Goal: Information Seeking & Learning: Learn about a topic

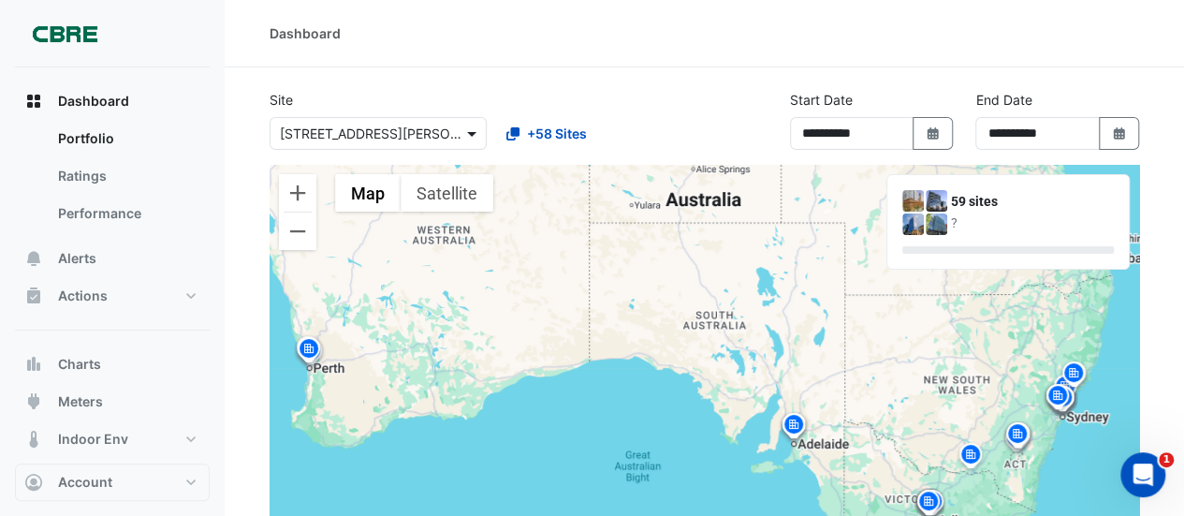
click at [470, 128] on span at bounding box center [473, 134] width 23 height 20
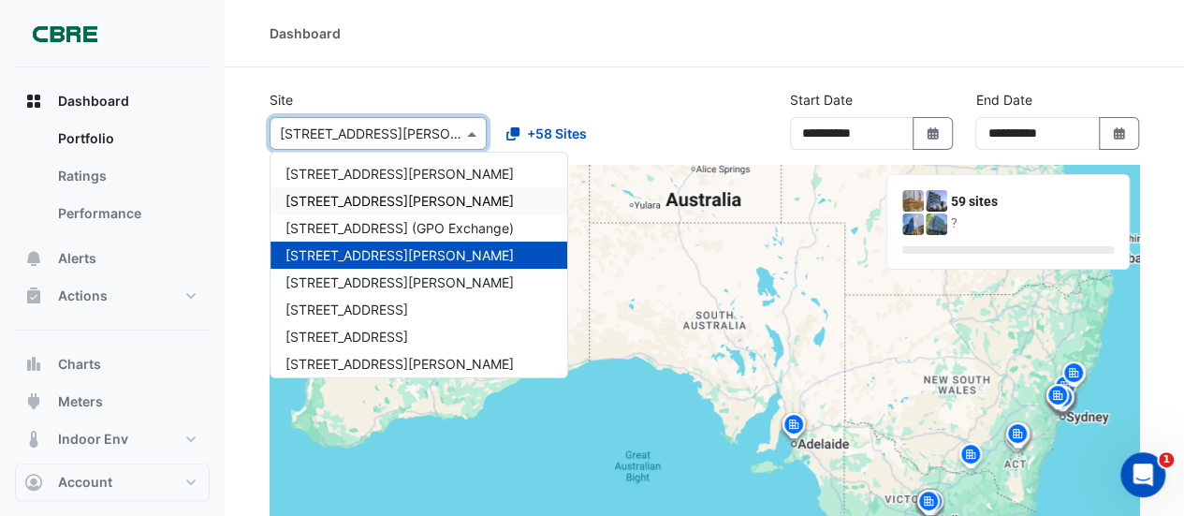
click at [326, 192] on div "[STREET_ADDRESS][PERSON_NAME]" at bounding box center [418, 200] width 297 height 27
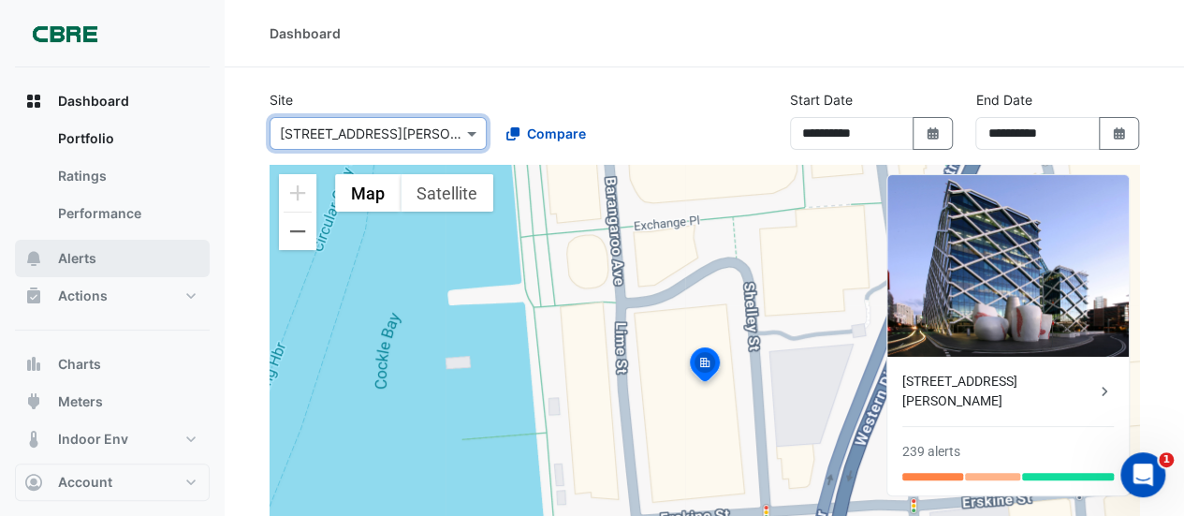
click at [73, 255] on span "Alerts" at bounding box center [77, 258] width 38 height 19
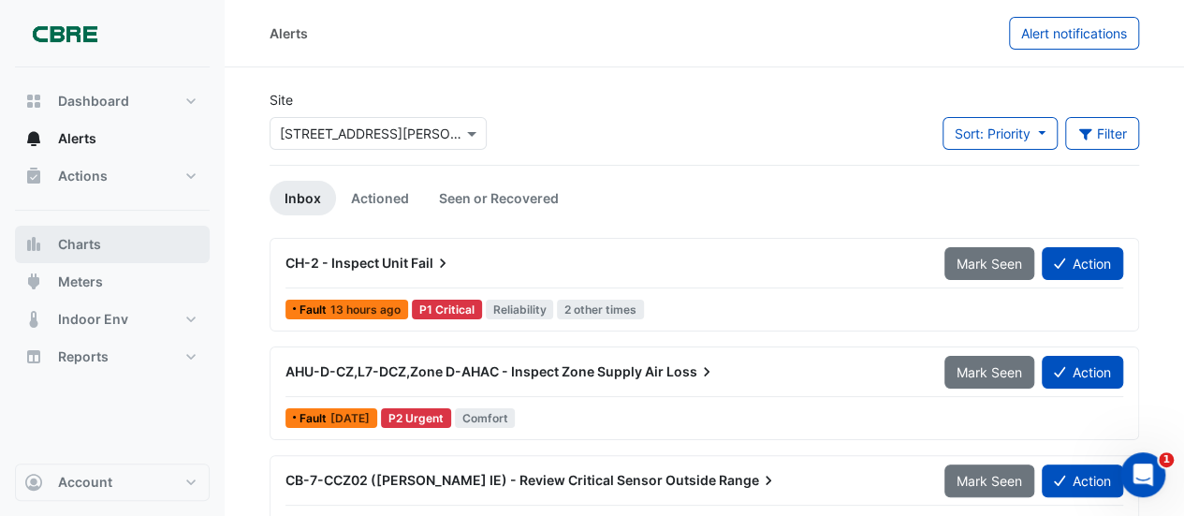
click at [71, 239] on span "Charts" at bounding box center [79, 244] width 43 height 19
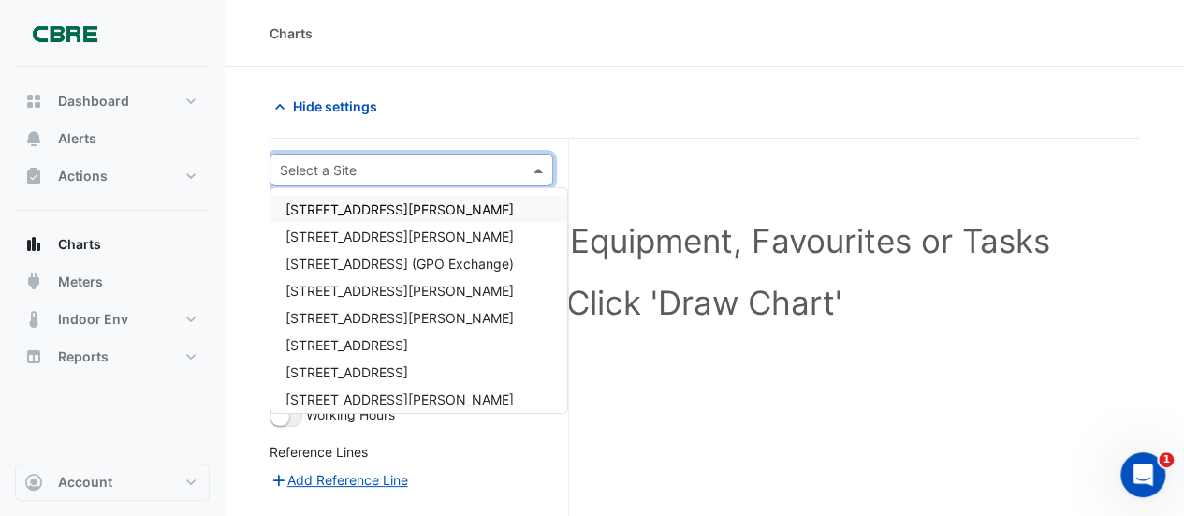
click at [538, 164] on span at bounding box center [540, 170] width 23 height 20
click at [332, 233] on span "[STREET_ADDRESS][PERSON_NAME]" at bounding box center [399, 236] width 228 height 16
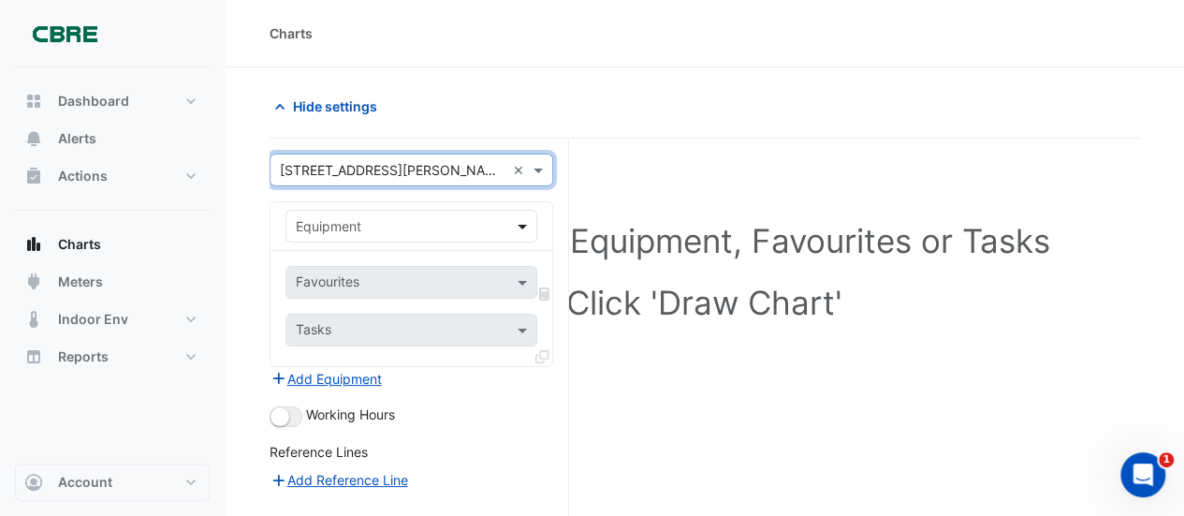
click at [520, 222] on span at bounding box center [524, 226] width 23 height 20
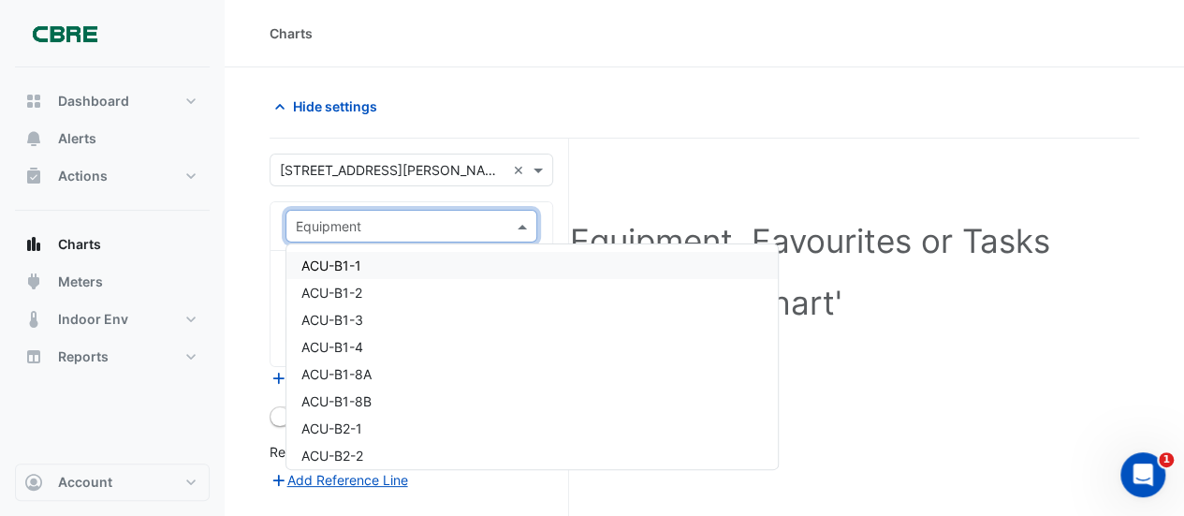
click at [647, 169] on div "Select a Site, Equipment, Favourites or Tasks Click 'Draw Chart'" at bounding box center [704, 275] width 847 height 228
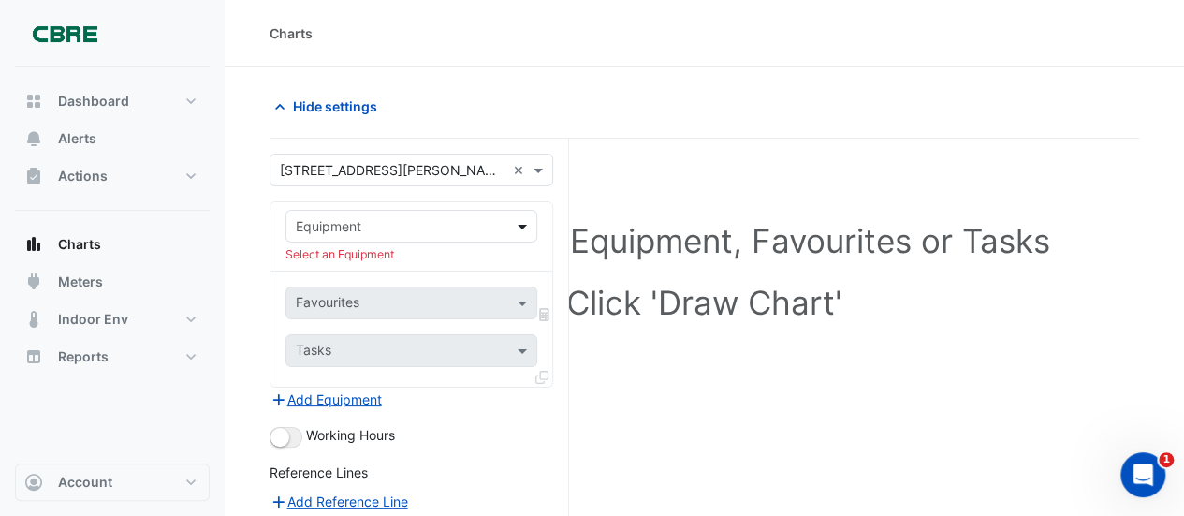
click at [521, 221] on span at bounding box center [524, 226] width 23 height 20
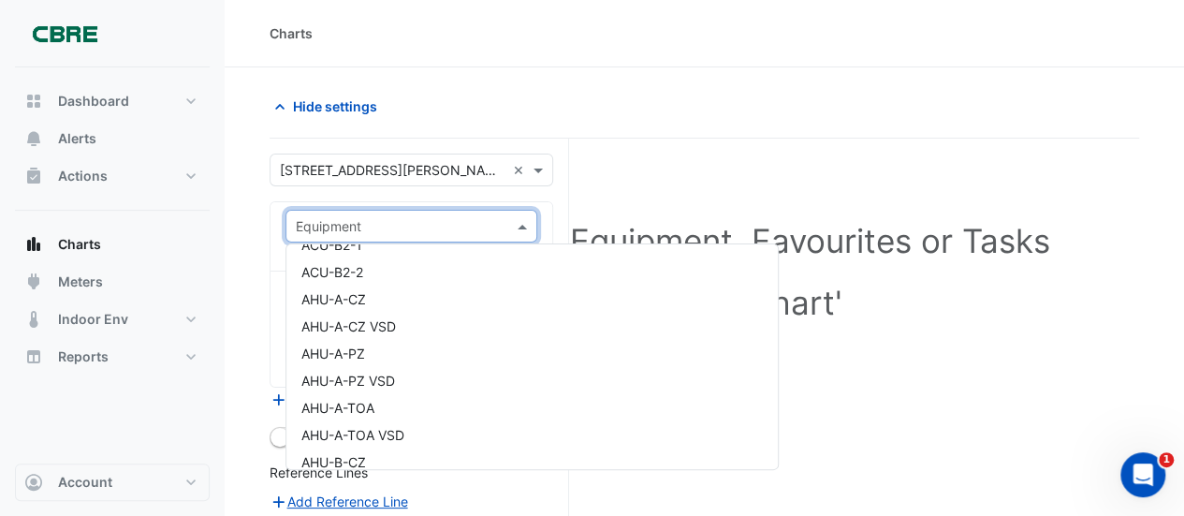
scroll to position [146, 0]
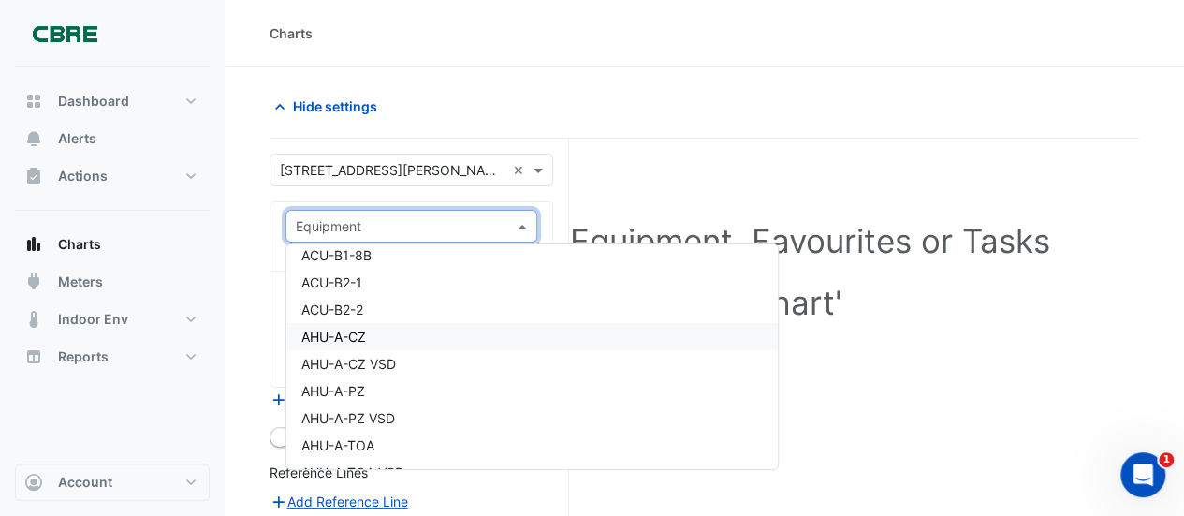
click at [358, 333] on span "AHU-A-CZ" at bounding box center [333, 336] width 65 height 16
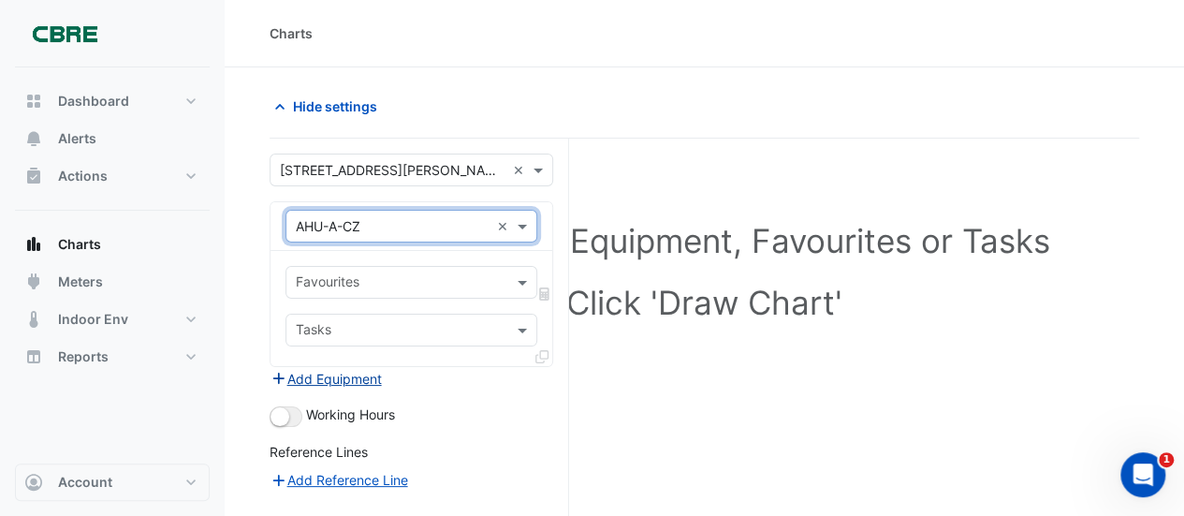
click at [320, 371] on button "Add Equipment" at bounding box center [325, 379] width 113 height 22
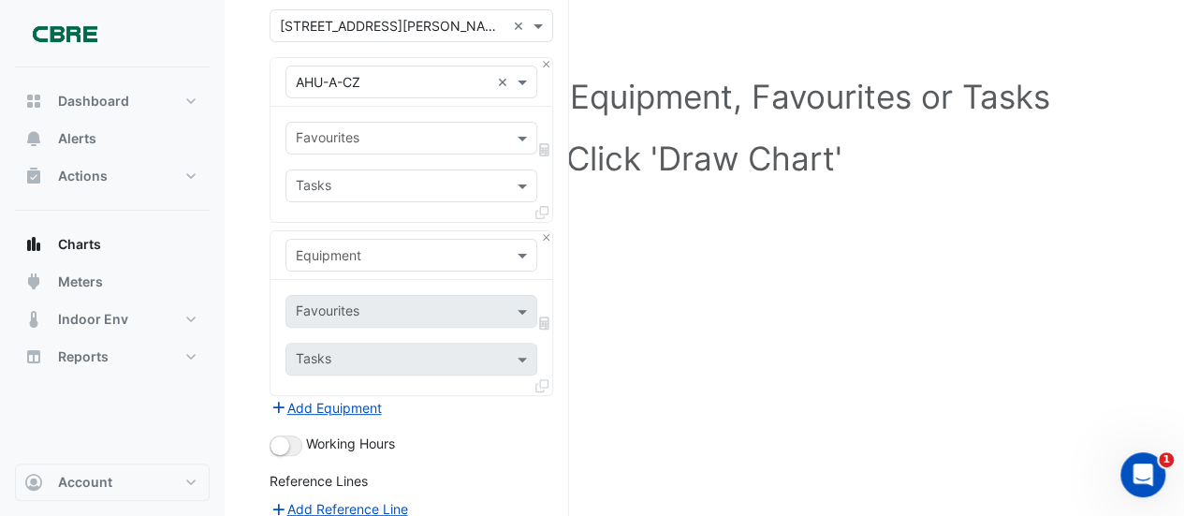
scroll to position [148, 0]
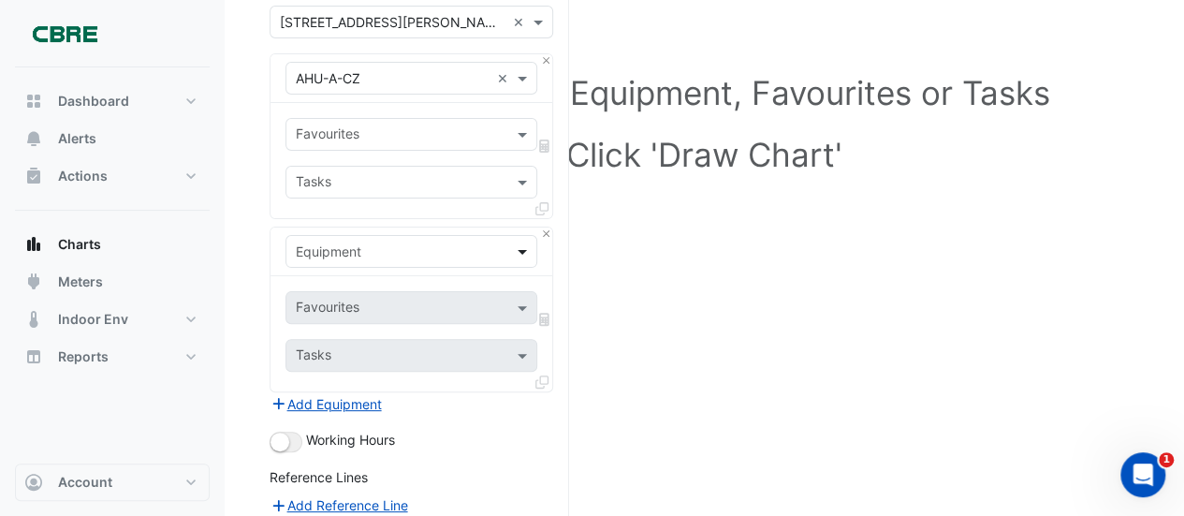
click at [522, 246] on span at bounding box center [524, 251] width 23 height 20
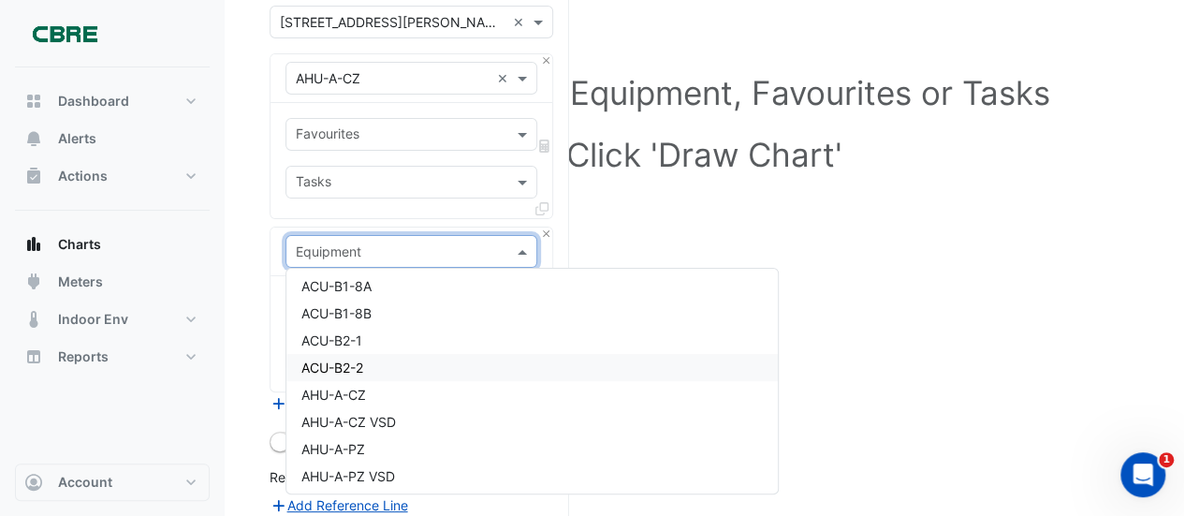
scroll to position [150, 0]
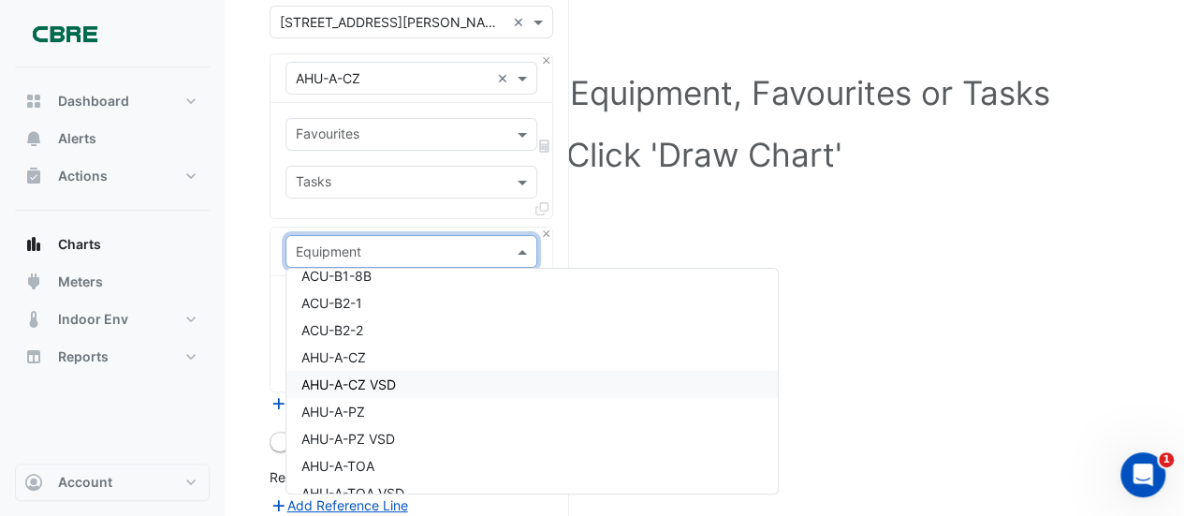
click at [333, 378] on span "AHU-A-CZ VSD" at bounding box center [348, 384] width 95 height 16
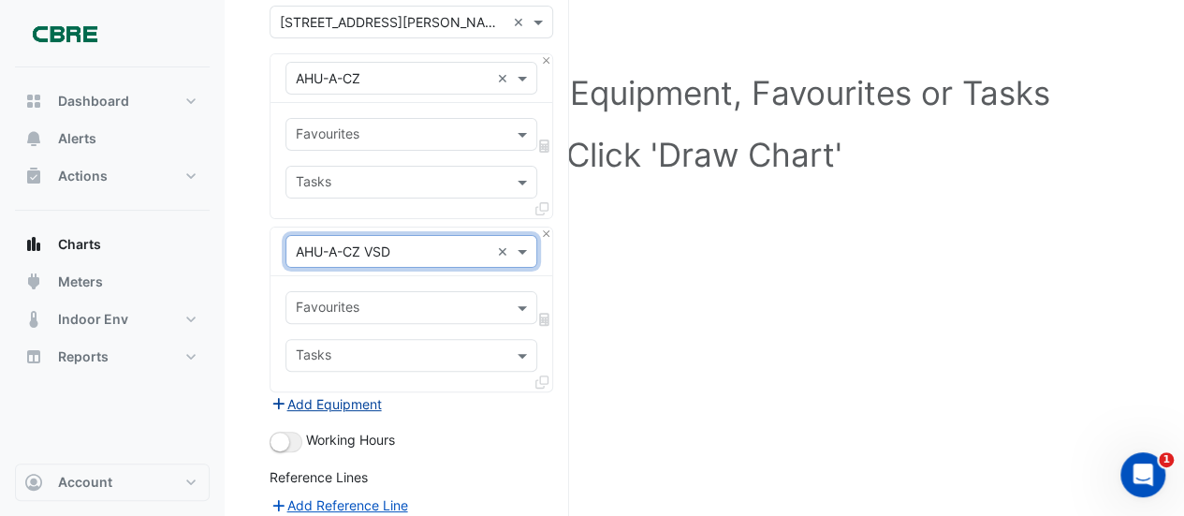
click at [329, 399] on button "Add Equipment" at bounding box center [325, 404] width 113 height 22
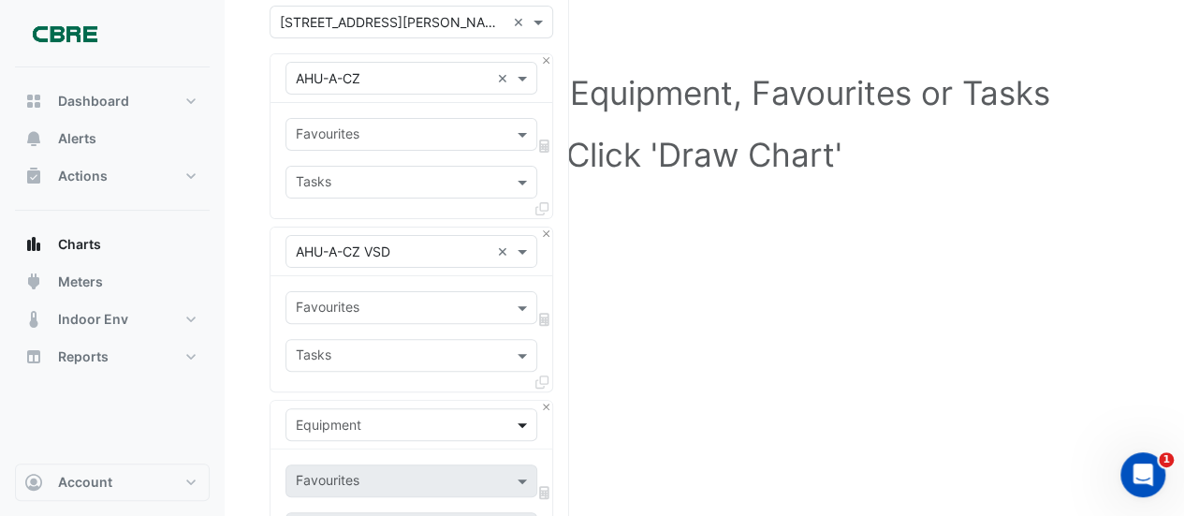
click at [525, 420] on span at bounding box center [524, 425] width 23 height 20
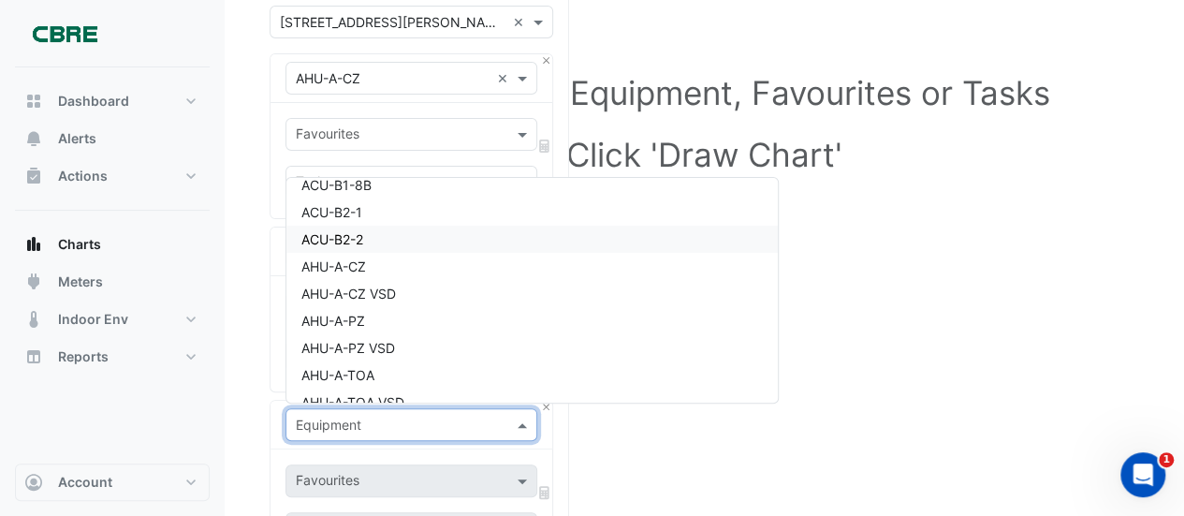
scroll to position [187, 0]
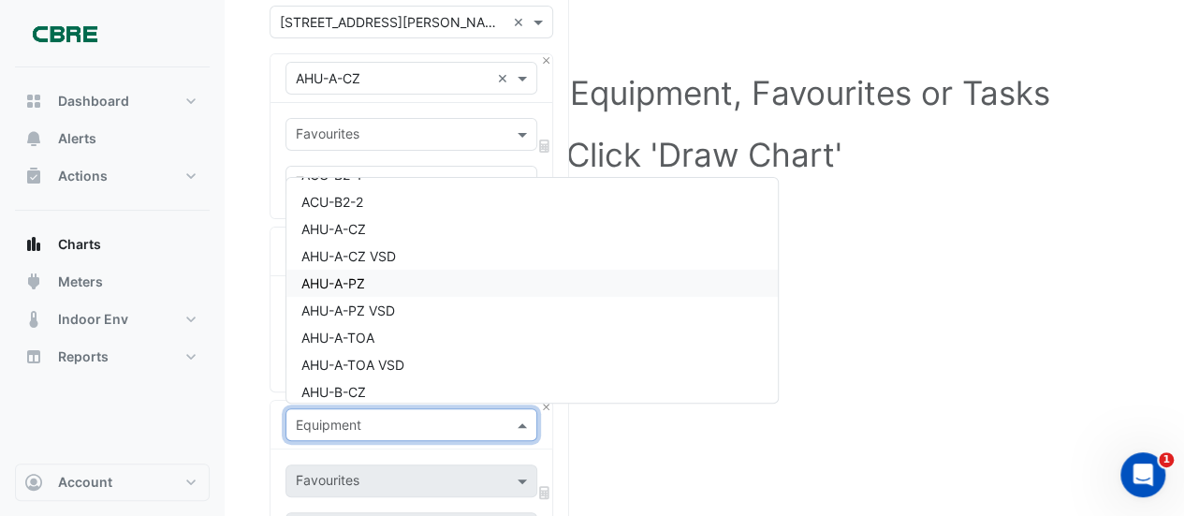
click at [338, 284] on span "AHU-A-PZ" at bounding box center [333, 283] width 64 height 16
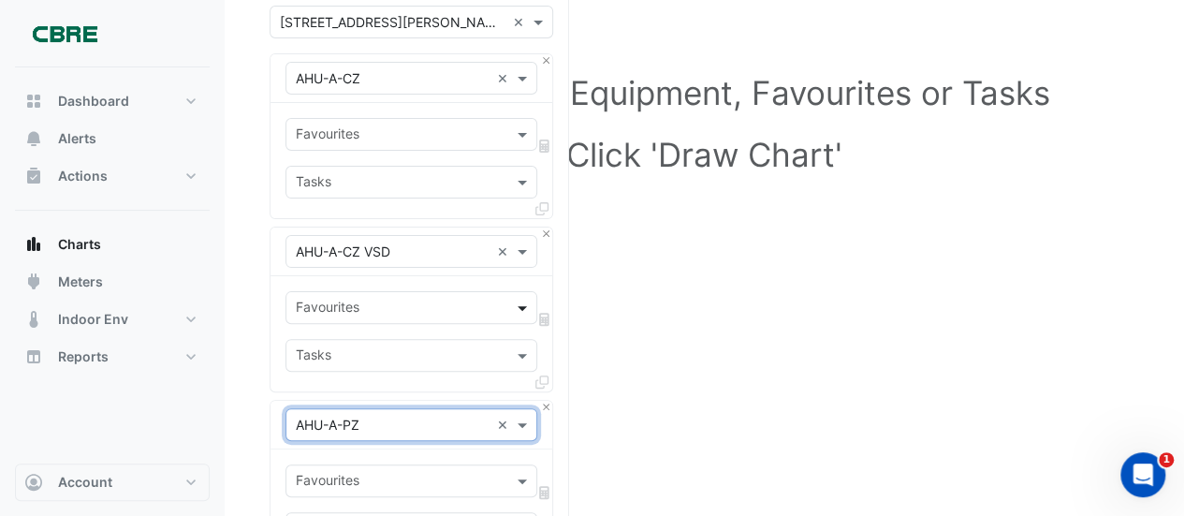
click at [522, 306] on span at bounding box center [524, 308] width 23 height 20
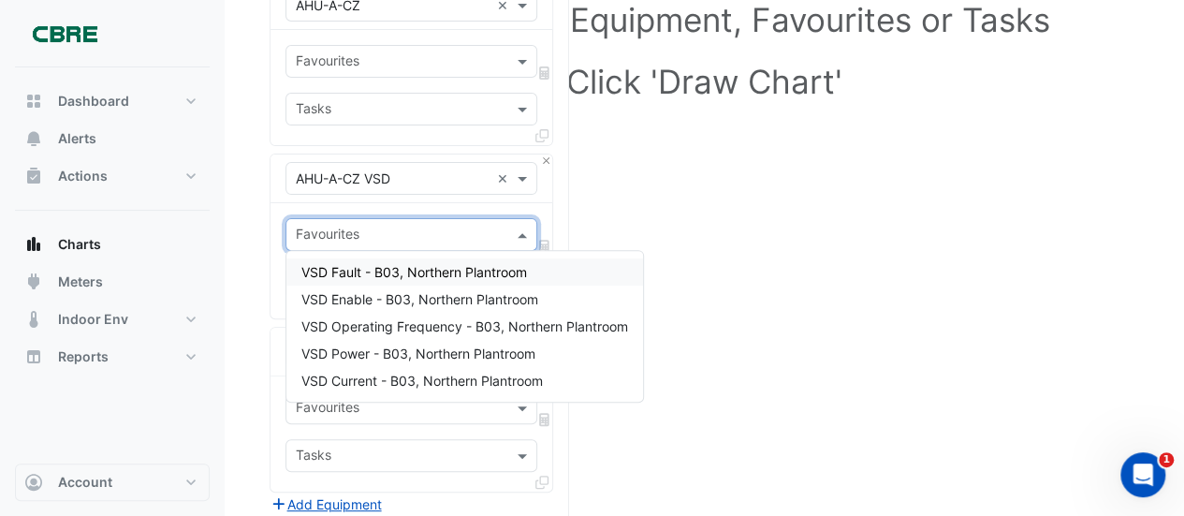
scroll to position [241, 0]
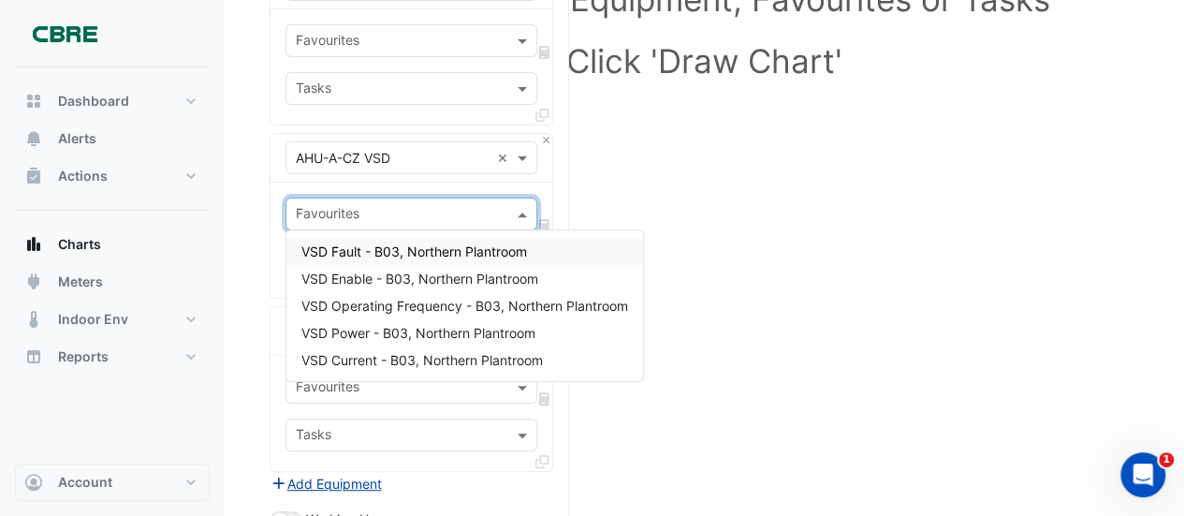
click at [347, 473] on button "Add Equipment" at bounding box center [325, 484] width 113 height 22
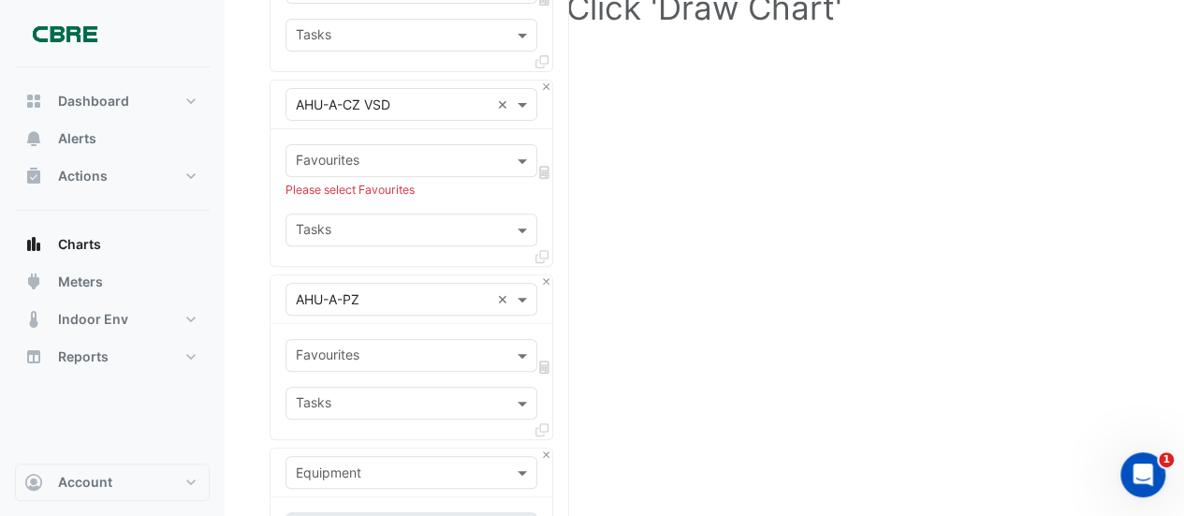
scroll to position [335, 0]
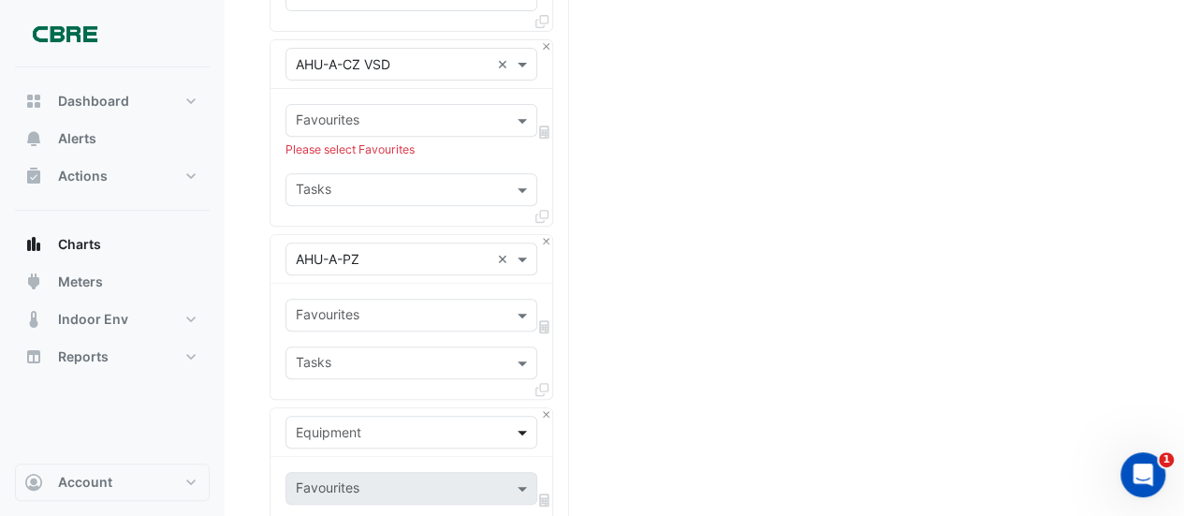
click at [524, 426] on span at bounding box center [524, 432] width 23 height 20
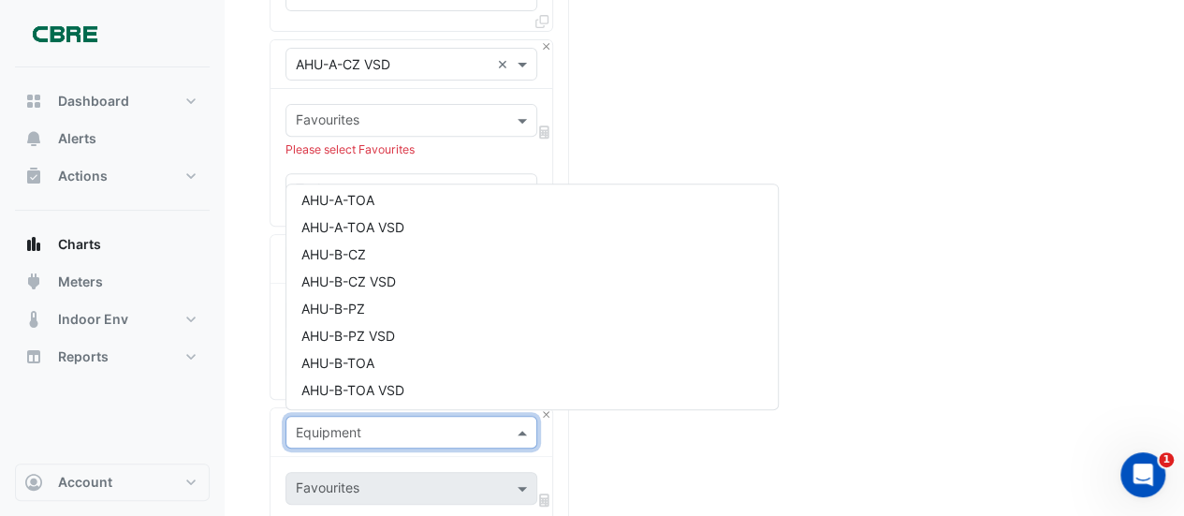
scroll to position [520, 0]
click at [363, 301] on span "AHU-C-PZ VSD" at bounding box center [348, 309] width 95 height 16
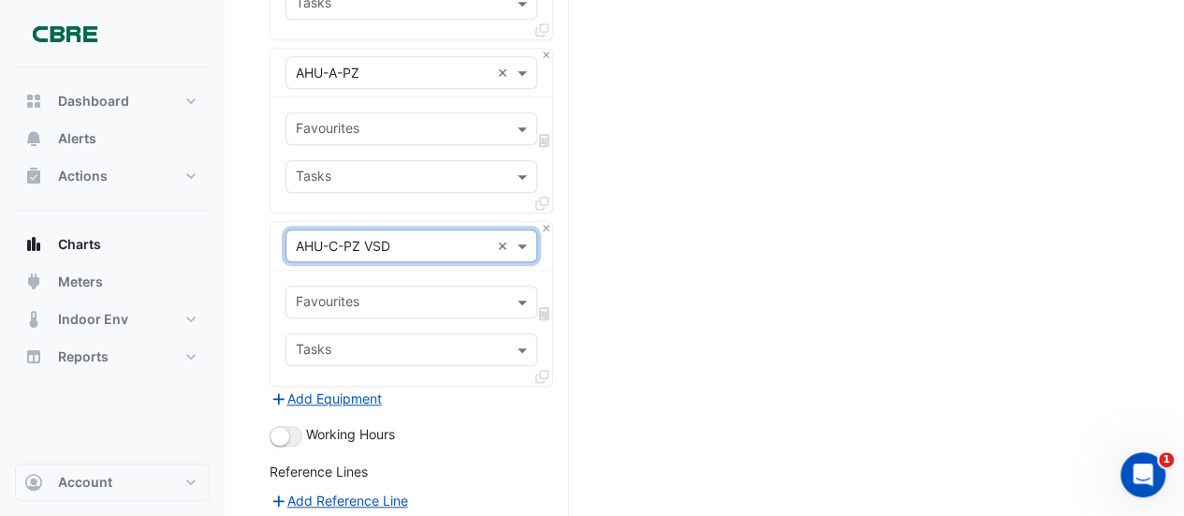
scroll to position [522, 0]
click at [318, 389] on button "Add Equipment" at bounding box center [325, 397] width 113 height 22
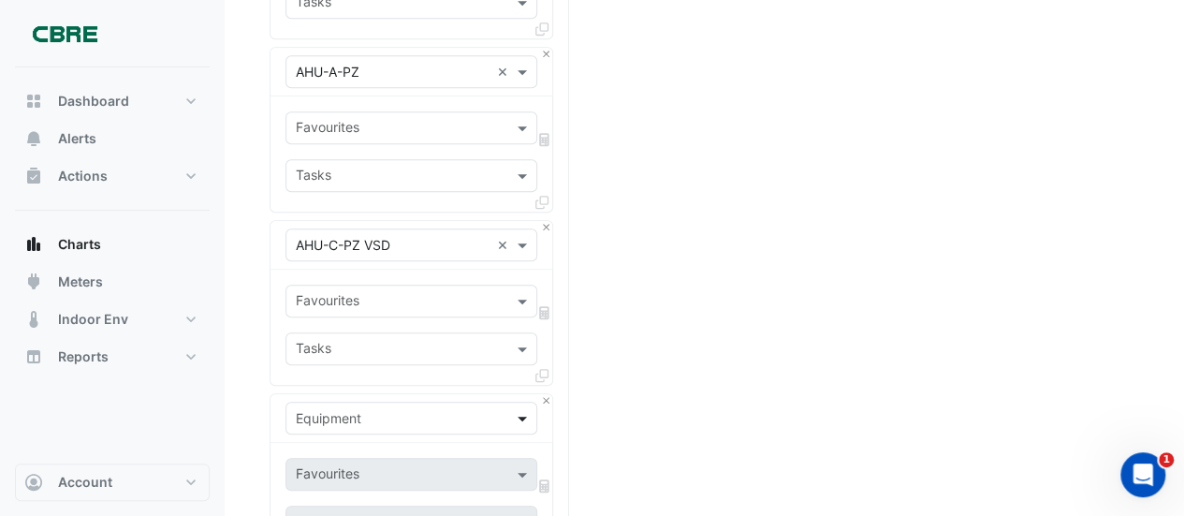
click at [526, 413] on span at bounding box center [524, 418] width 23 height 20
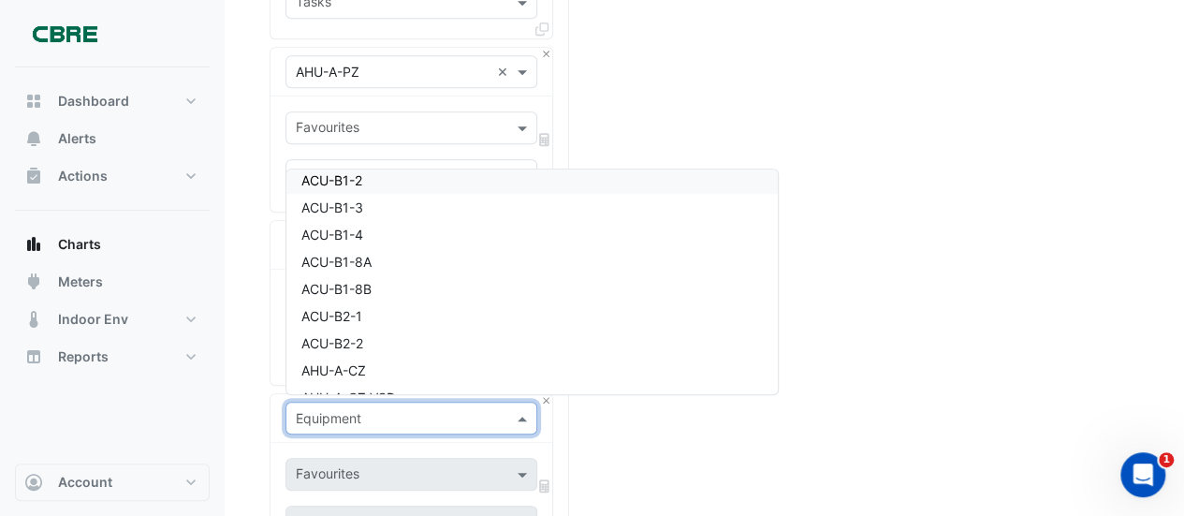
scroll to position [211, 0]
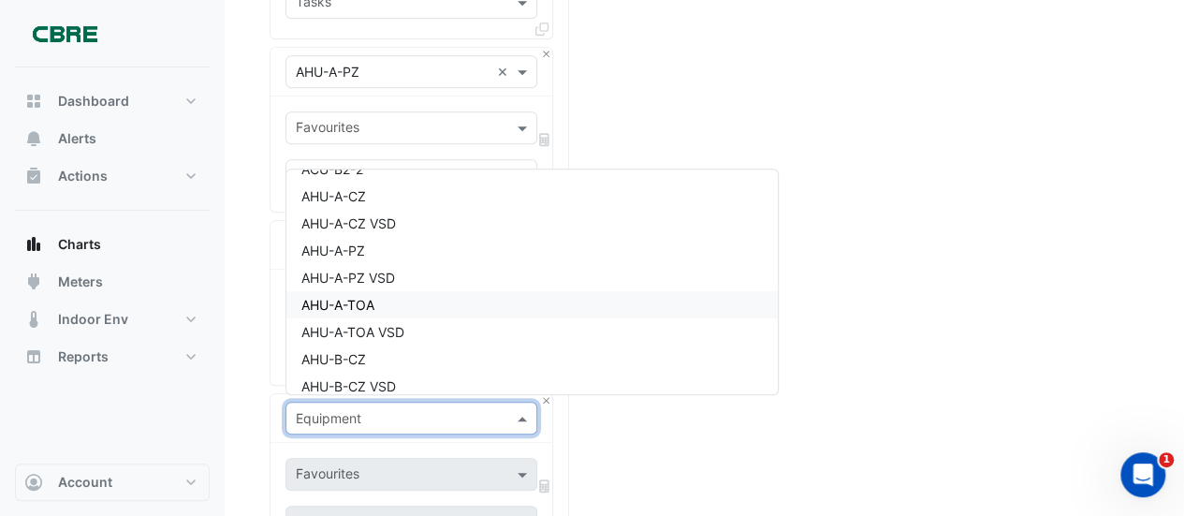
click at [352, 301] on span "AHU-A-TOA" at bounding box center [337, 305] width 73 height 16
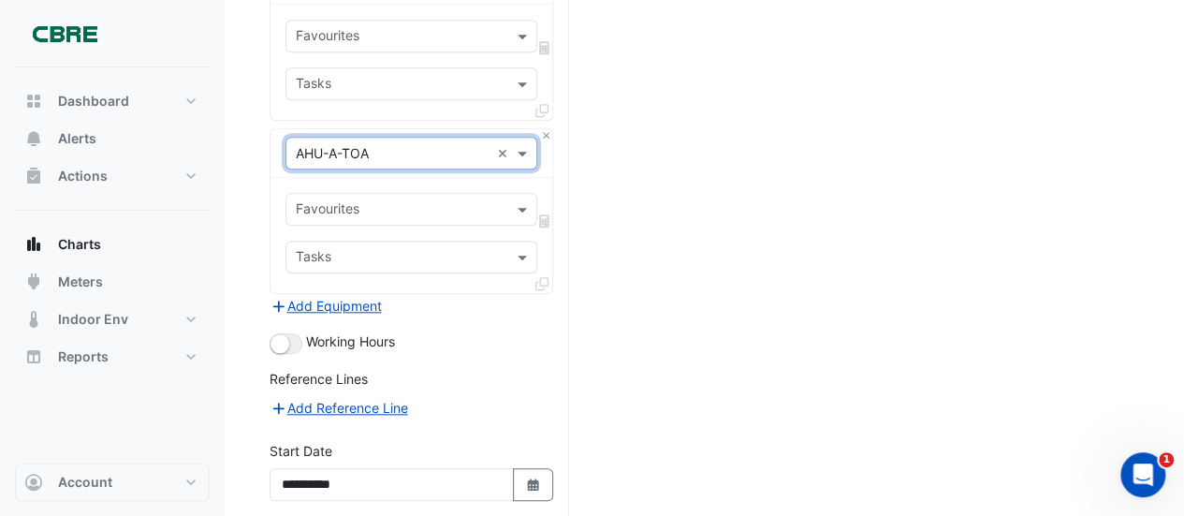
scroll to position [803, 0]
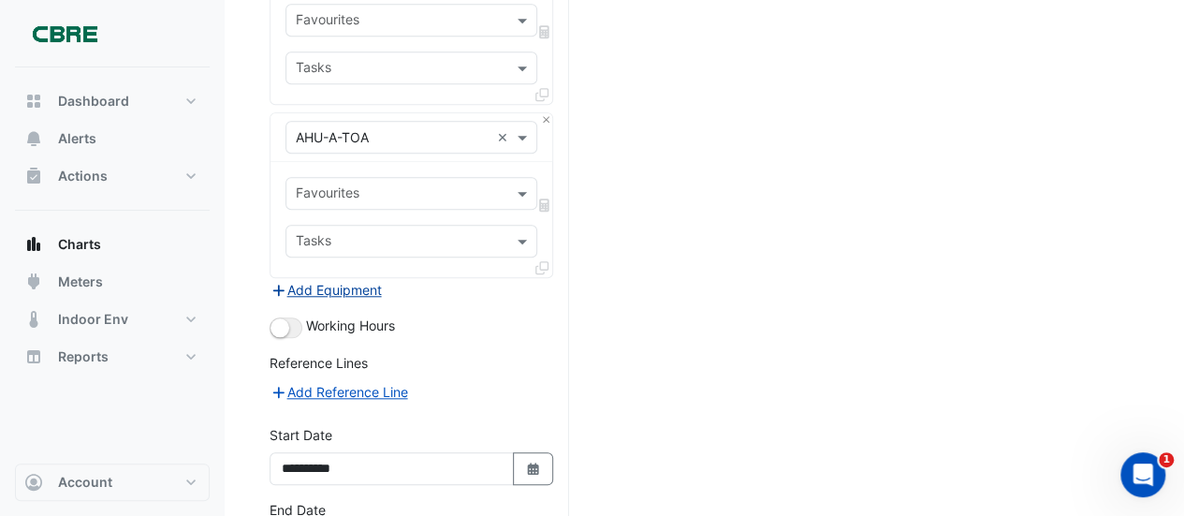
click at [337, 279] on button "Add Equipment" at bounding box center [325, 290] width 113 height 22
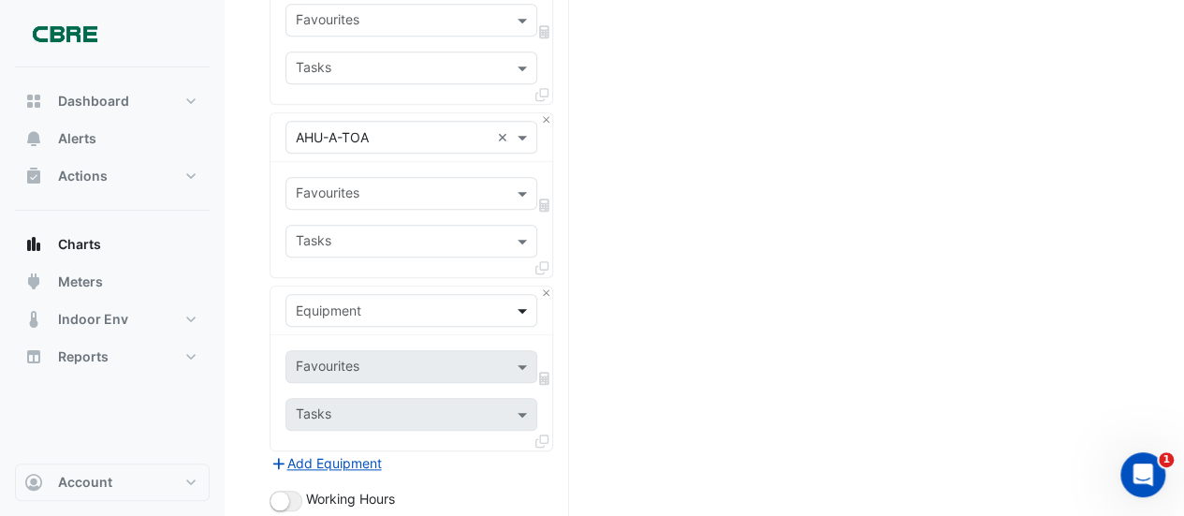
click at [520, 304] on span at bounding box center [524, 310] width 23 height 20
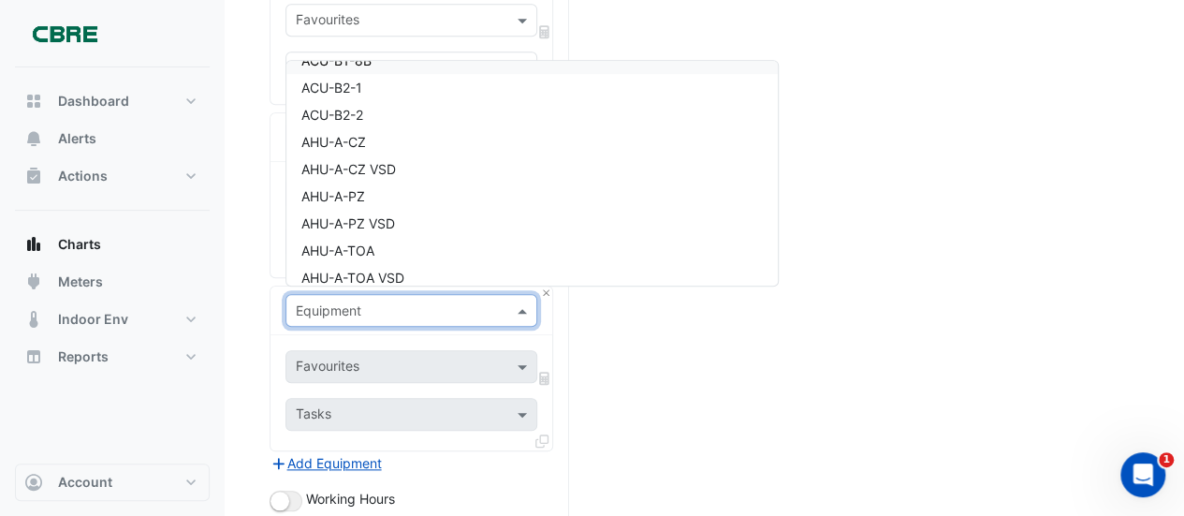
scroll to position [187, 0]
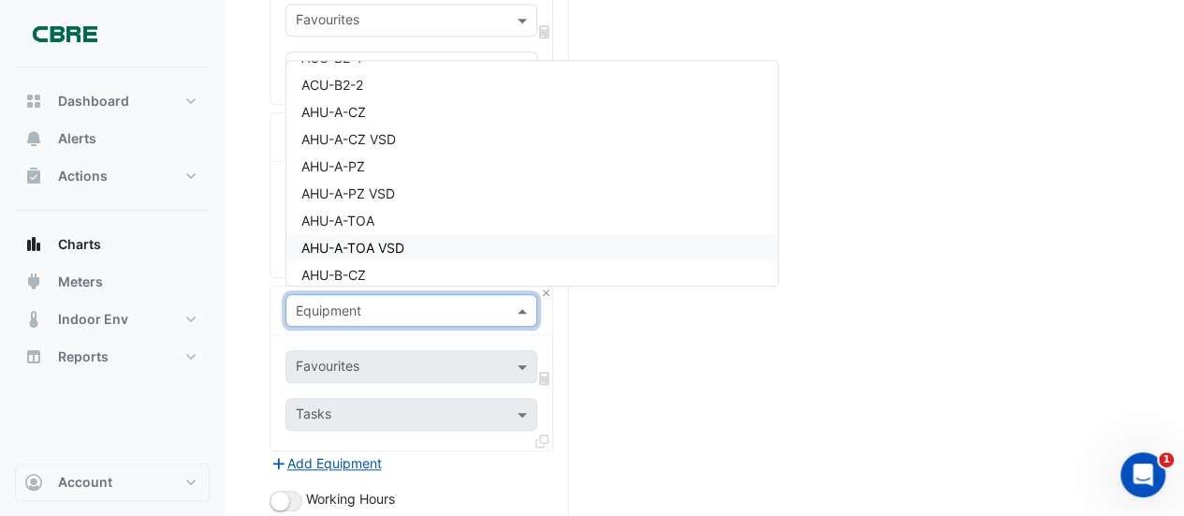
click at [377, 245] on span "AHU-A-TOA VSD" at bounding box center [352, 248] width 103 height 16
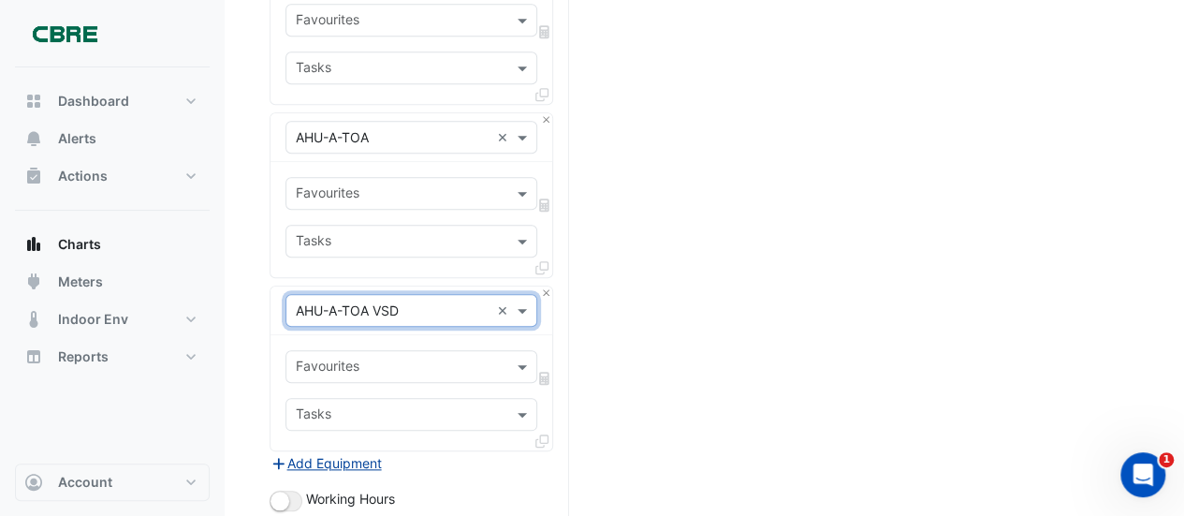
click at [350, 452] on button "Add Equipment" at bounding box center [325, 463] width 113 height 22
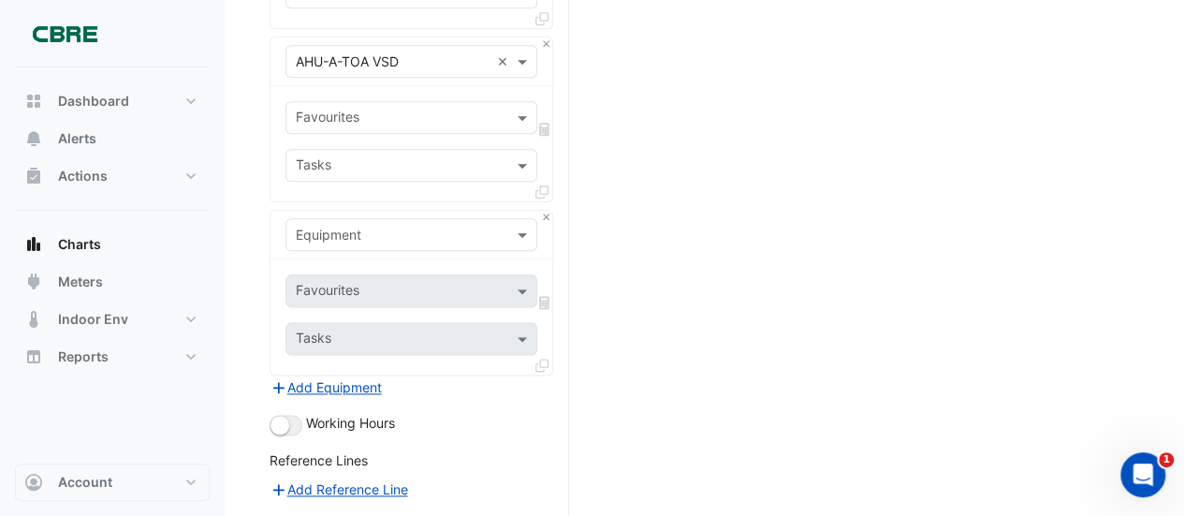
scroll to position [1084, 0]
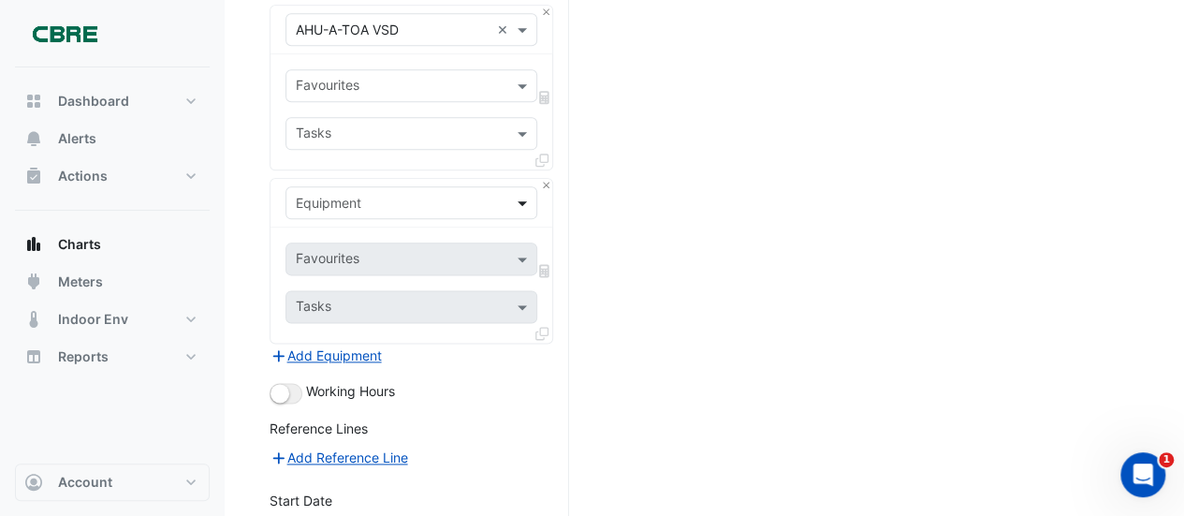
click at [528, 194] on span at bounding box center [524, 203] width 23 height 20
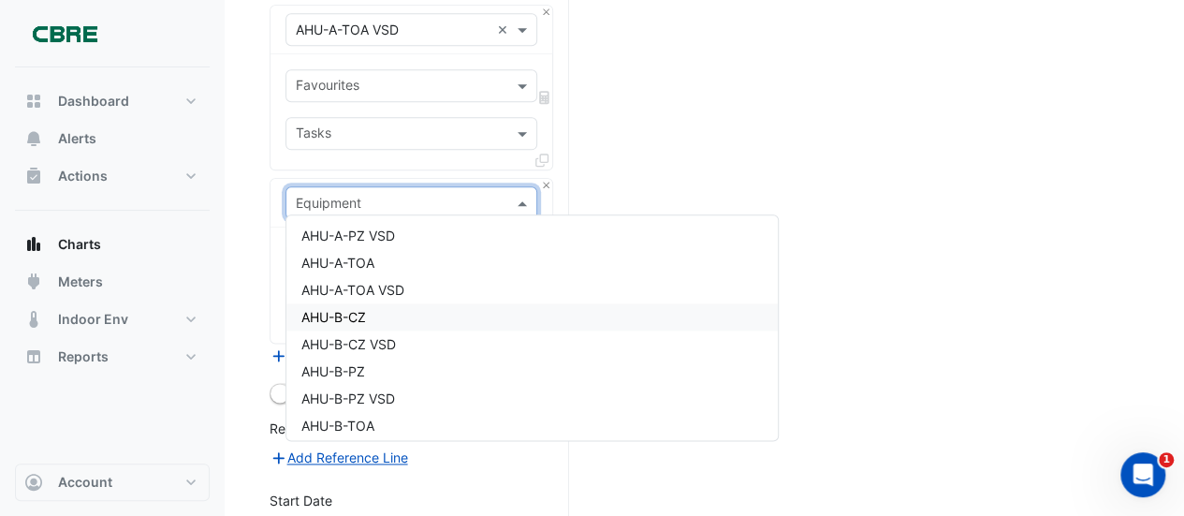
scroll to position [337, 0]
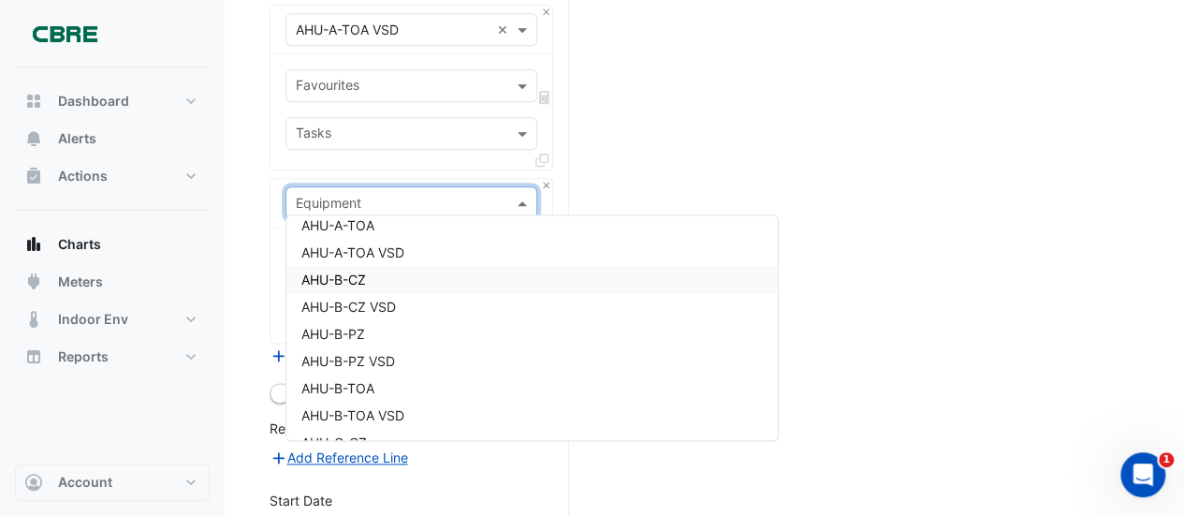
click at [375, 278] on div "AHU-B-CZ" at bounding box center [531, 279] width 491 height 27
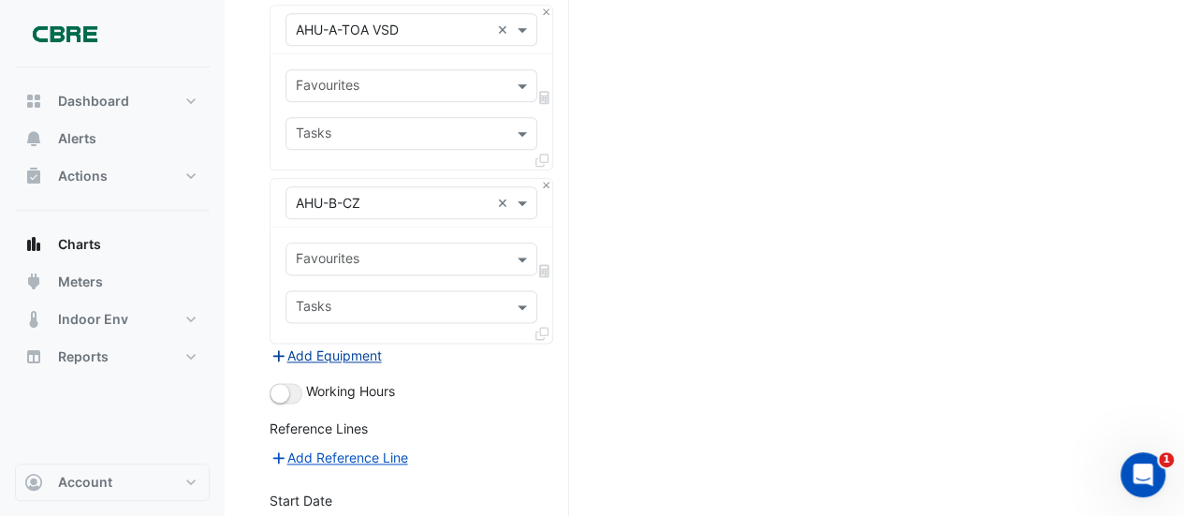
click at [329, 344] on button "Add Equipment" at bounding box center [325, 355] width 113 height 22
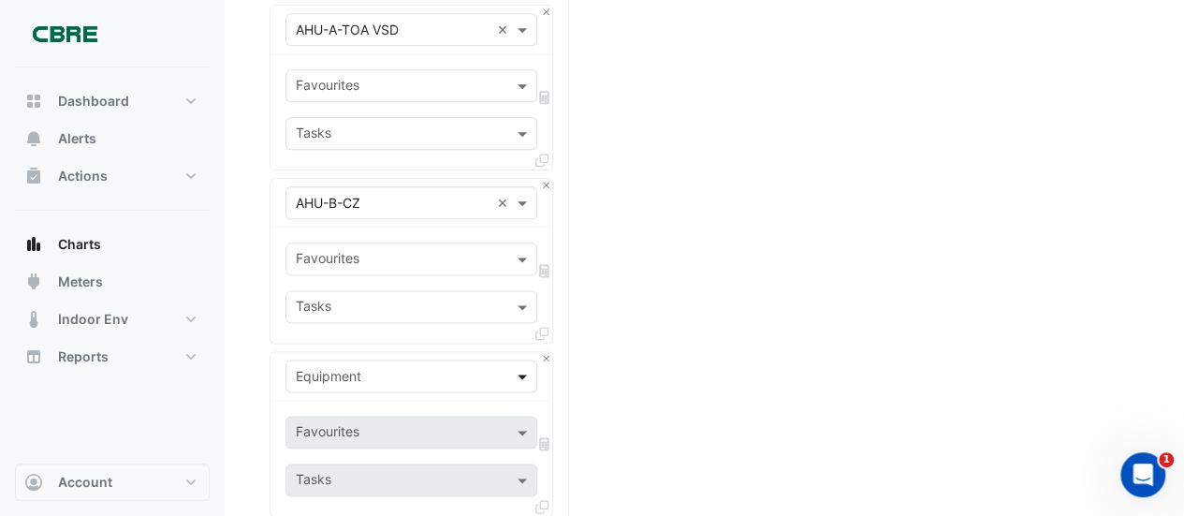
click at [524, 368] on span at bounding box center [524, 376] width 23 height 20
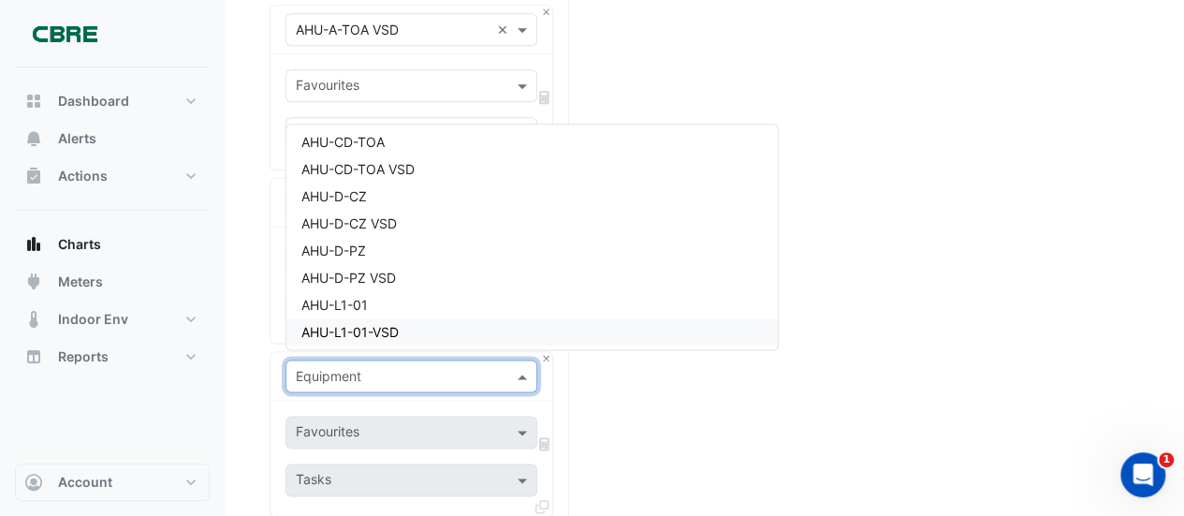
scroll to position [618, 0]
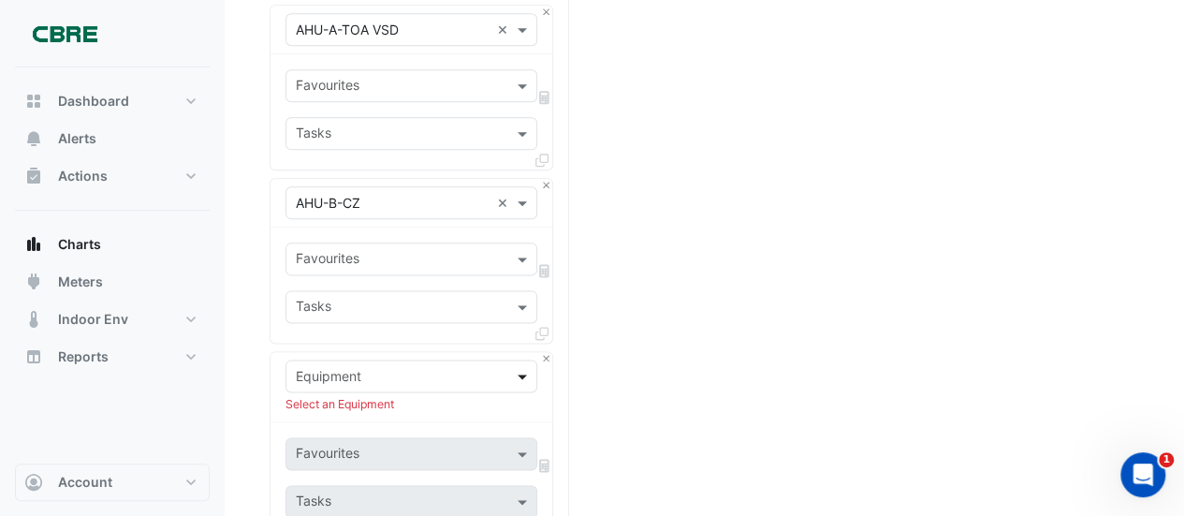
click at [526, 366] on span at bounding box center [524, 376] width 23 height 20
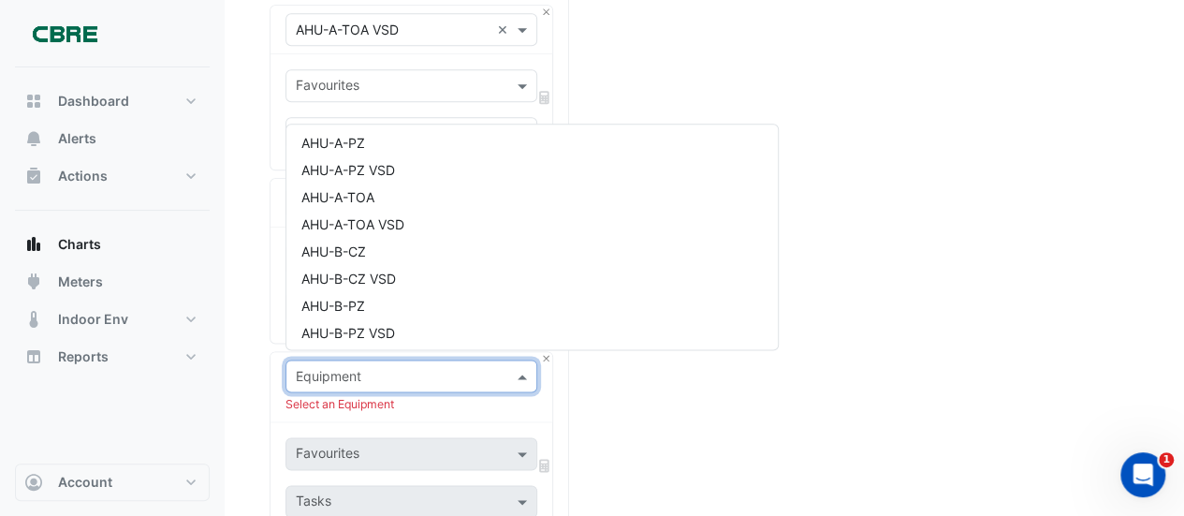
scroll to position [312, 0]
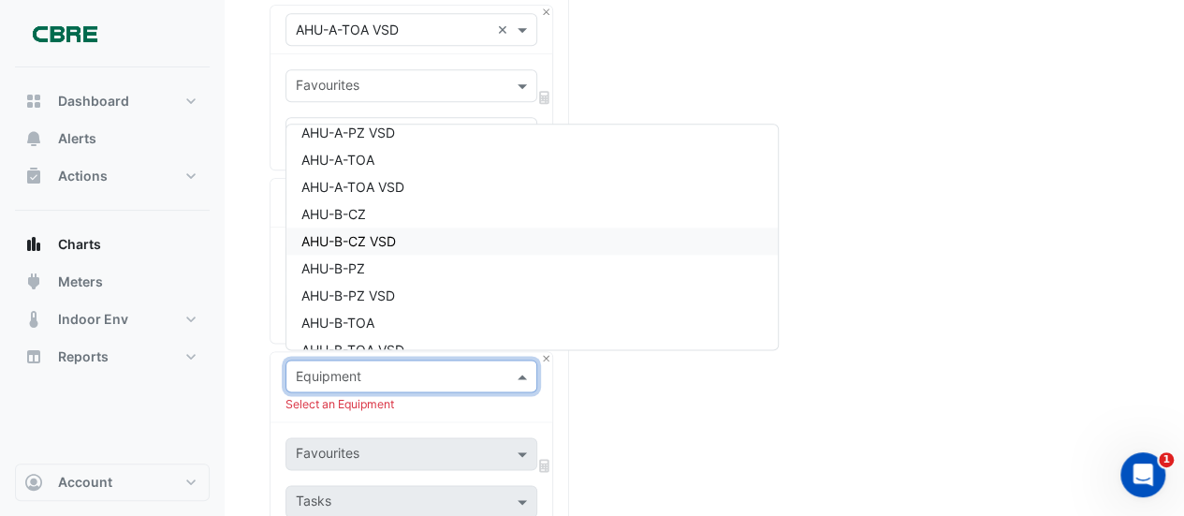
click at [362, 237] on span "AHU-B-CZ VSD" at bounding box center [348, 241] width 95 height 16
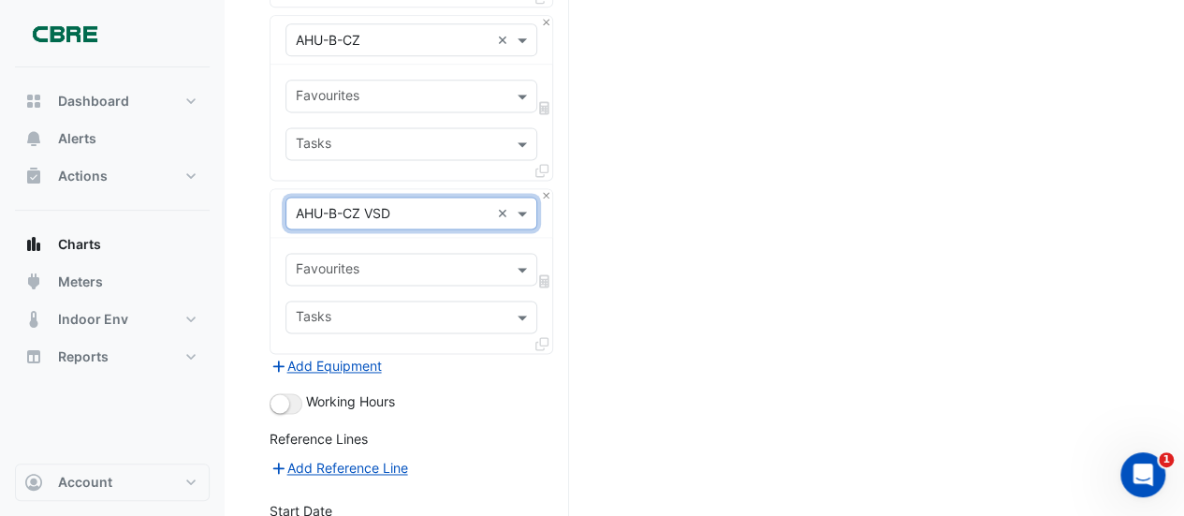
scroll to position [1271, 0]
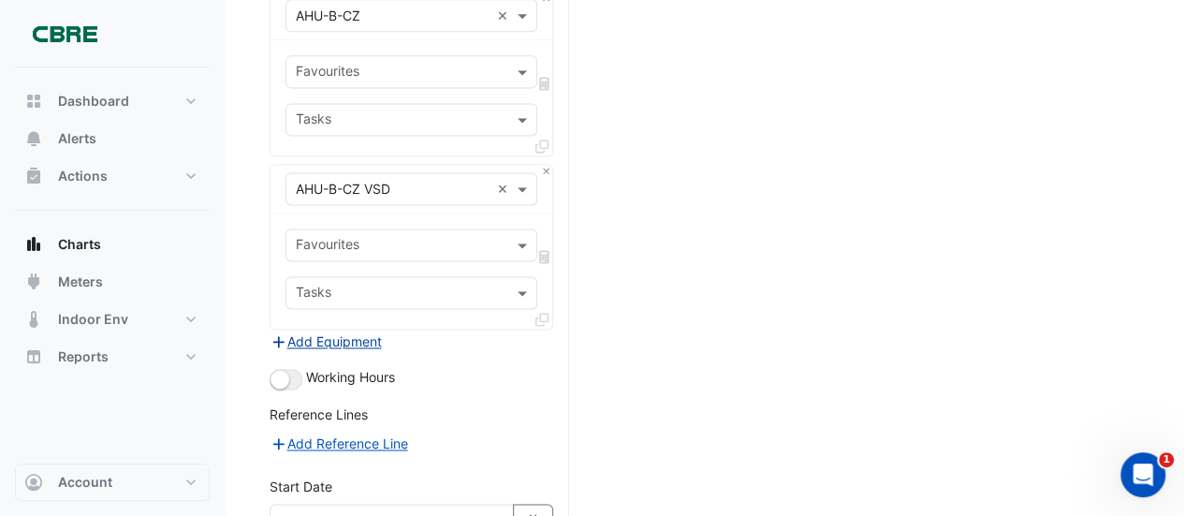
click at [322, 330] on button "Add Equipment" at bounding box center [325, 341] width 113 height 22
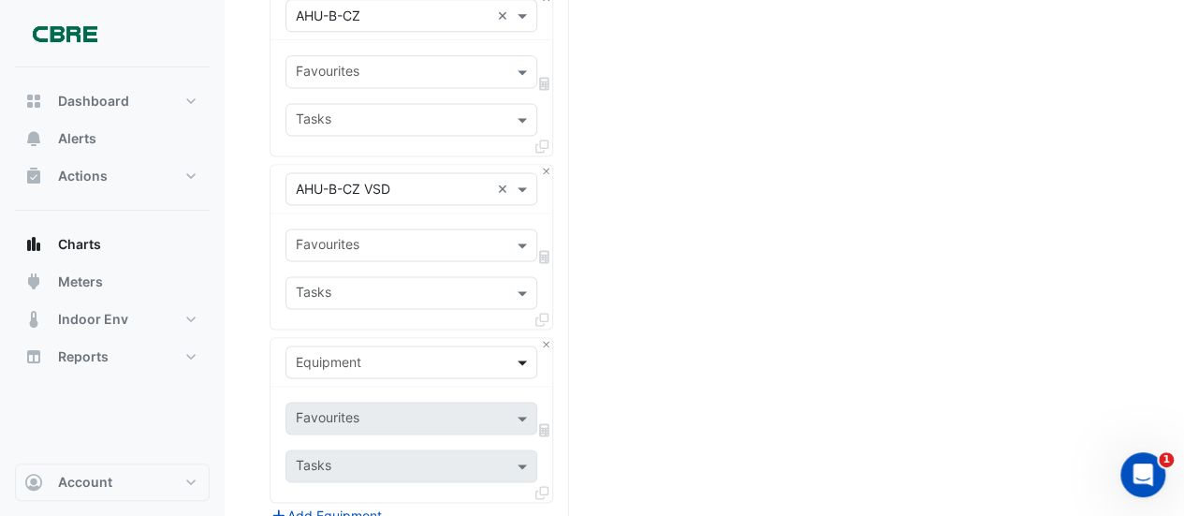
click at [524, 352] on span at bounding box center [524, 362] width 23 height 20
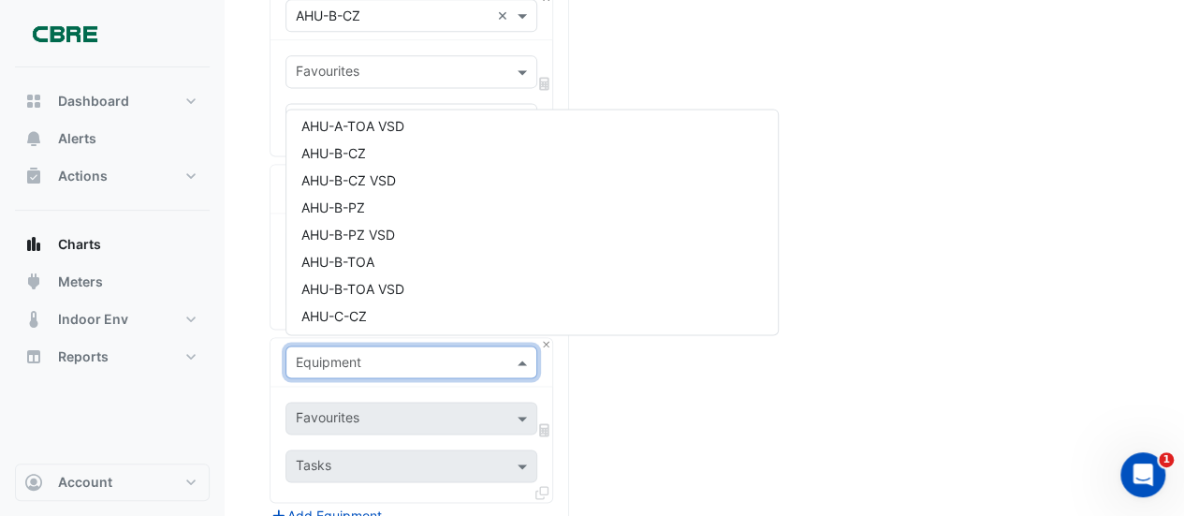
scroll to position [374, 0]
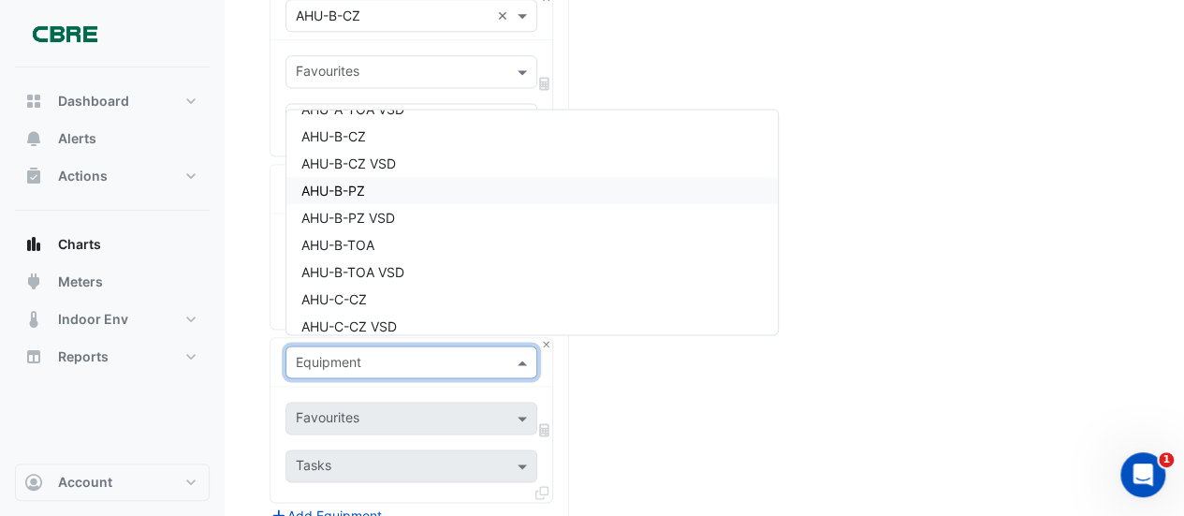
click at [347, 188] on span "AHU-B-PZ" at bounding box center [333, 190] width 64 height 16
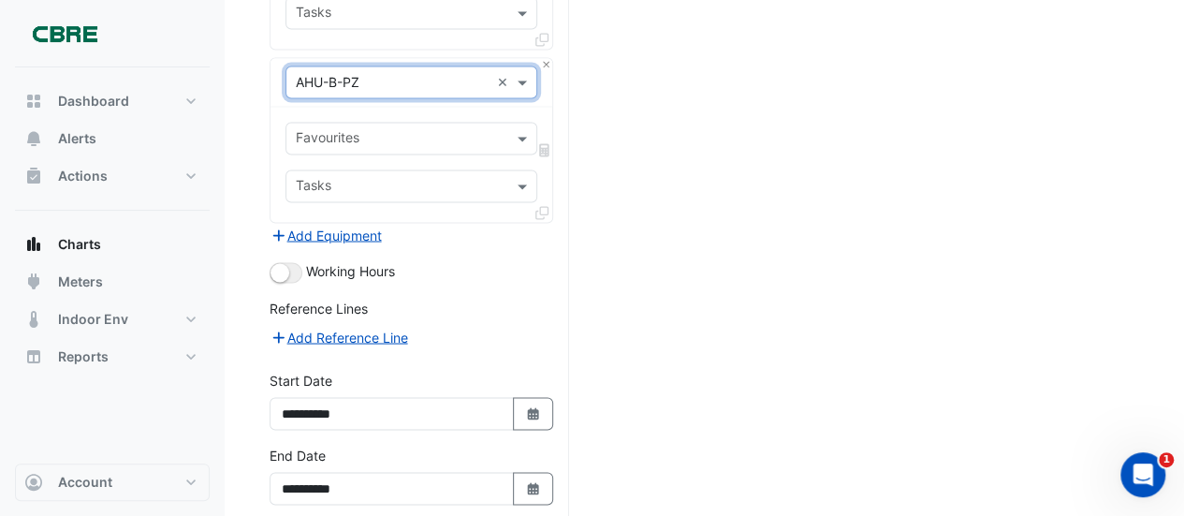
scroll to position [1551, 0]
click at [336, 223] on button "Add Equipment" at bounding box center [325, 234] width 113 height 22
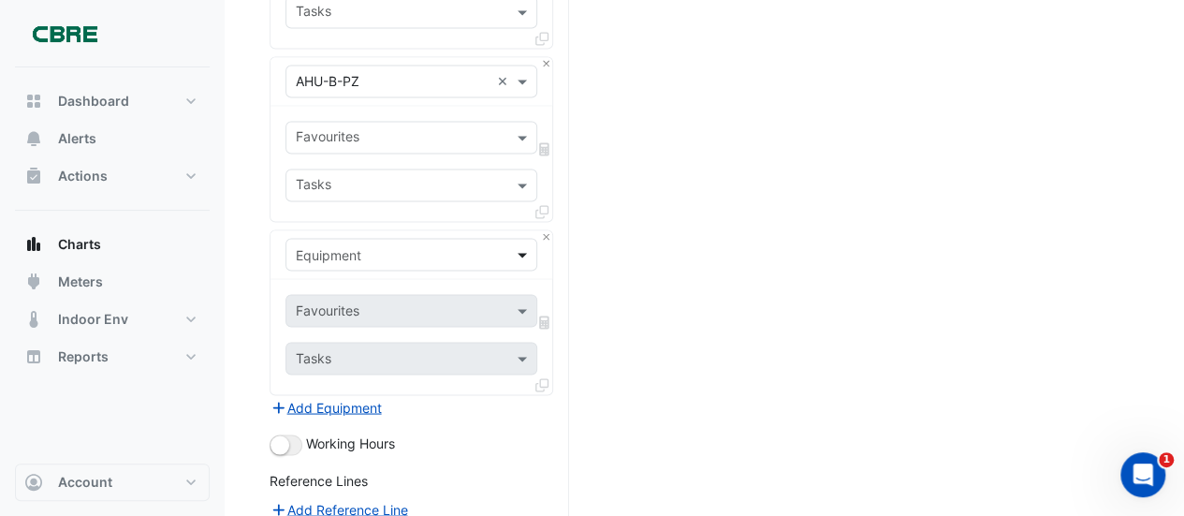
click at [525, 246] on span at bounding box center [524, 254] width 23 height 20
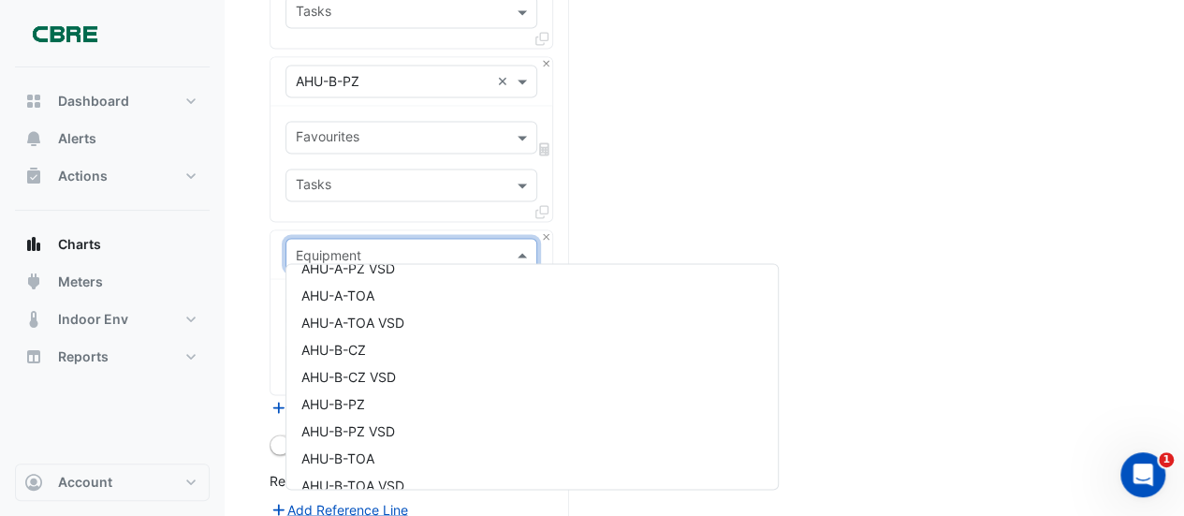
scroll to position [374, 0]
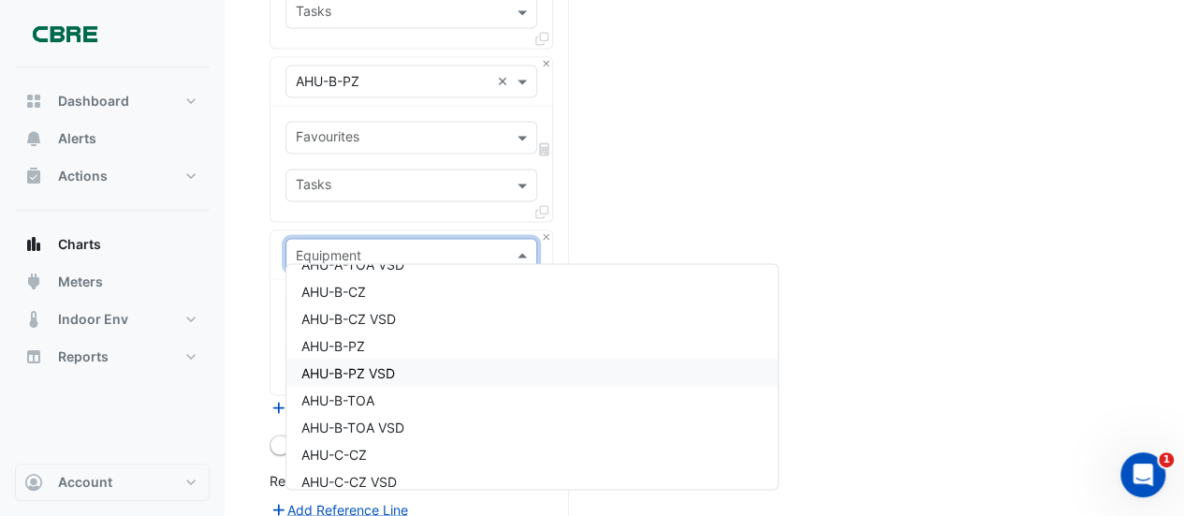
click at [355, 364] on span "AHU-B-PZ VSD" at bounding box center [348, 372] width 94 height 16
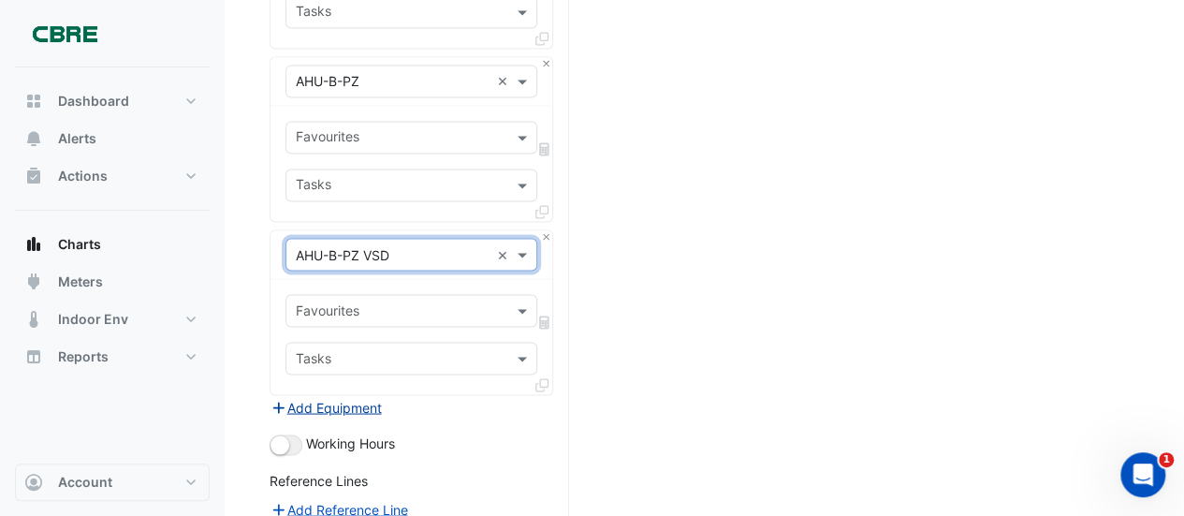
click at [337, 396] on button "Add Equipment" at bounding box center [325, 407] width 113 height 22
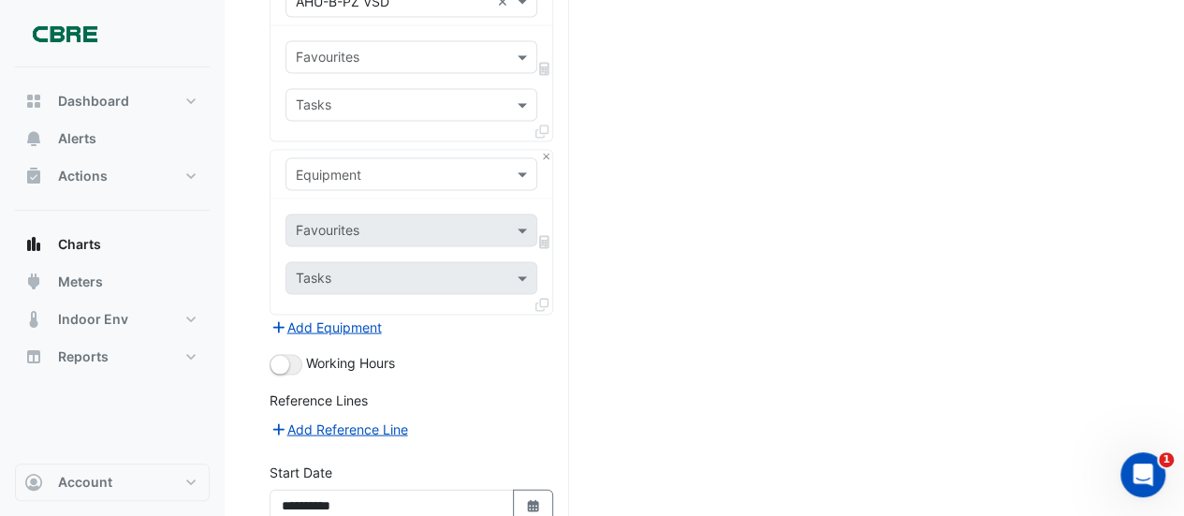
scroll to position [1832, 0]
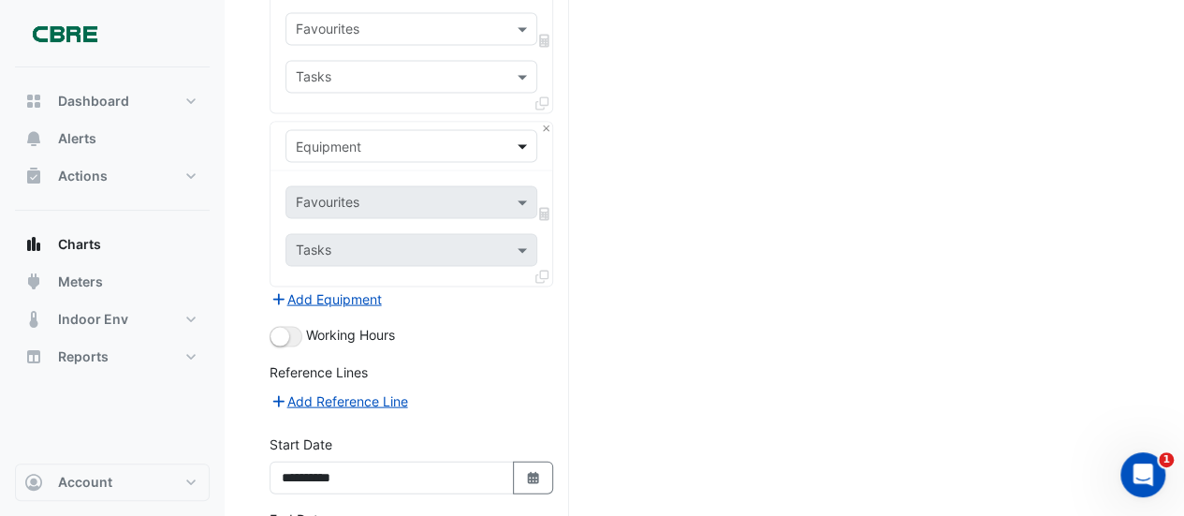
click at [525, 138] on span at bounding box center [524, 147] width 23 height 20
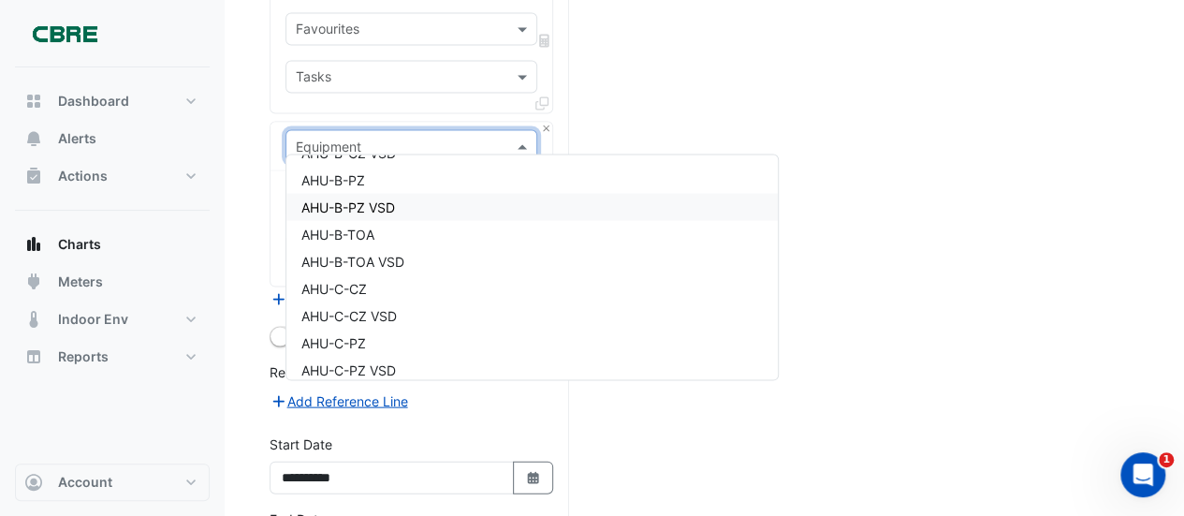
scroll to position [468, 0]
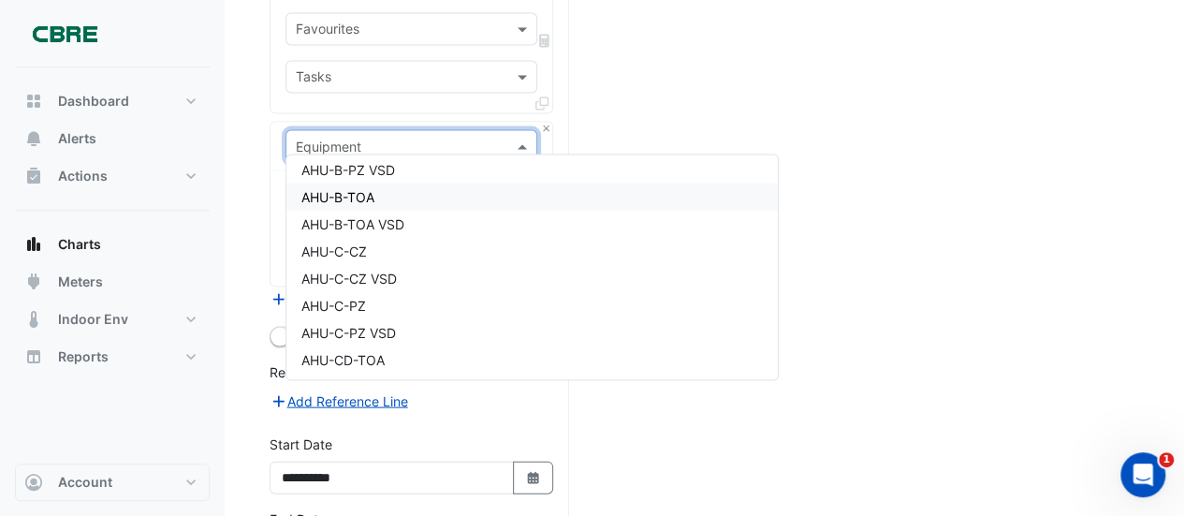
click at [352, 194] on span "AHU-B-TOA" at bounding box center [337, 197] width 73 height 16
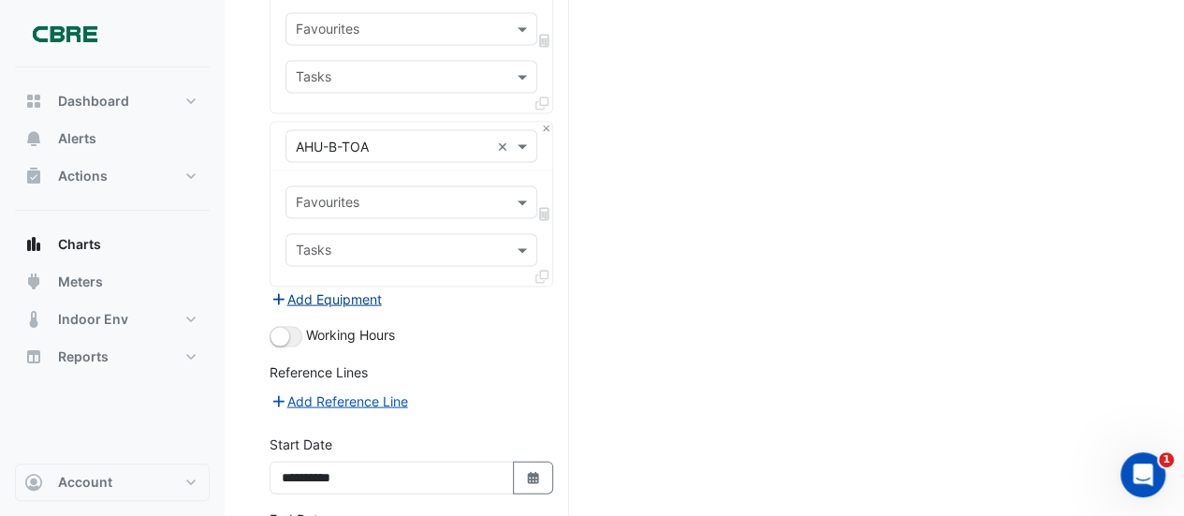
click at [369, 288] on button "Add Equipment" at bounding box center [325, 299] width 113 height 22
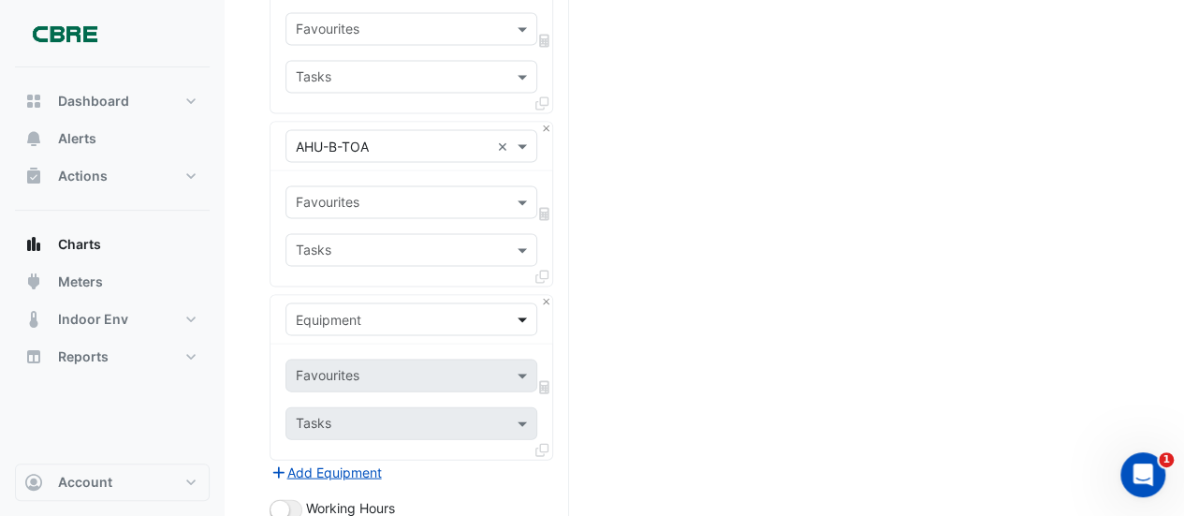
click at [522, 310] on span at bounding box center [524, 320] width 23 height 20
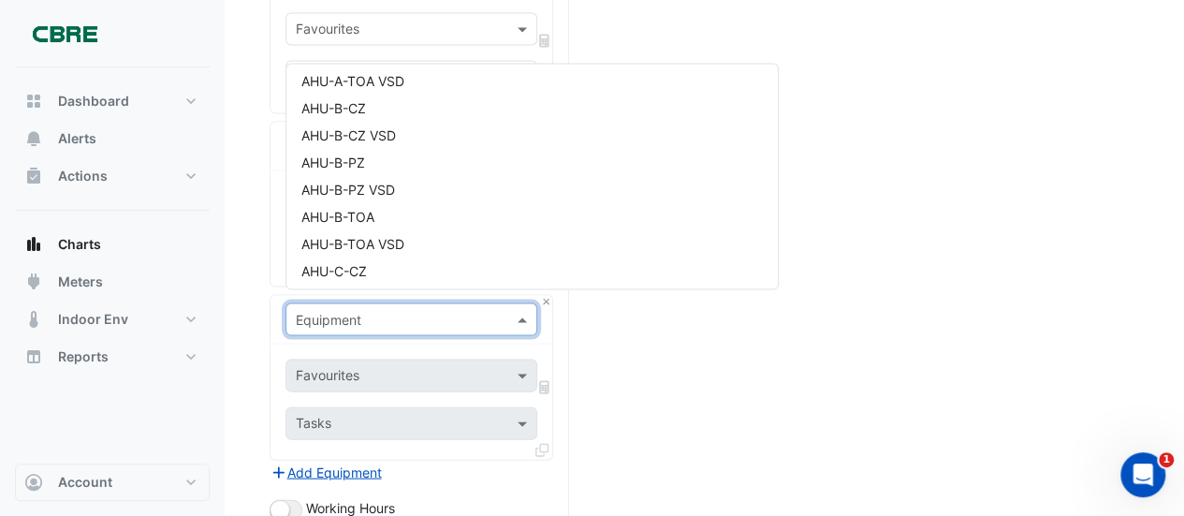
scroll to position [374, 0]
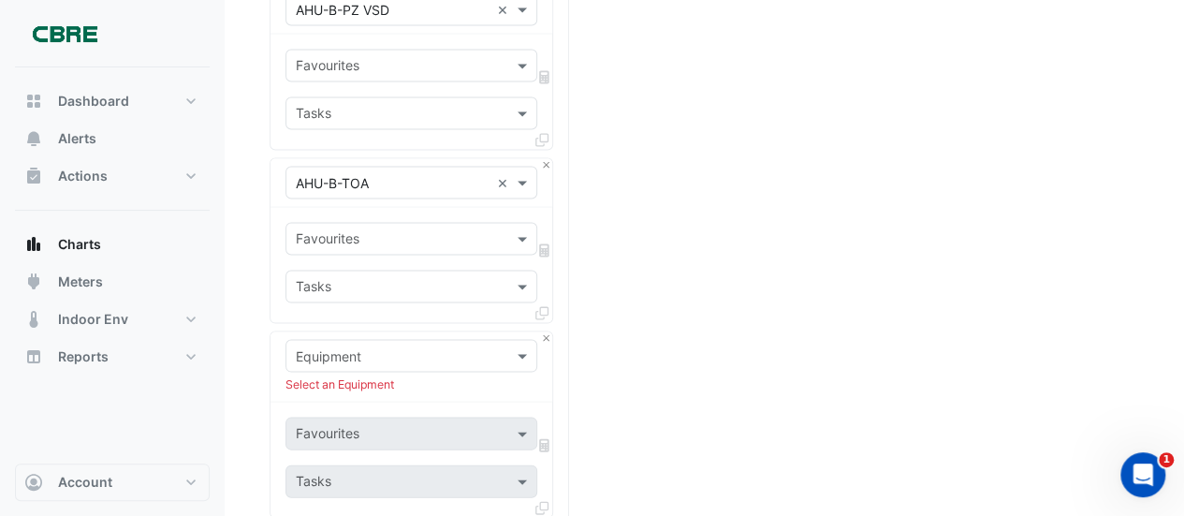
scroll to position [1832, 0]
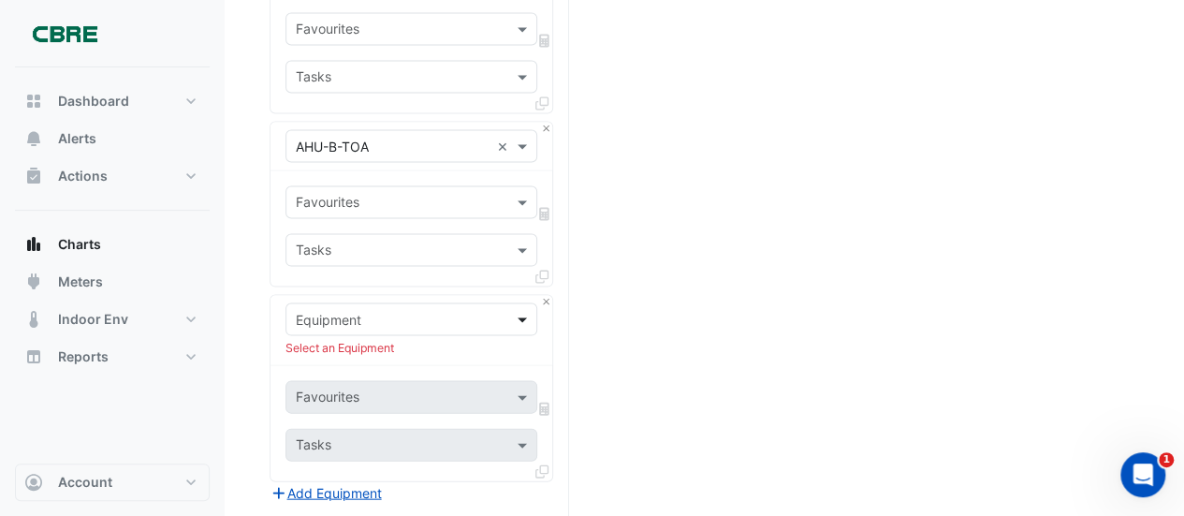
click at [526, 310] on span at bounding box center [524, 320] width 23 height 20
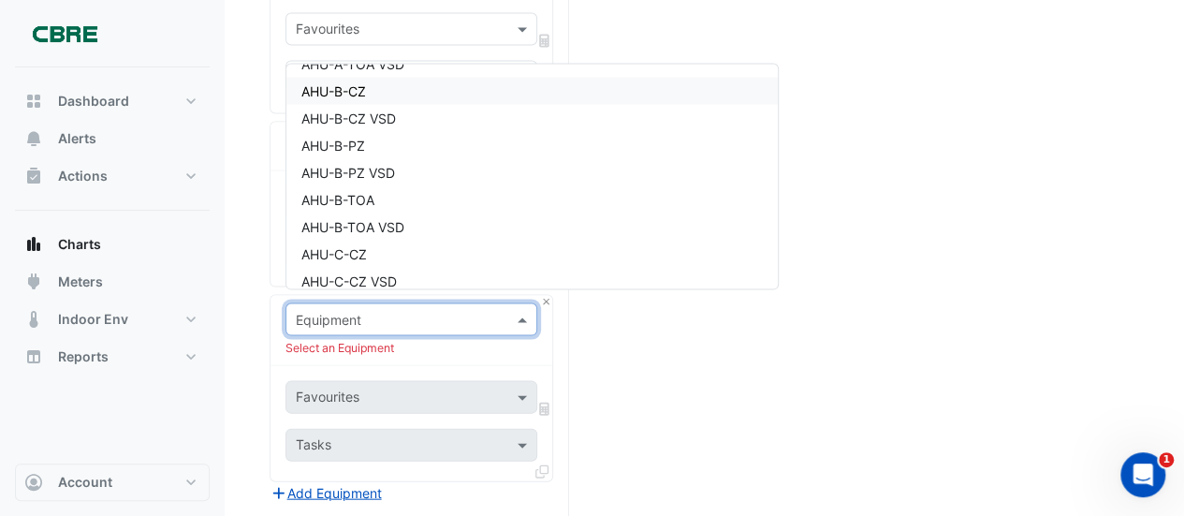
scroll to position [412, 0]
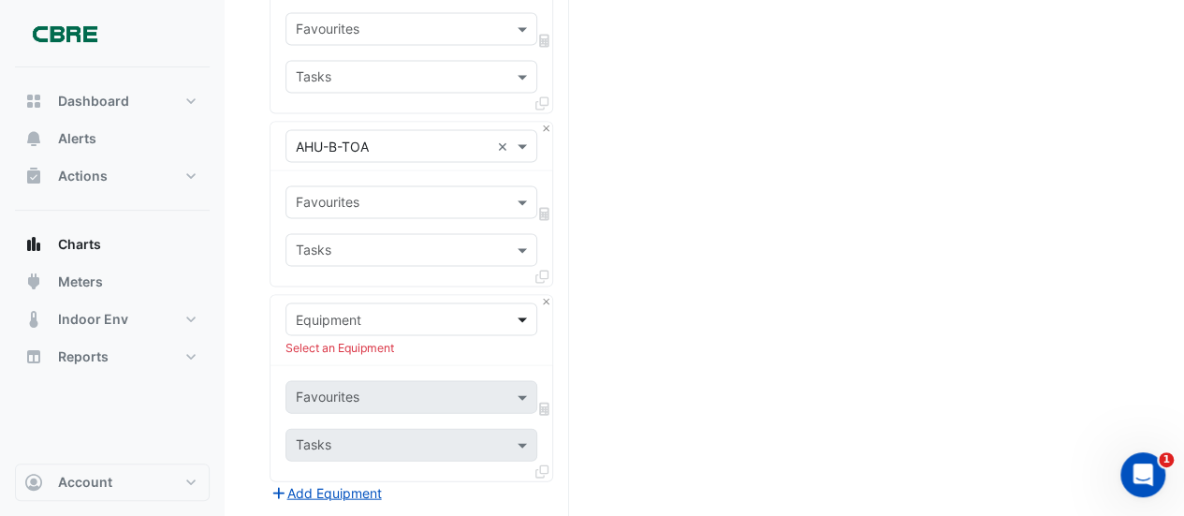
click at [524, 310] on span at bounding box center [524, 320] width 23 height 20
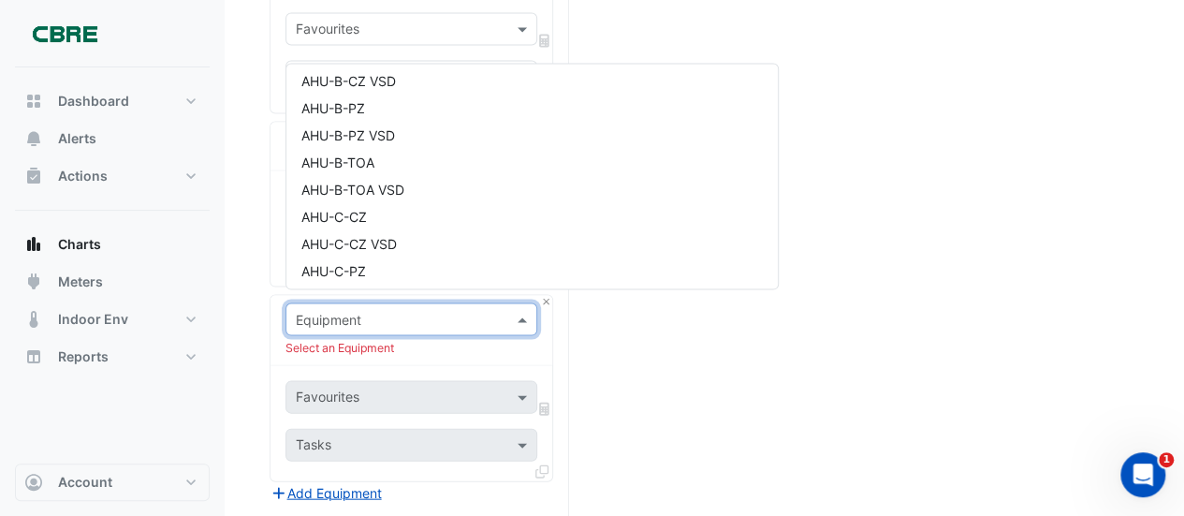
scroll to position [449, 0]
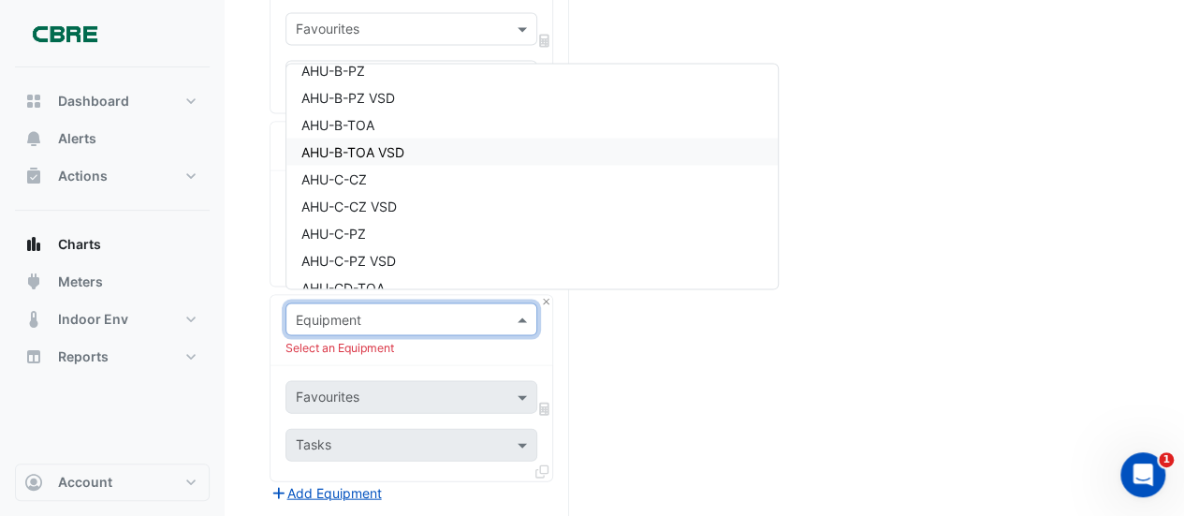
click at [365, 152] on span "AHU-B-TOA VSD" at bounding box center [352, 152] width 103 height 16
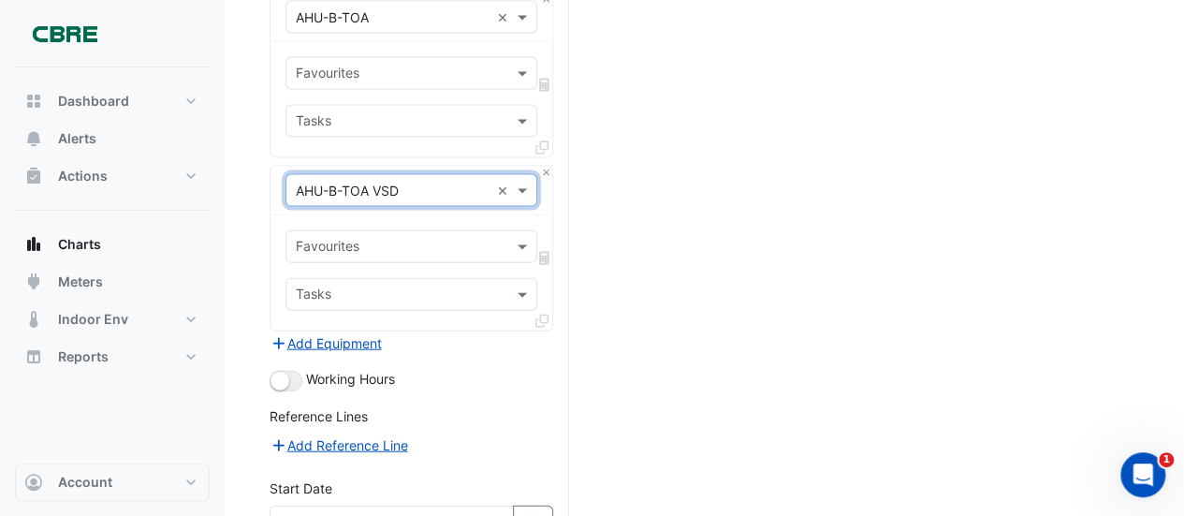
scroll to position [1968, 0]
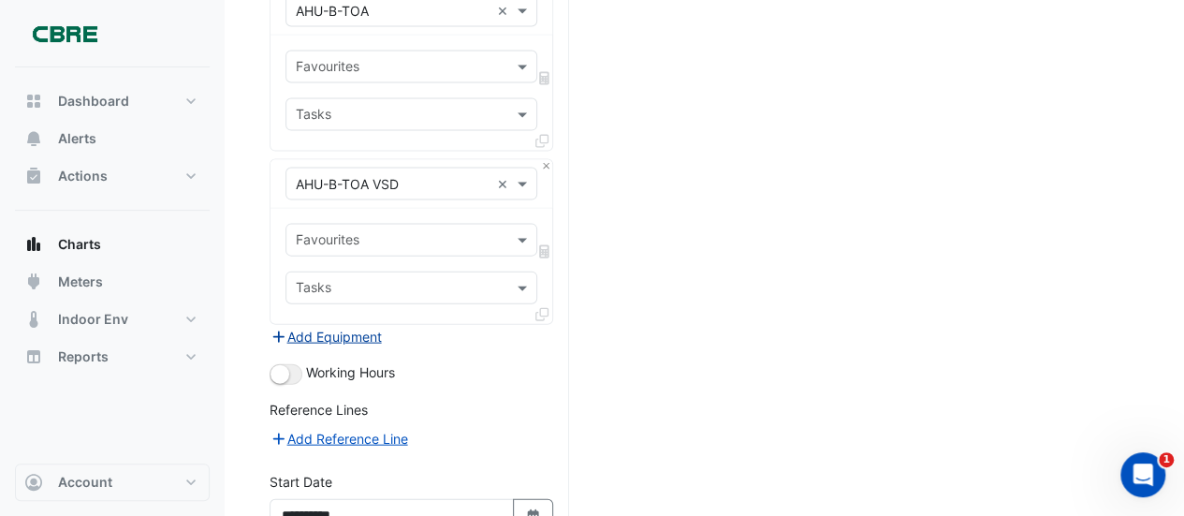
click at [319, 326] on button "Add Equipment" at bounding box center [325, 337] width 113 height 22
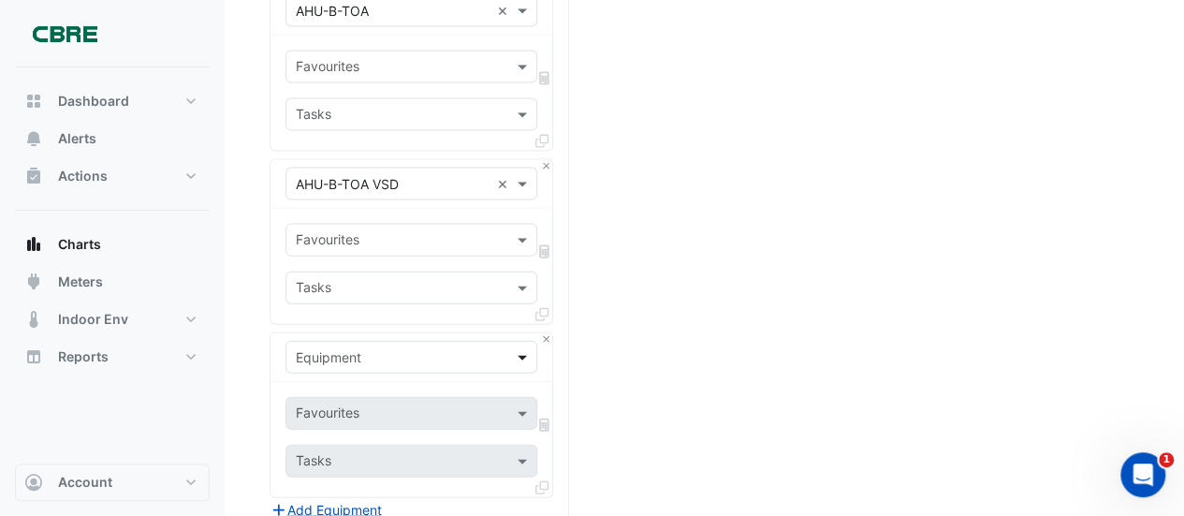
click at [524, 347] on span at bounding box center [524, 357] width 23 height 20
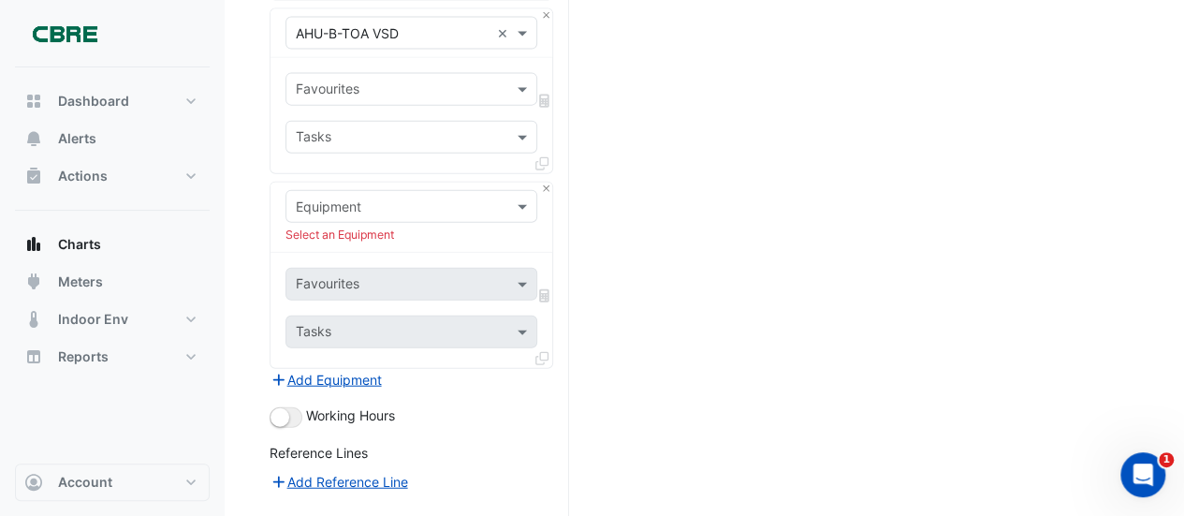
scroll to position [2061, 0]
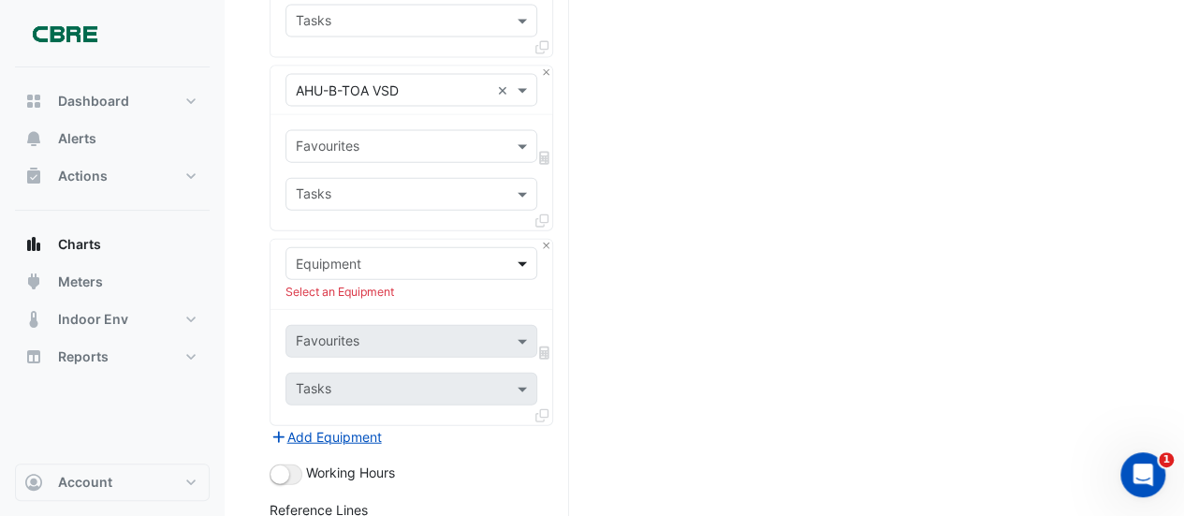
click at [522, 254] on span at bounding box center [524, 264] width 23 height 20
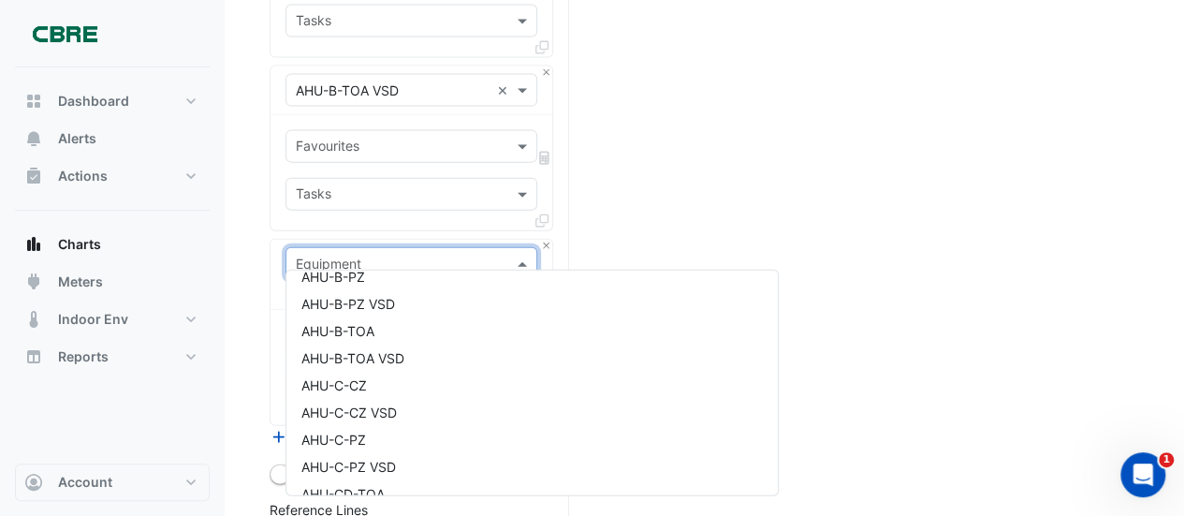
scroll to position [487, 0]
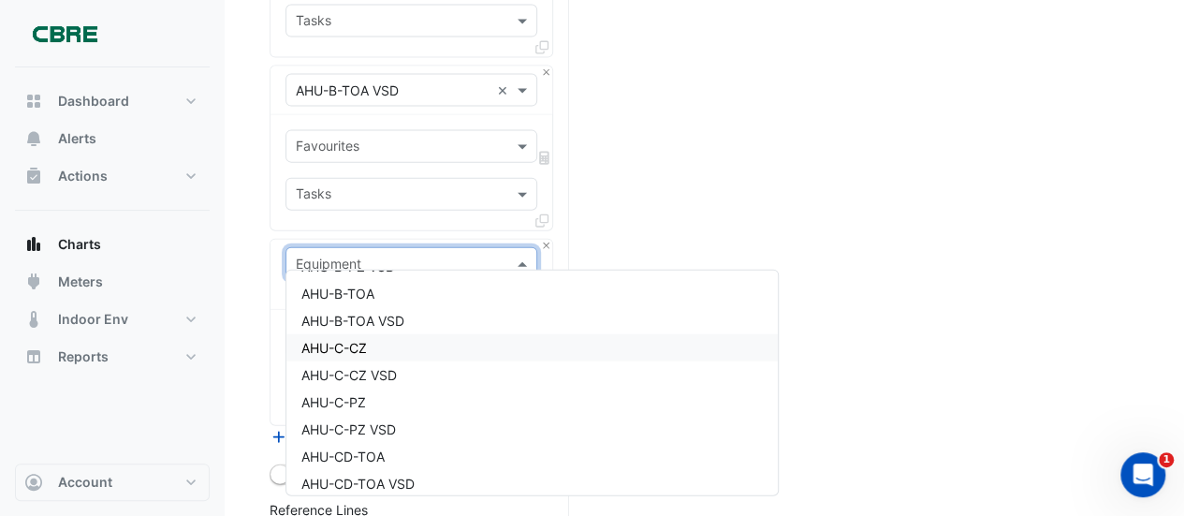
click at [348, 349] on span "AHU-C-CZ" at bounding box center [334, 348] width 66 height 16
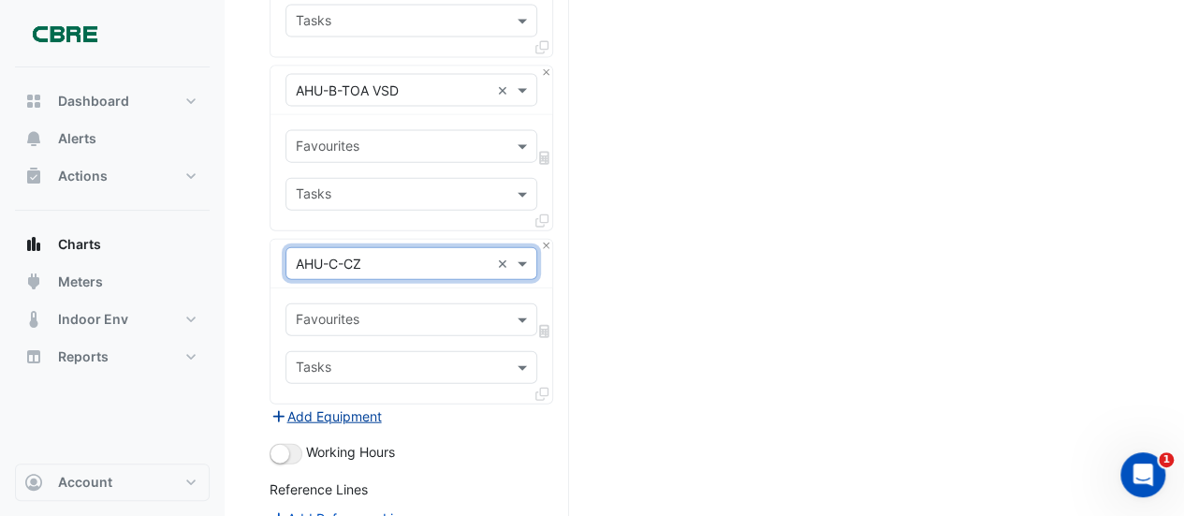
click at [333, 405] on button "Add Equipment" at bounding box center [325, 416] width 113 height 22
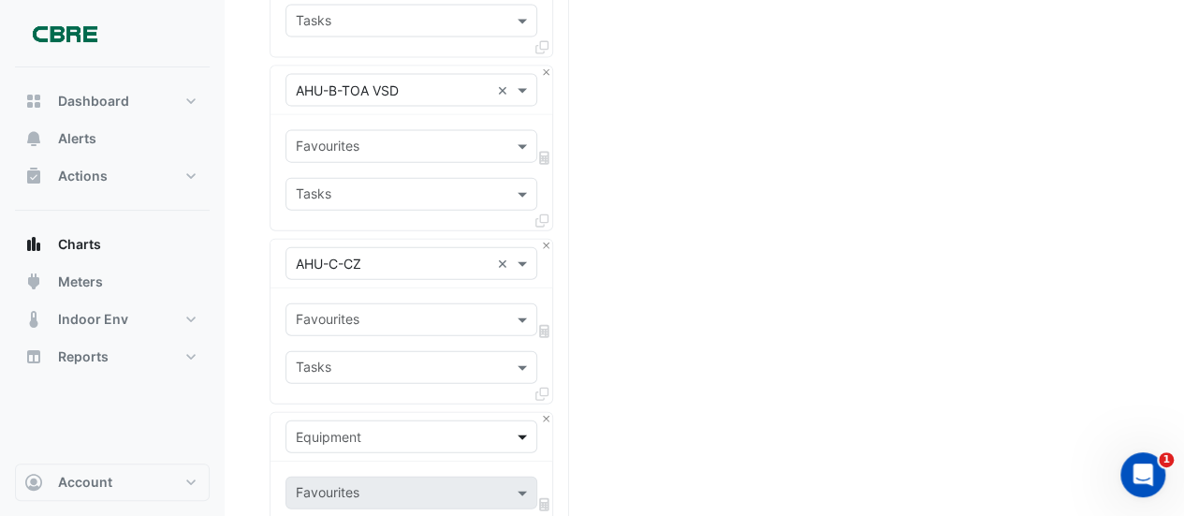
click at [523, 427] on span at bounding box center [524, 437] width 23 height 20
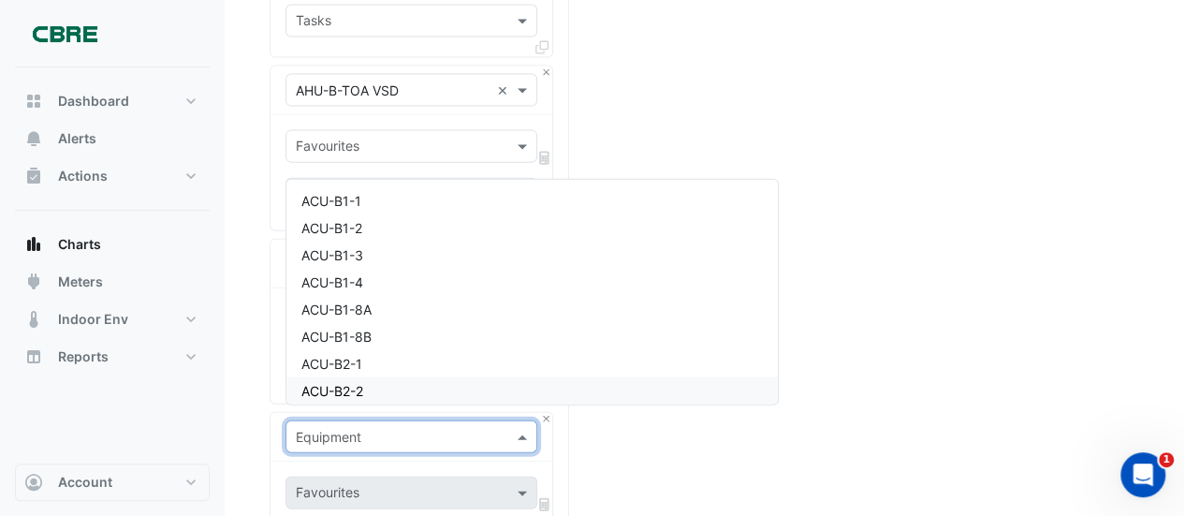
scroll to position [37, 0]
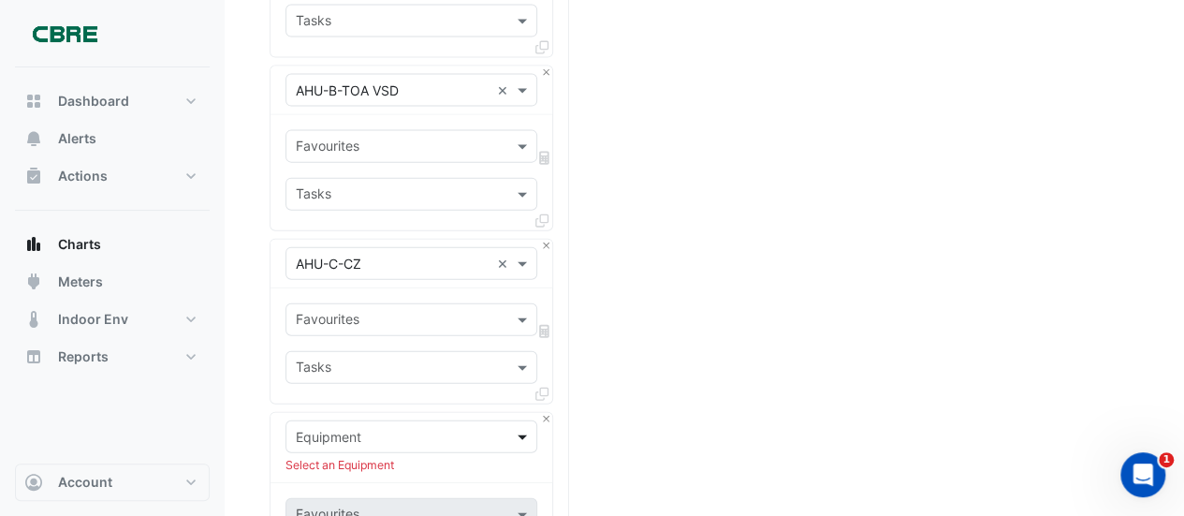
click at [524, 427] on span at bounding box center [524, 437] width 23 height 20
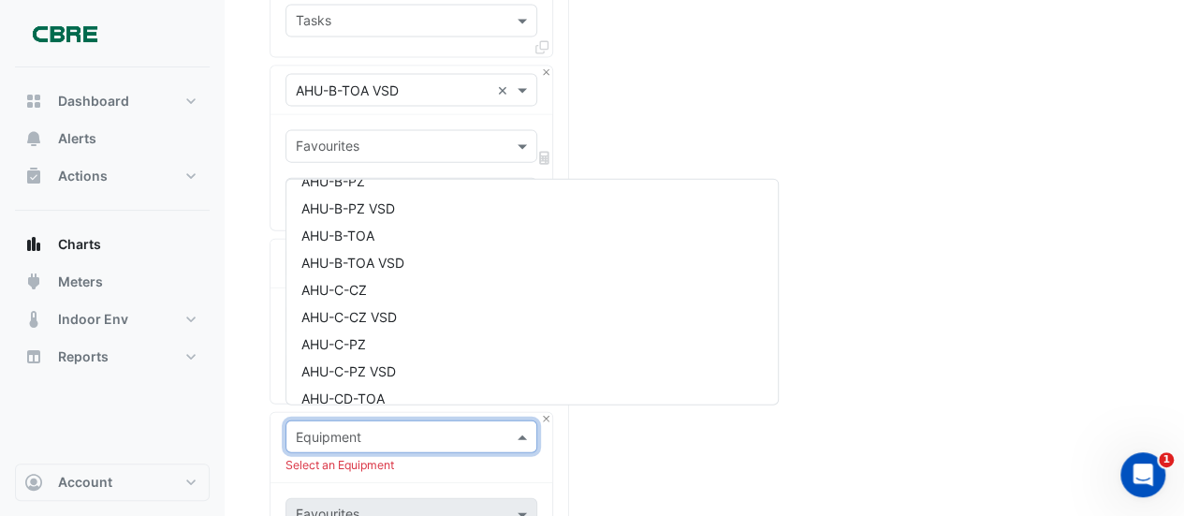
scroll to position [487, 0]
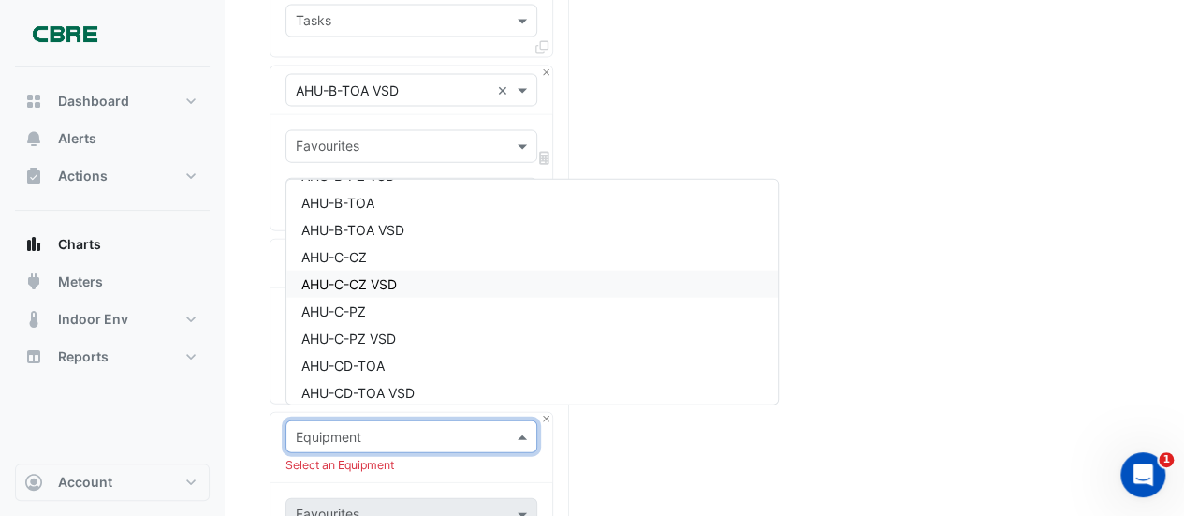
click at [363, 284] on span "AHU-C-CZ VSD" at bounding box center [348, 284] width 95 height 16
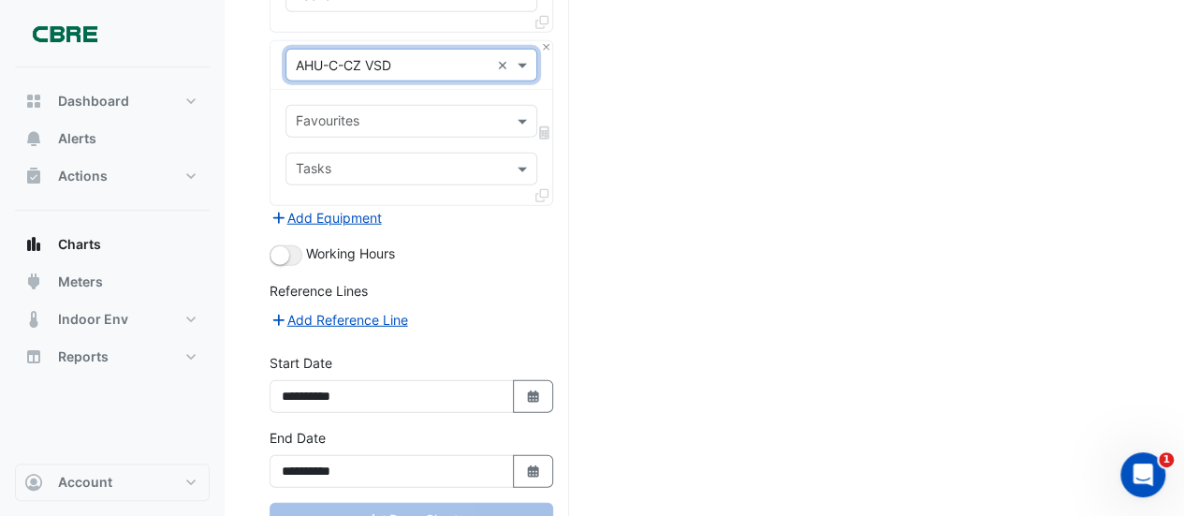
scroll to position [2436, 0]
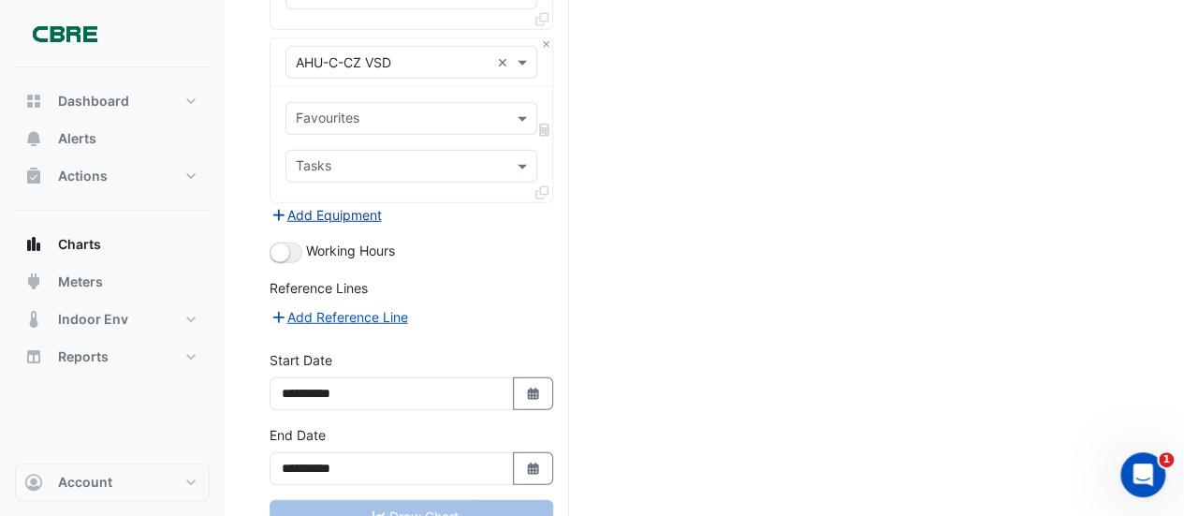
click at [310, 204] on button "Add Equipment" at bounding box center [325, 215] width 113 height 22
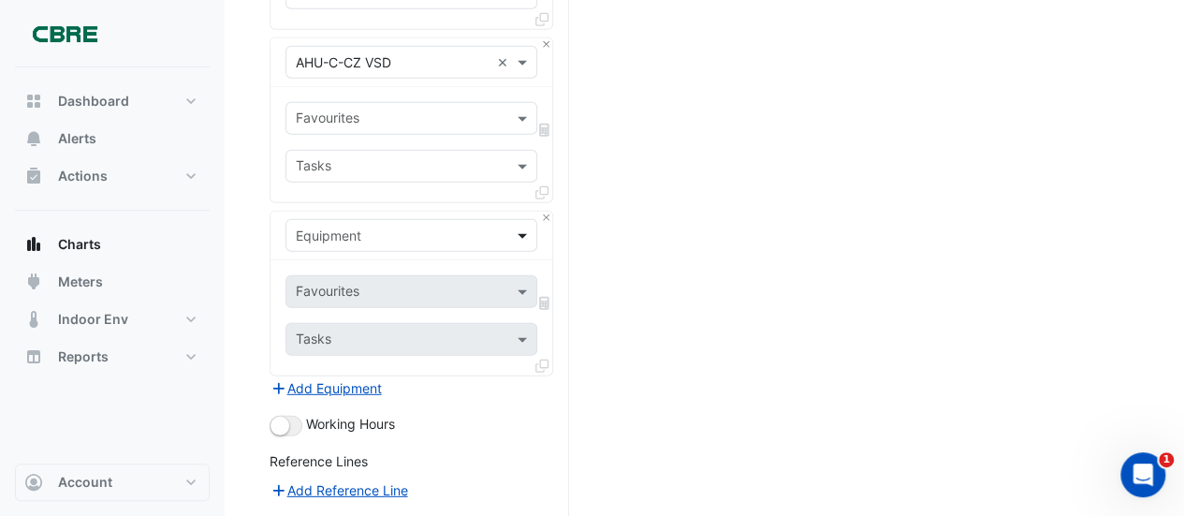
click at [521, 226] on span at bounding box center [524, 236] width 23 height 20
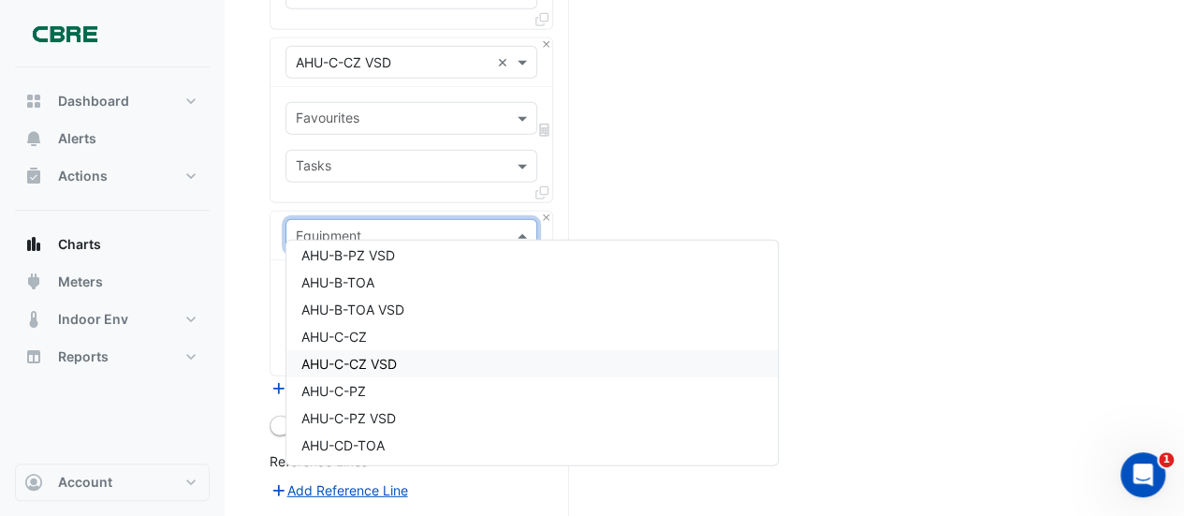
scroll to position [561, 0]
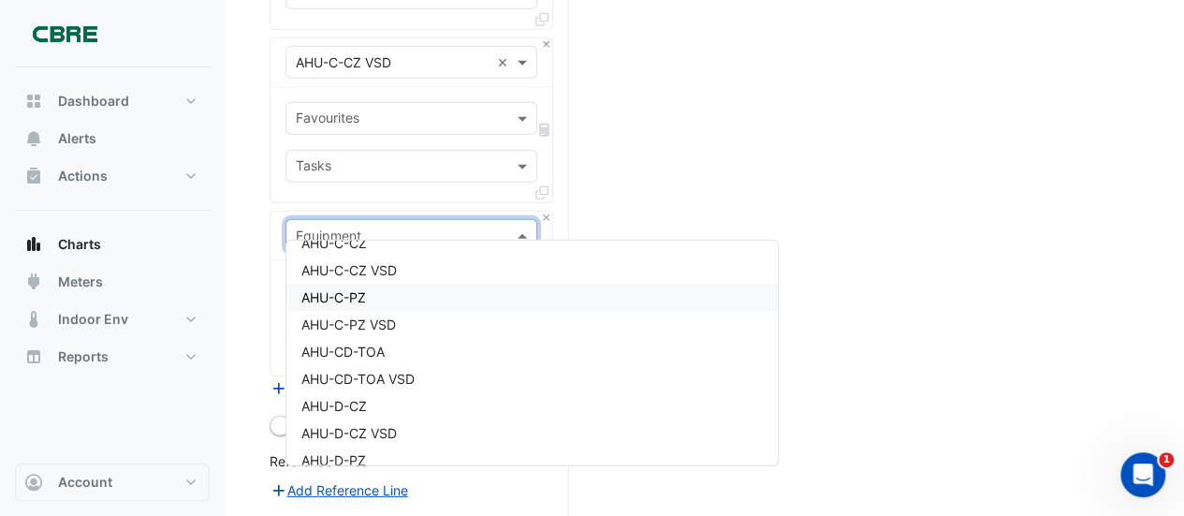
click at [357, 290] on span "AHU-C-PZ" at bounding box center [333, 297] width 65 height 16
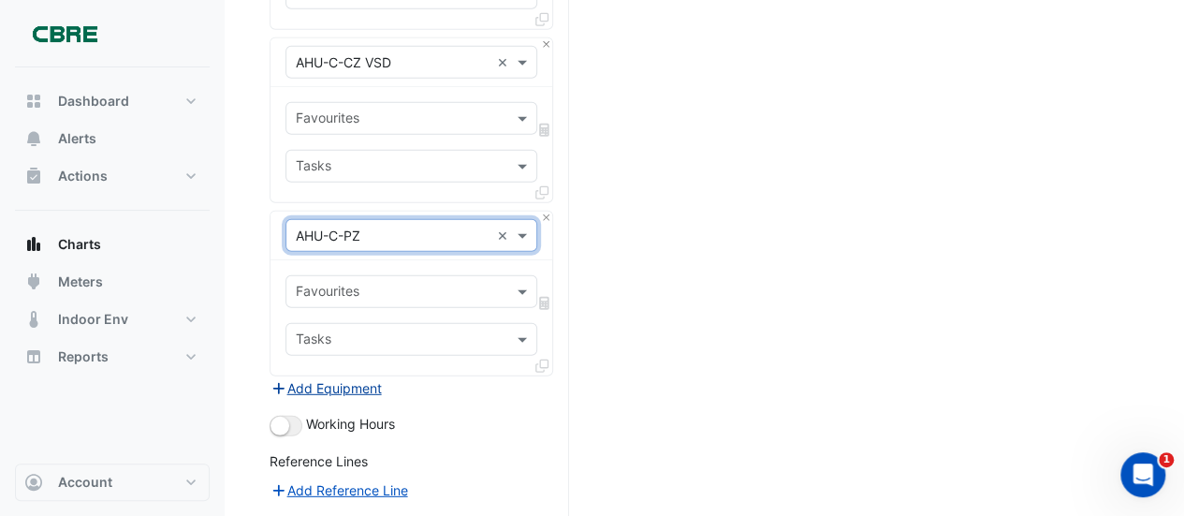
click at [348, 377] on button "Add Equipment" at bounding box center [325, 388] width 113 height 22
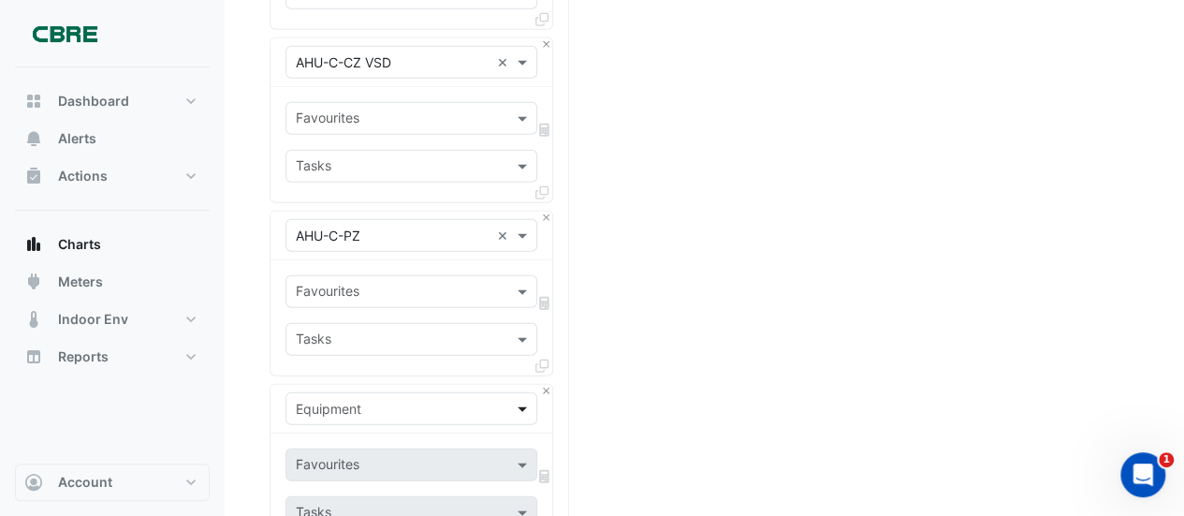
click at [520, 399] on span at bounding box center [524, 409] width 23 height 20
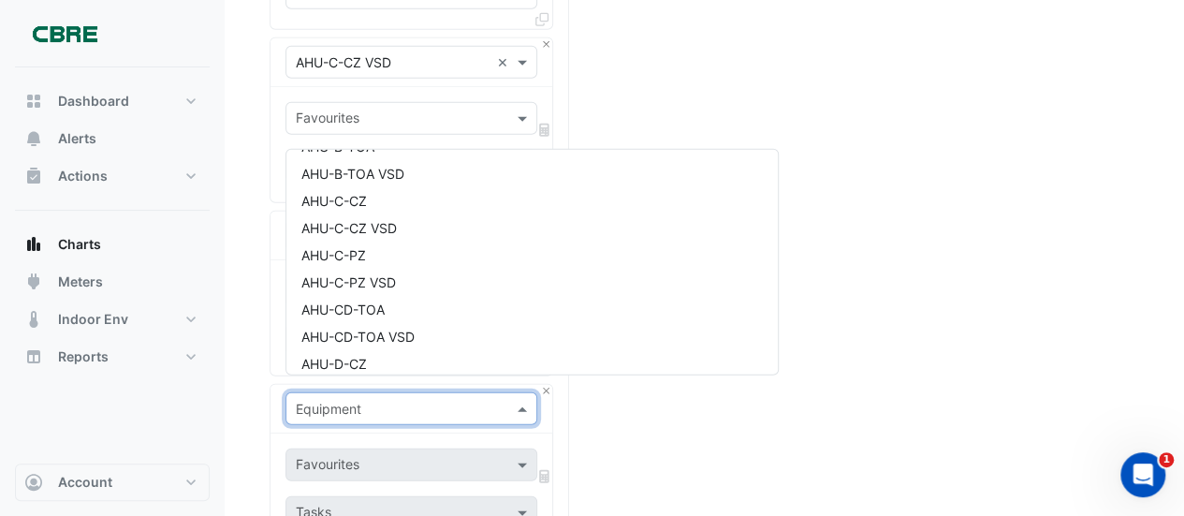
scroll to position [524, 0]
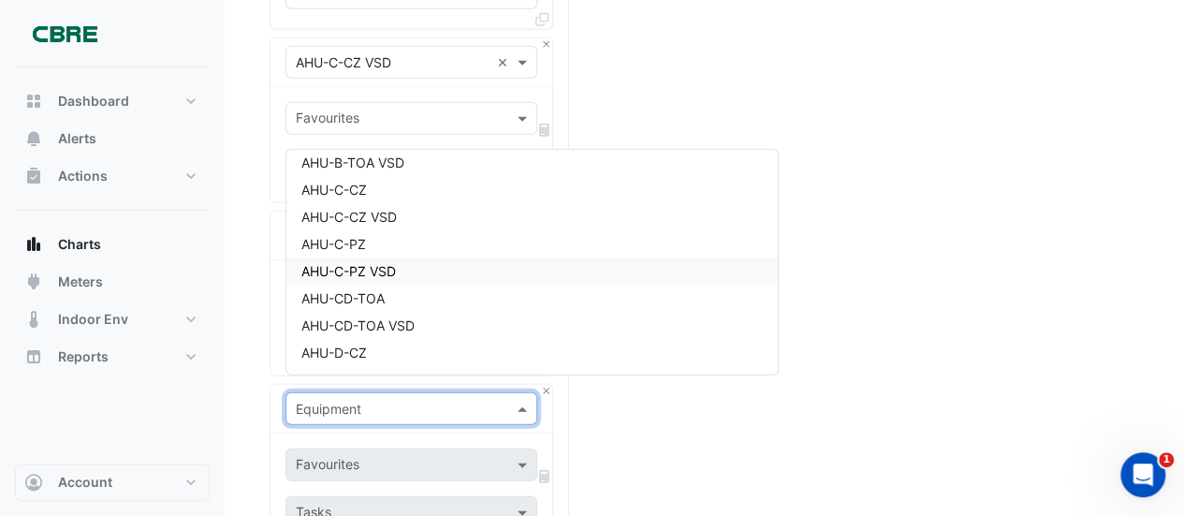
click at [371, 273] on span "AHU-C-PZ VSD" at bounding box center [348, 271] width 95 height 16
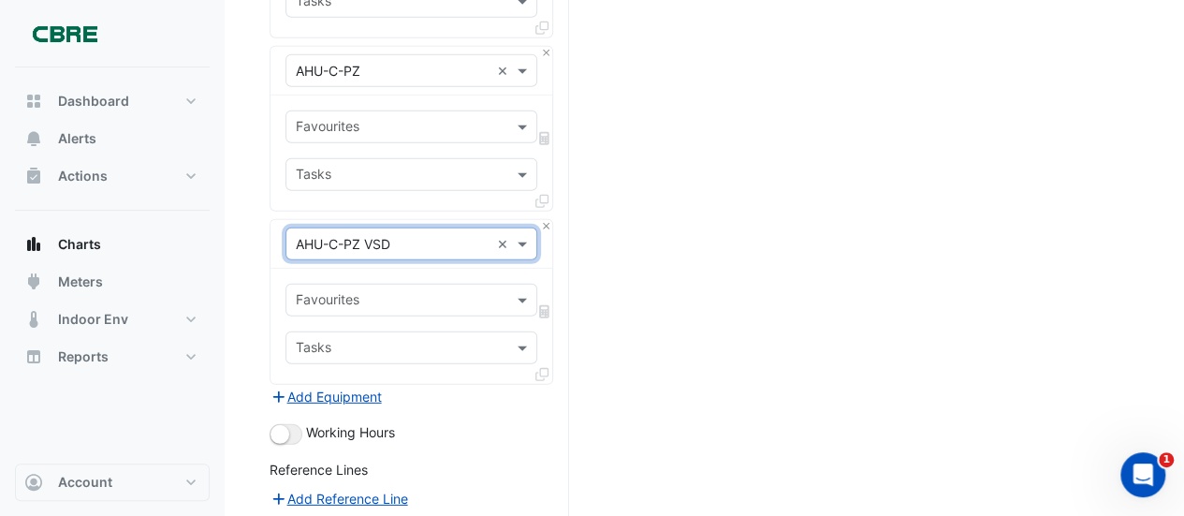
scroll to position [2810, 0]
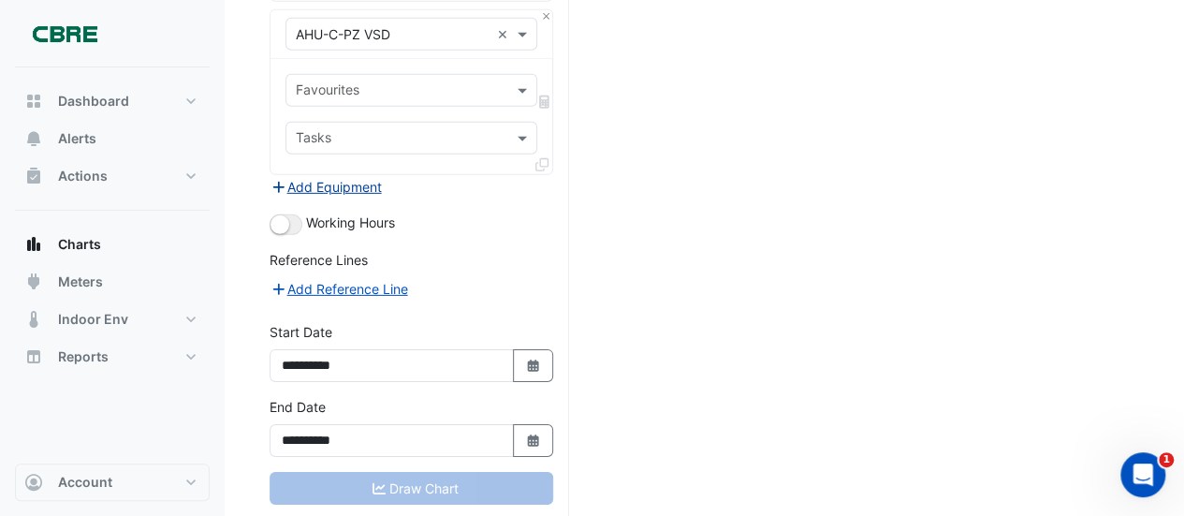
click at [345, 176] on button "Add Equipment" at bounding box center [325, 187] width 113 height 22
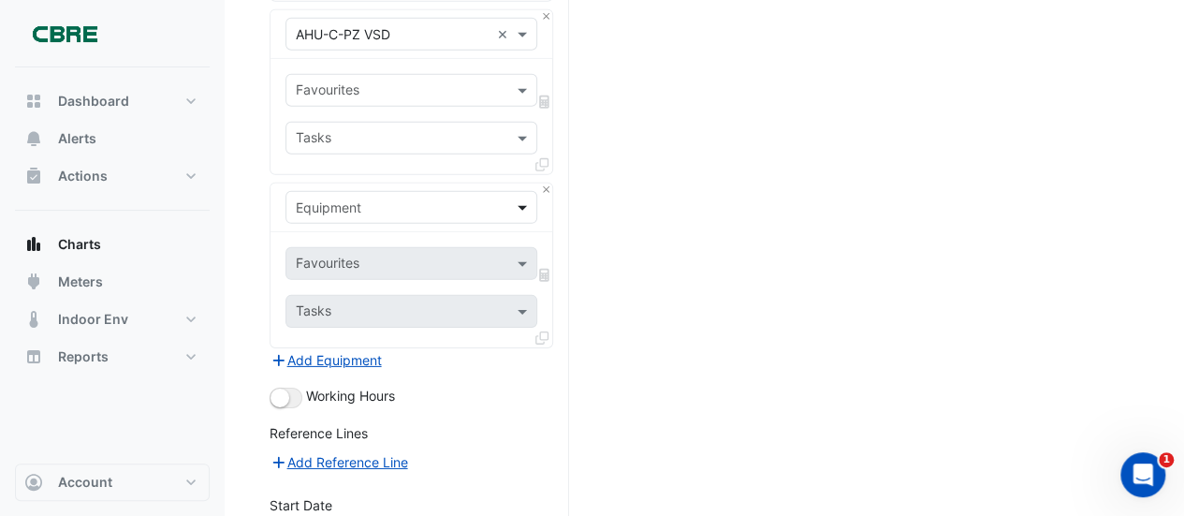
click at [526, 197] on span at bounding box center [524, 207] width 23 height 20
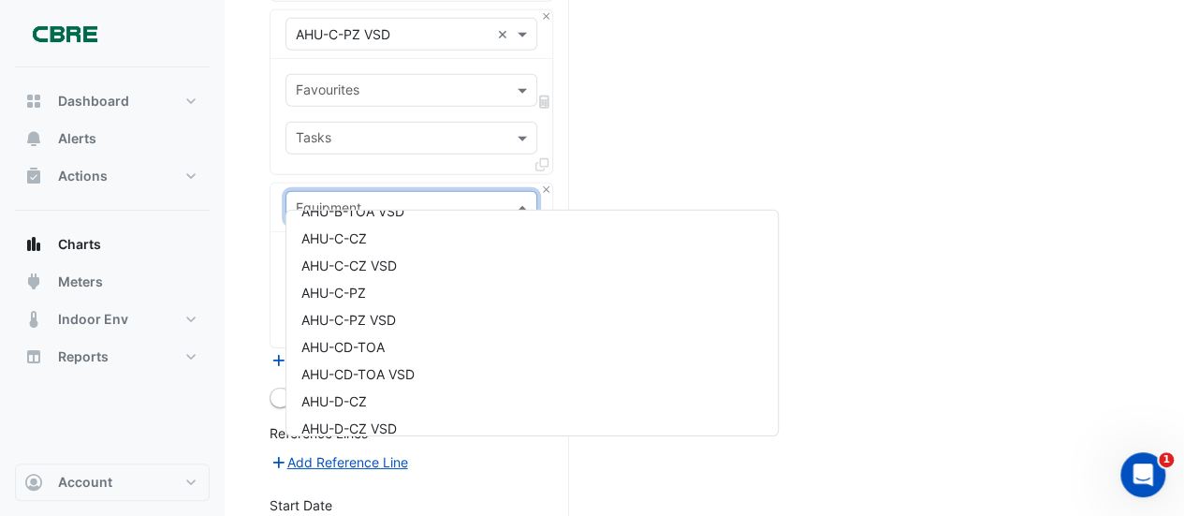
scroll to position [574, 0]
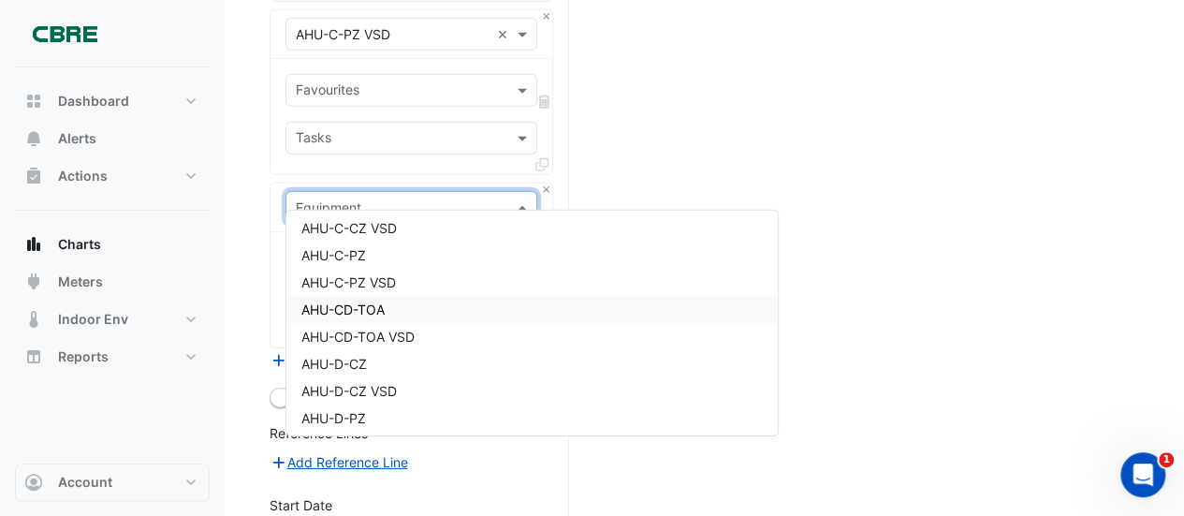
click at [326, 305] on span "AHU-CD-TOA" at bounding box center [342, 309] width 83 height 16
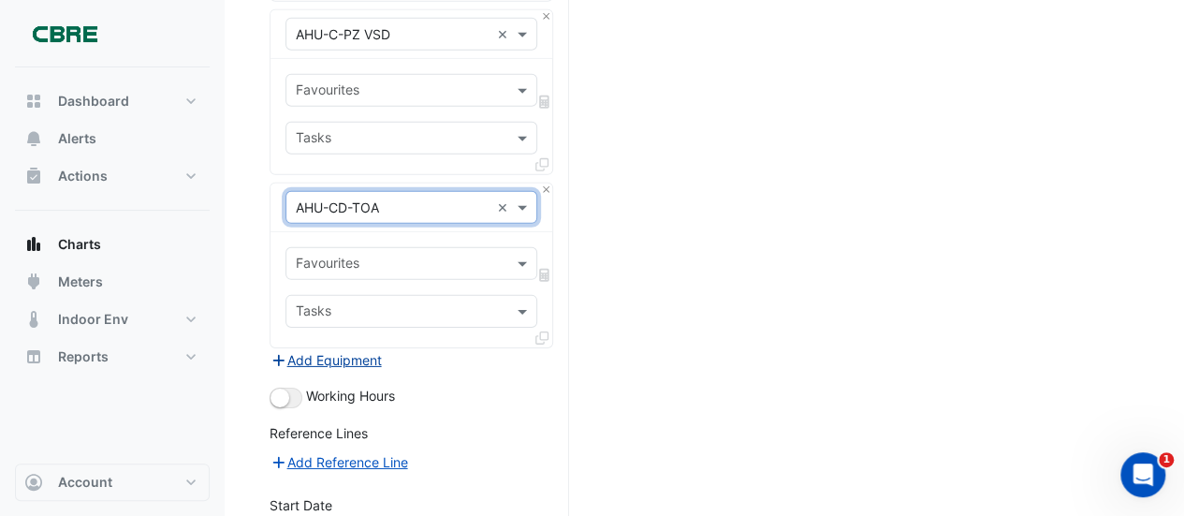
click at [328, 349] on button "Add Equipment" at bounding box center [325, 360] width 113 height 22
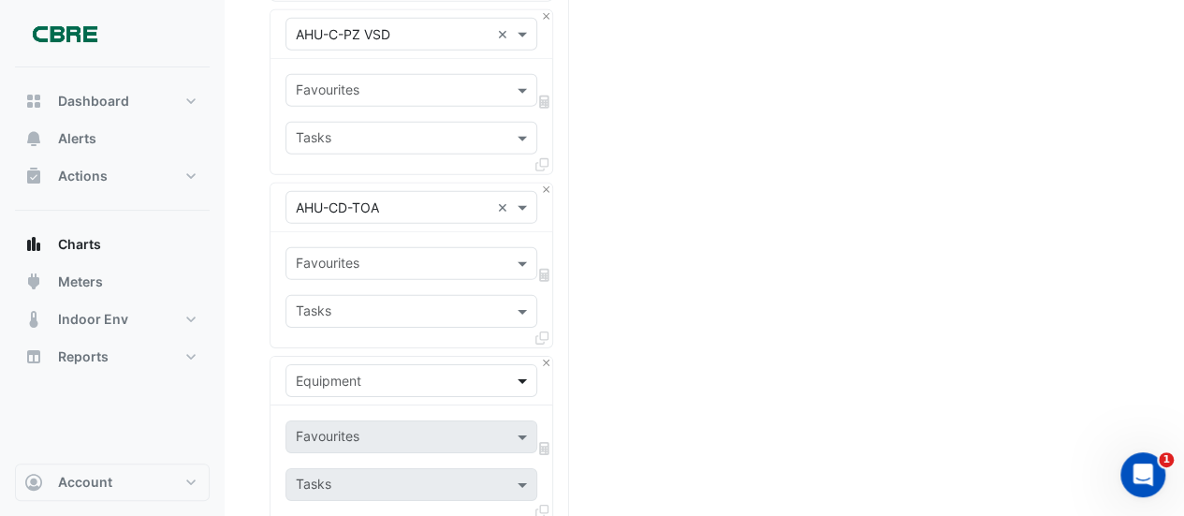
click at [524, 371] on span at bounding box center [524, 381] width 23 height 20
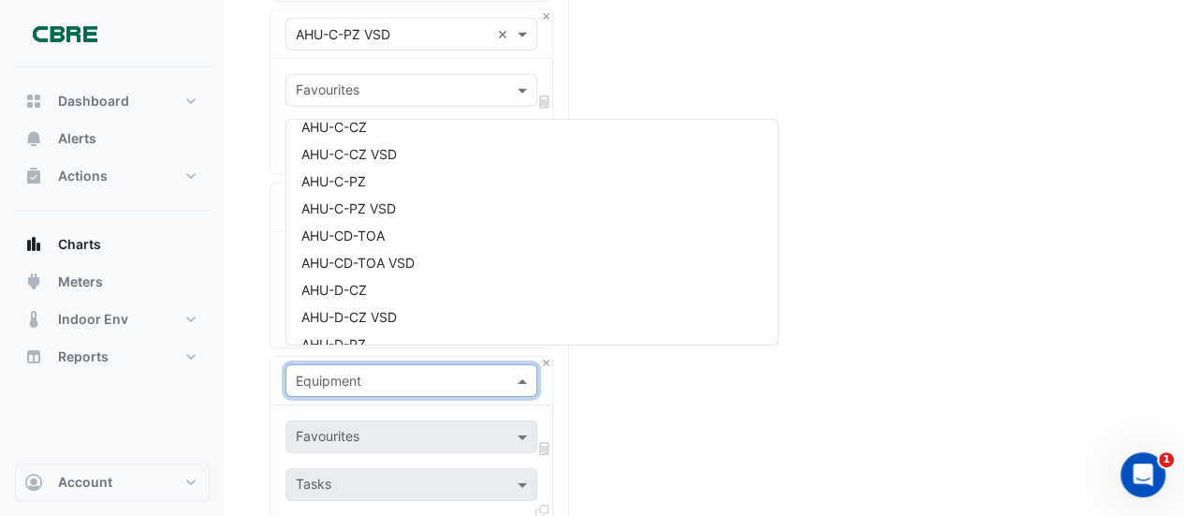
scroll to position [599, 0]
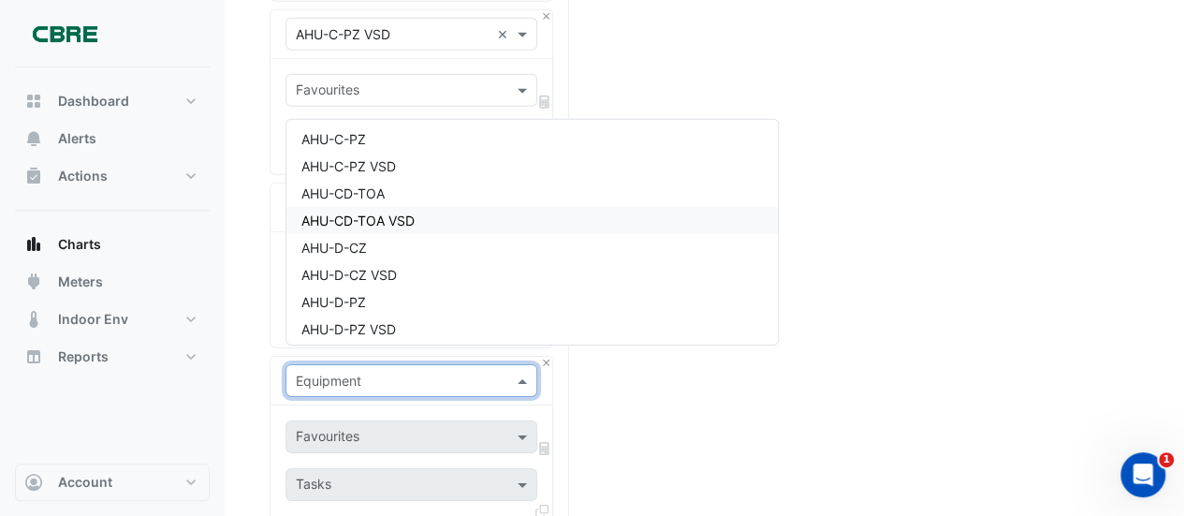
click at [372, 214] on span "AHU-CD-TOA VSD" at bounding box center [357, 220] width 113 height 16
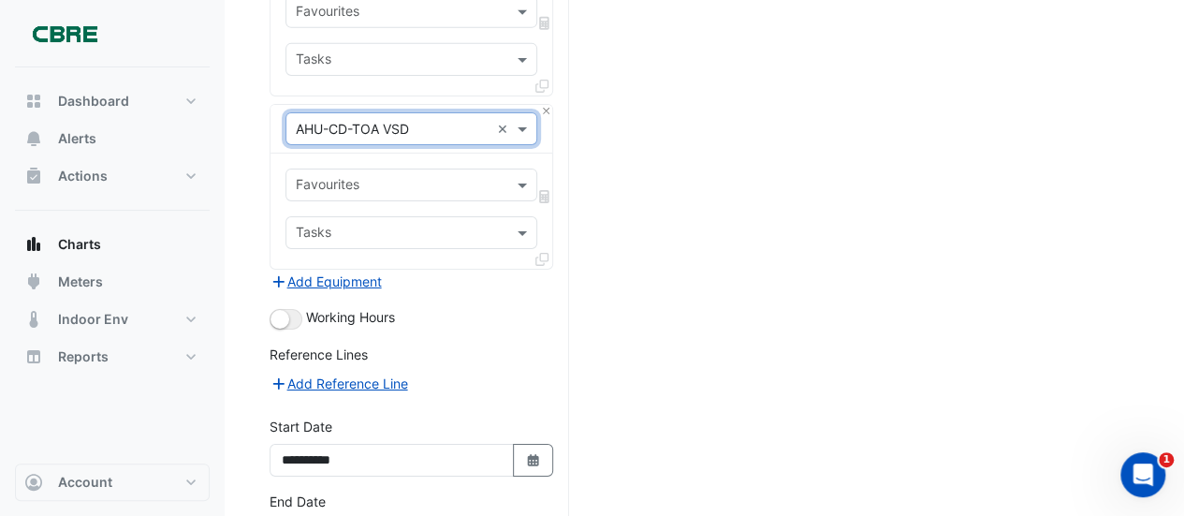
scroll to position [3091, 0]
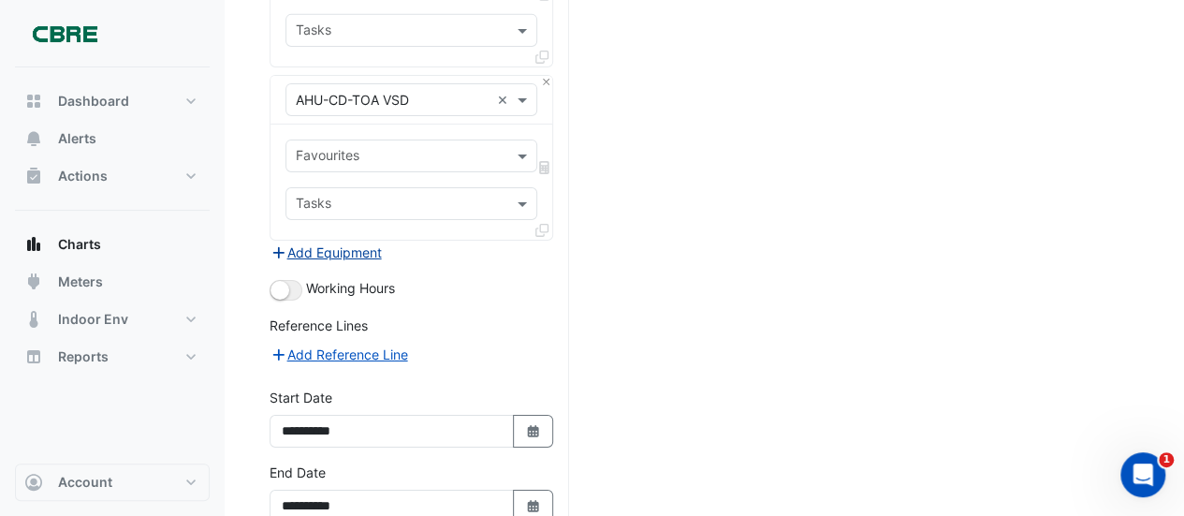
click at [328, 241] on button "Add Equipment" at bounding box center [325, 252] width 113 height 22
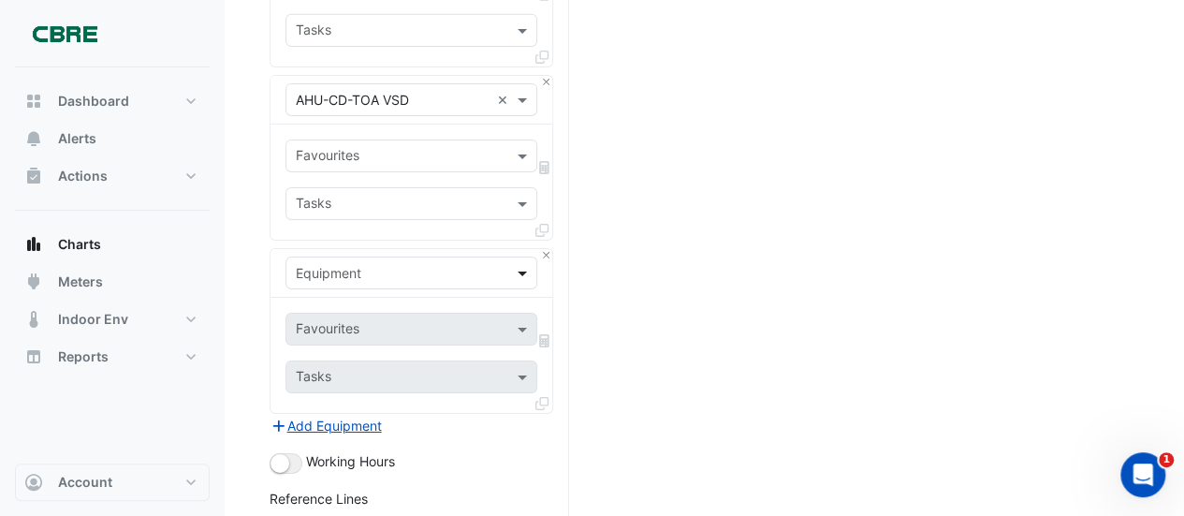
click at [523, 263] on span at bounding box center [524, 273] width 23 height 20
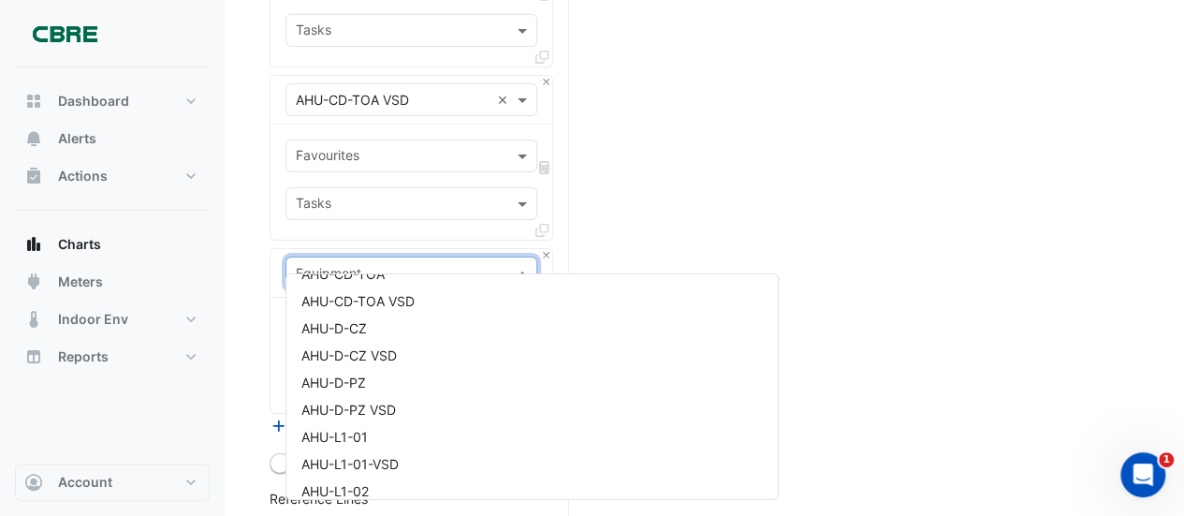
scroll to position [686, 0]
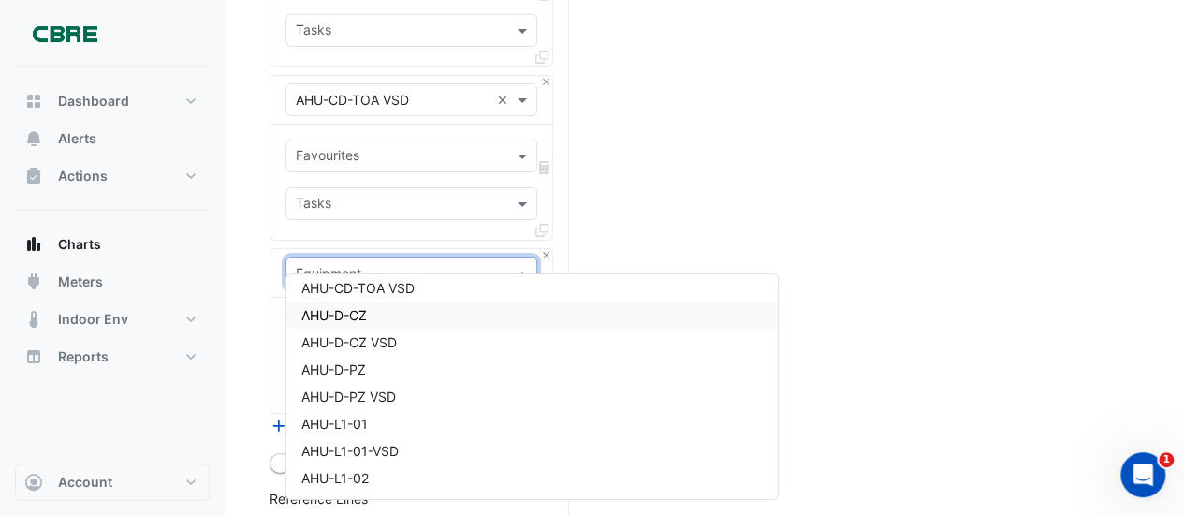
click at [331, 307] on span "AHU-D-CZ" at bounding box center [334, 315] width 66 height 16
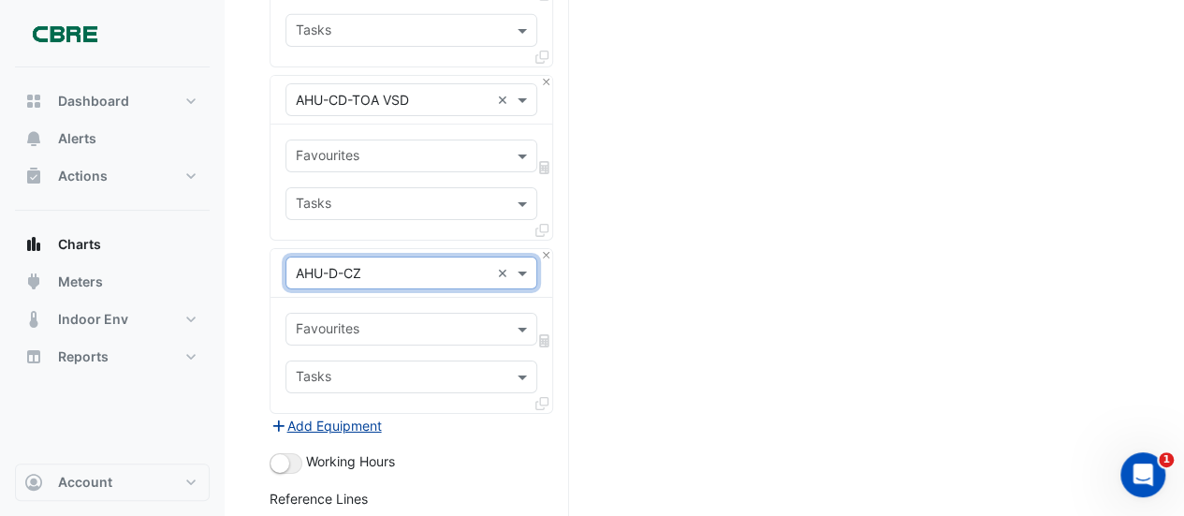
click at [326, 415] on button "Add Equipment" at bounding box center [325, 426] width 113 height 22
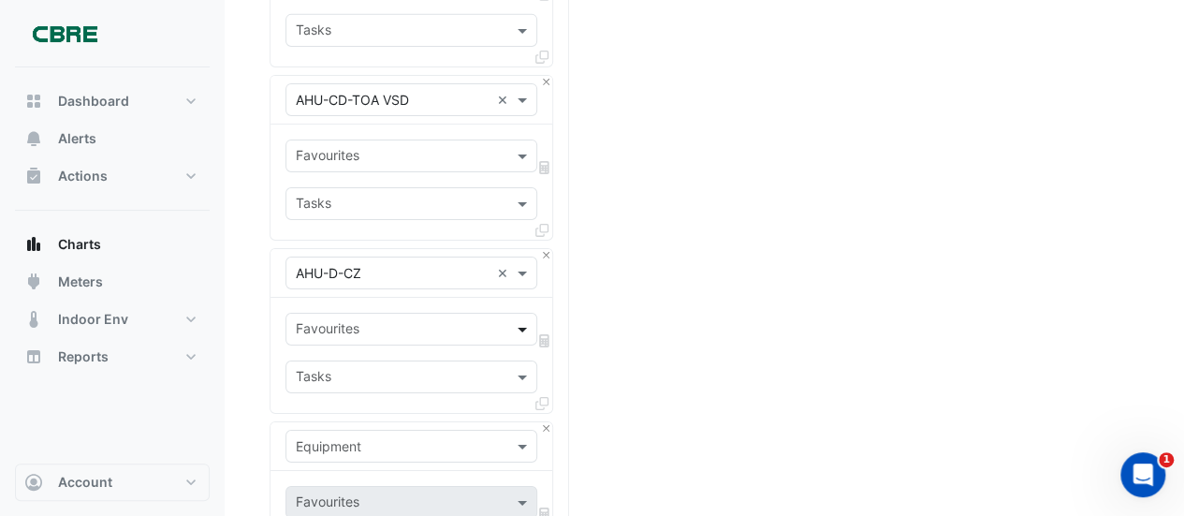
click at [526, 319] on span at bounding box center [524, 329] width 23 height 20
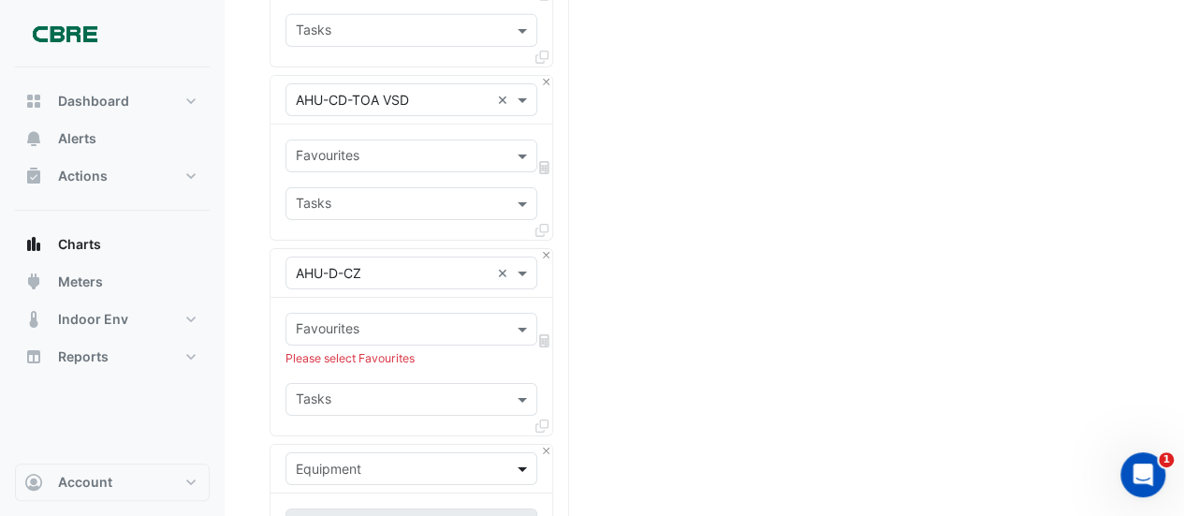
click at [523, 459] on span at bounding box center [524, 469] width 23 height 20
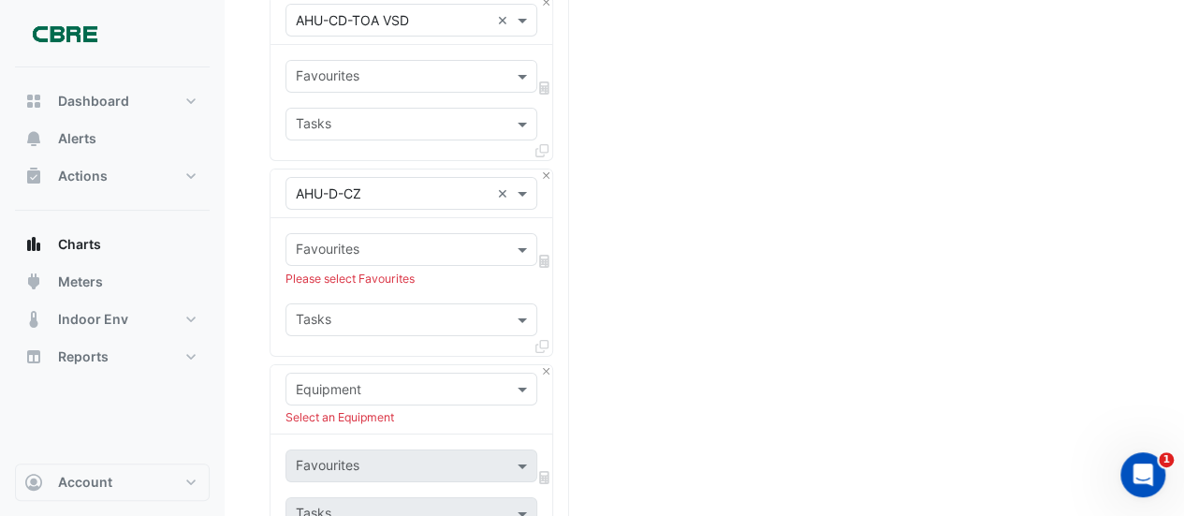
scroll to position [3278, 0]
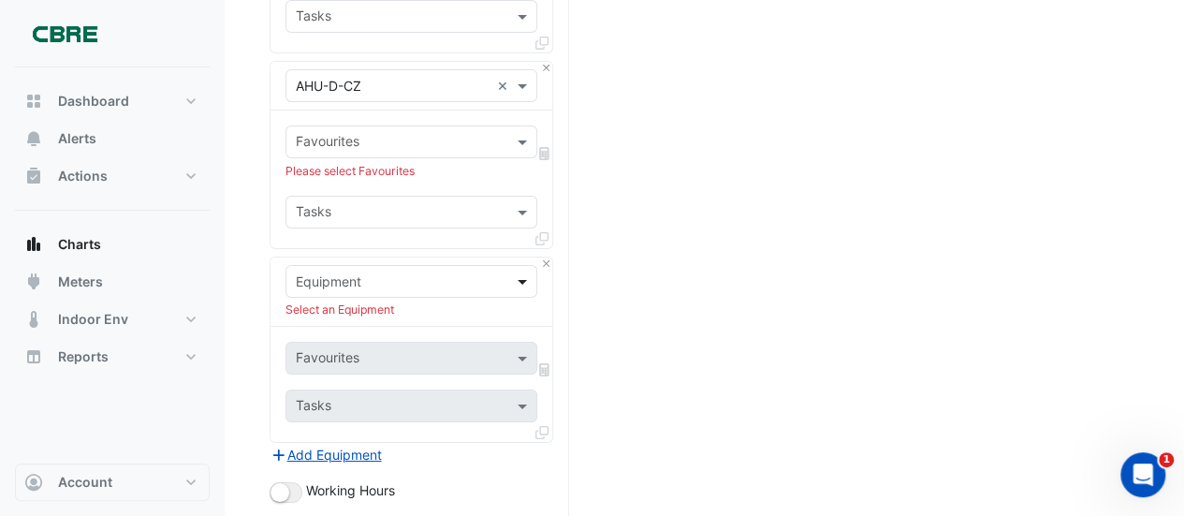
click at [526, 271] on span at bounding box center [524, 281] width 23 height 20
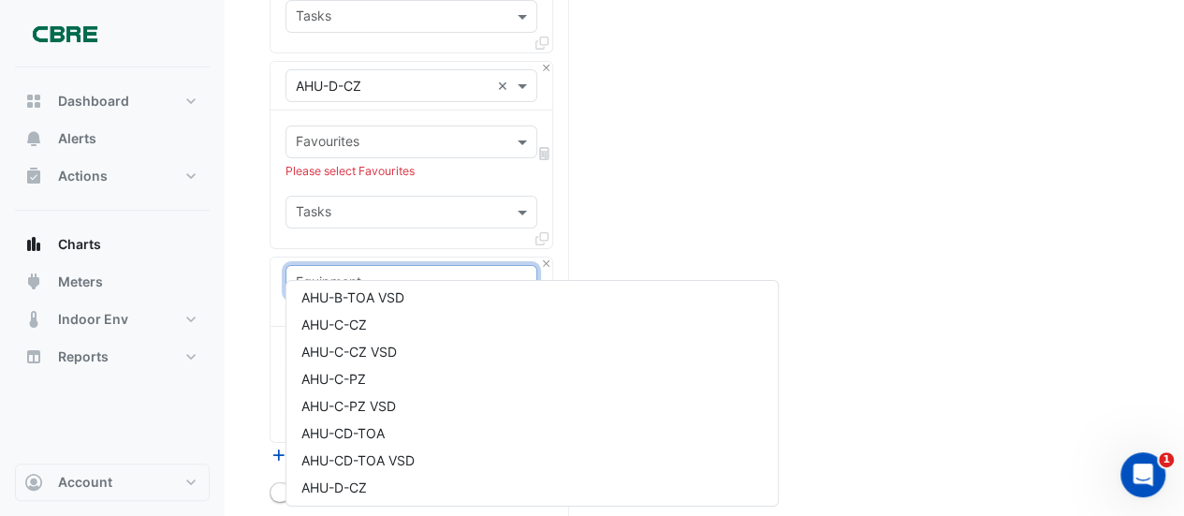
scroll to position [710, 0]
click at [371, 321] on span "AHU-D-CZ VSD" at bounding box center [348, 324] width 95 height 16
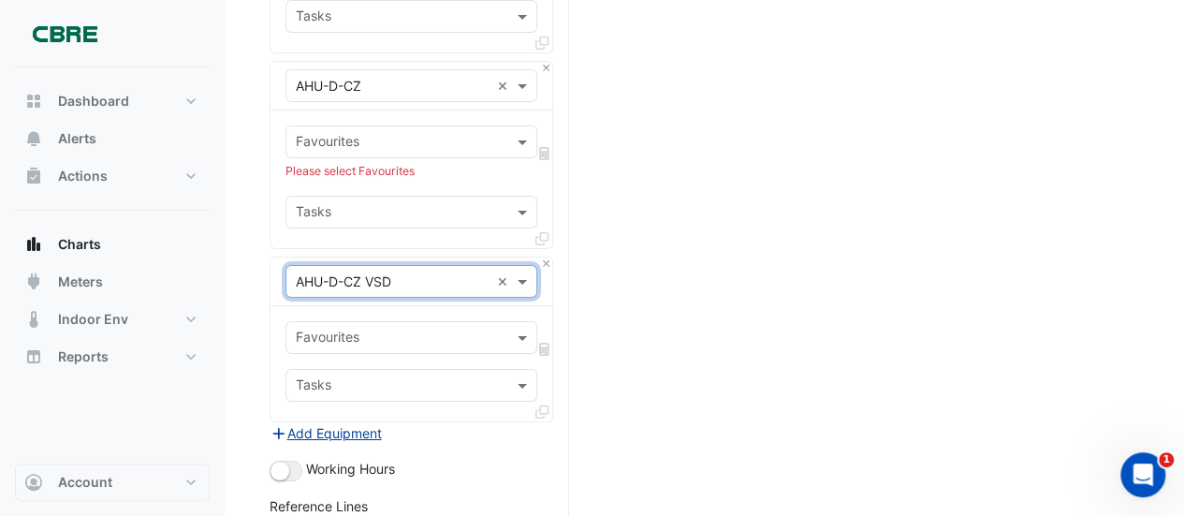
click at [350, 422] on button "Add Equipment" at bounding box center [325, 433] width 113 height 22
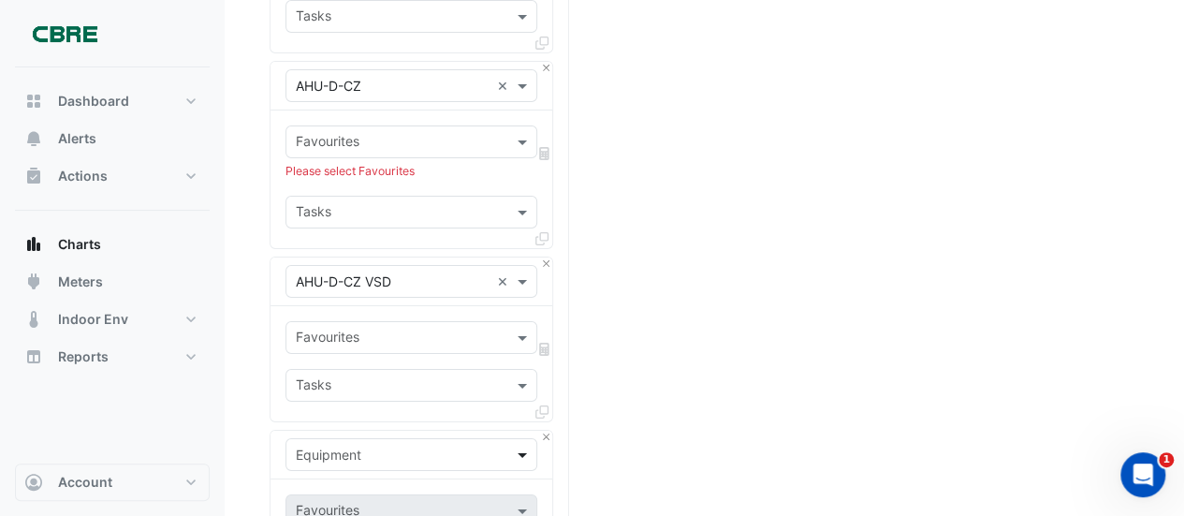
click at [523, 444] on span at bounding box center [524, 454] width 23 height 20
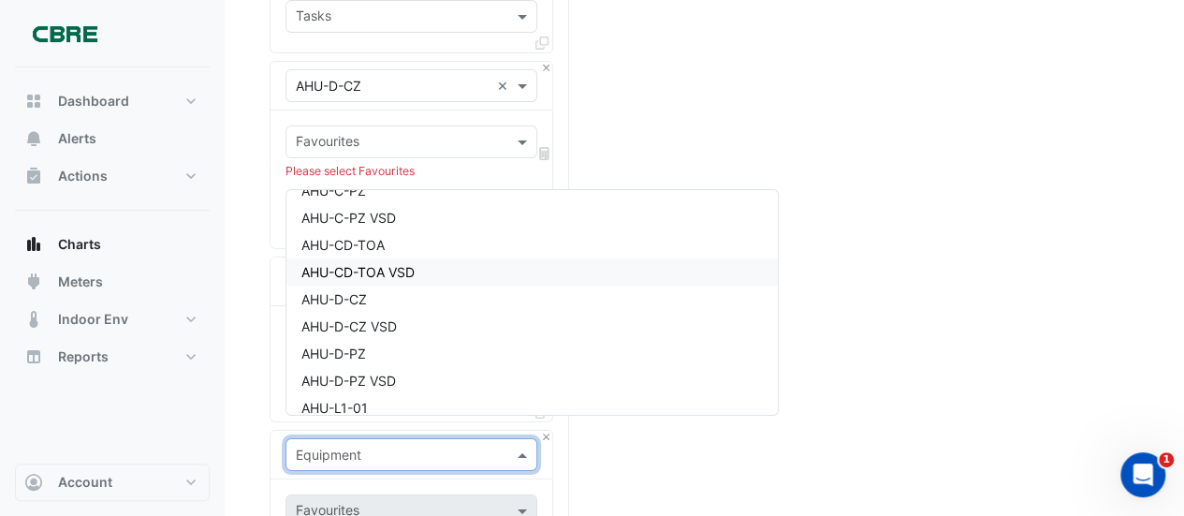
scroll to position [655, 0]
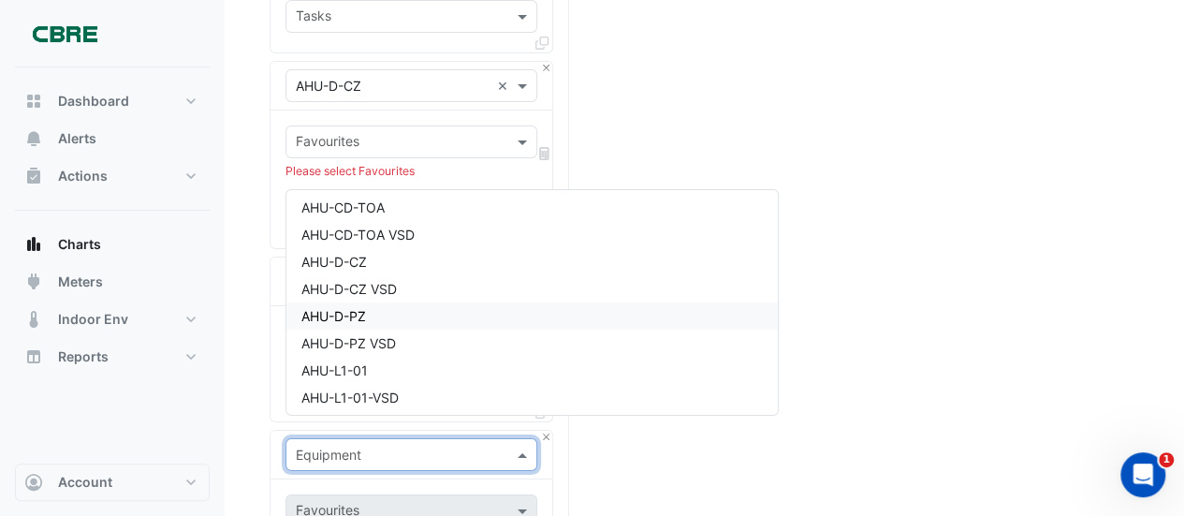
click at [369, 309] on div "AHU-D-PZ" at bounding box center [531, 315] width 491 height 27
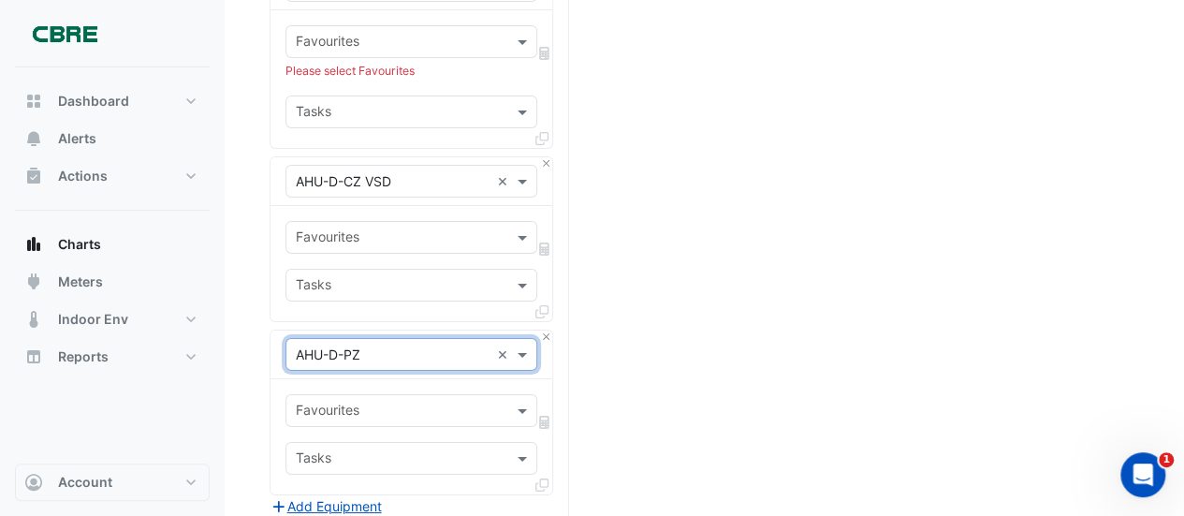
scroll to position [3559, 0]
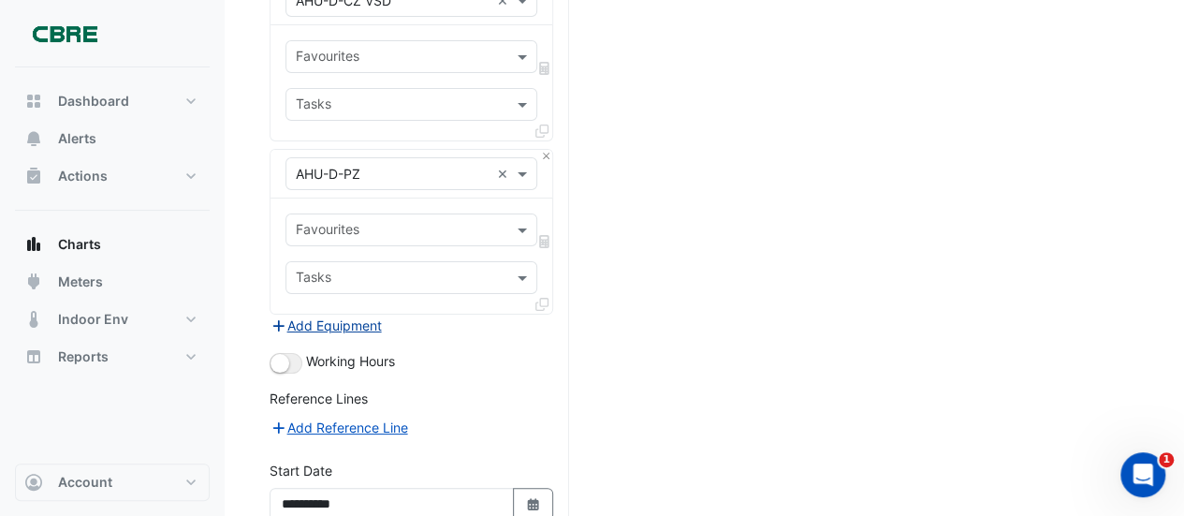
click at [363, 314] on button "Add Equipment" at bounding box center [325, 325] width 113 height 22
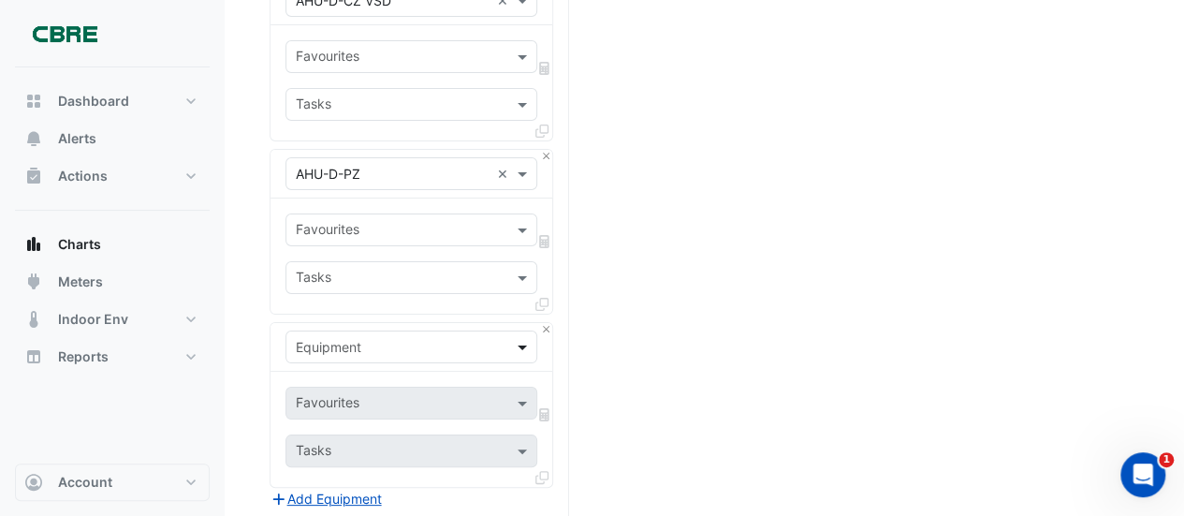
click at [522, 337] on span at bounding box center [524, 347] width 23 height 20
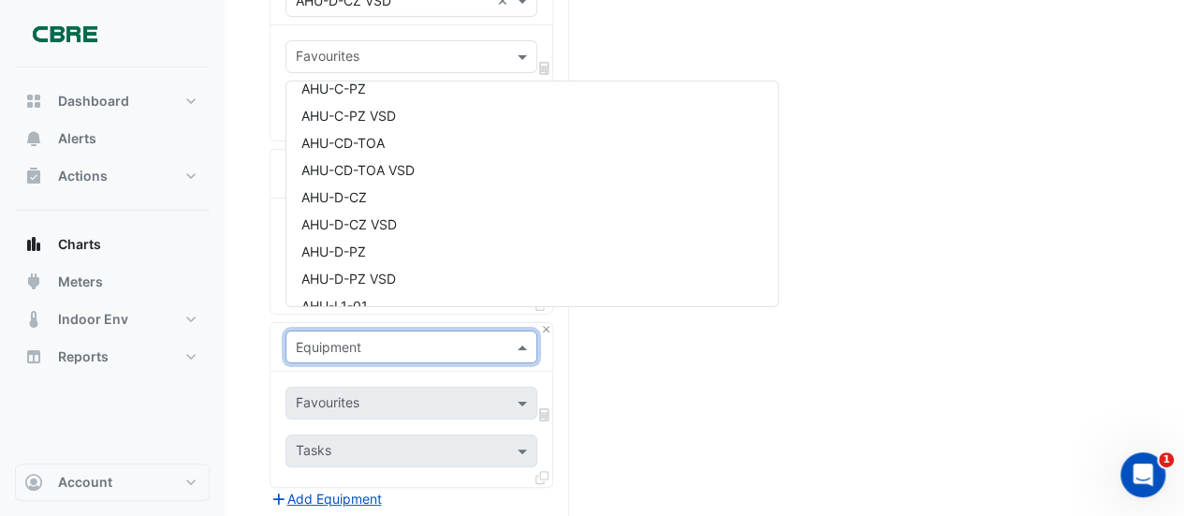
scroll to position [648, 0]
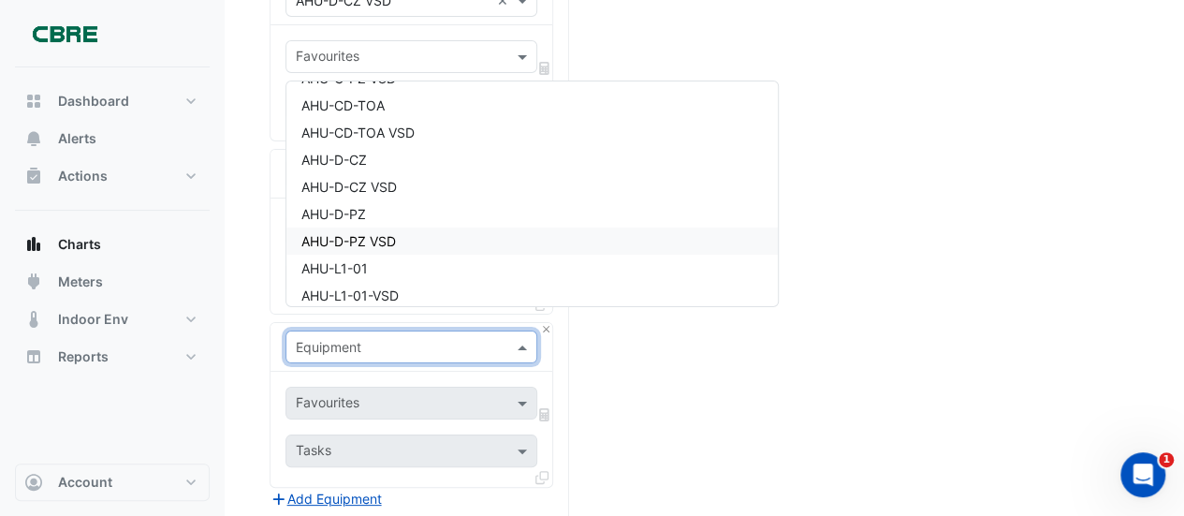
click at [389, 241] on span "AHU-D-PZ VSD" at bounding box center [348, 241] width 95 height 16
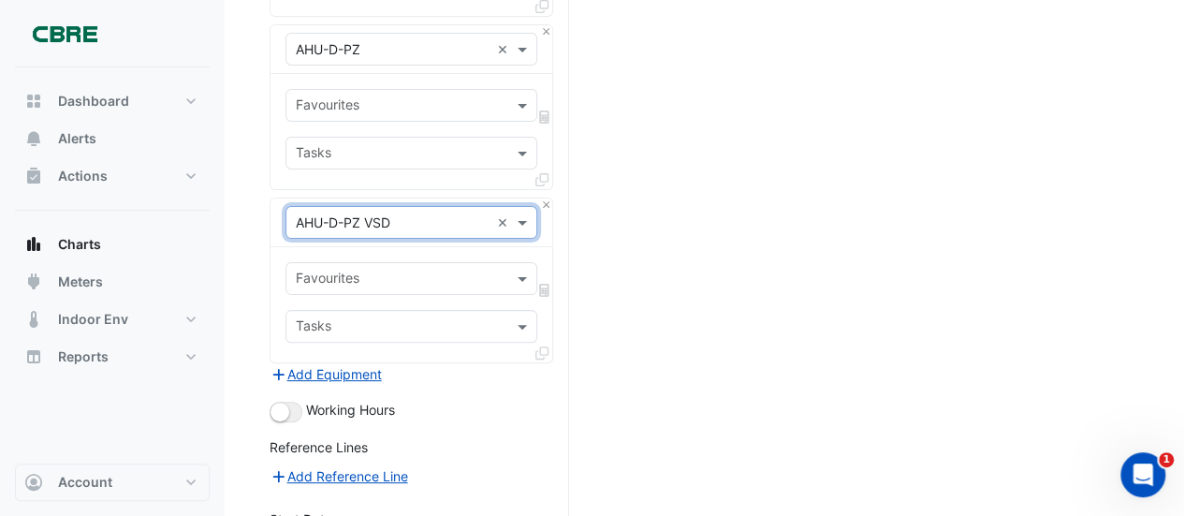
scroll to position [3746, 0]
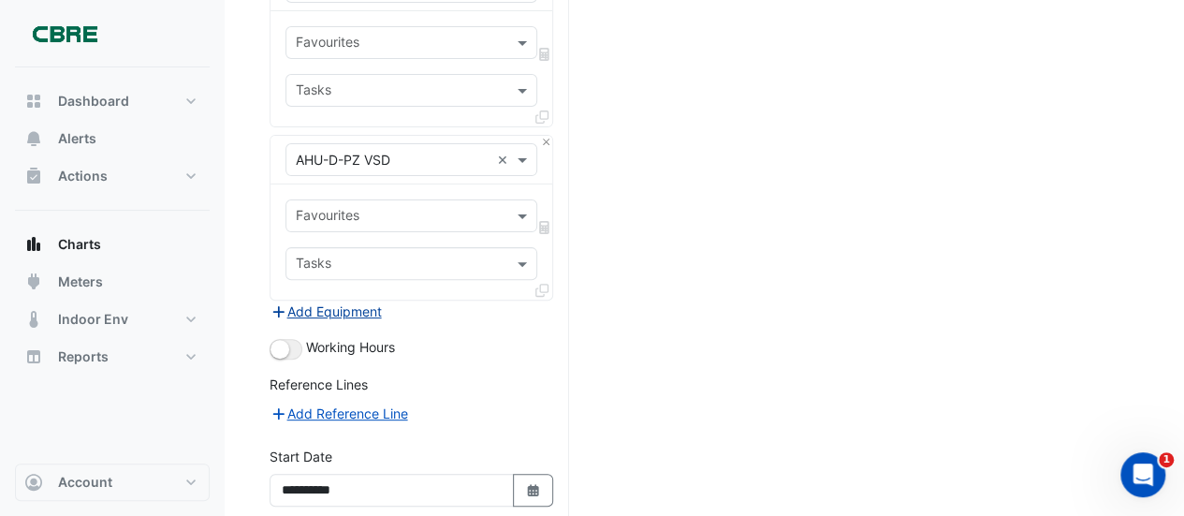
click at [338, 300] on button "Add Equipment" at bounding box center [325, 311] width 113 height 22
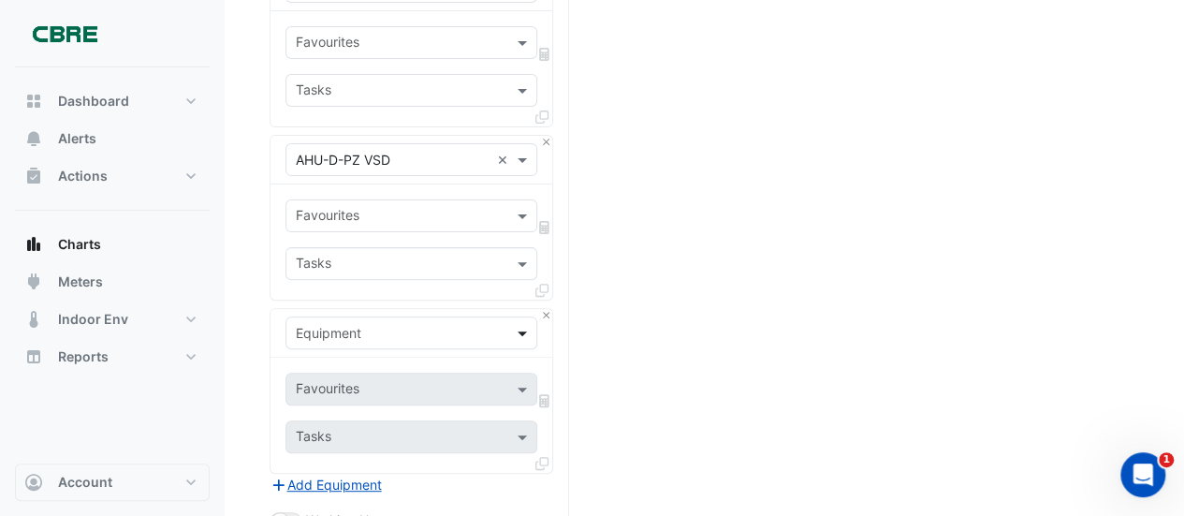
click at [526, 323] on span at bounding box center [524, 333] width 23 height 20
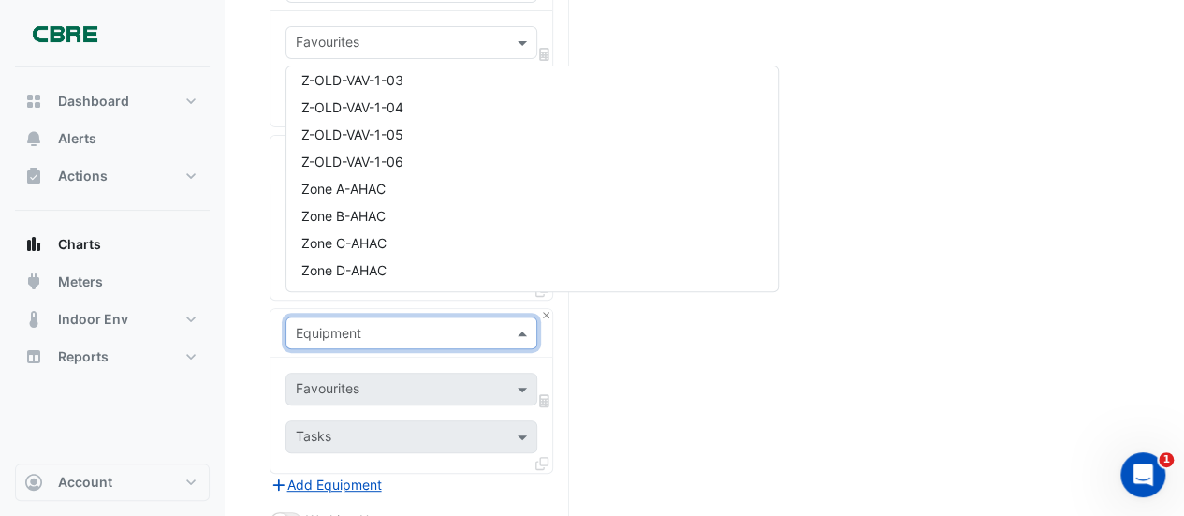
scroll to position [26628, 0]
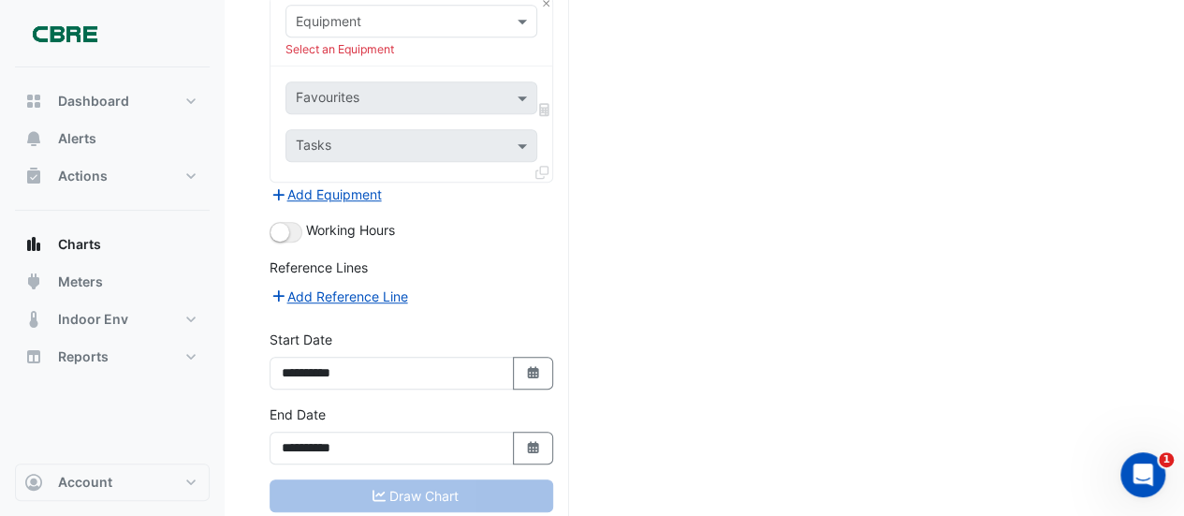
scroll to position [4077, 0]
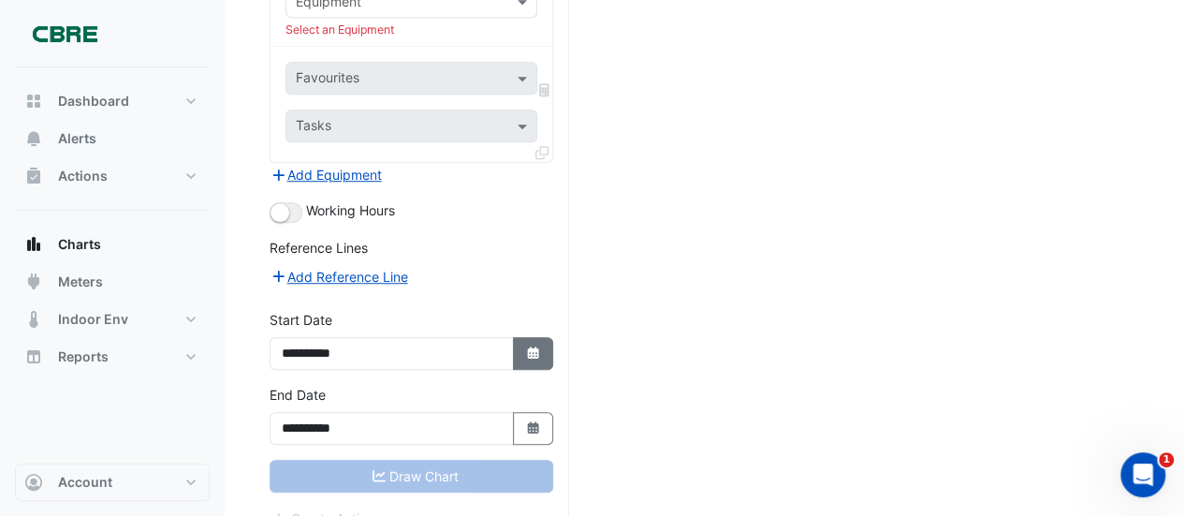
click at [533, 346] on icon "Select Date" at bounding box center [533, 352] width 17 height 13
select select "*"
select select "****"
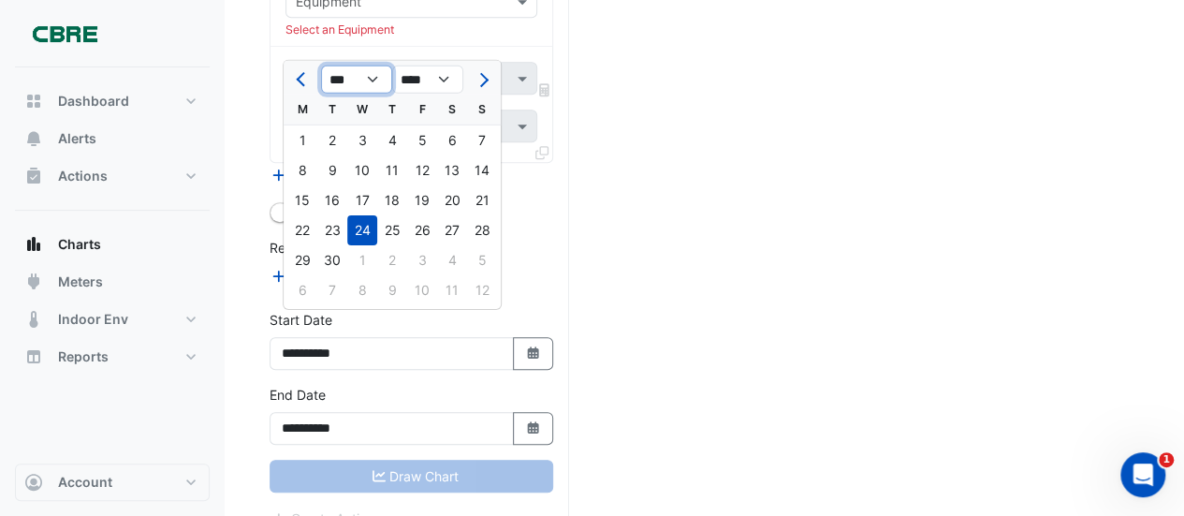
click at [371, 80] on select "*** *** *** *** *** *** *** *** *** ***" at bounding box center [356, 80] width 71 height 28
select select "**"
click at [321, 66] on select "*** *** *** *** *** *** *** *** *** ***" at bounding box center [356, 80] width 71 height 28
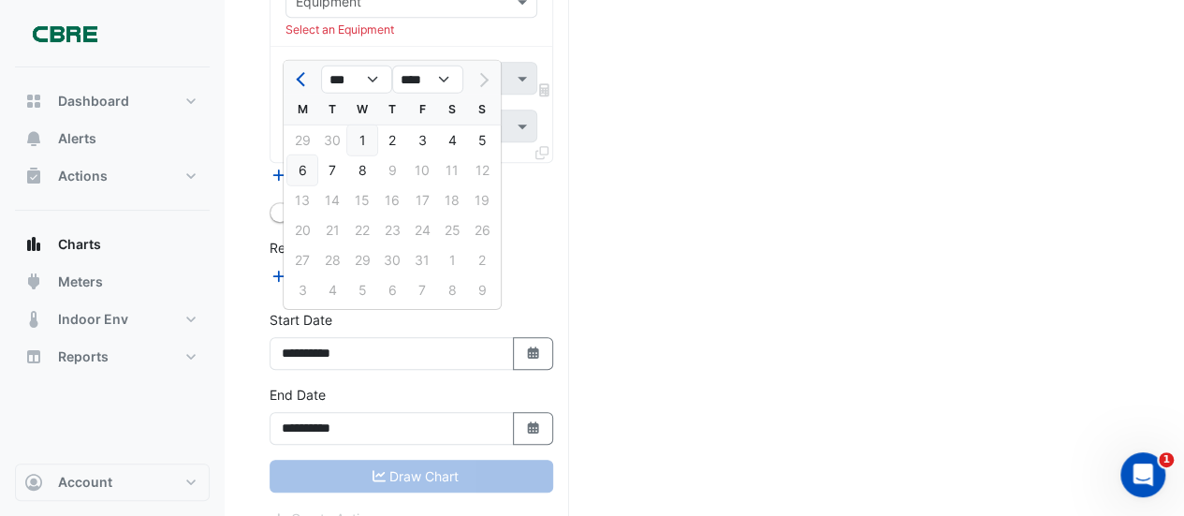
click at [299, 169] on div "6" at bounding box center [302, 170] width 30 height 30
type input "**********"
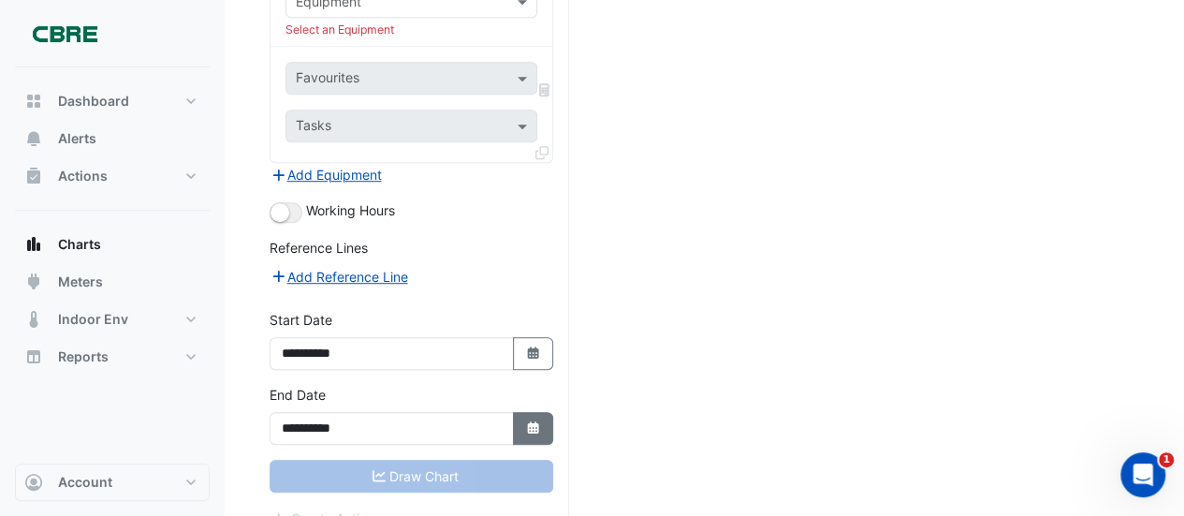
click at [531, 421] on icon "button" at bounding box center [532, 427] width 11 height 12
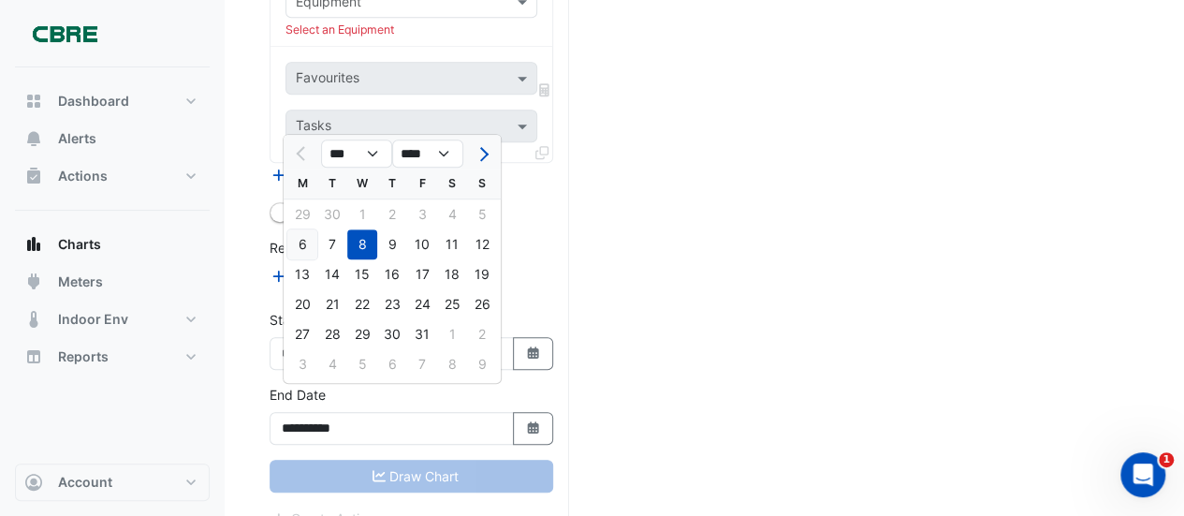
click at [299, 240] on div "6" at bounding box center [302, 244] width 30 height 30
type input "**********"
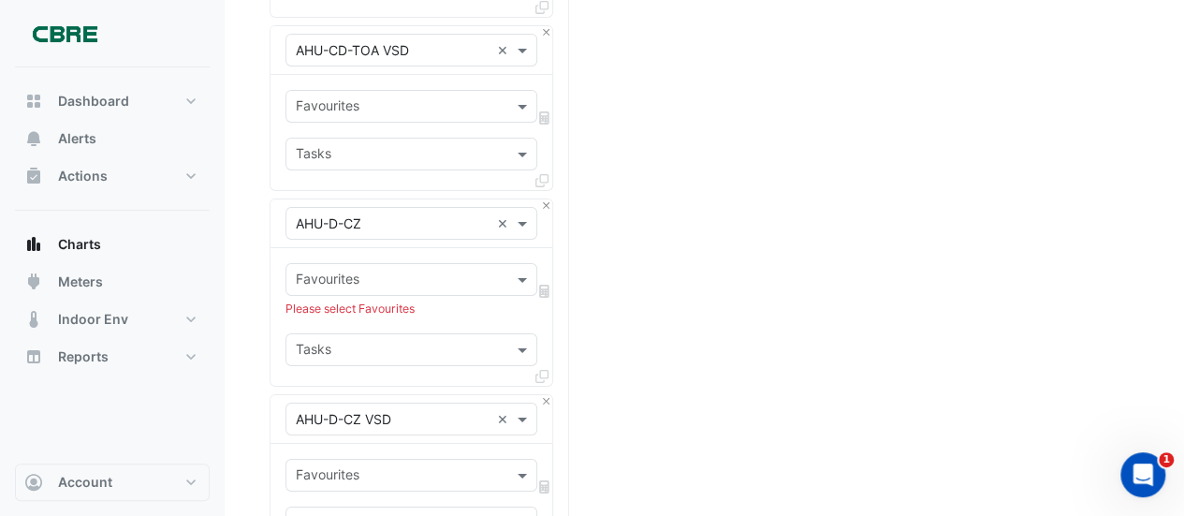
scroll to position [3177, 0]
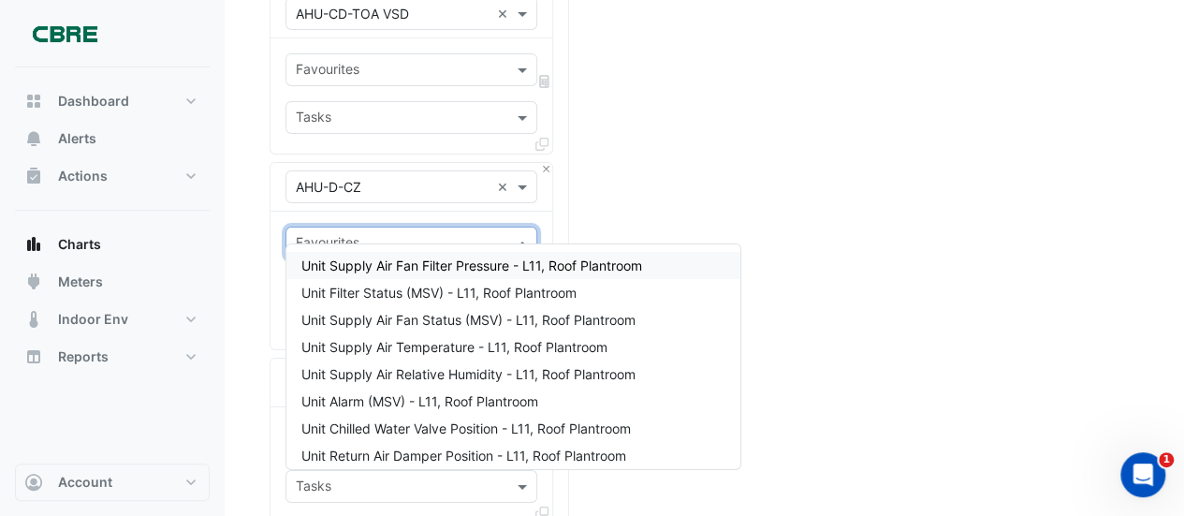
click at [521, 233] on span at bounding box center [524, 243] width 23 height 20
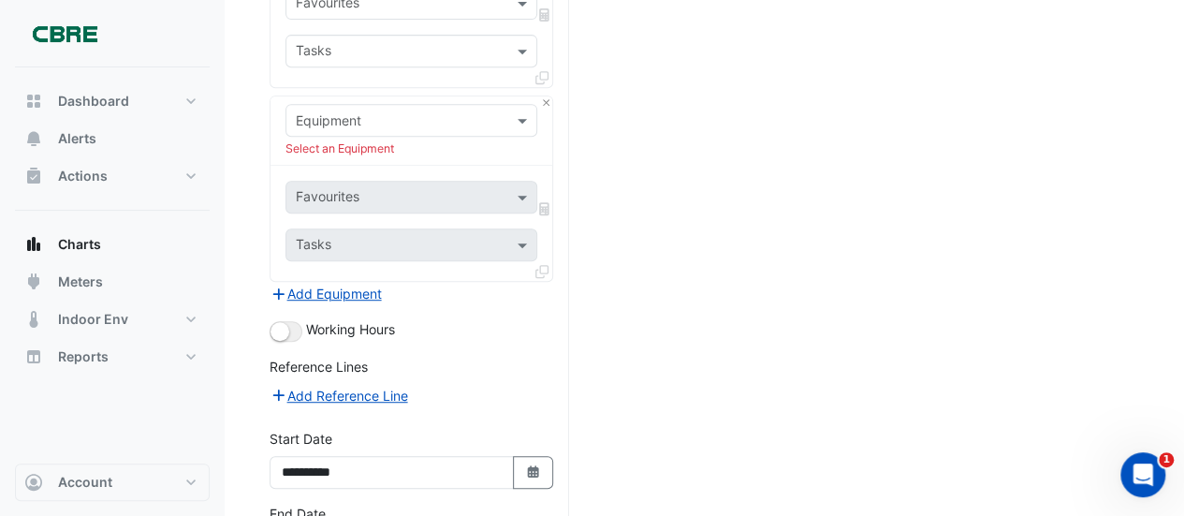
scroll to position [4077, 0]
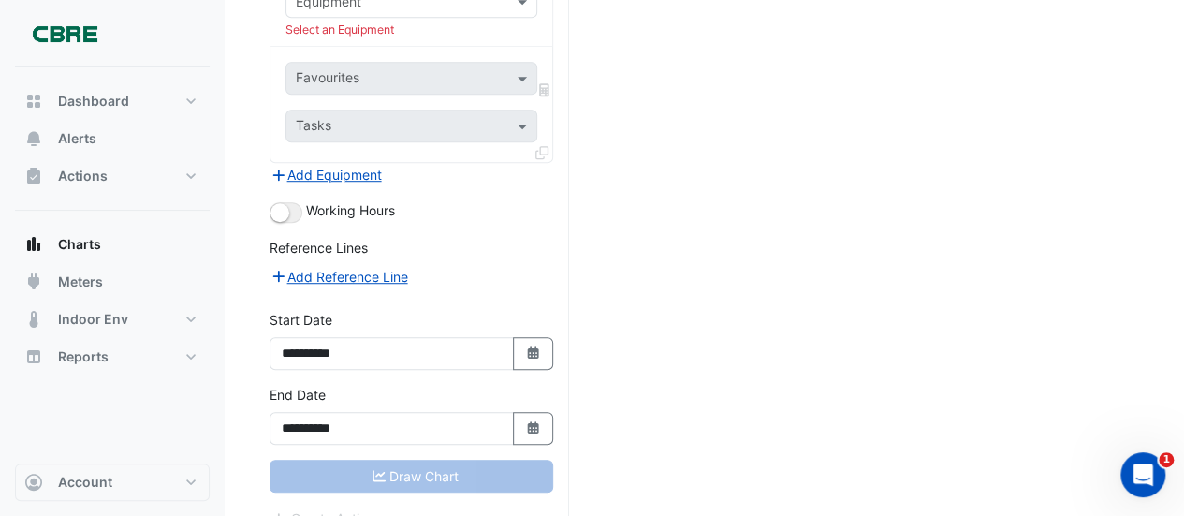
click at [403, 459] on div "Draw Chart" at bounding box center [411, 475] width 284 height 33
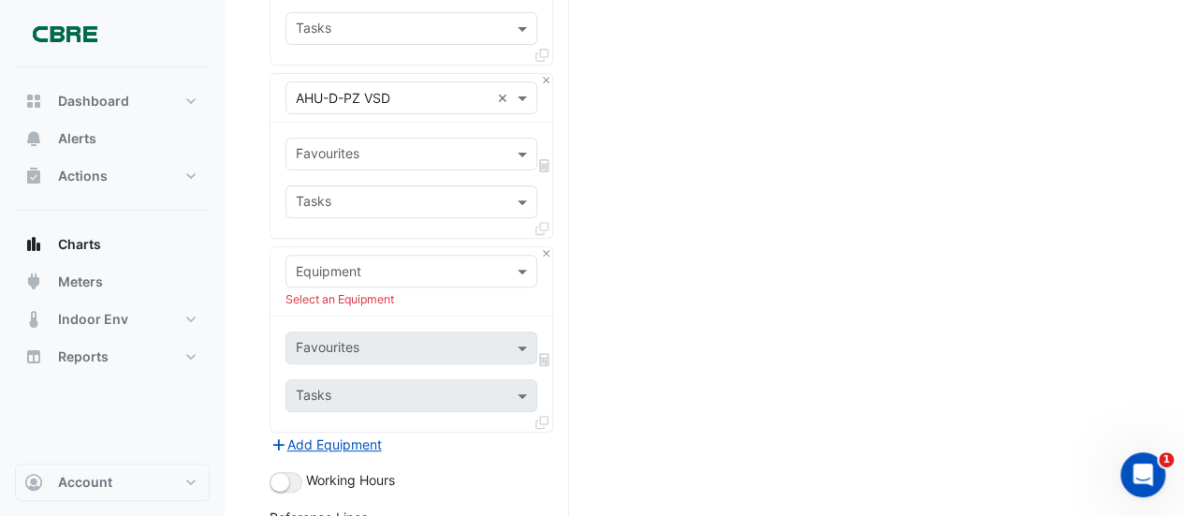
scroll to position [3796, 0]
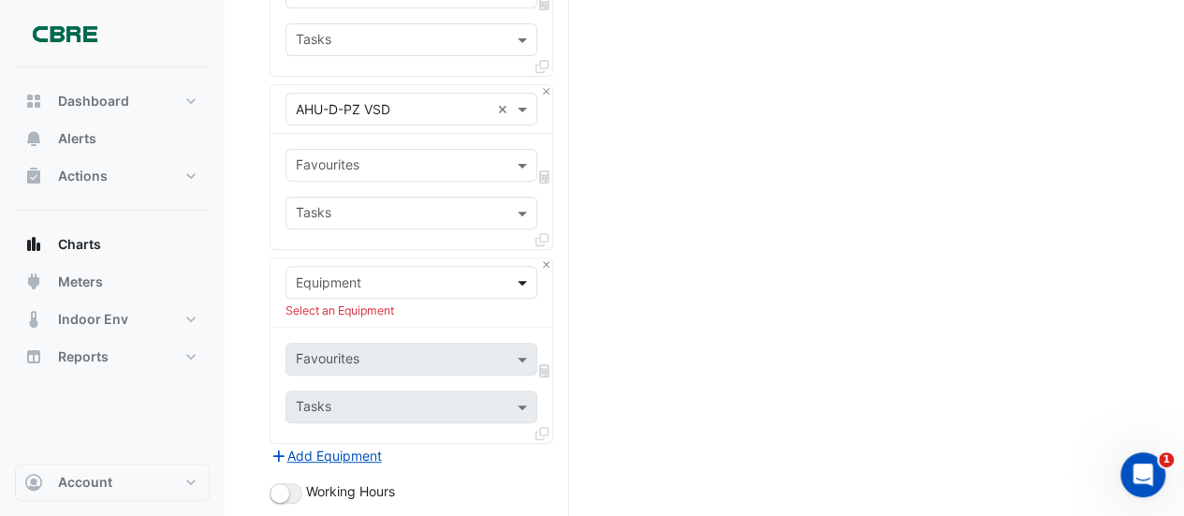
click at [520, 272] on span at bounding box center [524, 282] width 23 height 20
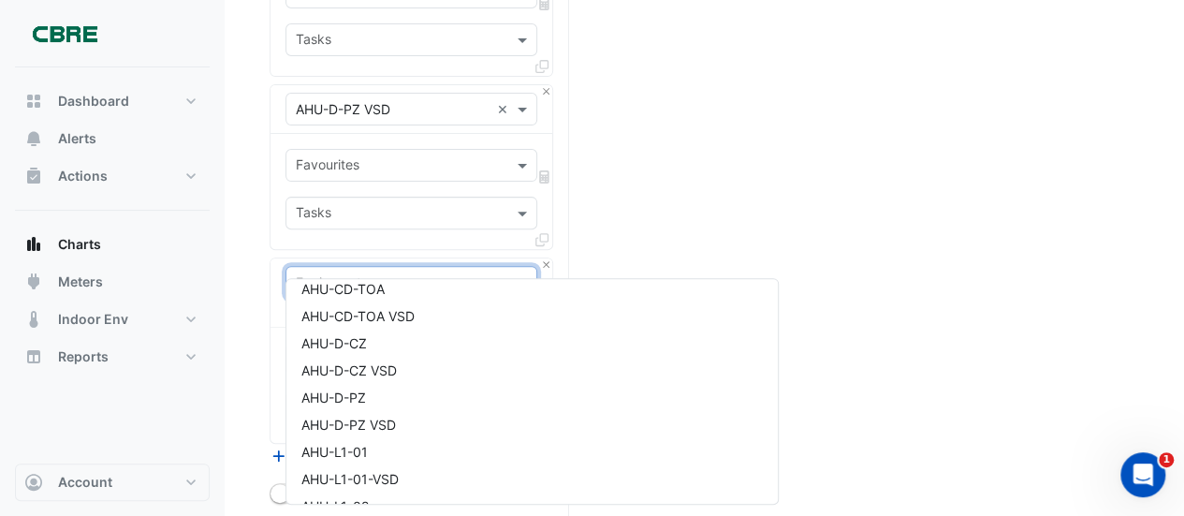
scroll to position [674, 0]
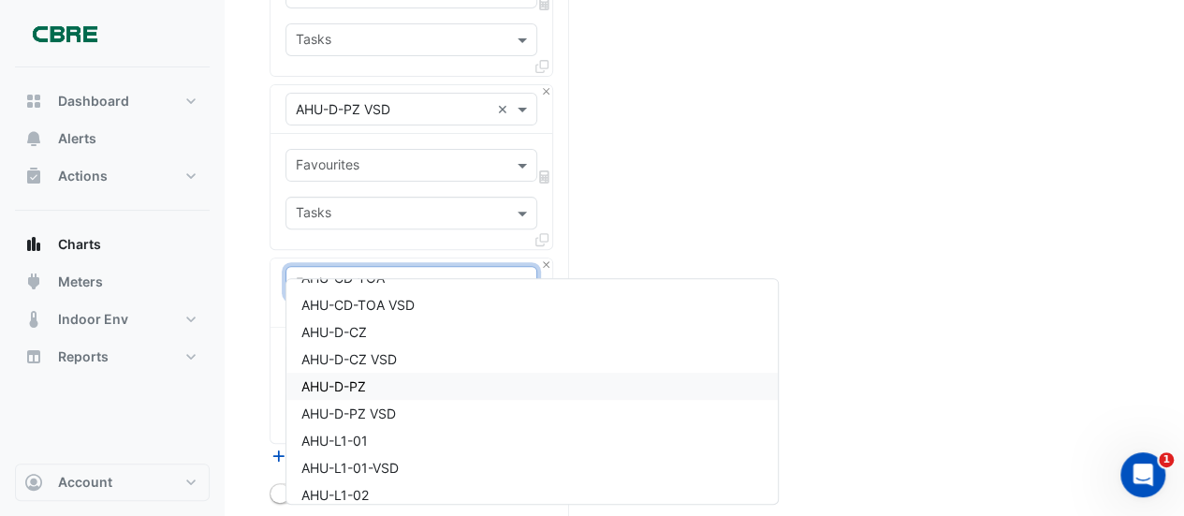
click at [320, 384] on span "AHU-D-PZ" at bounding box center [333, 386] width 65 height 16
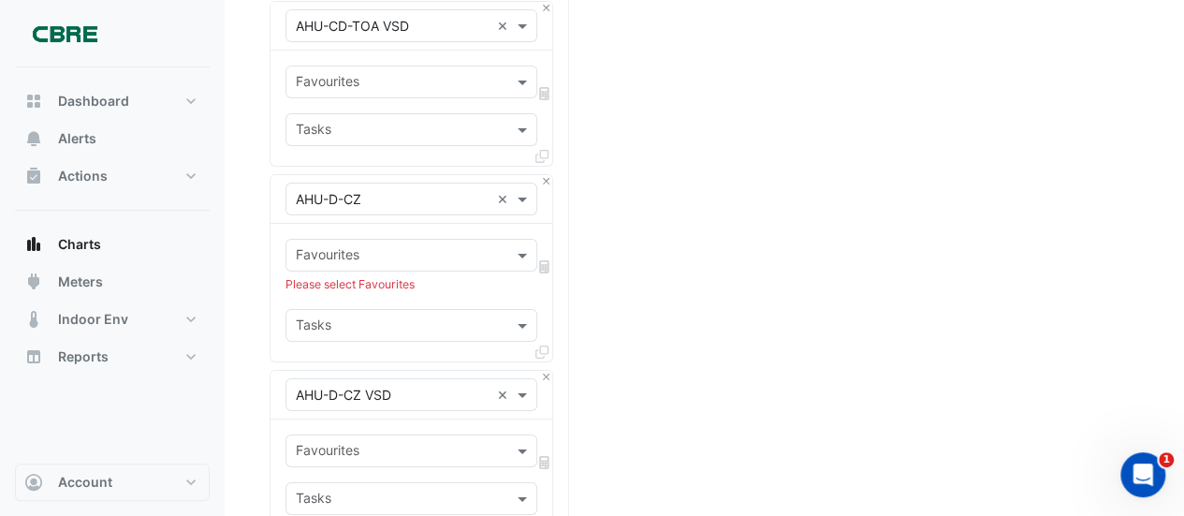
scroll to position [3141, 0]
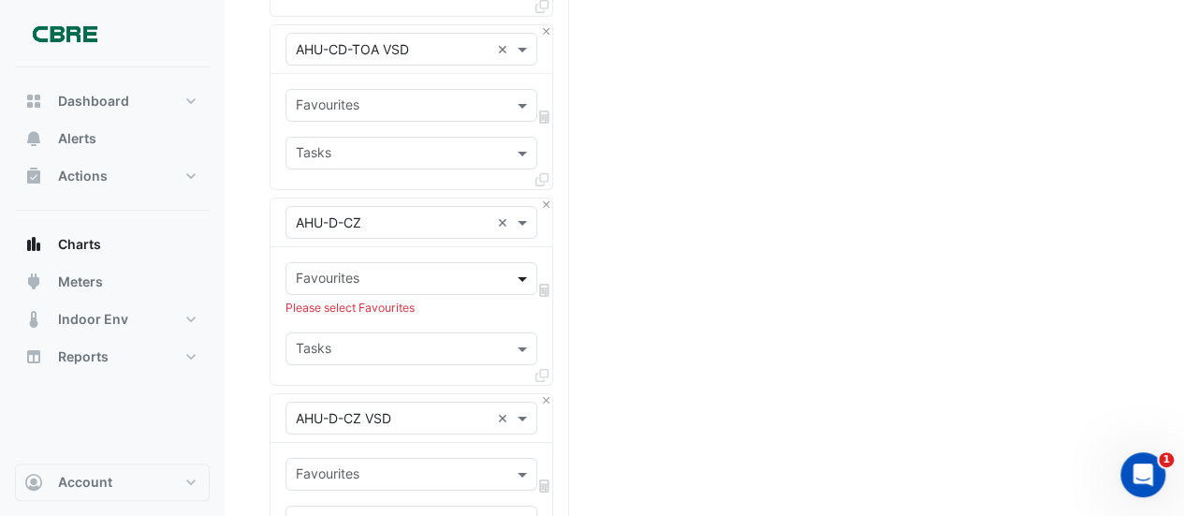
click at [519, 269] on span at bounding box center [524, 279] width 23 height 20
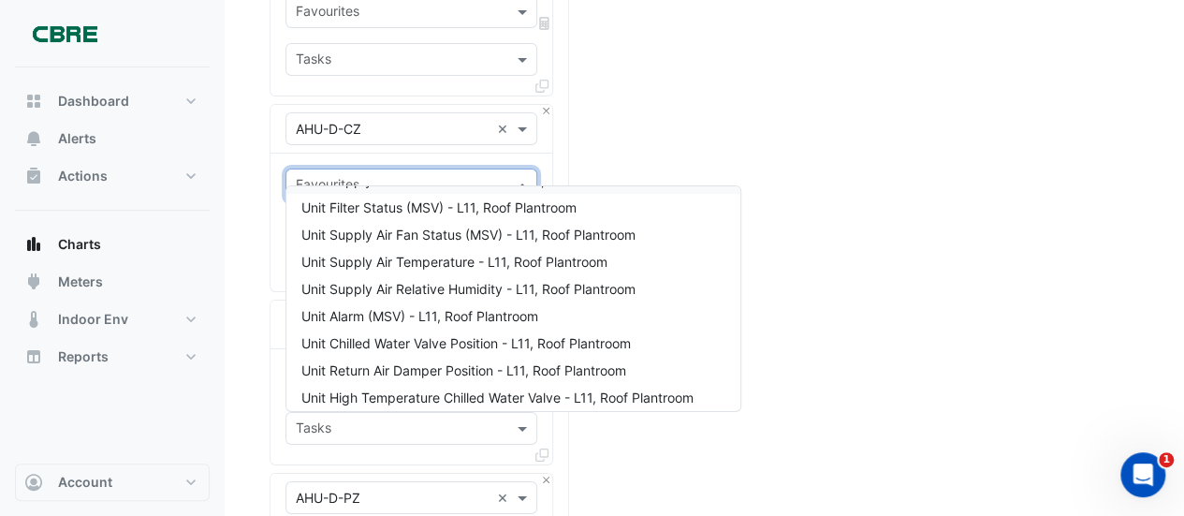
scroll to position [0, 0]
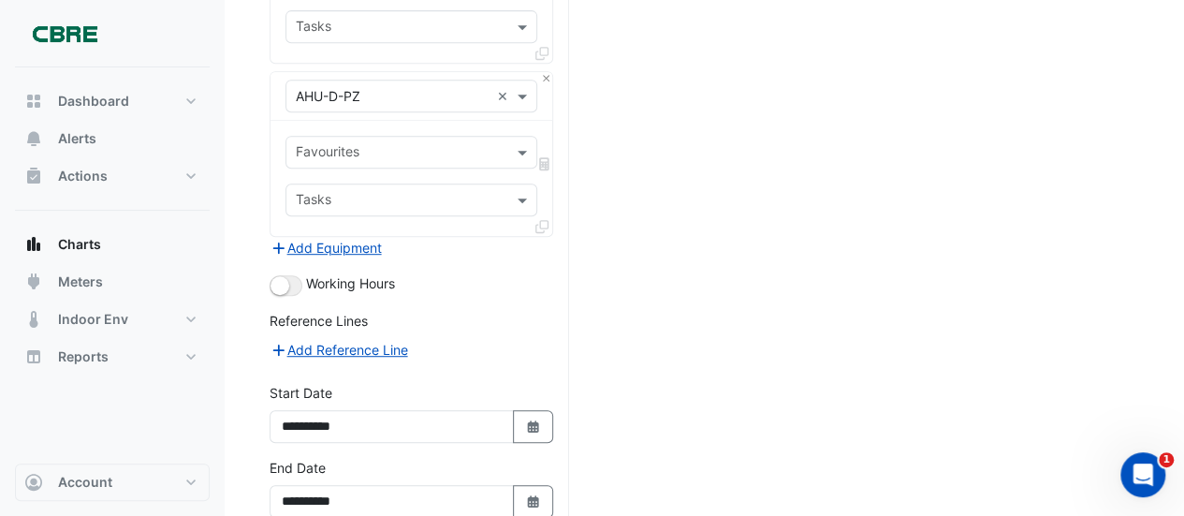
scroll to position [4056, 0]
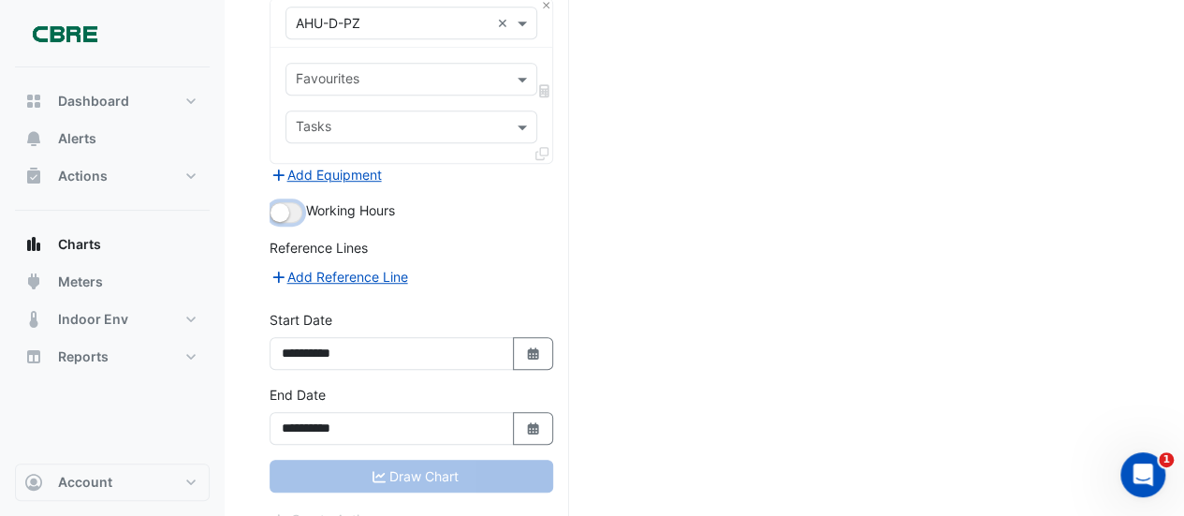
click at [281, 203] on small "button" at bounding box center [279, 212] width 19 height 19
click at [280, 202] on button "button" at bounding box center [285, 212] width 33 height 21
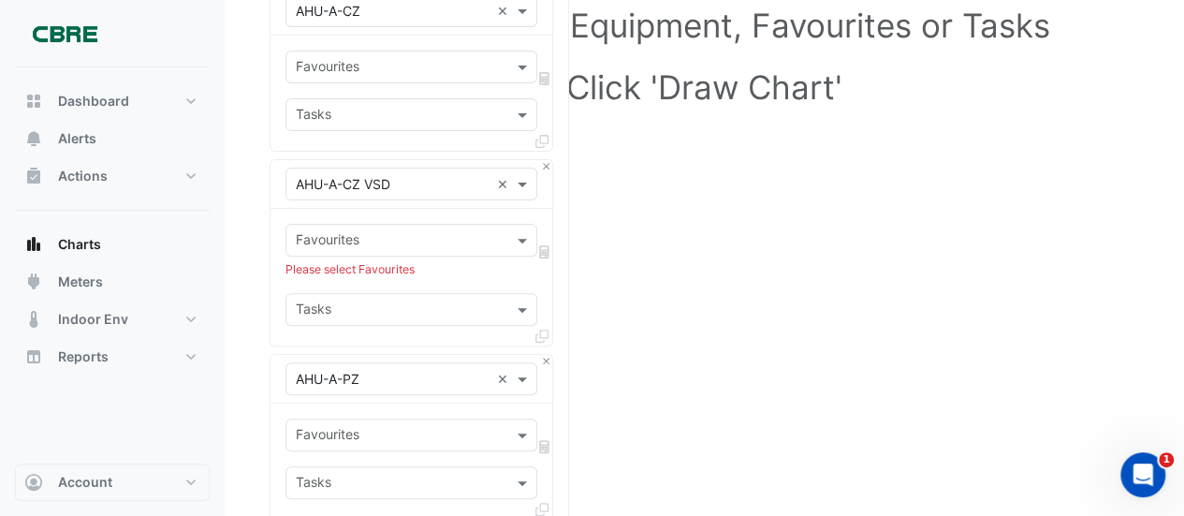
scroll to position [263, 0]
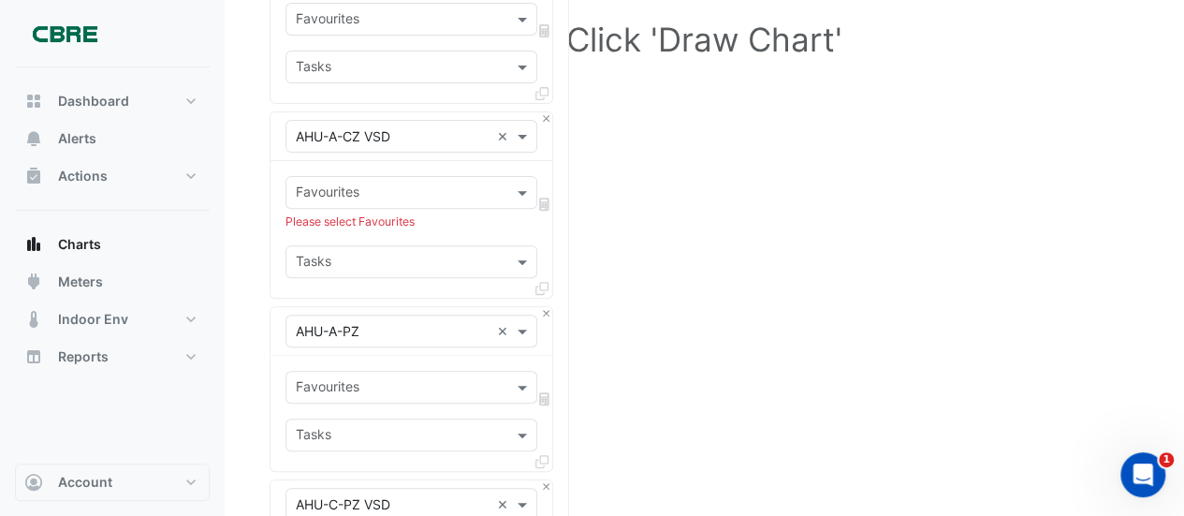
drag, startPoint x: 344, startPoint y: 220, endPoint x: 750, endPoint y: 233, distance: 406.3
click at [517, 190] on span at bounding box center [524, 192] width 23 height 20
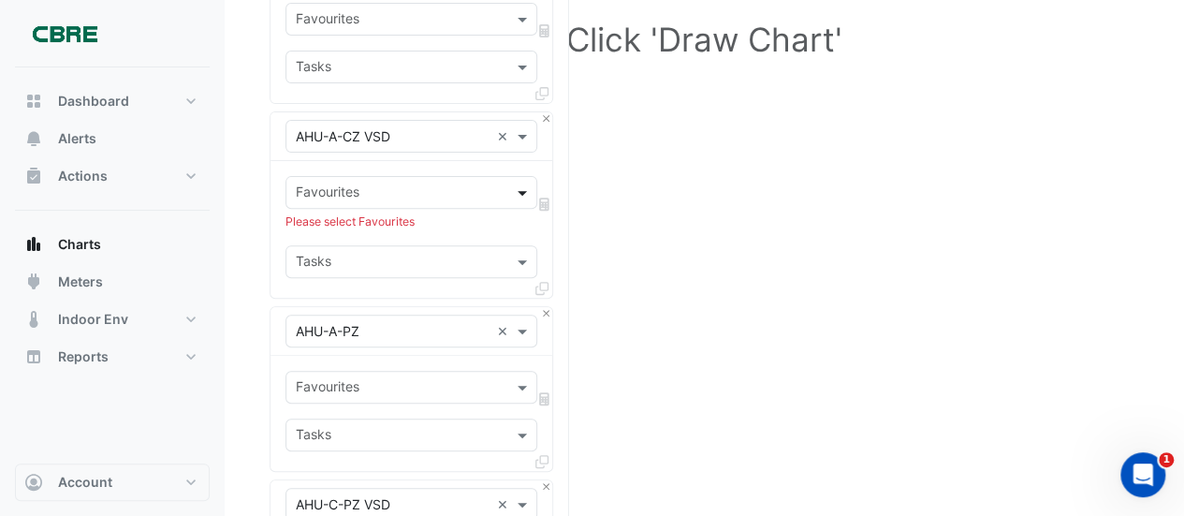
click at [526, 188] on span at bounding box center [524, 192] width 23 height 20
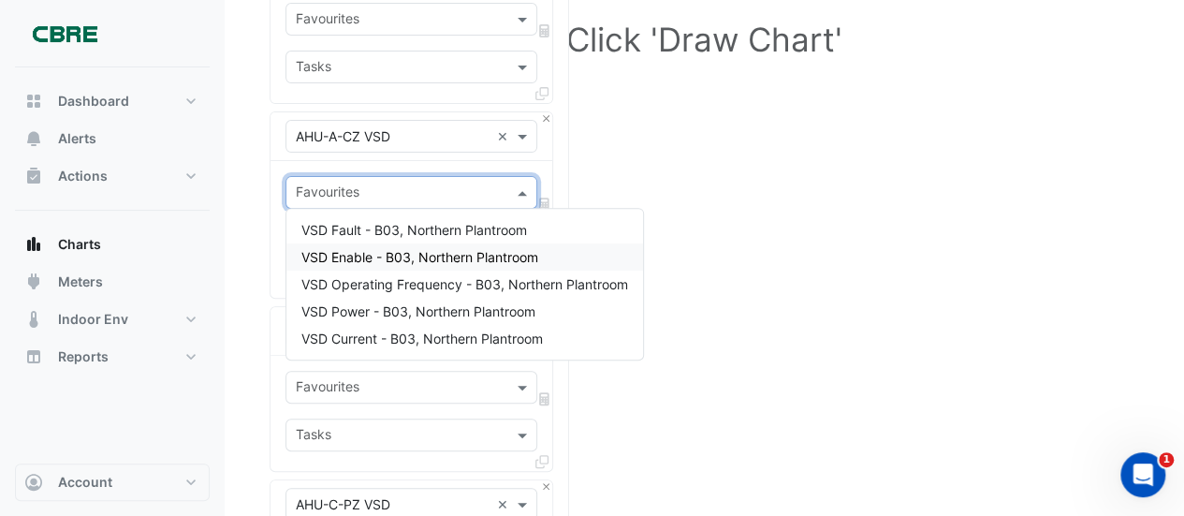
drag, startPoint x: 443, startPoint y: 256, endPoint x: 473, endPoint y: 259, distance: 31.0
click at [444, 256] on span "VSD Enable - B03, Northern Plantroom" at bounding box center [419, 257] width 237 height 16
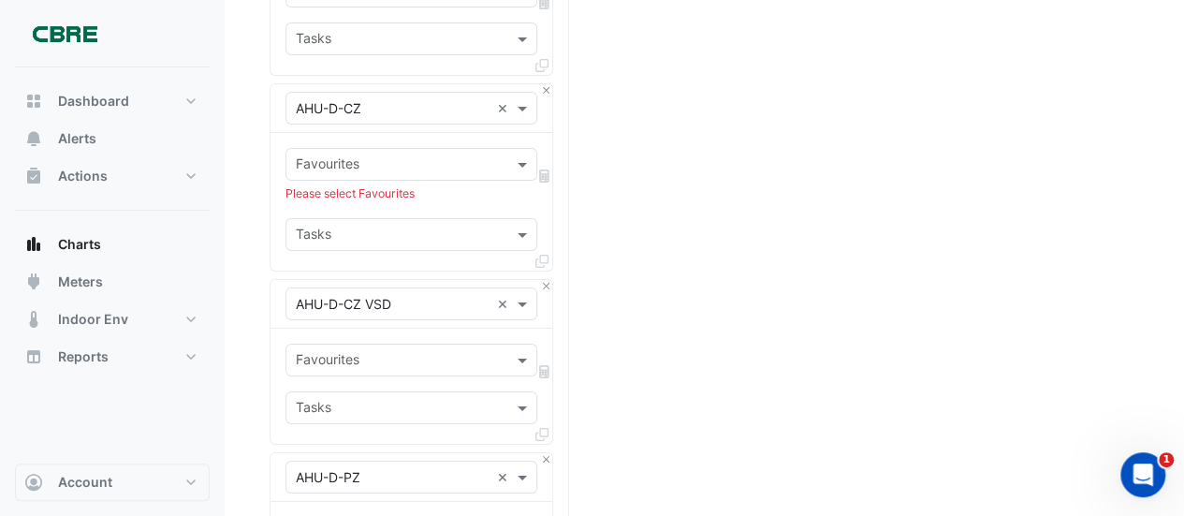
scroll to position [3273, 0]
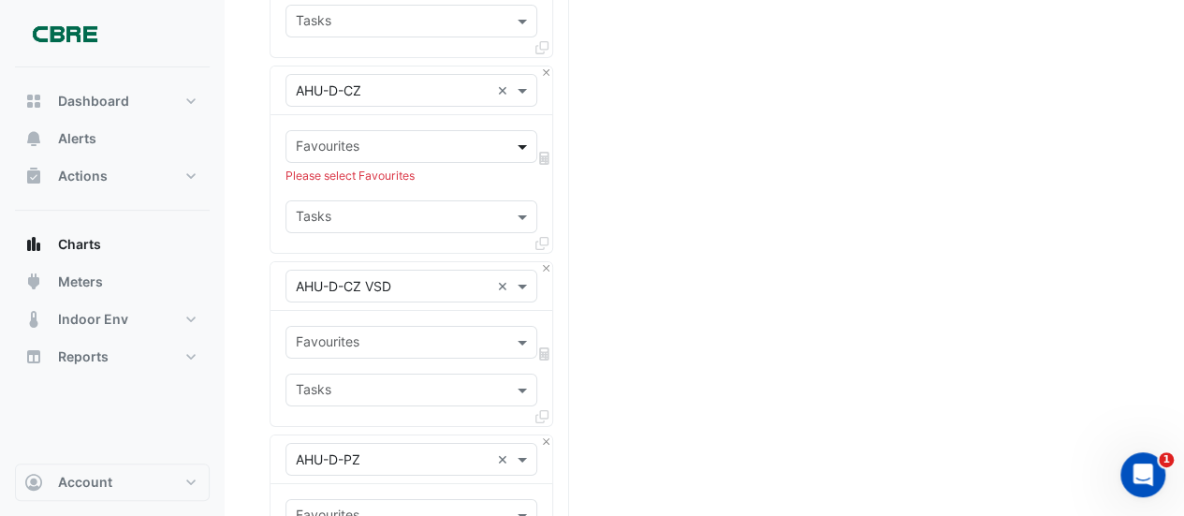
click at [519, 137] on span at bounding box center [524, 147] width 23 height 20
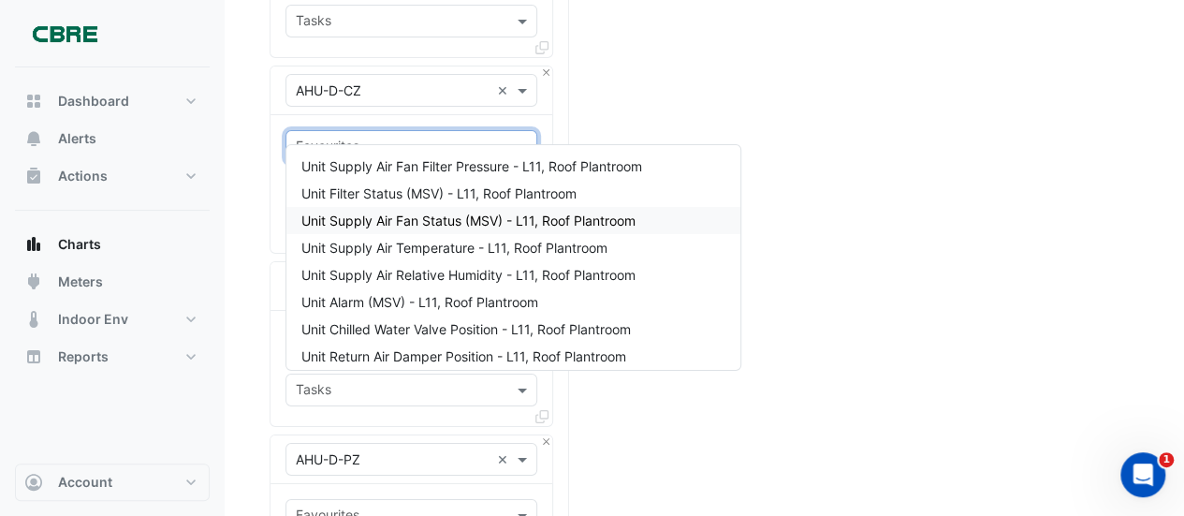
click at [510, 212] on span "Unit Supply Air Fan Status (MSV) - L11, Roof Plantroom" at bounding box center [468, 220] width 334 height 16
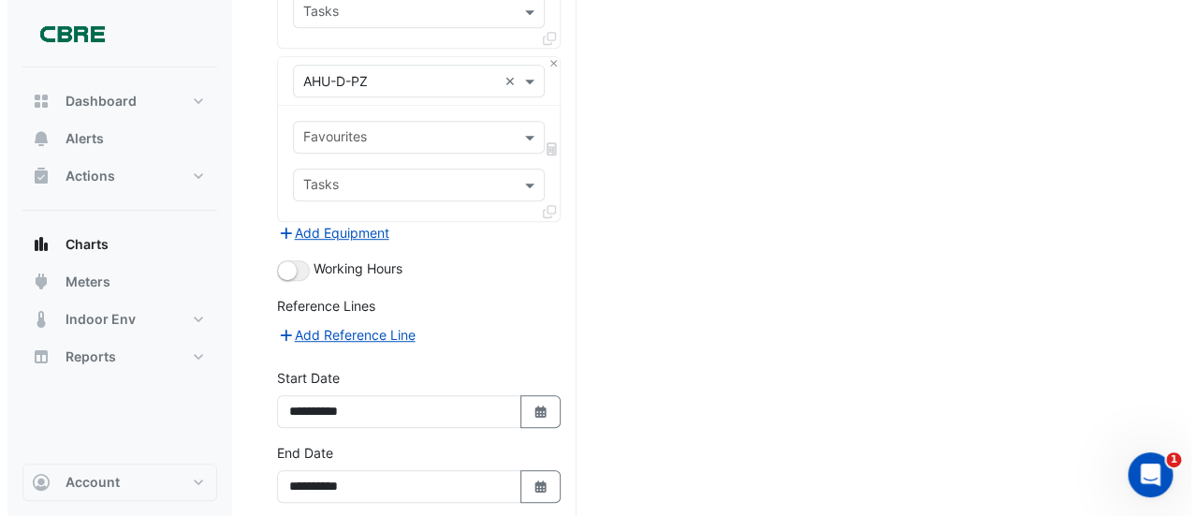
scroll to position [4051, 0]
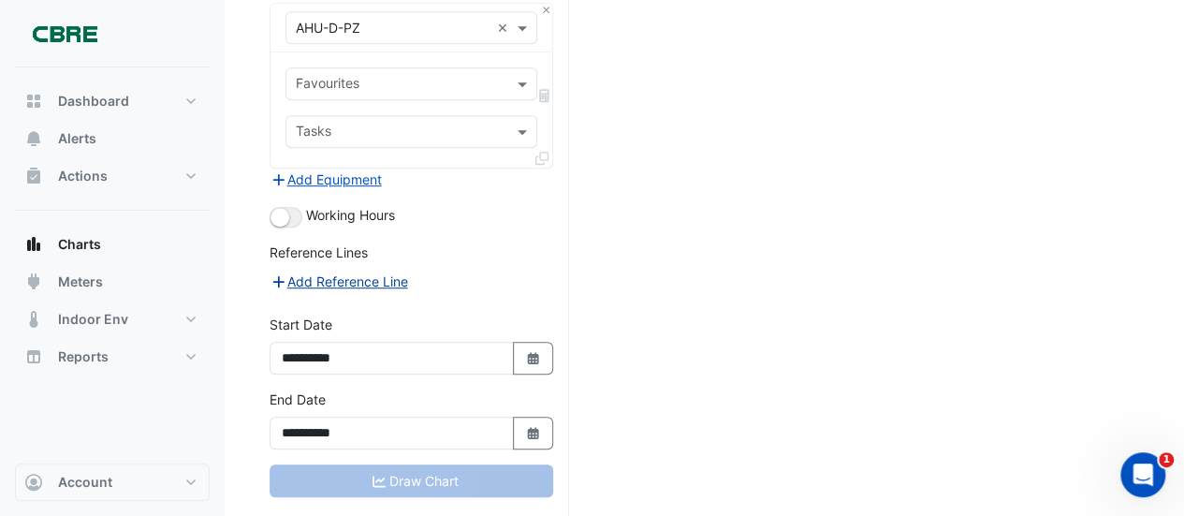
click at [352, 270] on button "Add Reference Line" at bounding box center [338, 281] width 139 height 22
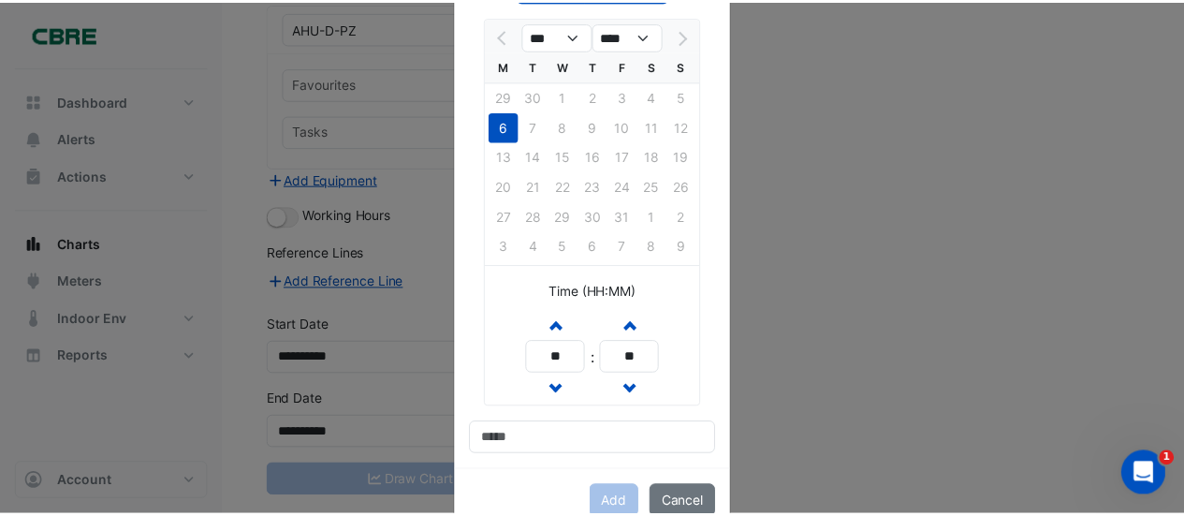
scroll to position [167, 0]
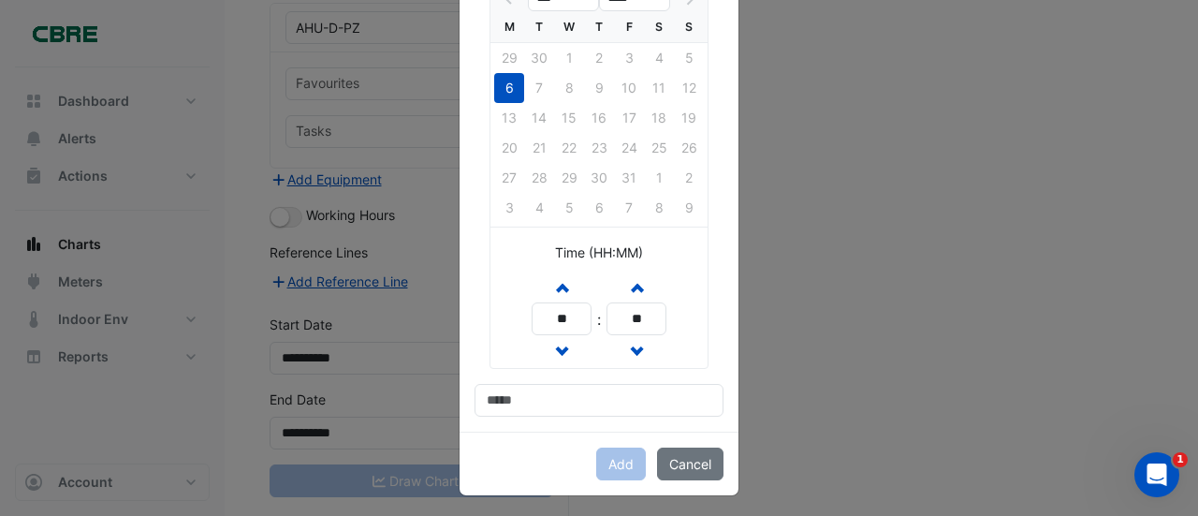
click at [400, 276] on ngb-modal-window "Add Reference Line Vertical [GEOGRAPHIC_DATA] *** **** M T W T F S S 29 30 1 2 …" at bounding box center [599, 258] width 1198 height 516
click at [694, 461] on button "Cancel" at bounding box center [690, 463] width 66 height 33
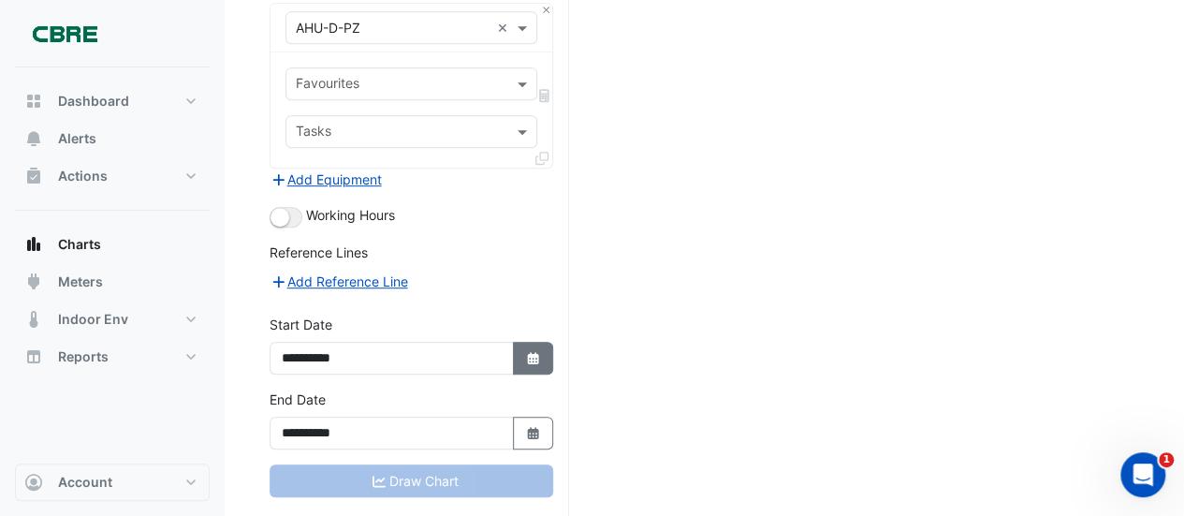
click at [528, 352] on icon "button" at bounding box center [532, 358] width 11 height 12
select select "**"
select select "****"
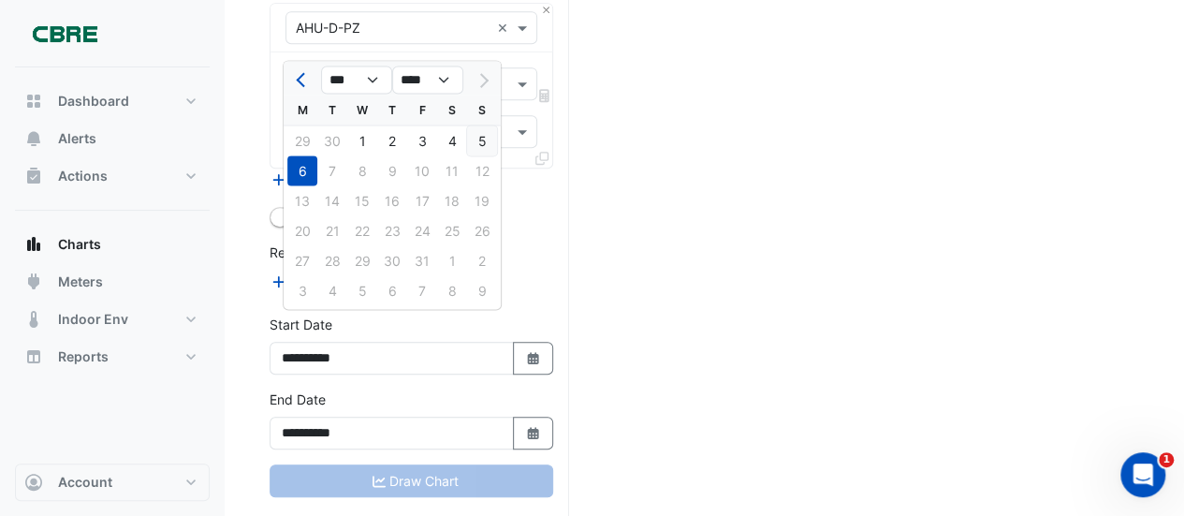
click at [479, 138] on div "5" at bounding box center [482, 140] width 30 height 30
type input "**********"
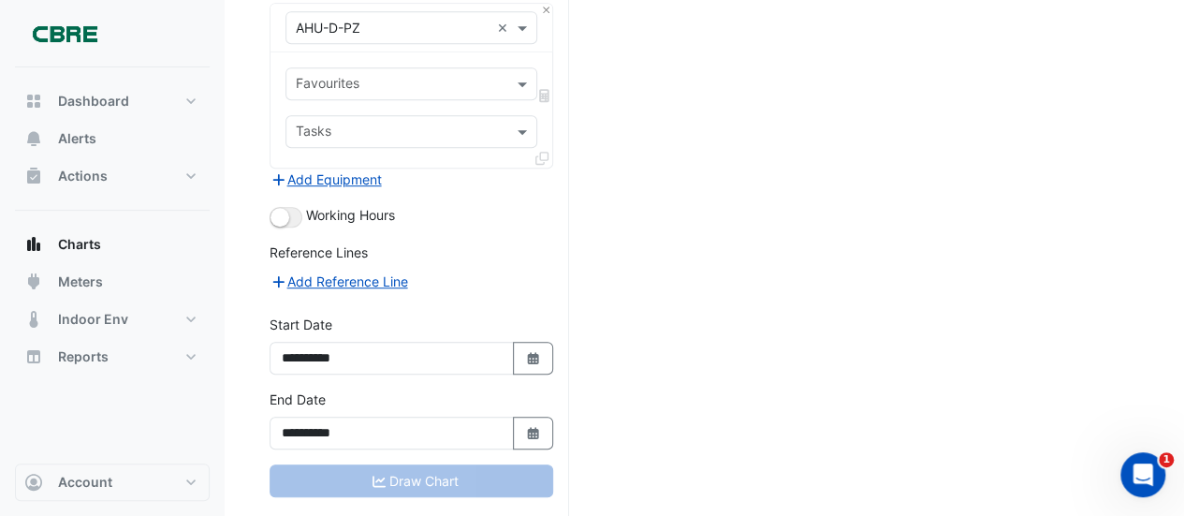
click at [421, 464] on div "Draw Chart" at bounding box center [411, 480] width 284 height 33
click at [530, 352] on icon "button" at bounding box center [532, 358] width 11 height 12
select select "**"
select select "****"
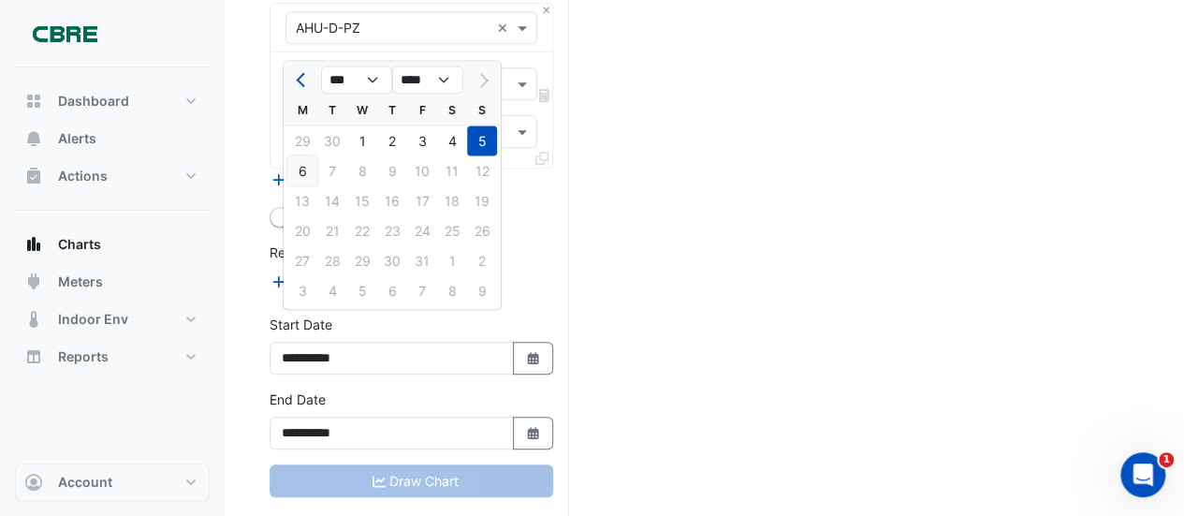
click at [299, 167] on div "6" at bounding box center [302, 170] width 30 height 30
type input "**********"
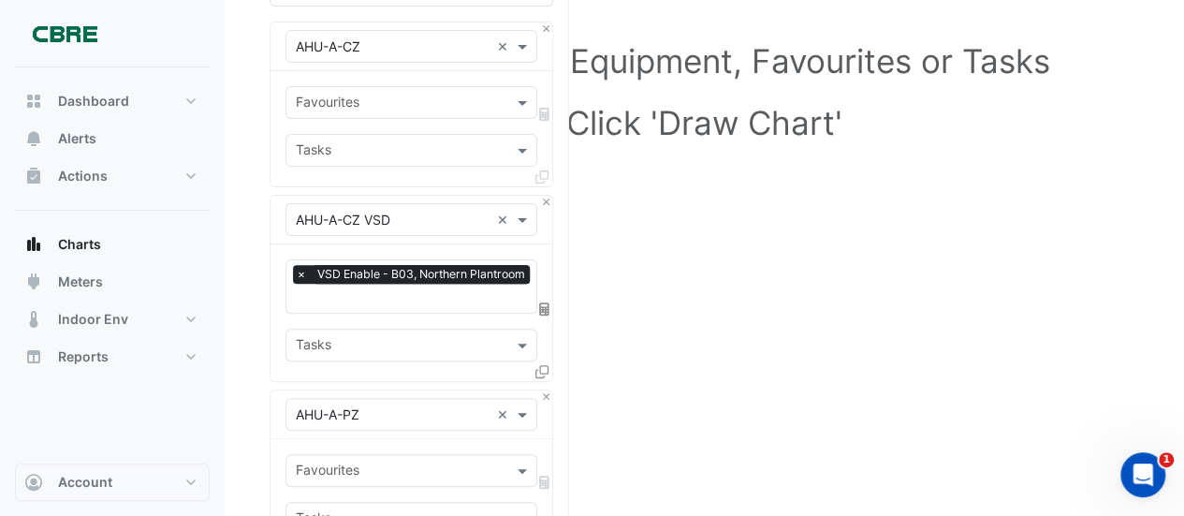
scroll to position [281, 0]
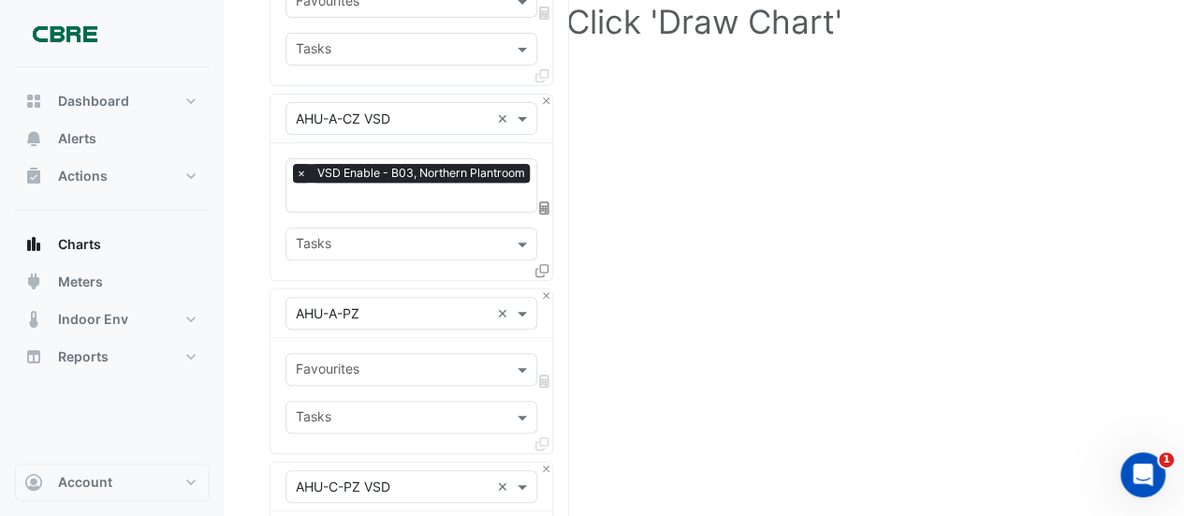
click at [294, 167] on span "×" at bounding box center [301, 173] width 17 height 19
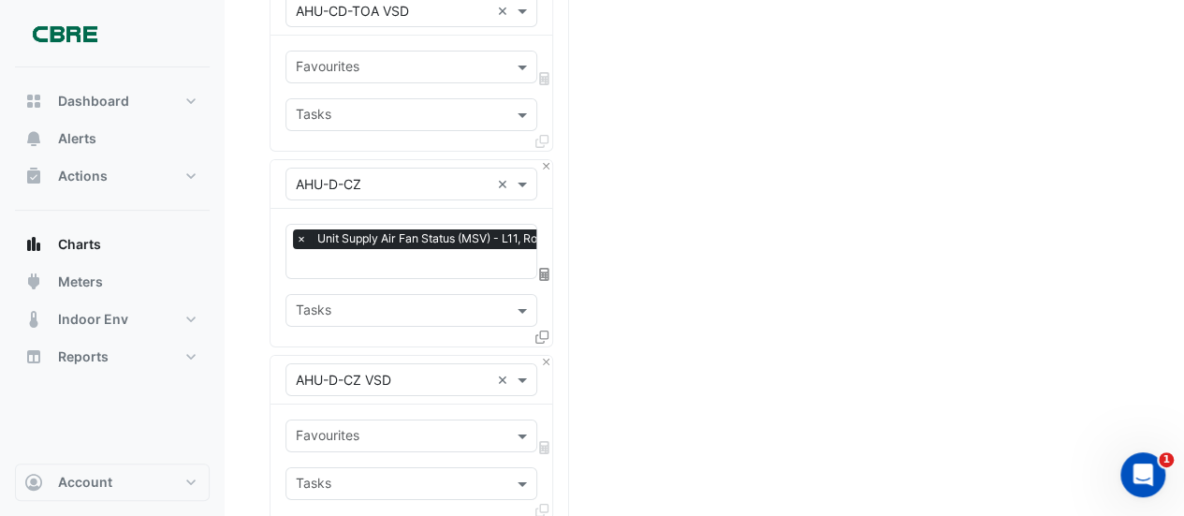
scroll to position [3182, 0]
click at [299, 227] on span "×" at bounding box center [301, 236] width 17 height 19
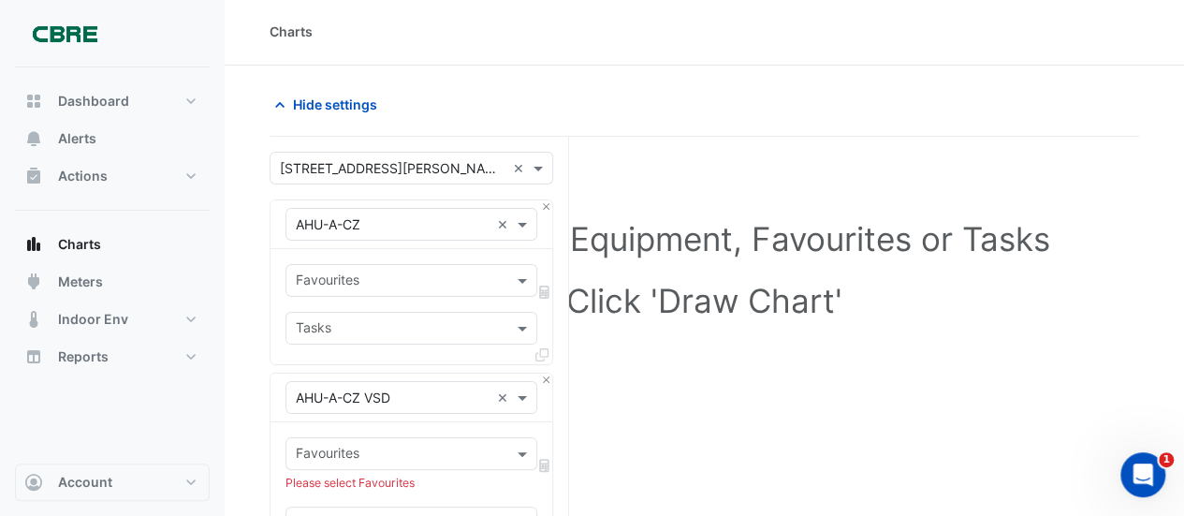
scroll to position [0, 0]
click at [521, 327] on span at bounding box center [524, 330] width 23 height 20
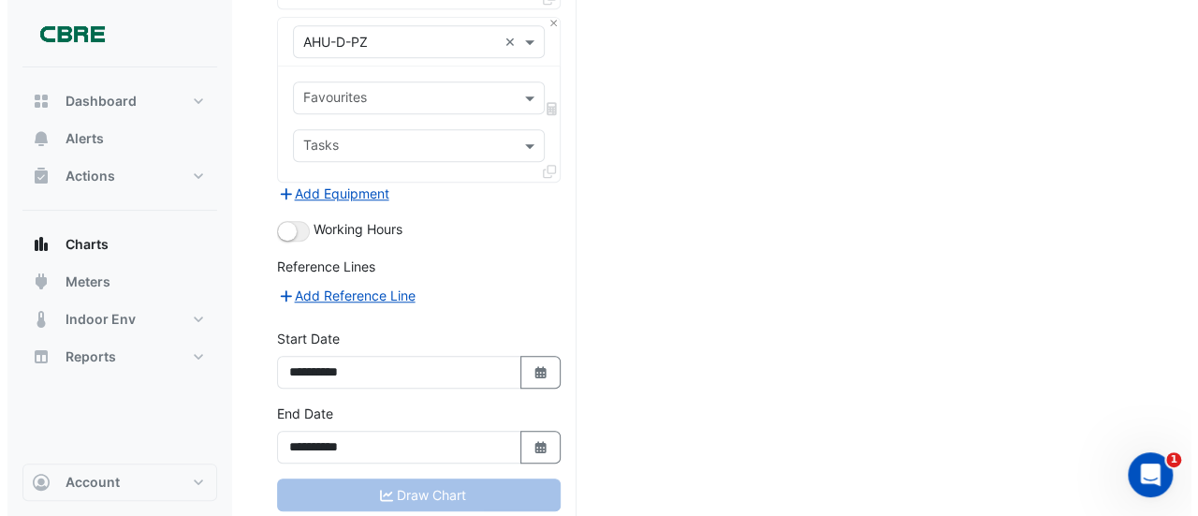
scroll to position [4264, 0]
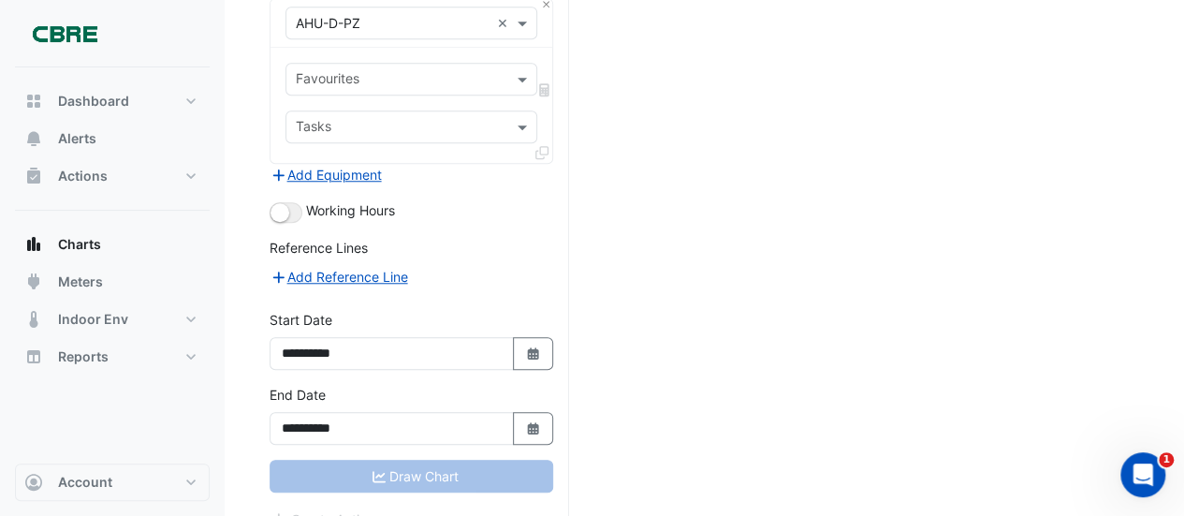
click at [412, 459] on div "Draw Chart" at bounding box center [411, 475] width 284 height 33
click at [530, 347] on icon "button" at bounding box center [532, 353] width 11 height 12
select select "**"
select select "****"
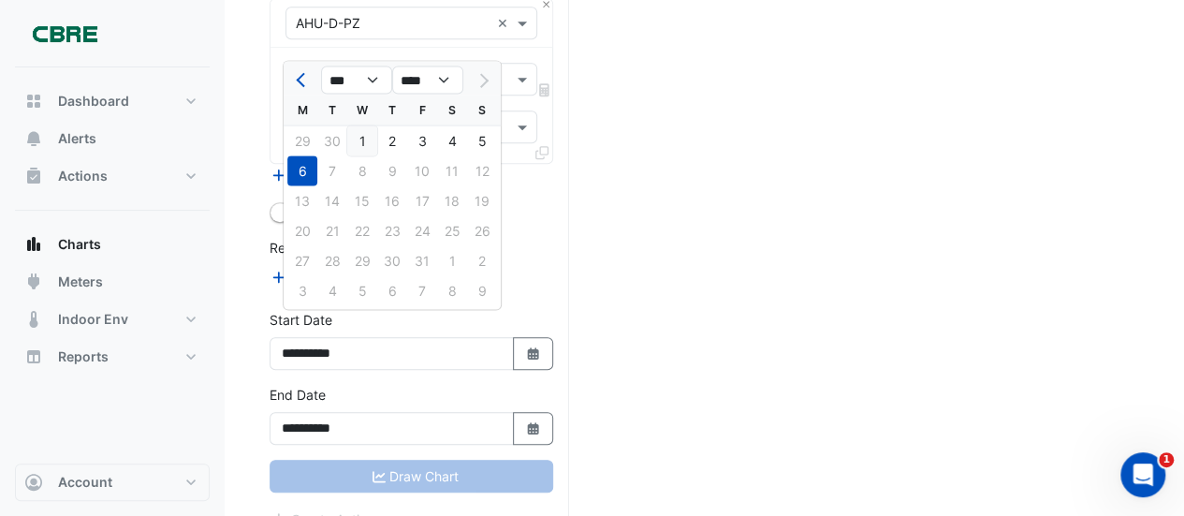
click at [366, 135] on div "1" at bounding box center [362, 140] width 30 height 30
type input "**********"
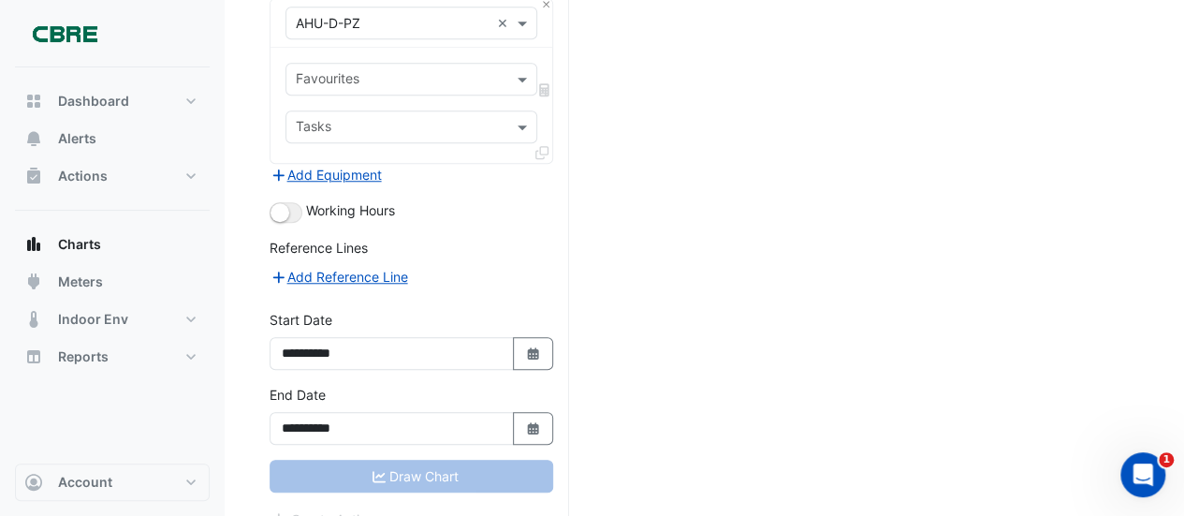
click at [432, 459] on div "Draw Chart" at bounding box center [411, 475] width 284 height 33
click at [328, 266] on button "Add Reference Line" at bounding box center [338, 277] width 139 height 22
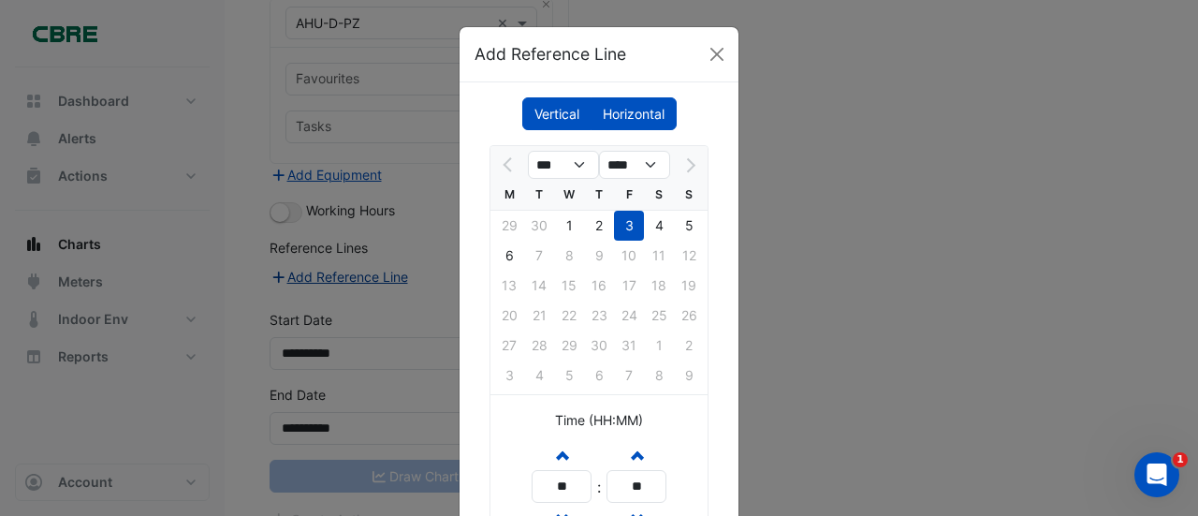
scroll to position [167, 0]
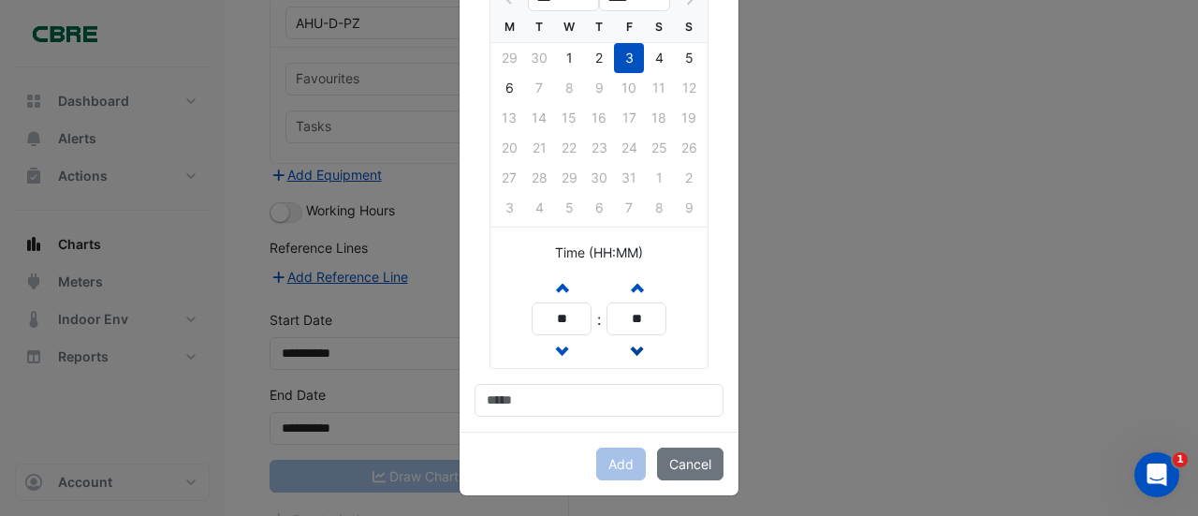
click at [632, 344] on span "button" at bounding box center [636, 351] width 9 height 16
type input "**"
click at [557, 281] on span "button" at bounding box center [561, 286] width 9 height 16
type input "**"
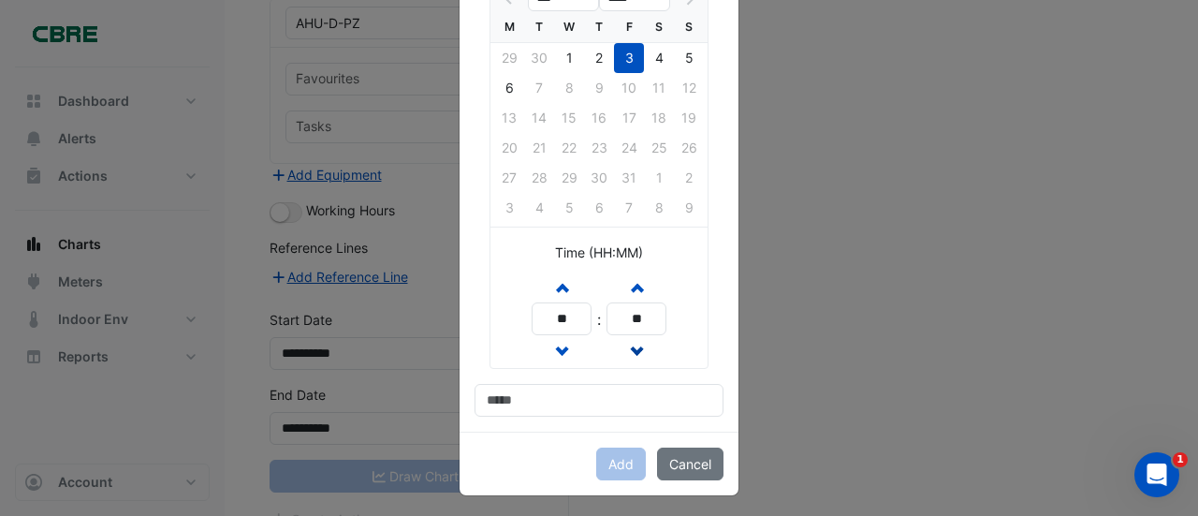
click at [632, 347] on span "button" at bounding box center [636, 351] width 9 height 16
click at [632, 343] on span "button" at bounding box center [636, 351] width 9 height 16
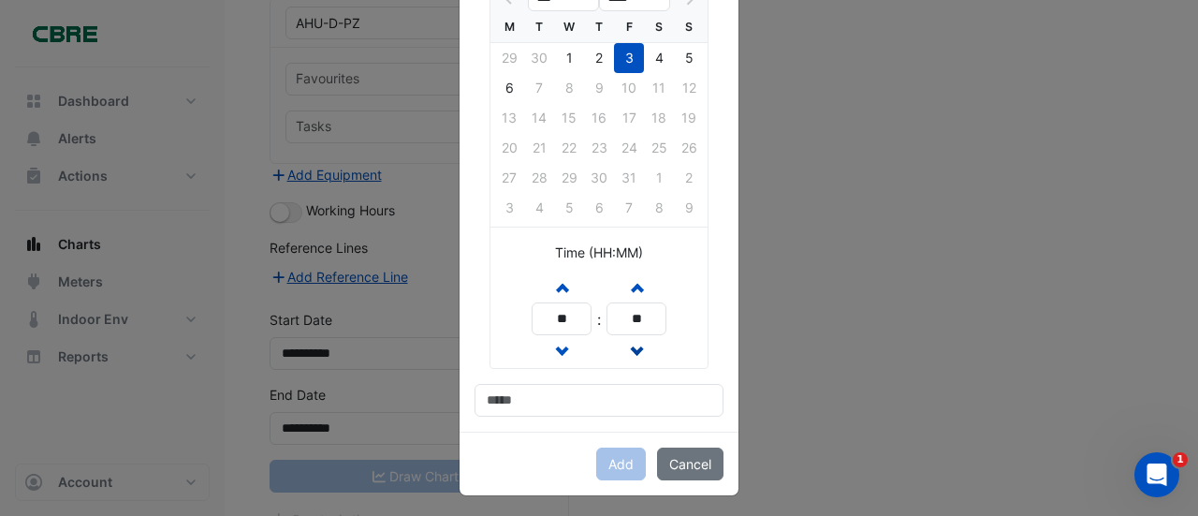
click at [632, 343] on span "button" at bounding box center [636, 351] width 9 height 16
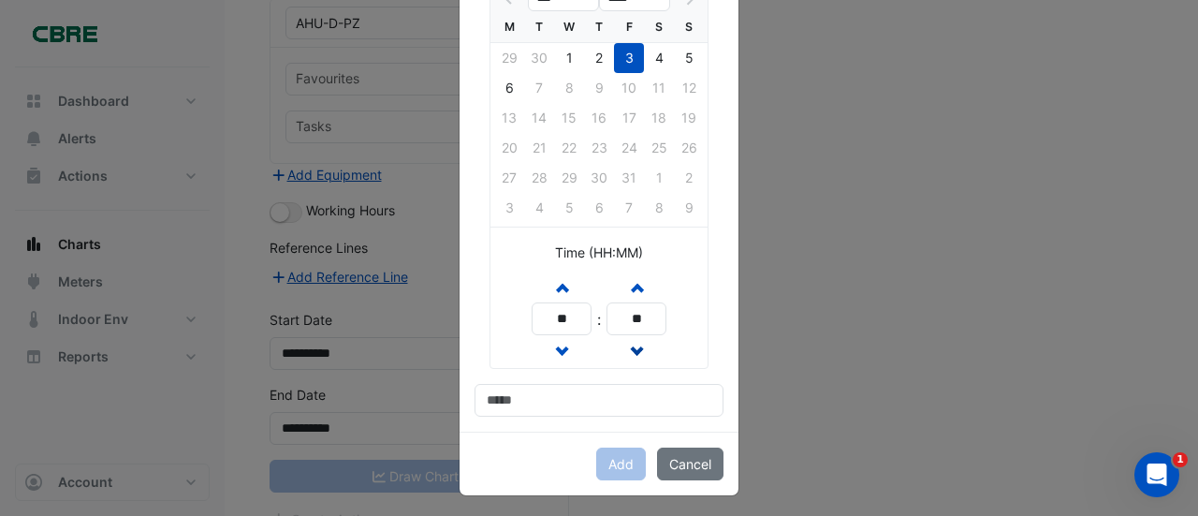
click at [632, 343] on span "button" at bounding box center [636, 351] width 9 height 16
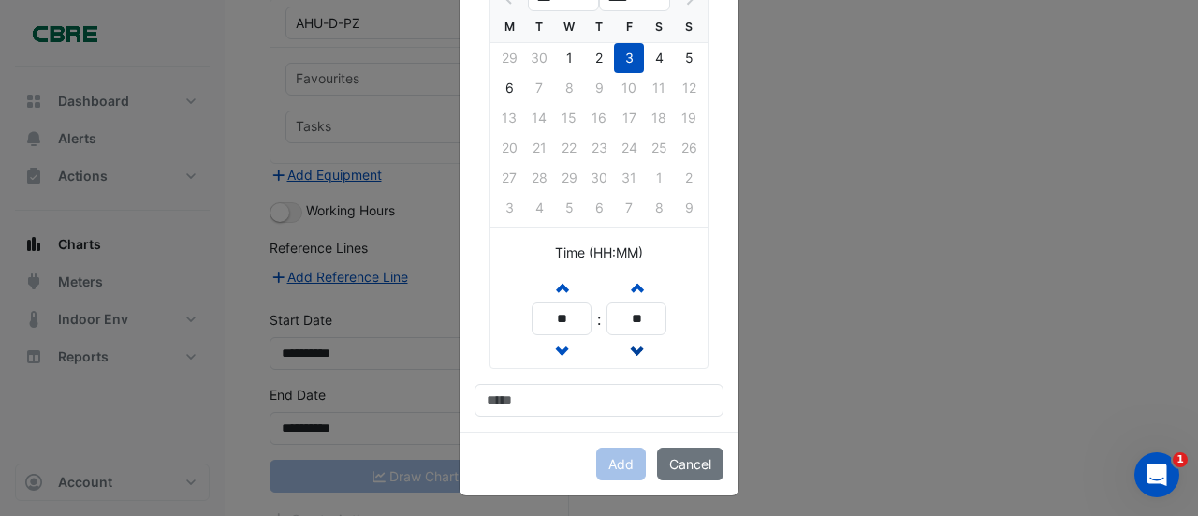
click at [632, 343] on span "button" at bounding box center [636, 351] width 9 height 16
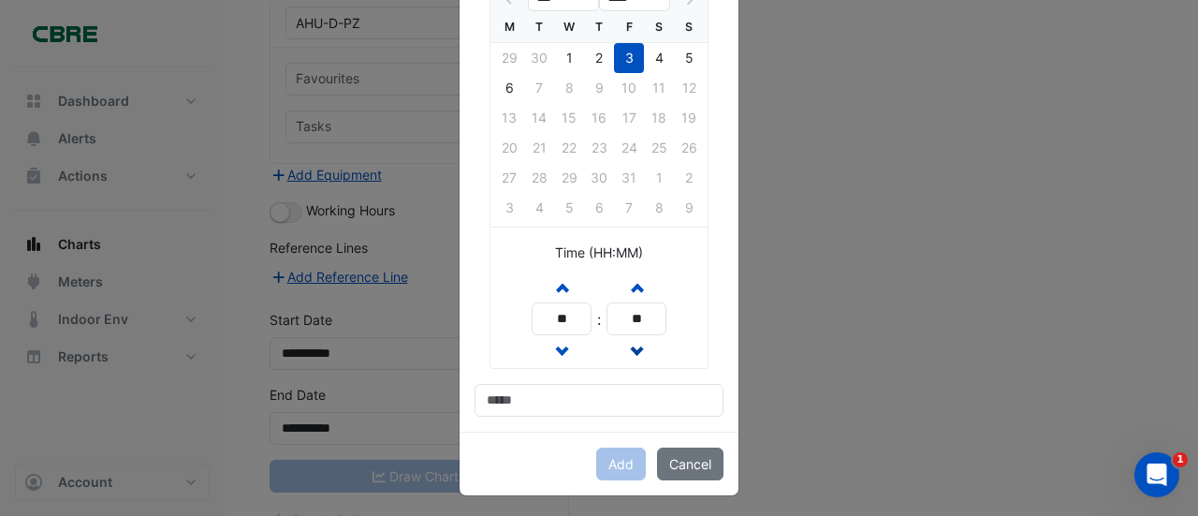
click at [632, 343] on span "button" at bounding box center [636, 351] width 9 height 16
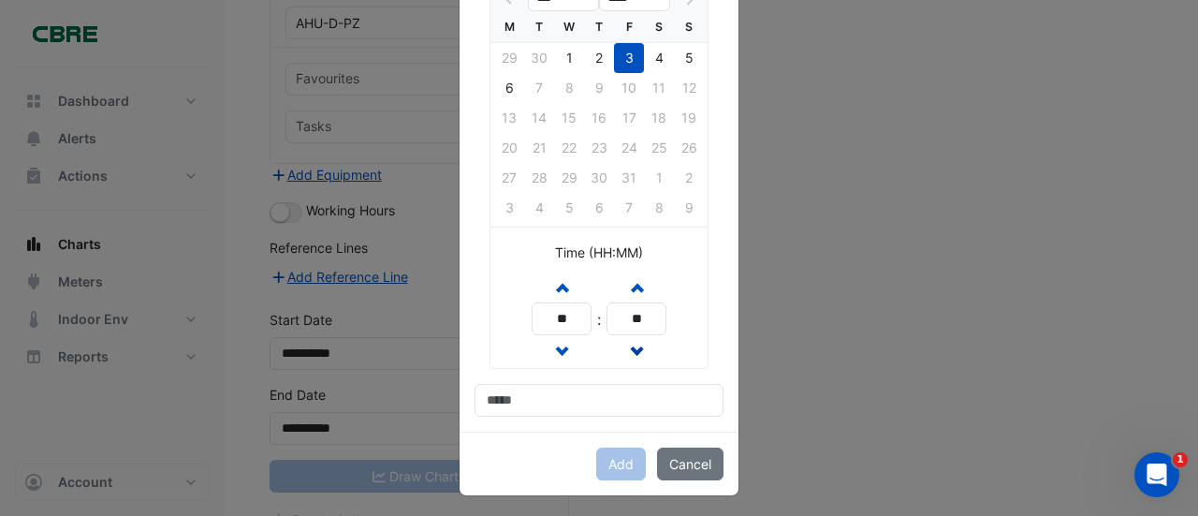
click at [632, 343] on span "button" at bounding box center [636, 351] width 9 height 16
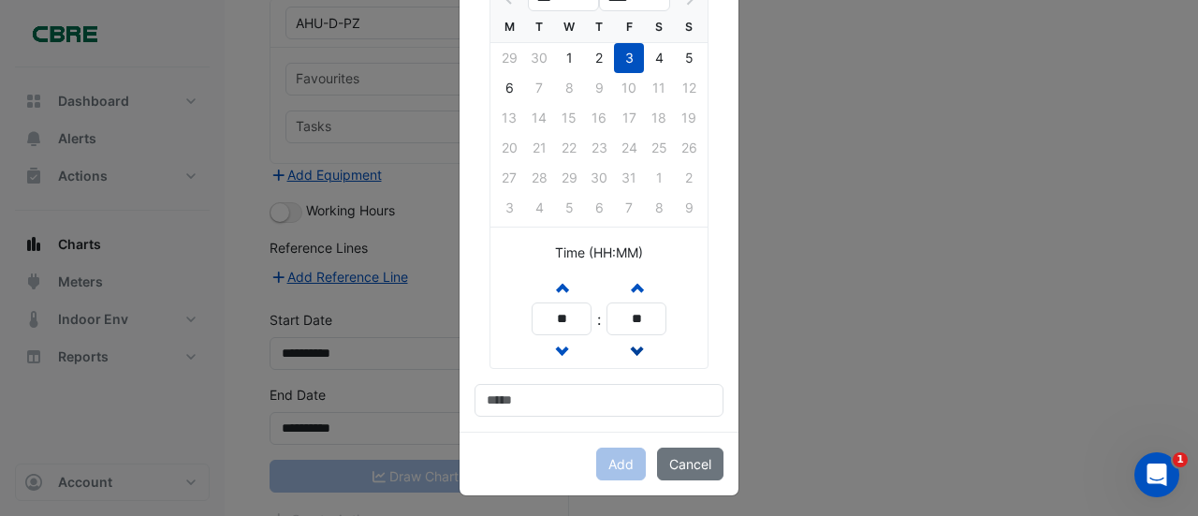
click at [632, 343] on span "button" at bounding box center [636, 351] width 9 height 16
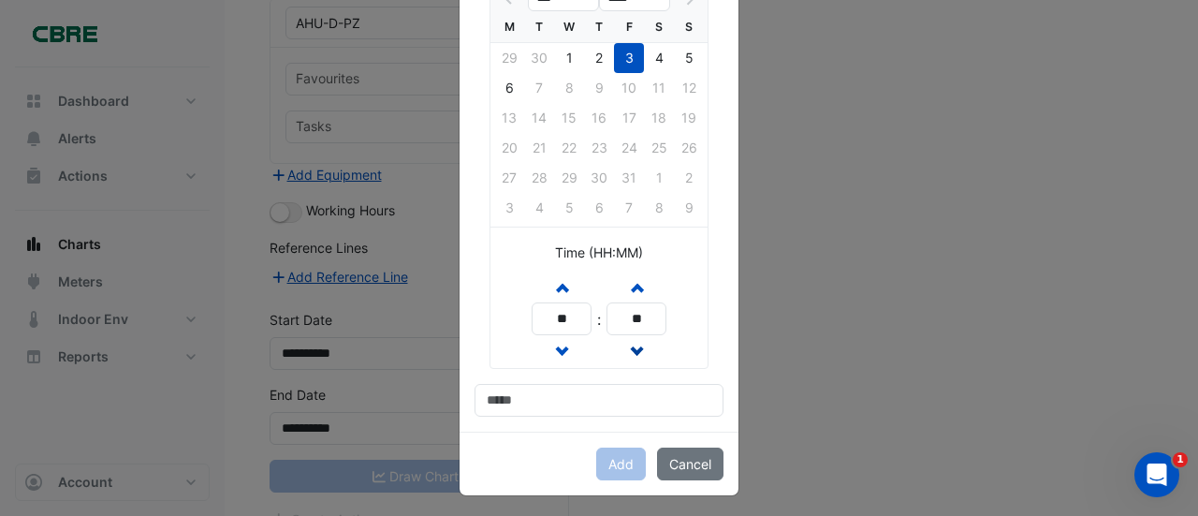
click at [632, 343] on span "button" at bounding box center [636, 351] width 9 height 16
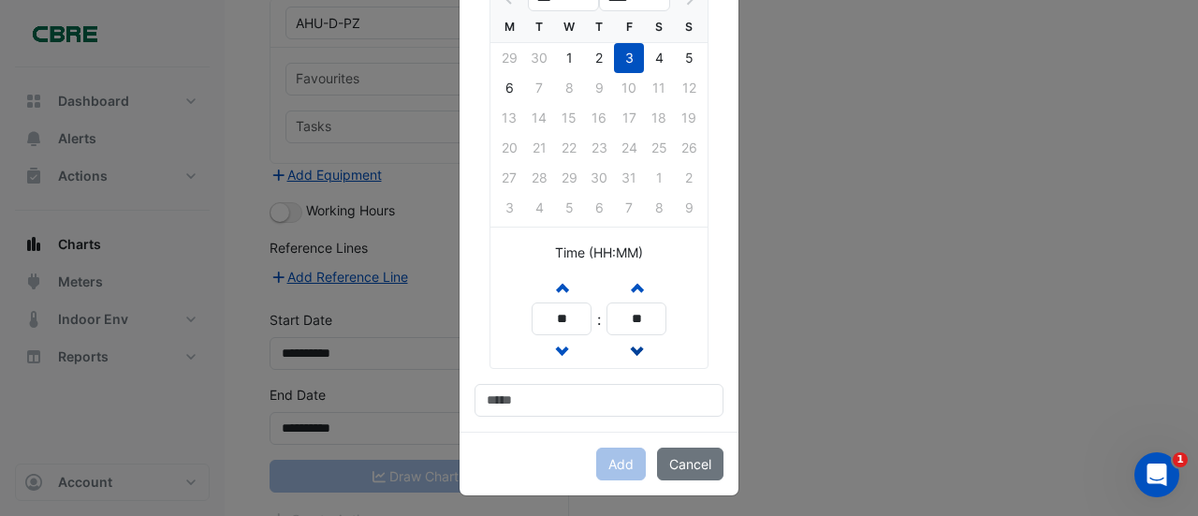
click at [632, 343] on span "button" at bounding box center [636, 351] width 9 height 16
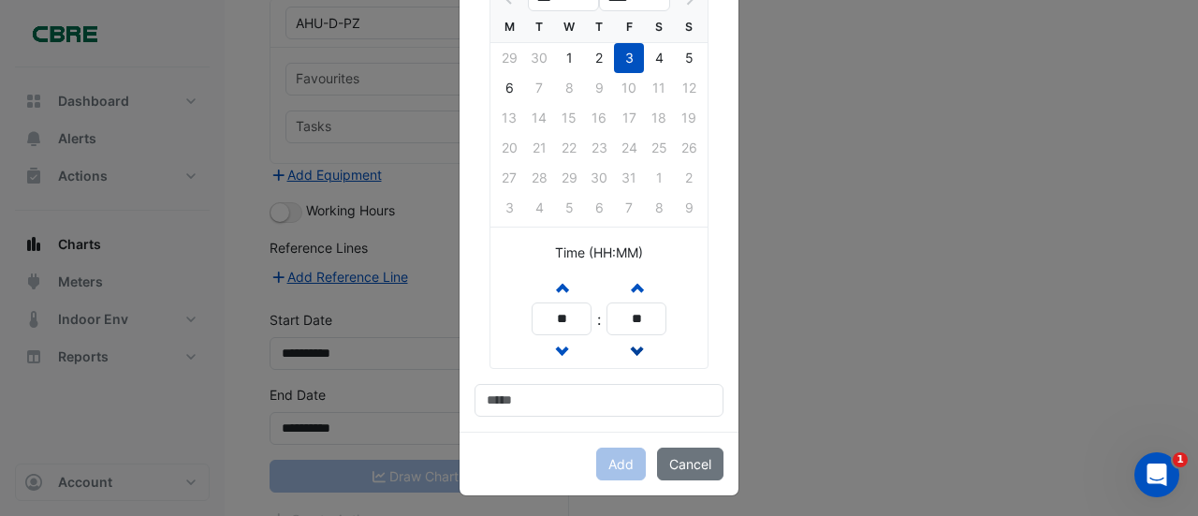
click at [632, 343] on span "button" at bounding box center [636, 351] width 9 height 16
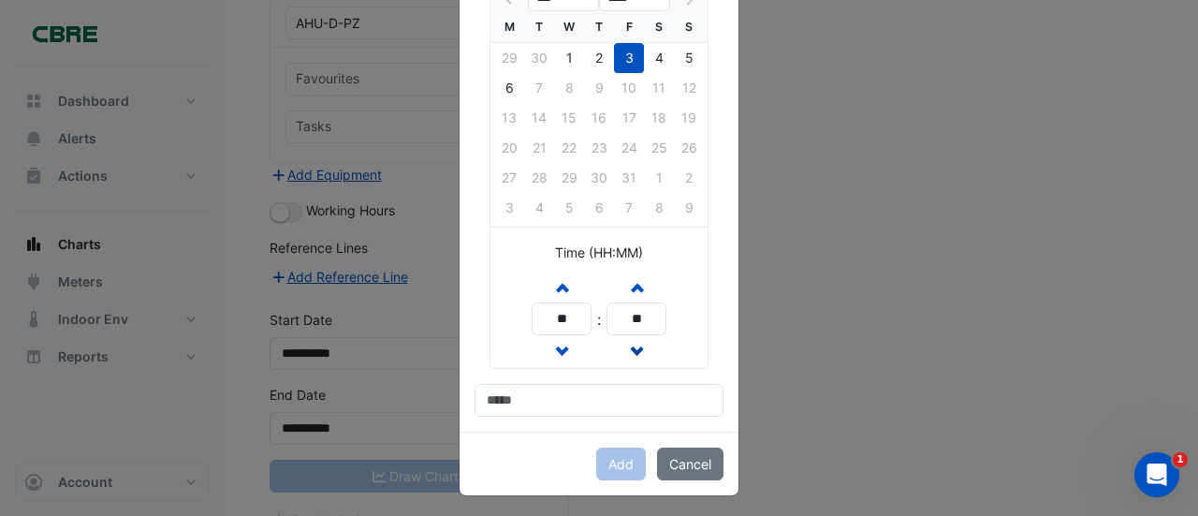
click at [632, 343] on span "button" at bounding box center [636, 351] width 9 height 16
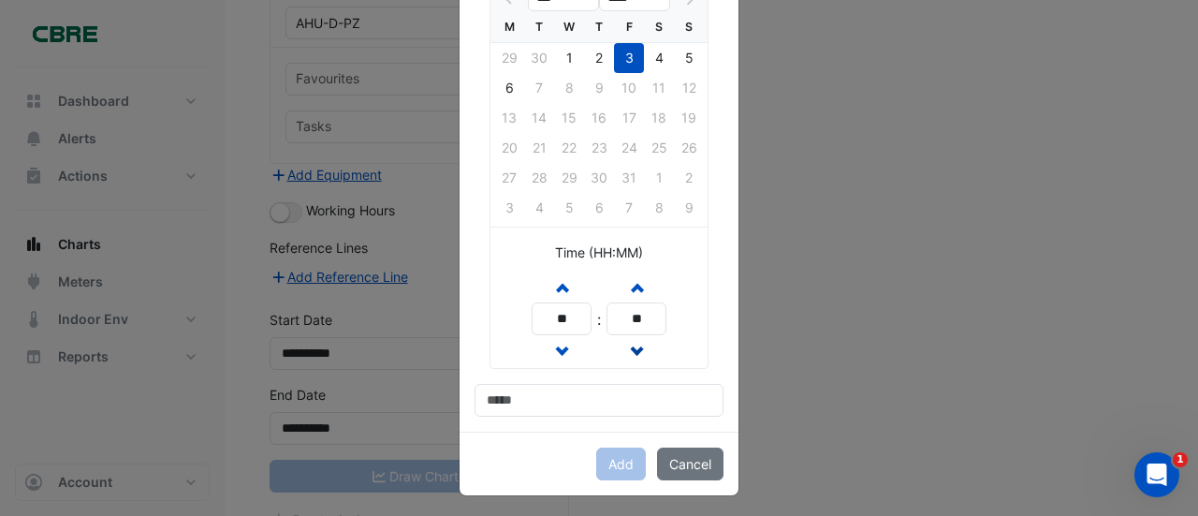
click at [632, 343] on span "button" at bounding box center [636, 351] width 9 height 16
type input "**"
click at [533, 400] on input at bounding box center [598, 400] width 249 height 33
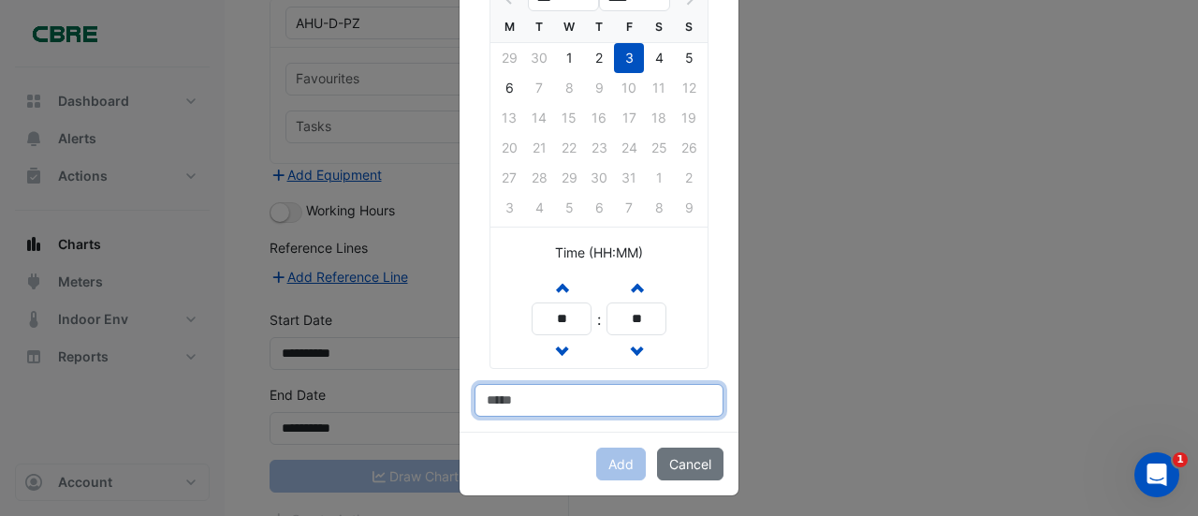
click at [554, 392] on input at bounding box center [598, 400] width 249 height 33
click at [608, 458] on div "Add Cancel" at bounding box center [598, 463] width 279 height 64
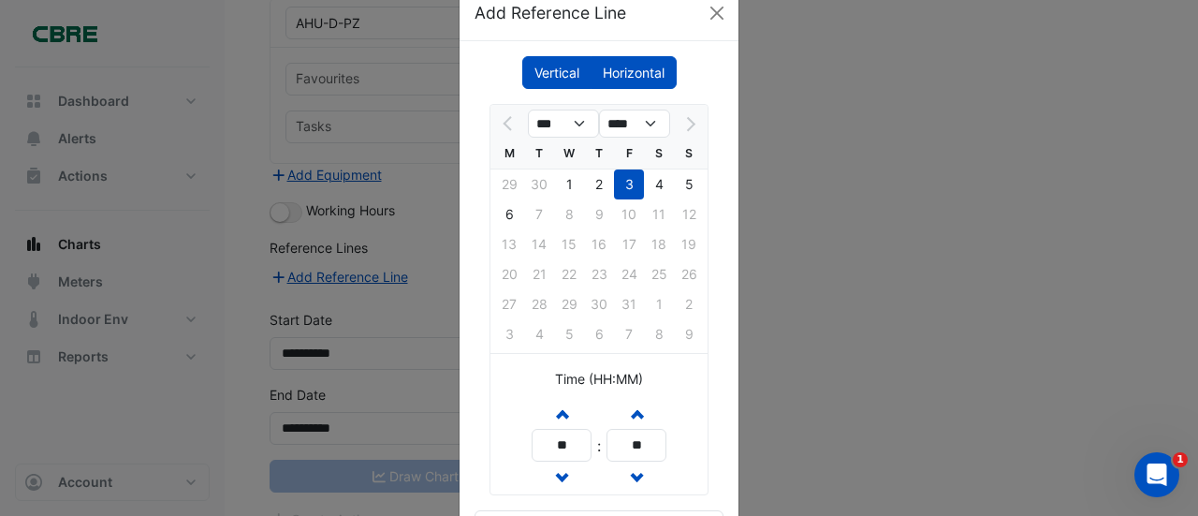
scroll to position [0, 0]
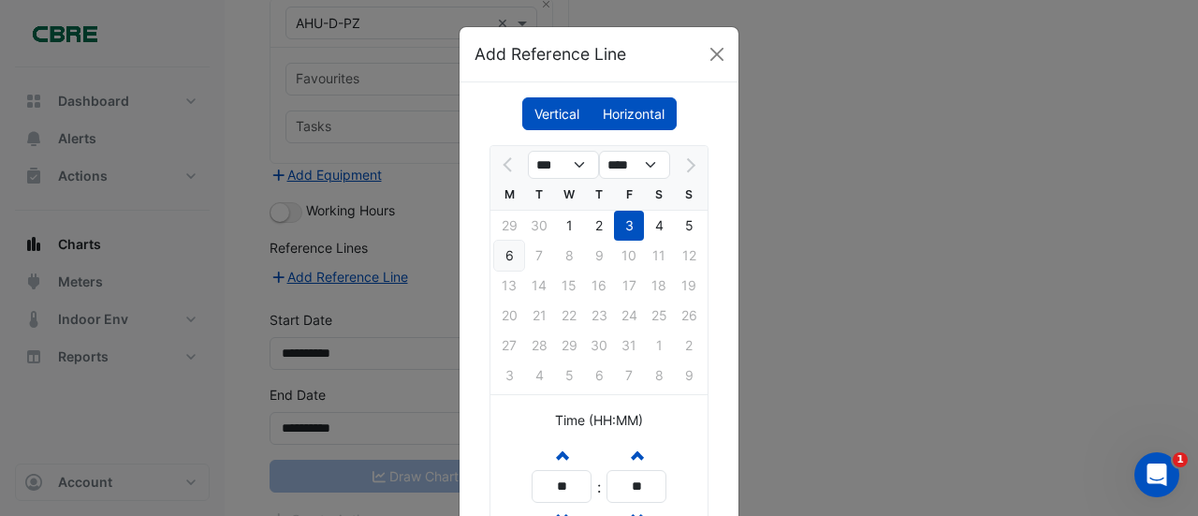
click at [502, 246] on div "6" at bounding box center [509, 255] width 30 height 30
click at [631, 111] on label "Horizontal" at bounding box center [633, 113] width 86 height 33
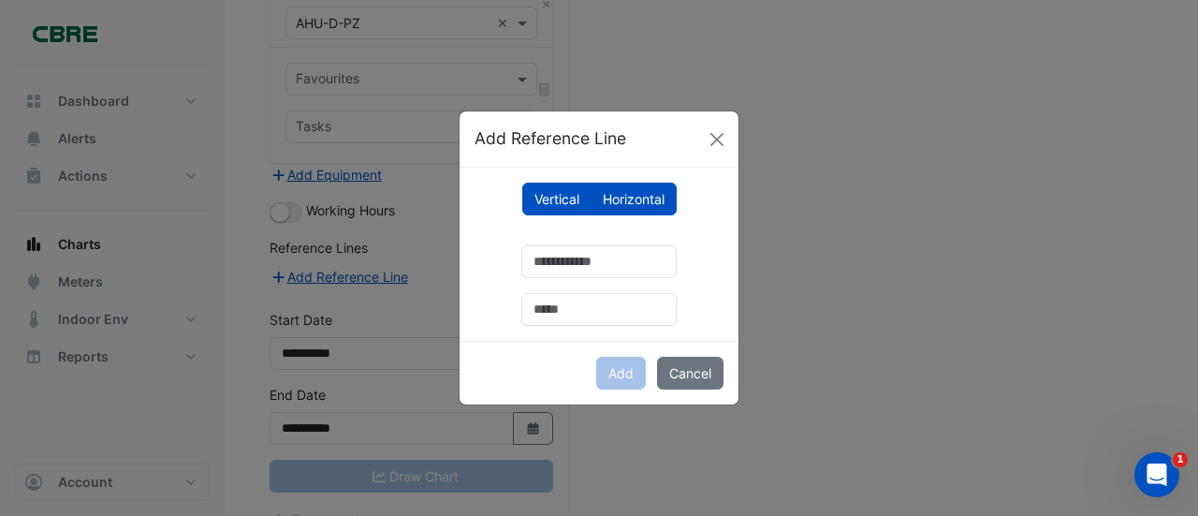
click at [561, 196] on label "Vertical" at bounding box center [556, 198] width 69 height 33
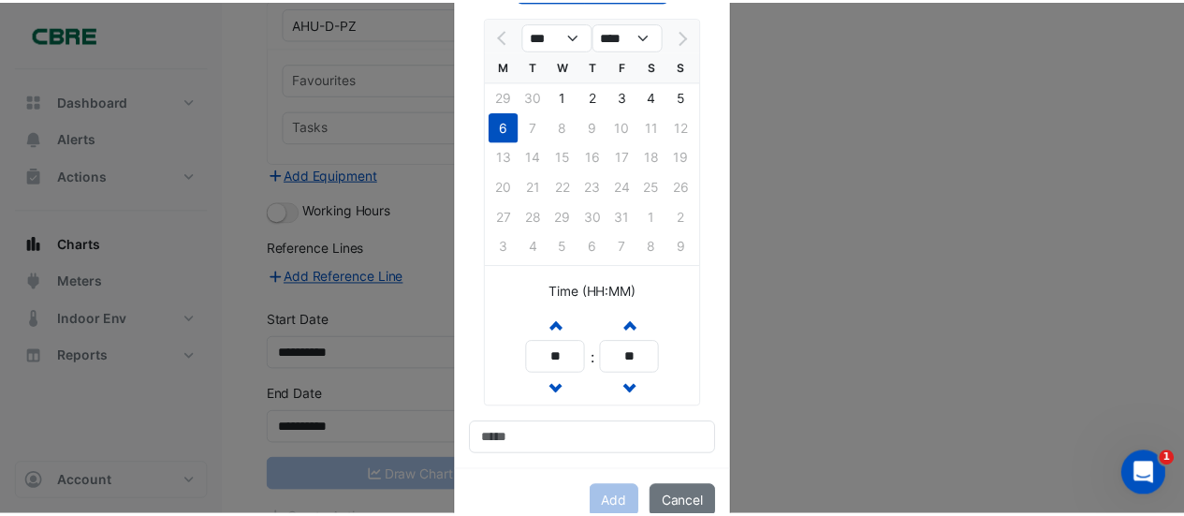
scroll to position [167, 0]
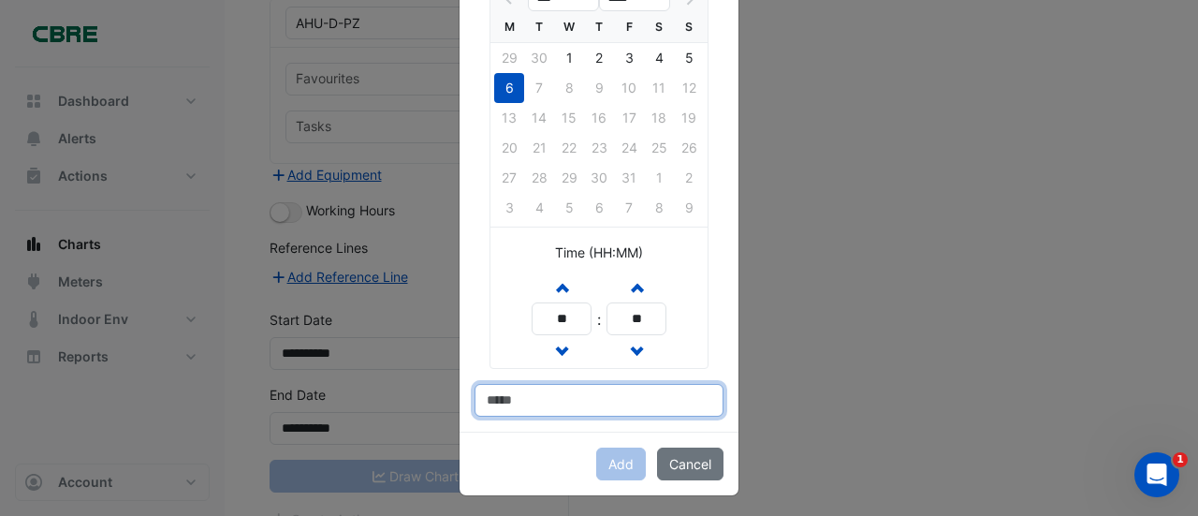
click at [496, 396] on input at bounding box center [598, 400] width 249 height 33
click at [528, 398] on input at bounding box center [598, 400] width 249 height 33
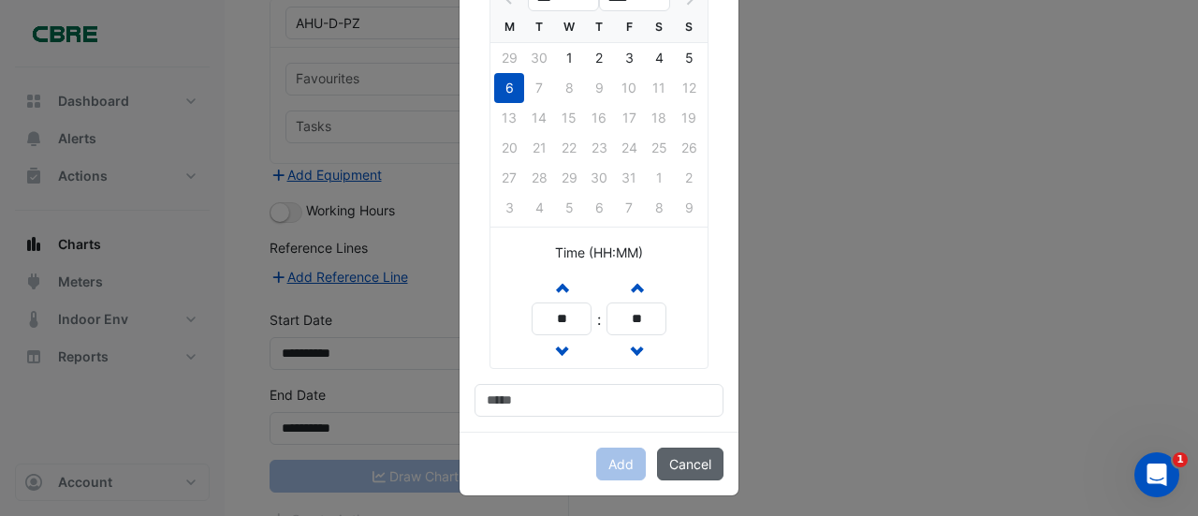
click at [697, 451] on button "Cancel" at bounding box center [690, 463] width 66 height 33
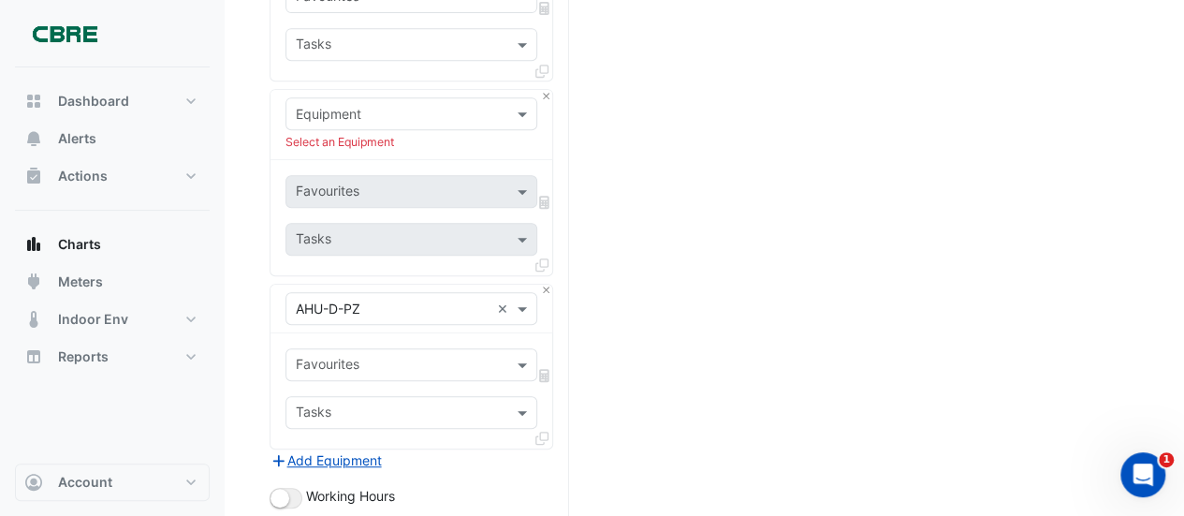
scroll to position [4264, 0]
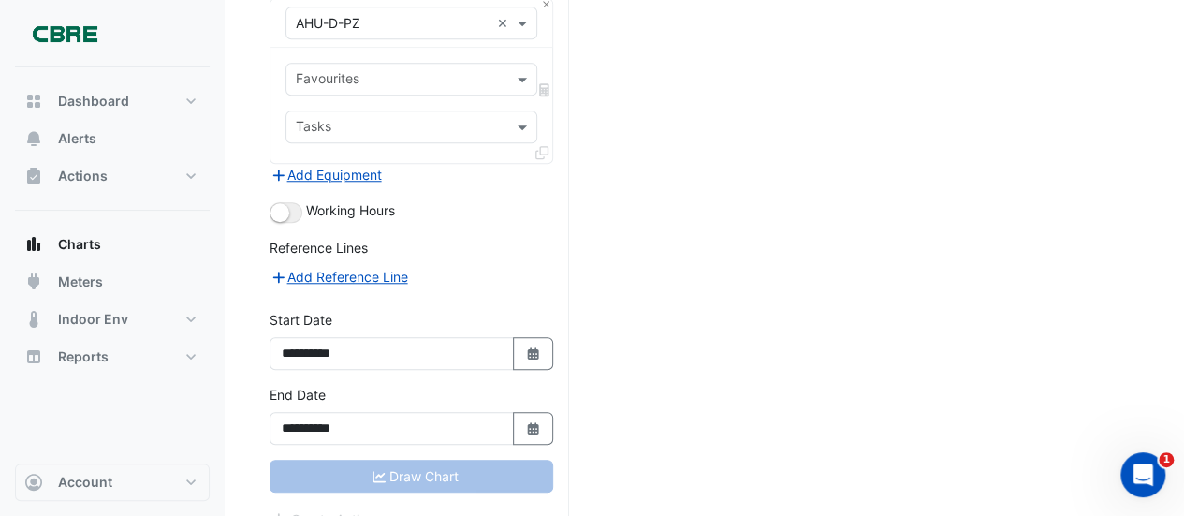
click at [399, 459] on div "Draw Chart" at bounding box center [411, 475] width 284 height 33
click at [532, 347] on icon "button" at bounding box center [532, 353] width 11 height 12
select select "**"
select select "****"
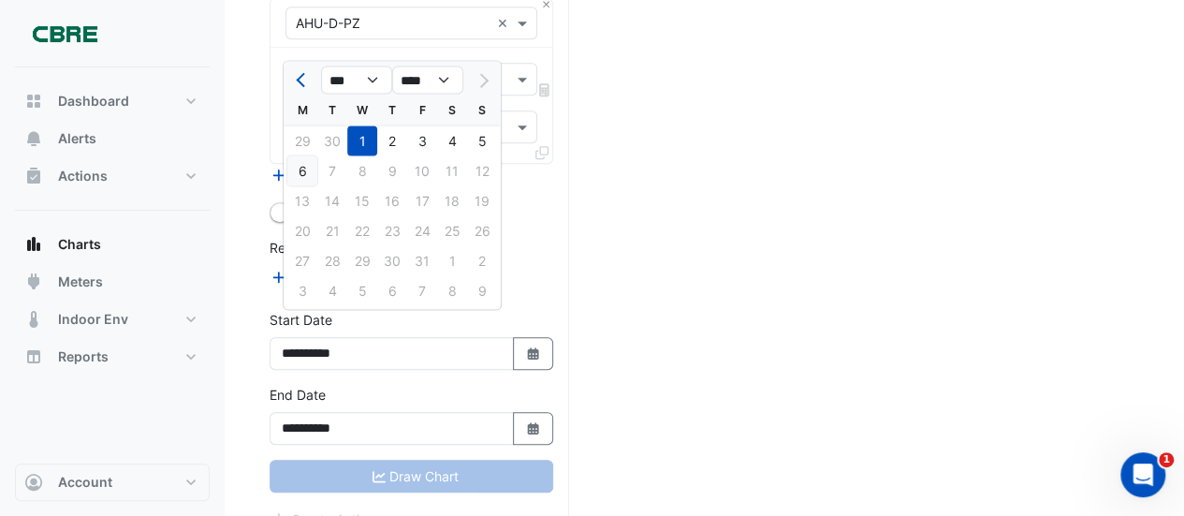
click at [299, 164] on div "6" at bounding box center [302, 170] width 30 height 30
type input "**********"
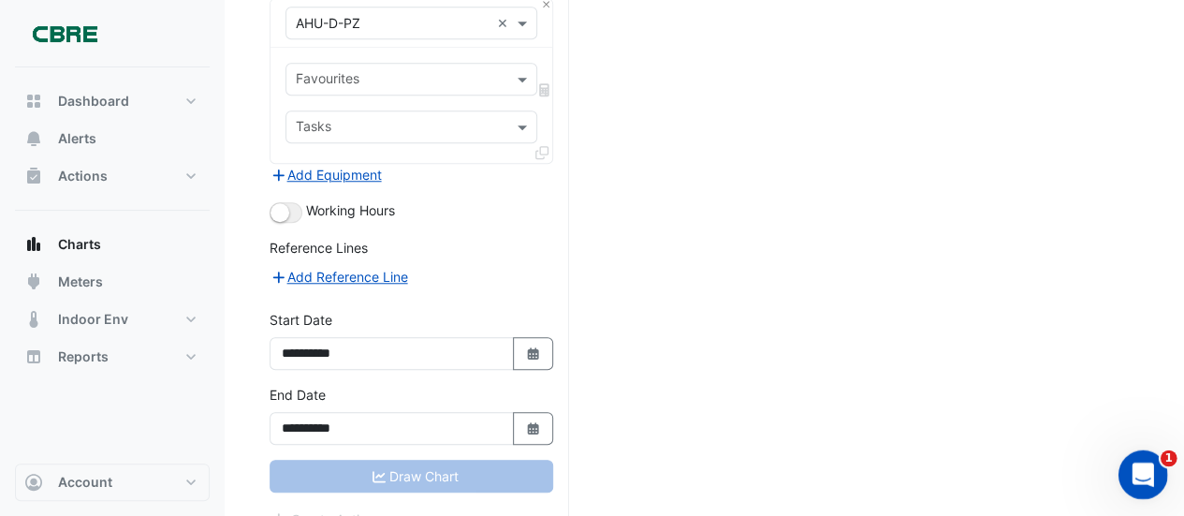
click at [1133, 472] on icon "Open Intercom Messenger" at bounding box center [1140, 472] width 31 height 31
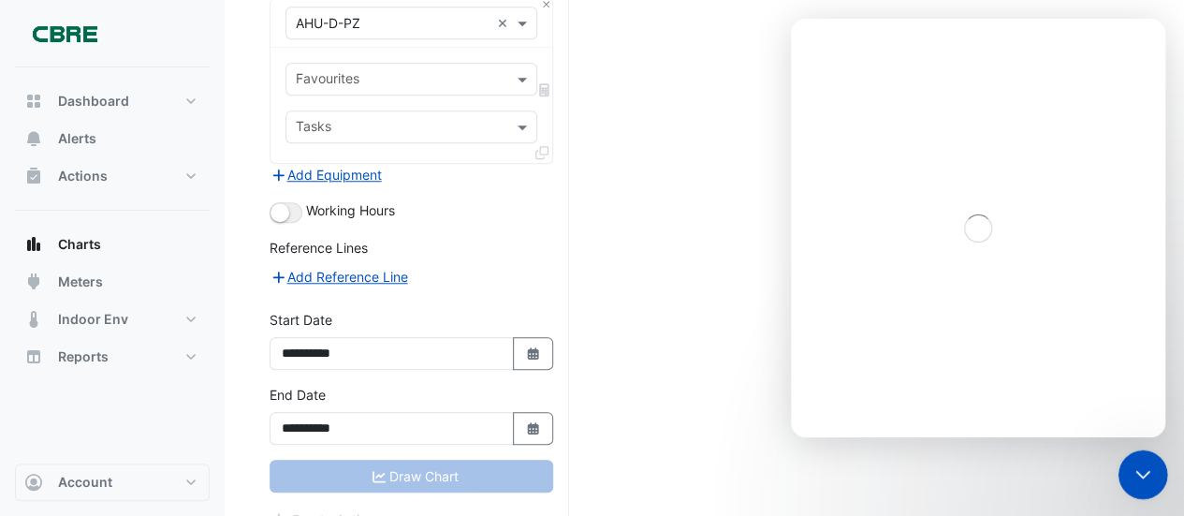
scroll to position [0, 0]
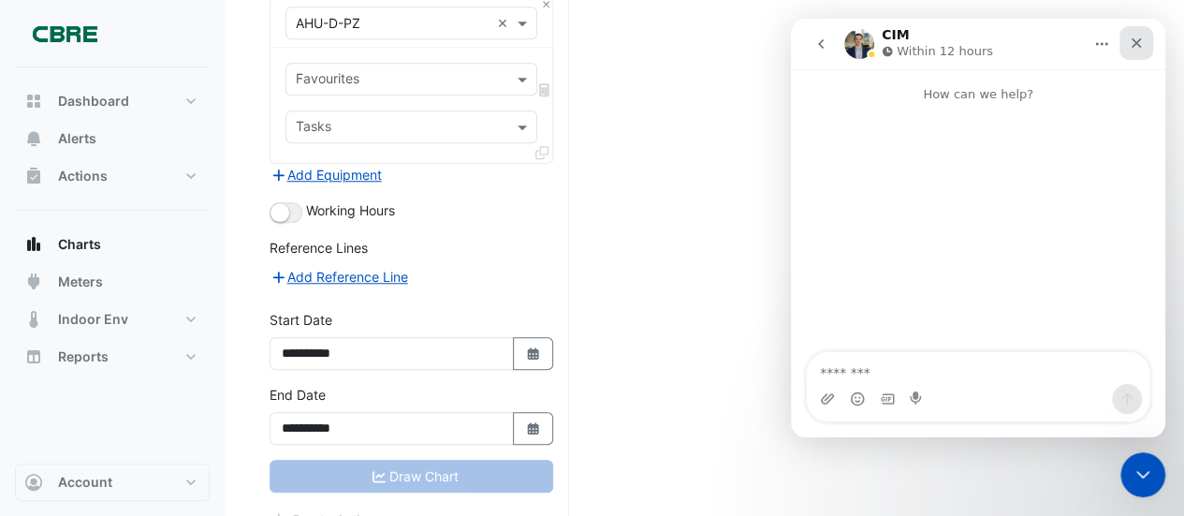
click at [1139, 40] on icon "Close" at bounding box center [1136, 43] width 15 height 15
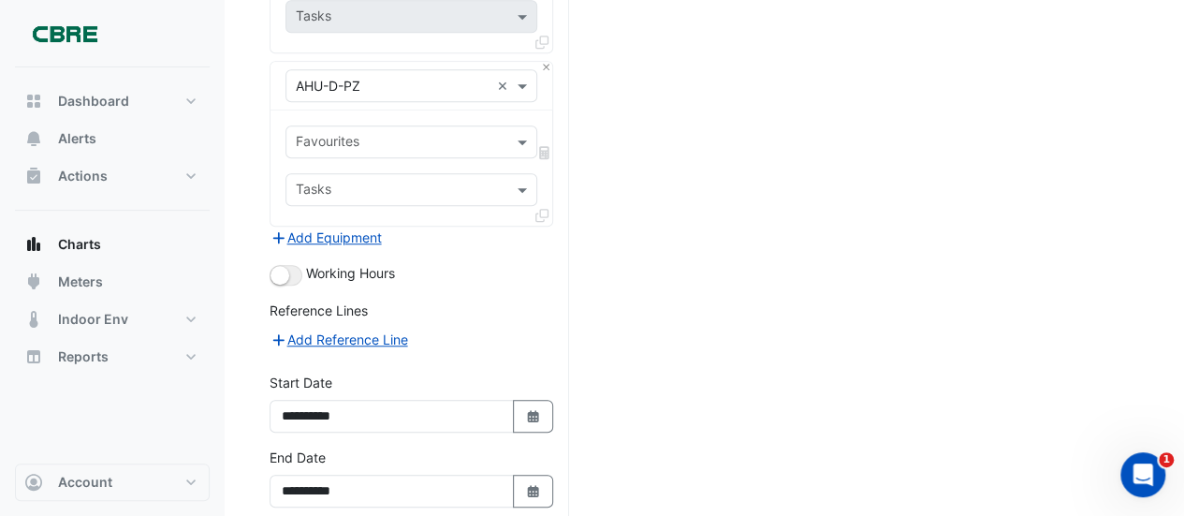
scroll to position [4264, 0]
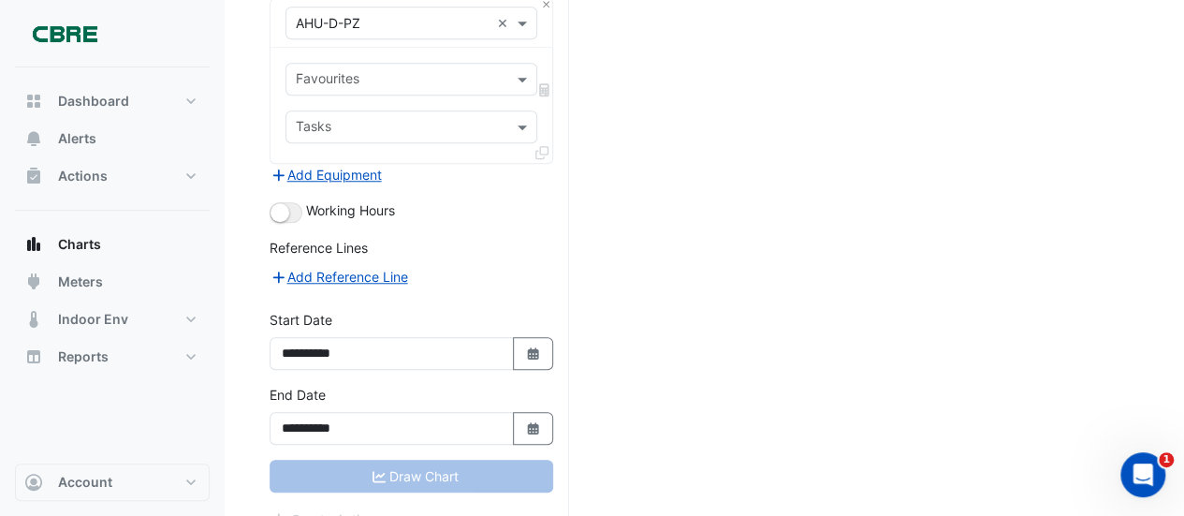
click at [379, 459] on div "Draw Chart" at bounding box center [411, 475] width 284 height 33
click at [79, 360] on span "Reports" at bounding box center [83, 356] width 51 height 19
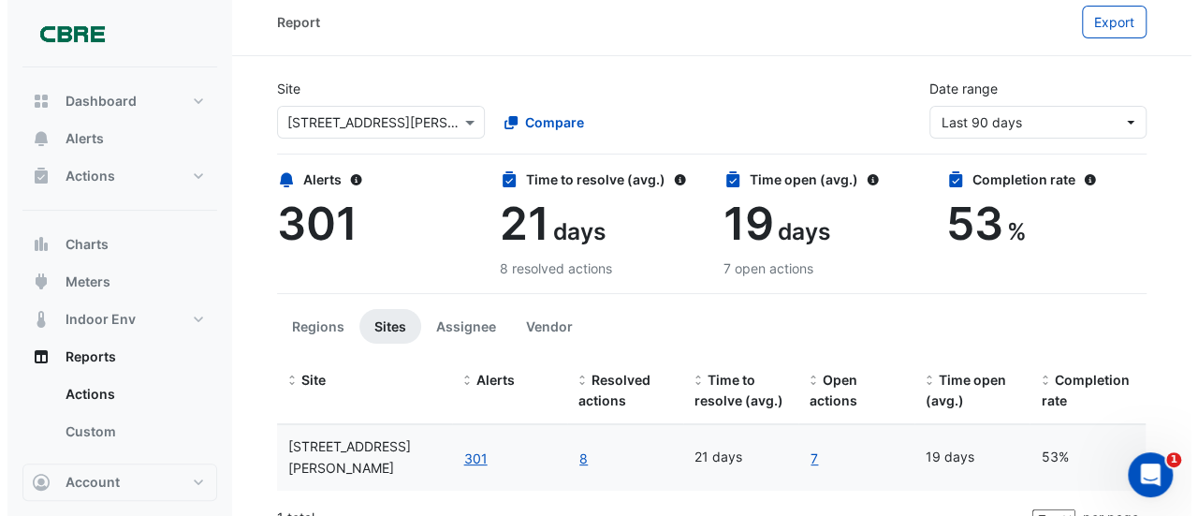
scroll to position [14, 0]
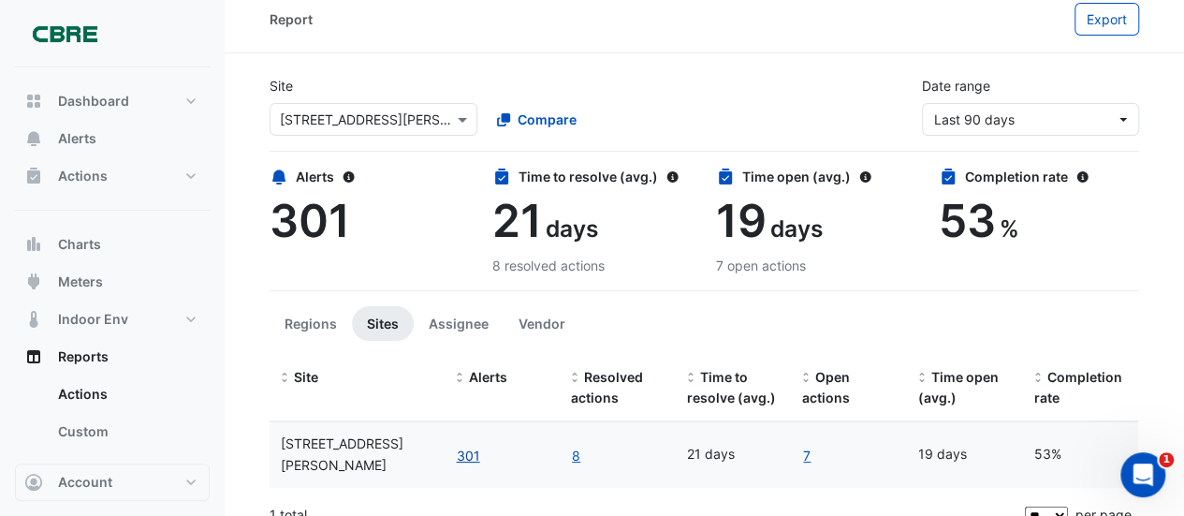
click at [460, 444] on button "301" at bounding box center [468, 455] width 25 height 22
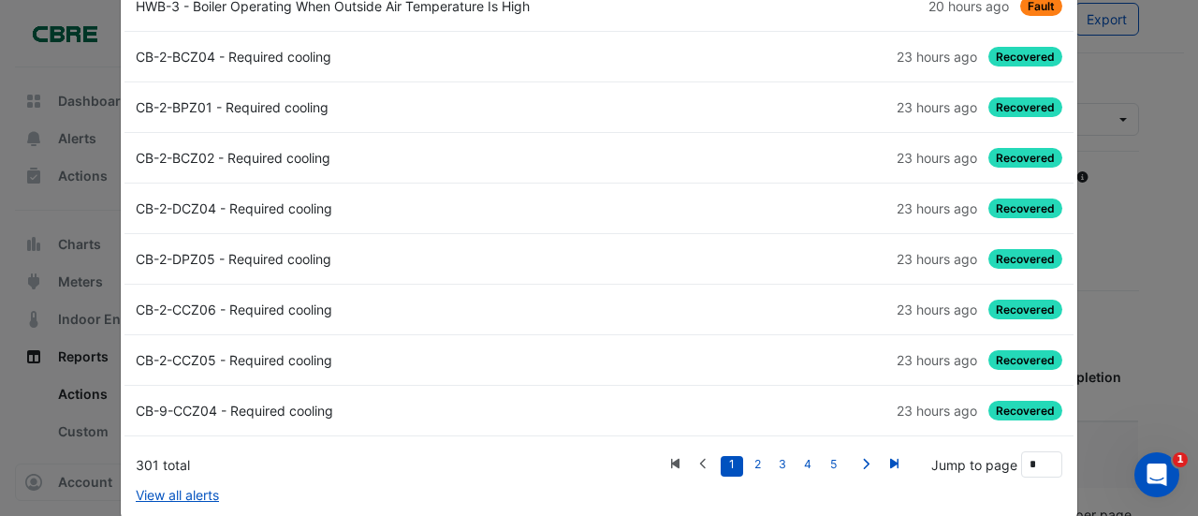
scroll to position [174, 0]
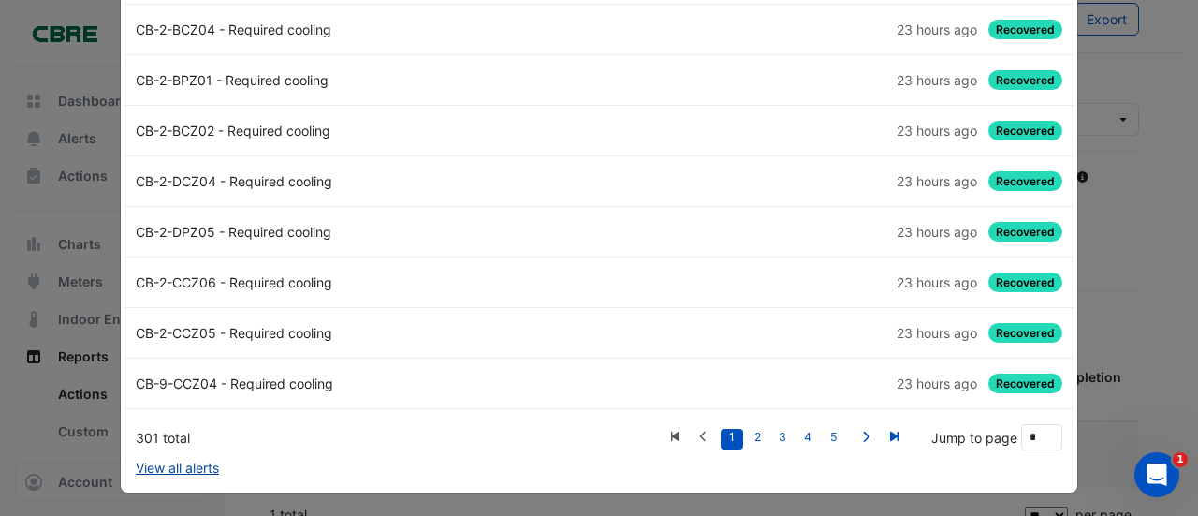
click at [158, 459] on link "View all alerts" at bounding box center [177, 468] width 83 height 20
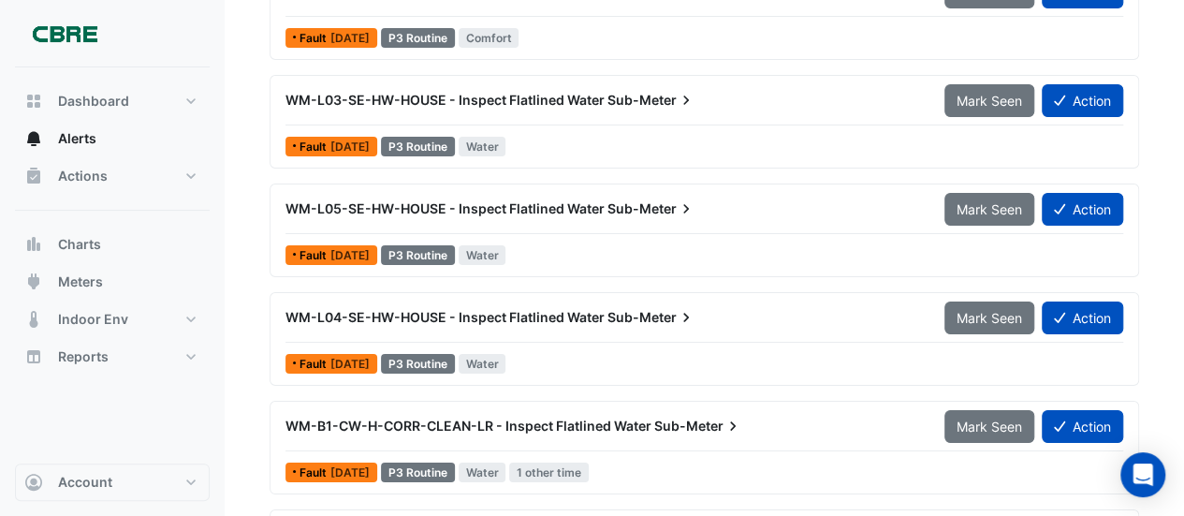
scroll to position [7205, 0]
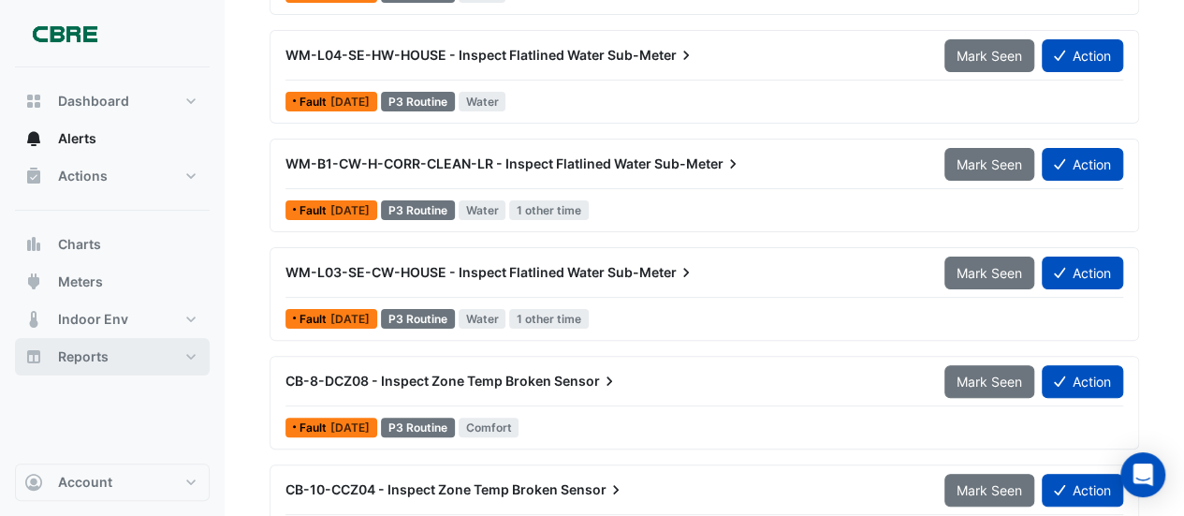
click at [84, 357] on span "Reports" at bounding box center [83, 356] width 51 height 19
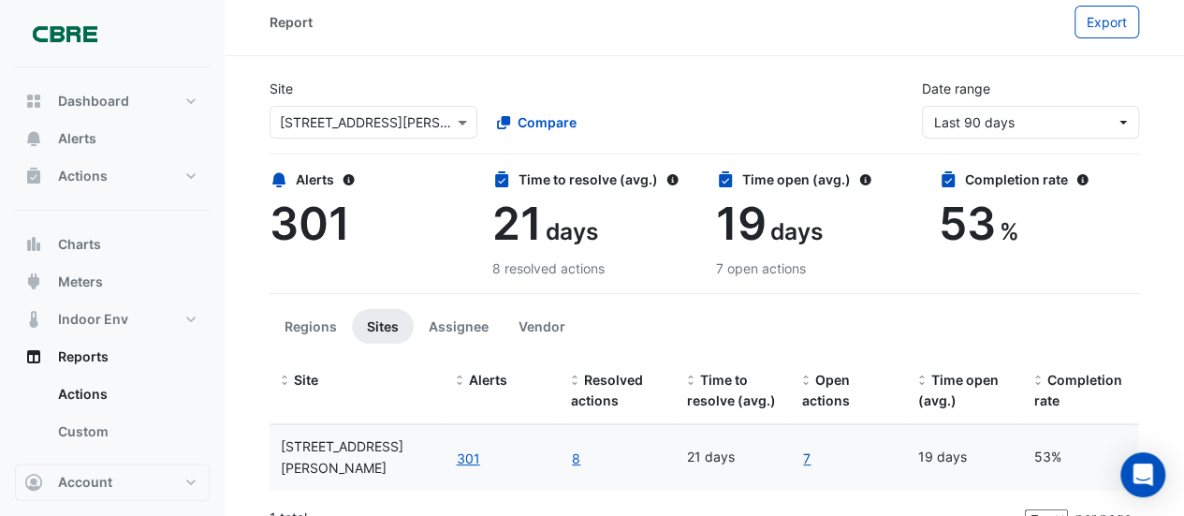
scroll to position [14, 0]
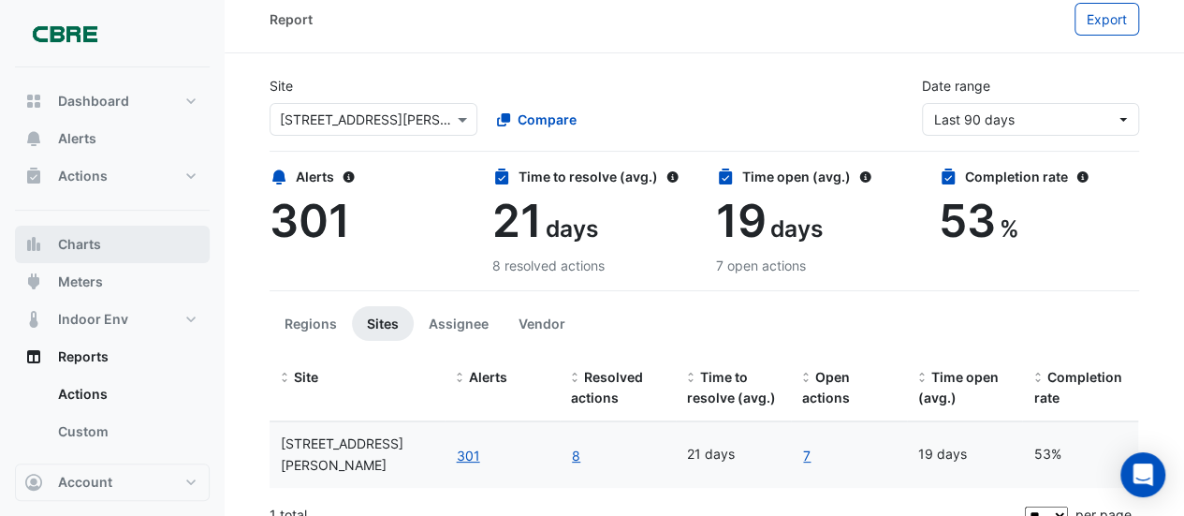
click at [86, 238] on span "Charts" at bounding box center [79, 244] width 43 height 19
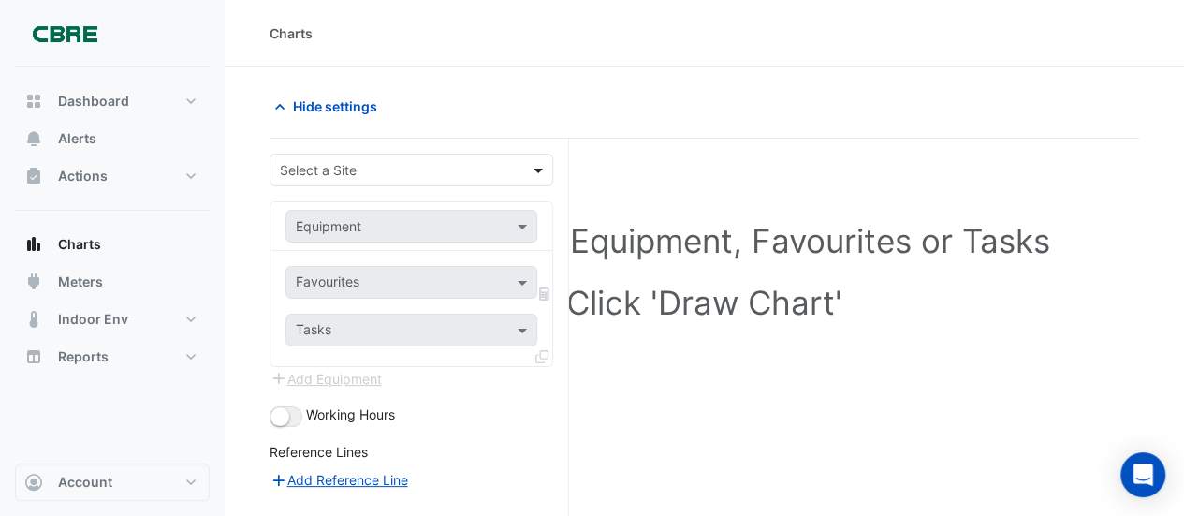
click at [540, 163] on span at bounding box center [540, 170] width 23 height 20
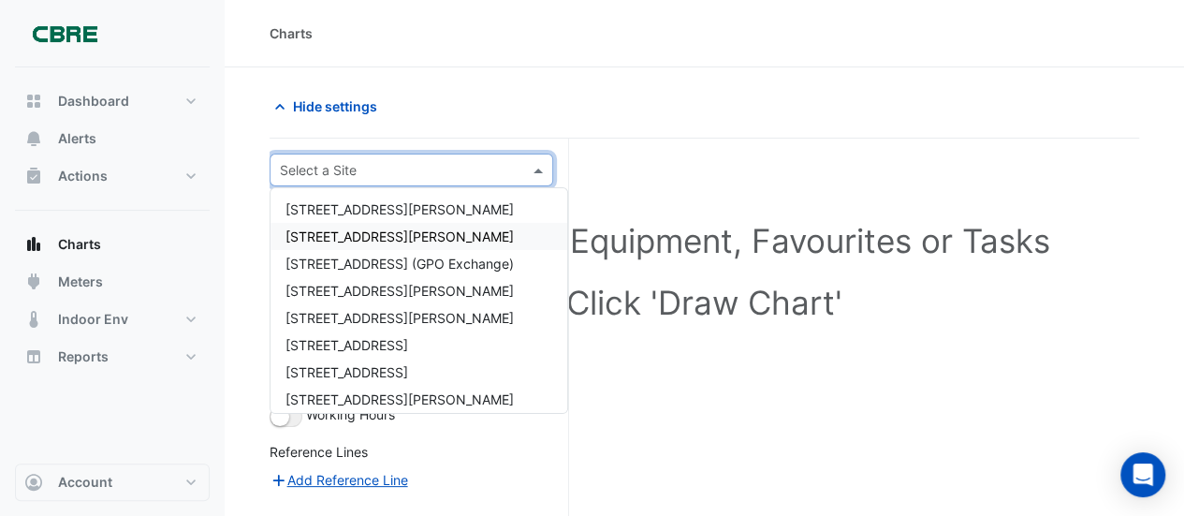
click at [303, 229] on span "[STREET_ADDRESS][PERSON_NAME]" at bounding box center [399, 236] width 228 height 16
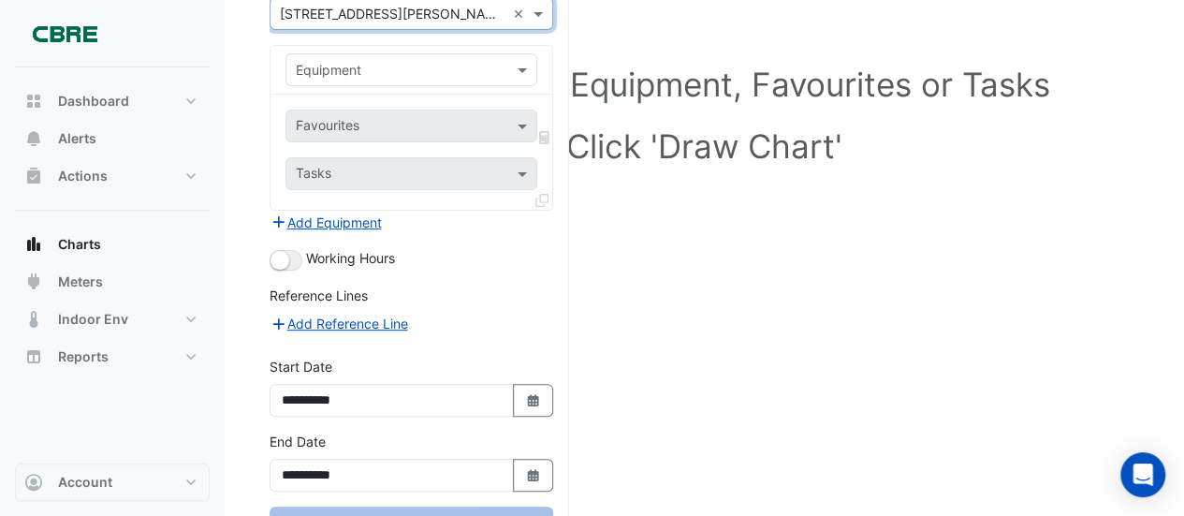
scroll to position [225, 0]
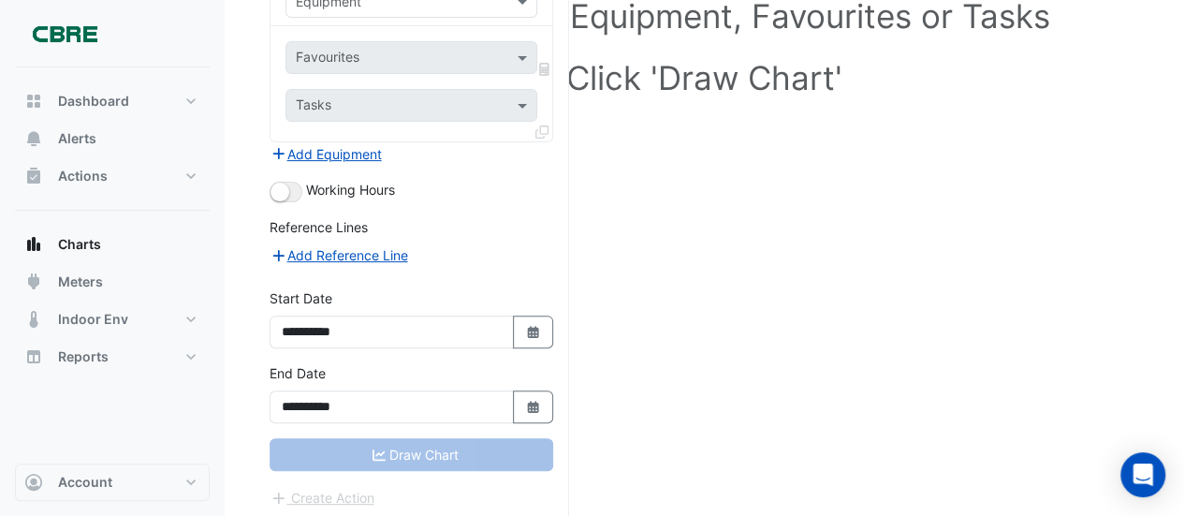
click at [440, 442] on div "Draw Chart" at bounding box center [411, 454] width 284 height 33
click at [532, 328] on icon "button" at bounding box center [532, 332] width 11 height 12
select select "*"
select select "****"
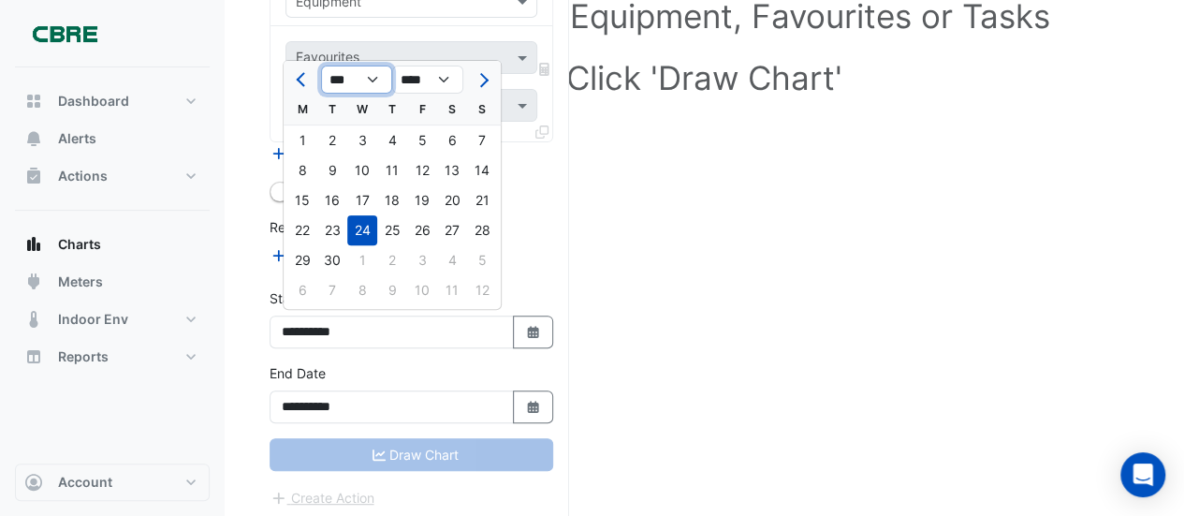
click at [369, 75] on select "*** *** *** *** *** *** *** *** *** ***" at bounding box center [356, 80] width 71 height 28
select select "**"
click at [321, 66] on select "*** *** *** *** *** *** *** *** *** ***" at bounding box center [356, 80] width 71 height 28
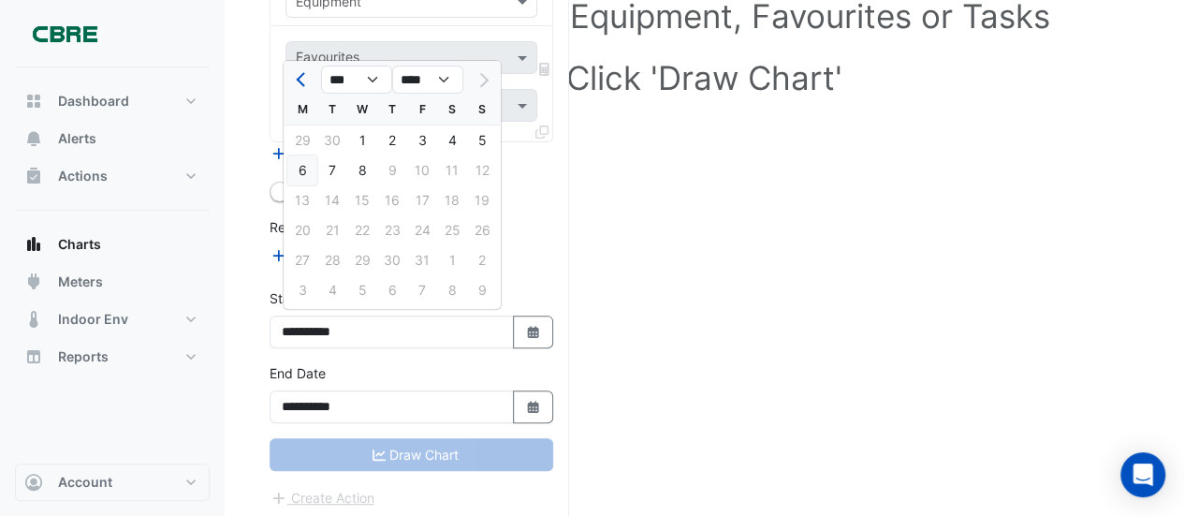
click at [294, 167] on div "6" at bounding box center [302, 170] width 30 height 30
type input "**********"
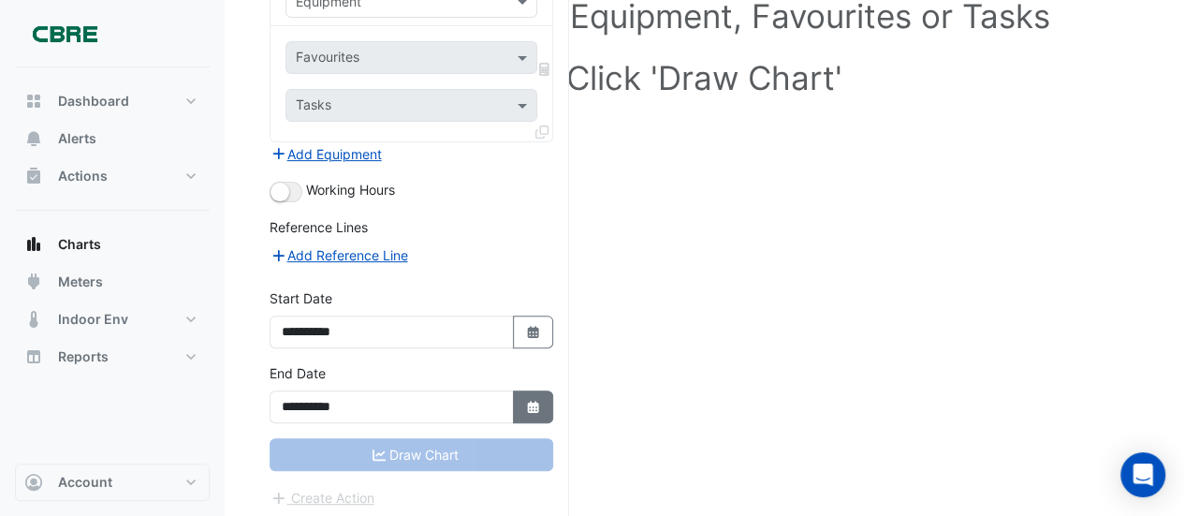
click at [539, 405] on icon "Select Date" at bounding box center [533, 406] width 17 height 13
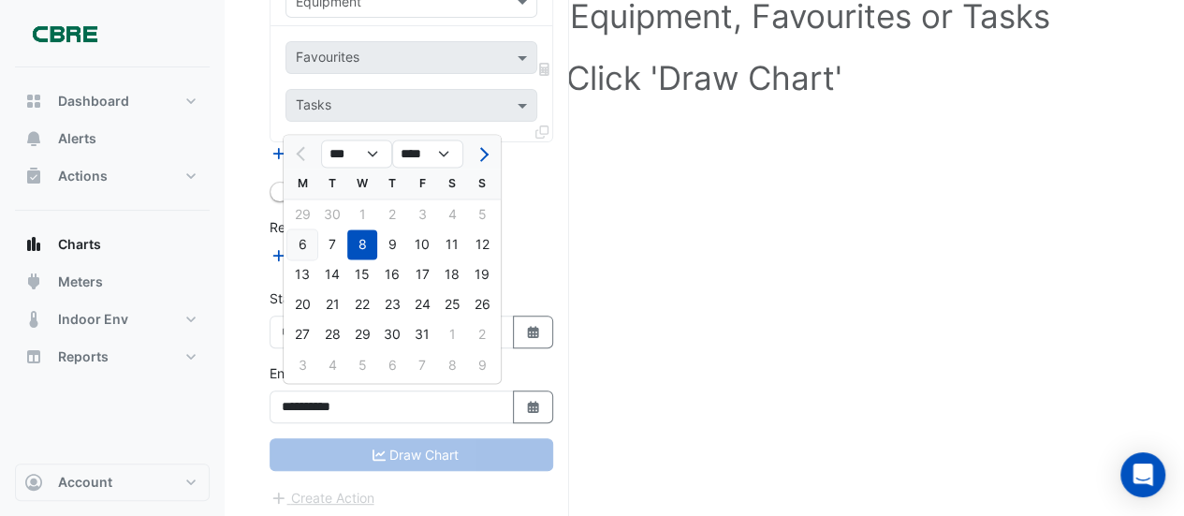
click at [299, 246] on div "6" at bounding box center [302, 244] width 30 height 30
type input "**********"
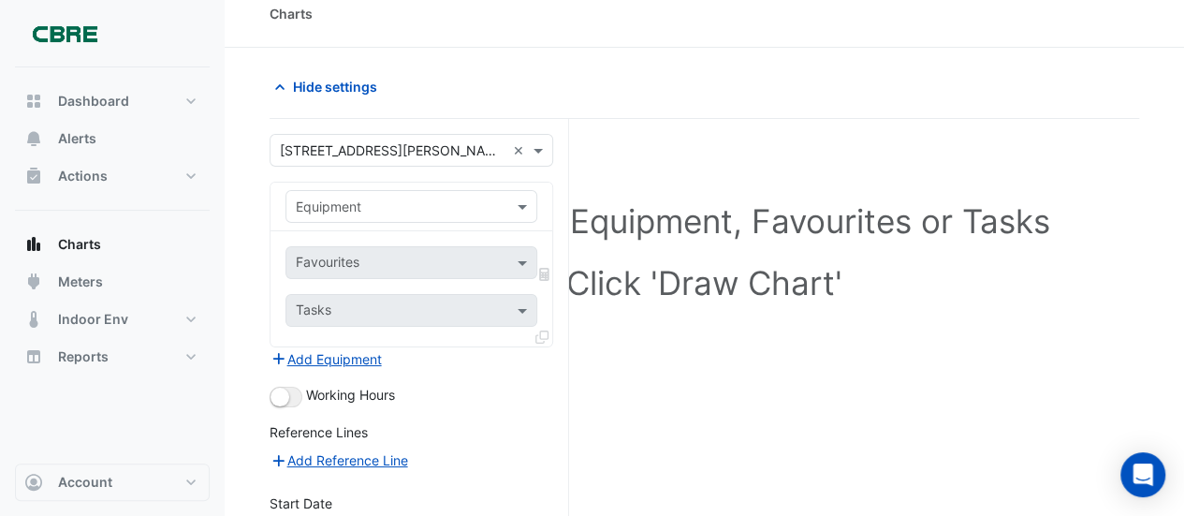
scroll to position [0, 0]
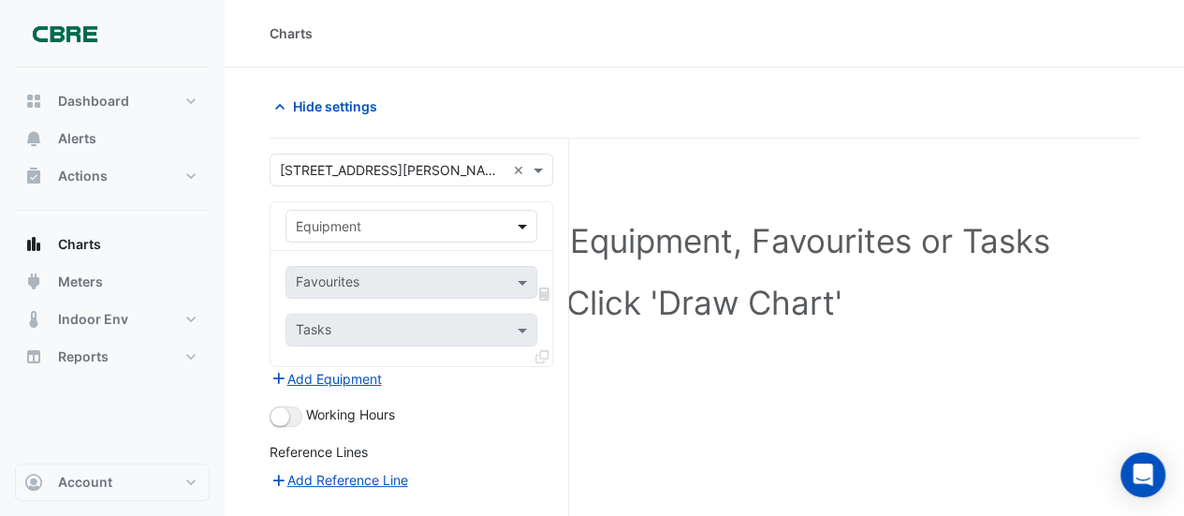
click at [527, 227] on span at bounding box center [524, 226] width 23 height 20
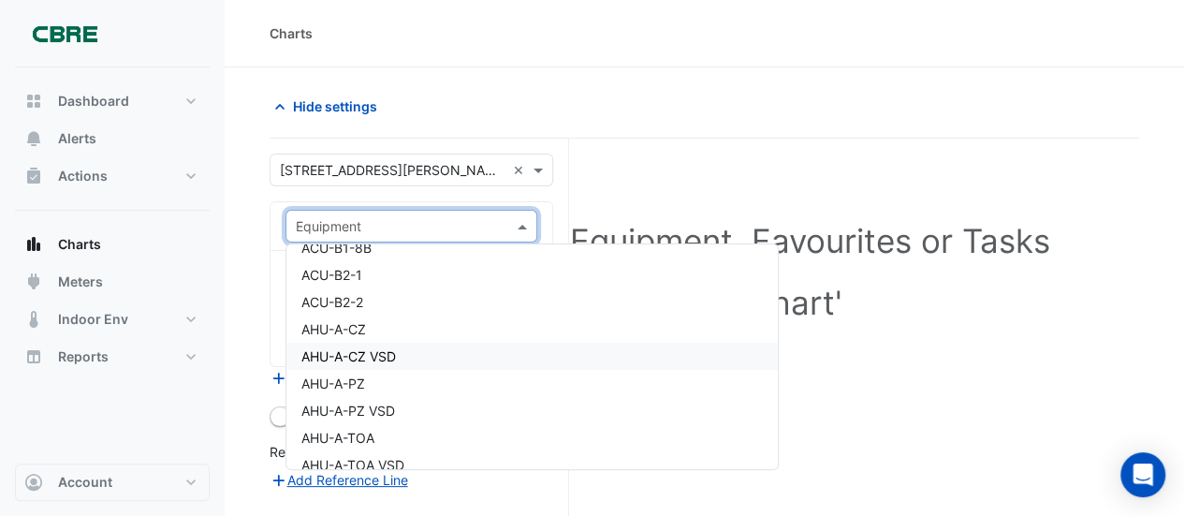
scroll to position [137, 0]
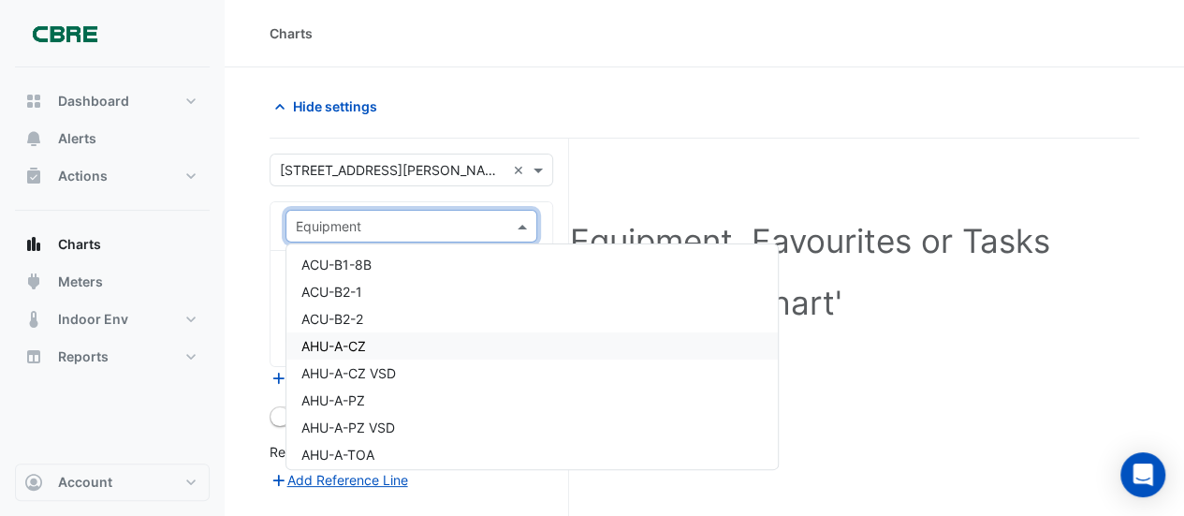
click at [325, 341] on span "AHU-A-CZ" at bounding box center [333, 346] width 65 height 16
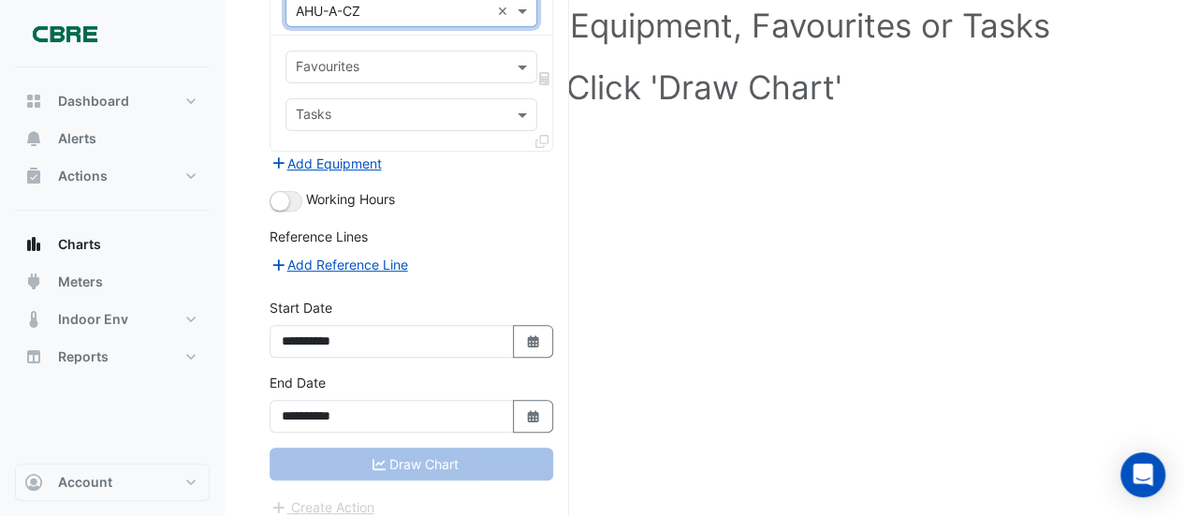
scroll to position [225, 0]
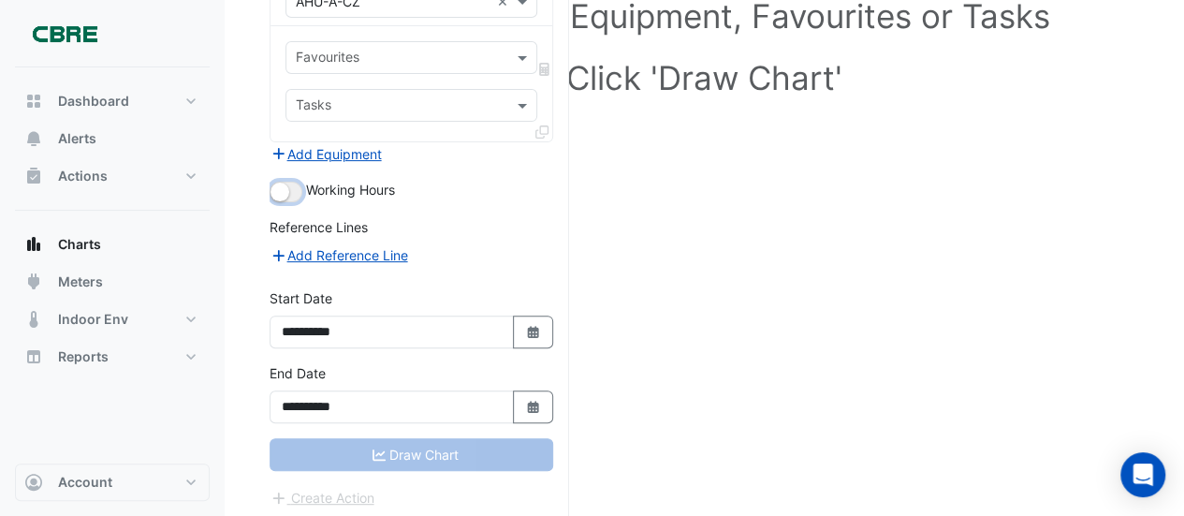
drag, startPoint x: 281, startPoint y: 181, endPoint x: 316, endPoint y: 181, distance: 35.6
click at [316, 181] on div "Working Hours" at bounding box center [411, 191] width 284 height 22
click at [296, 185] on button "button" at bounding box center [285, 192] width 33 height 21
click at [273, 182] on button "button" at bounding box center [285, 192] width 33 height 21
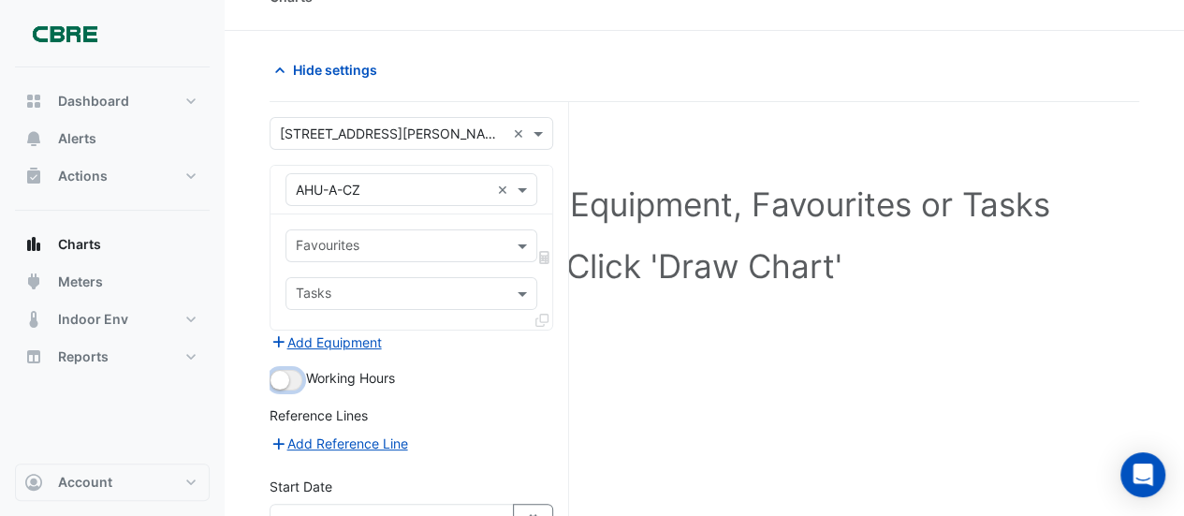
scroll to position [0, 0]
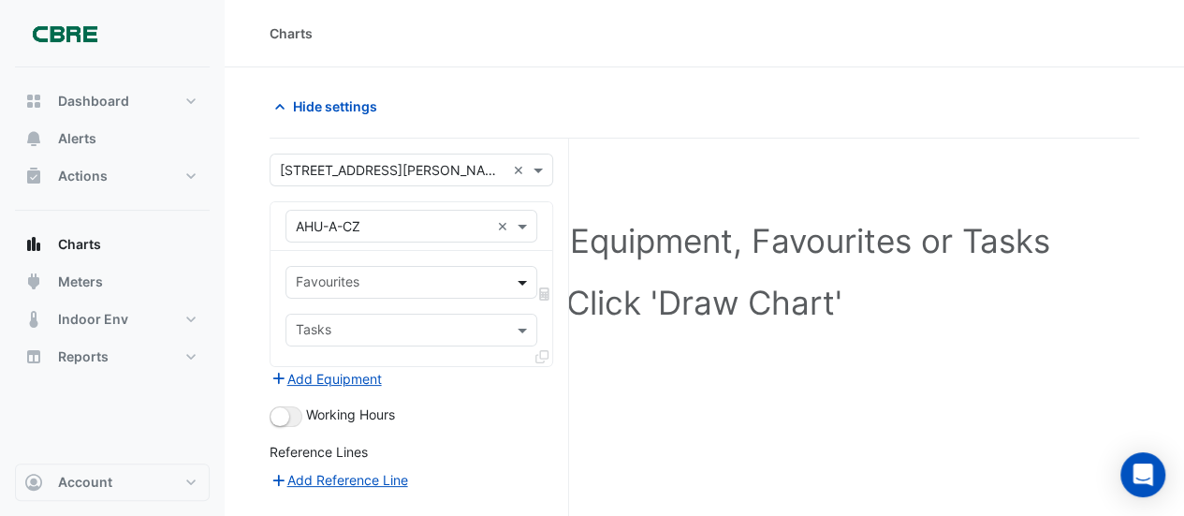
click at [520, 282] on span at bounding box center [524, 282] width 23 height 20
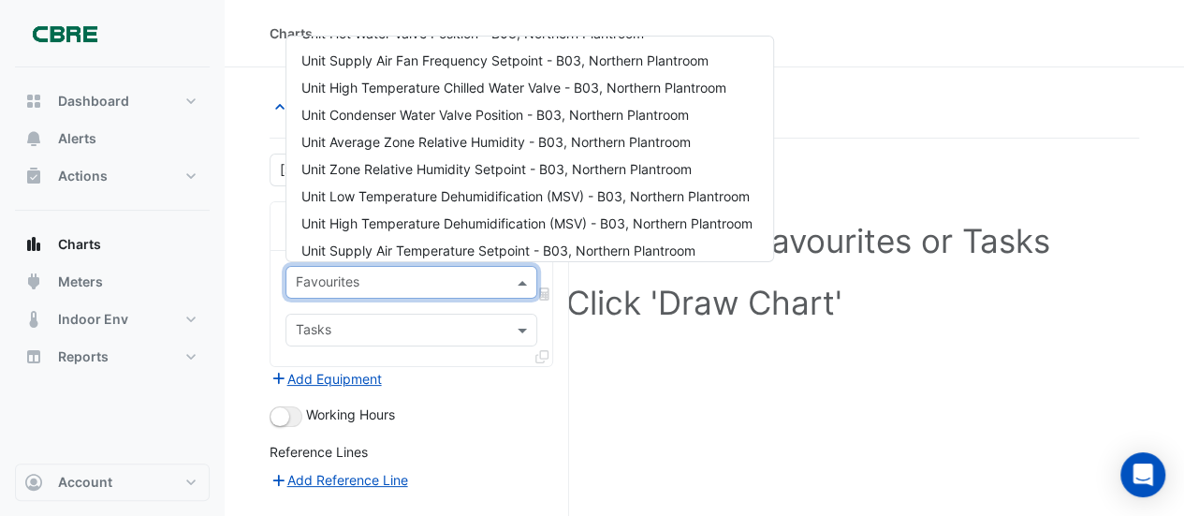
scroll to position [194, 0]
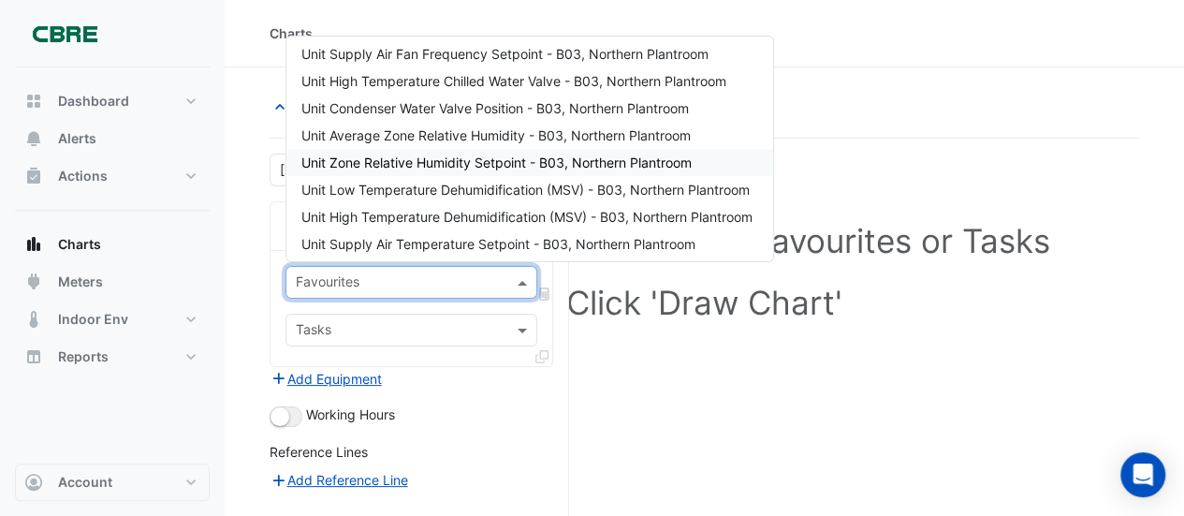
click at [486, 159] on span "Unit Zone Relative Humidity Setpoint - B03, Northern Plantroom" at bounding box center [496, 162] width 390 height 16
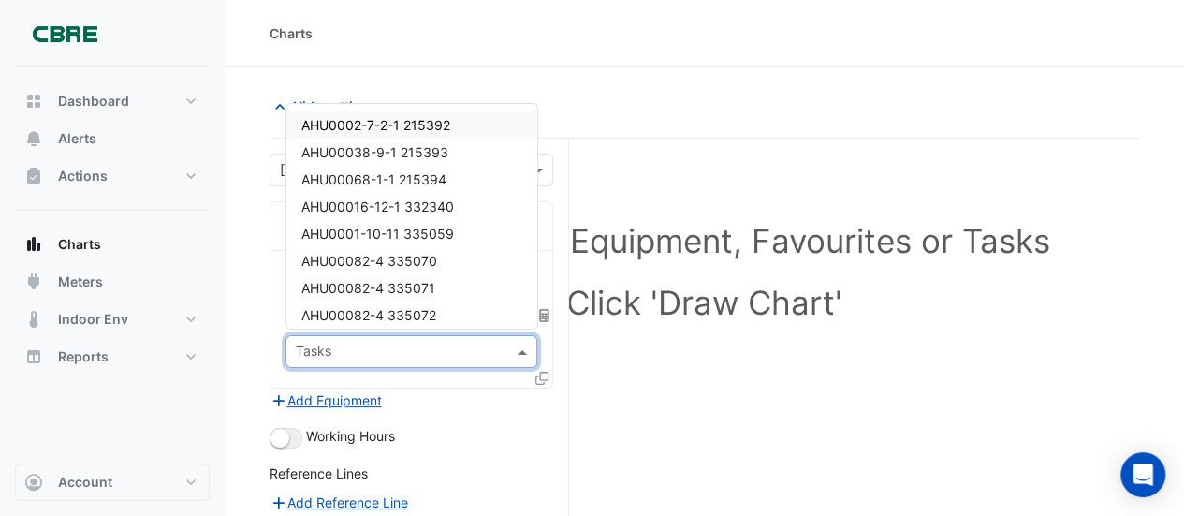
click at [524, 346] on span at bounding box center [524, 352] width 23 height 20
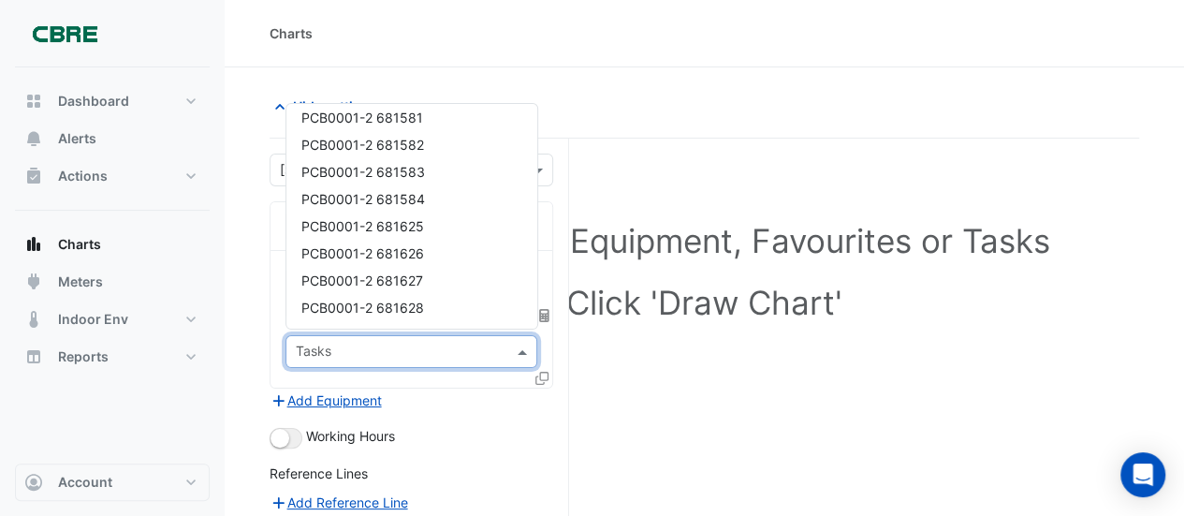
scroll to position [0, 0]
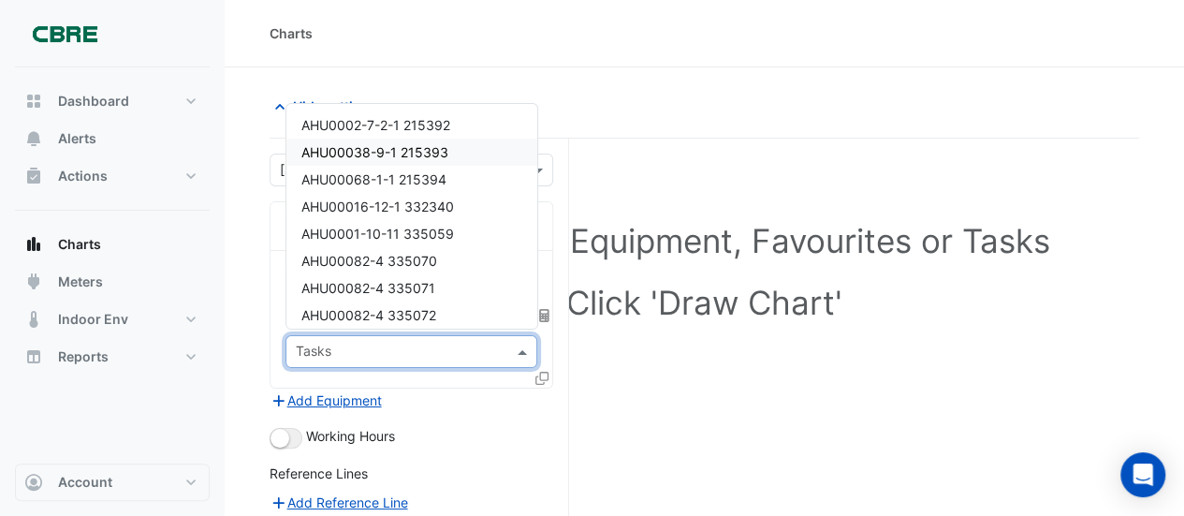
click at [379, 149] on span "AHU00038-9-1 215393" at bounding box center [374, 152] width 147 height 16
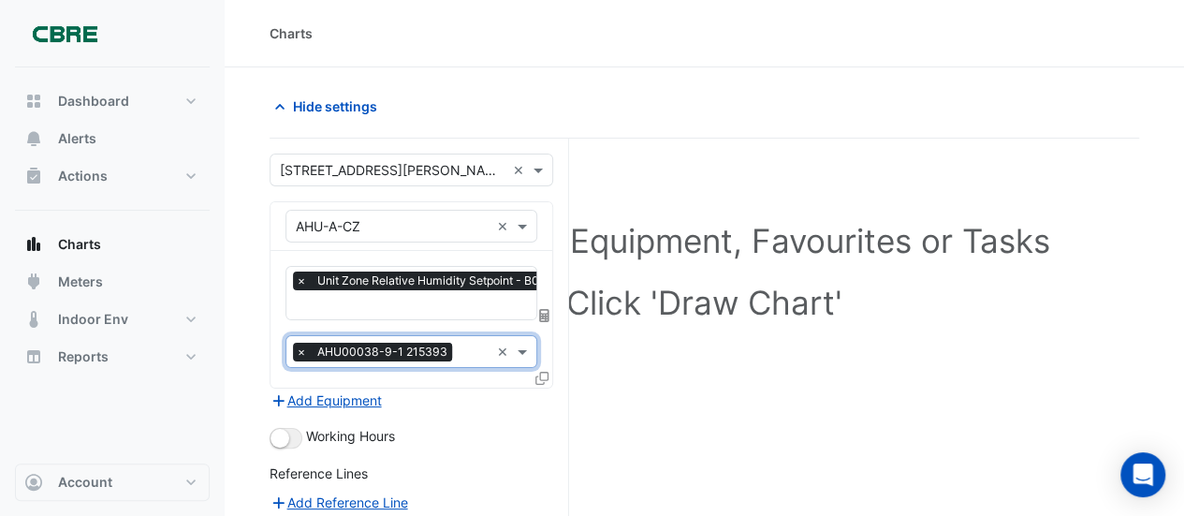
scroll to position [243, 0]
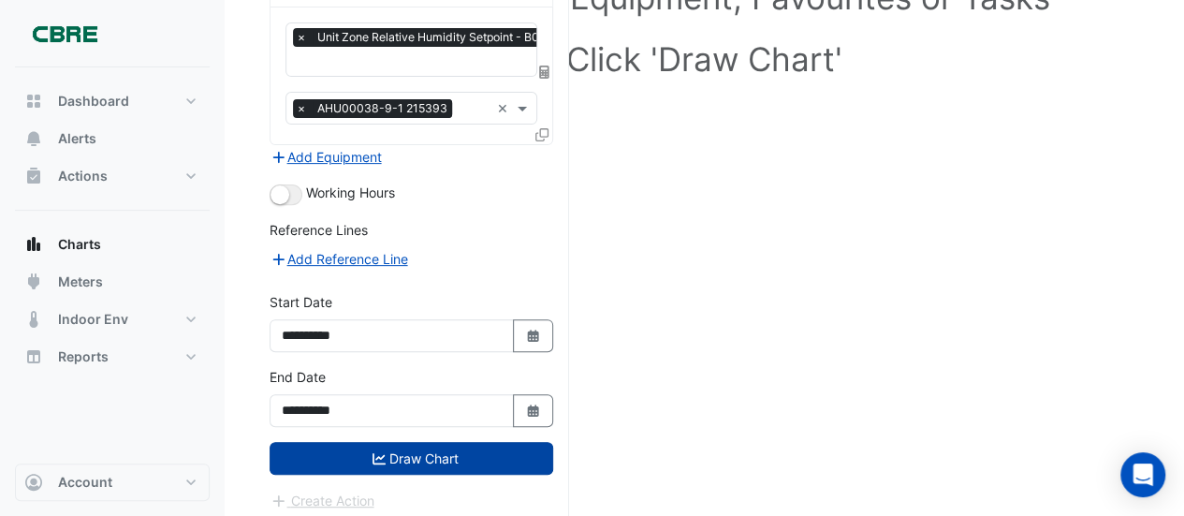
click at [413, 450] on button "Draw Chart" at bounding box center [411, 458] width 284 height 33
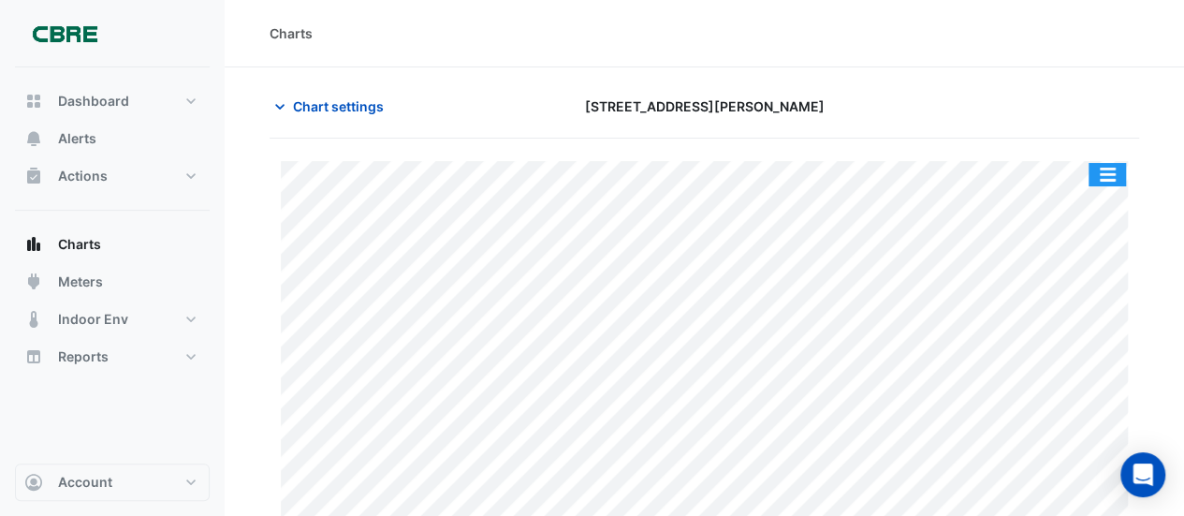
click at [1107, 167] on button "button" at bounding box center [1106, 174] width 37 height 23
click at [1060, 77] on section "Chart settings 1 Shelley Street Print Save as JPEG Save as PNG Pivot Data Table…" at bounding box center [704, 418] width 959 height 702
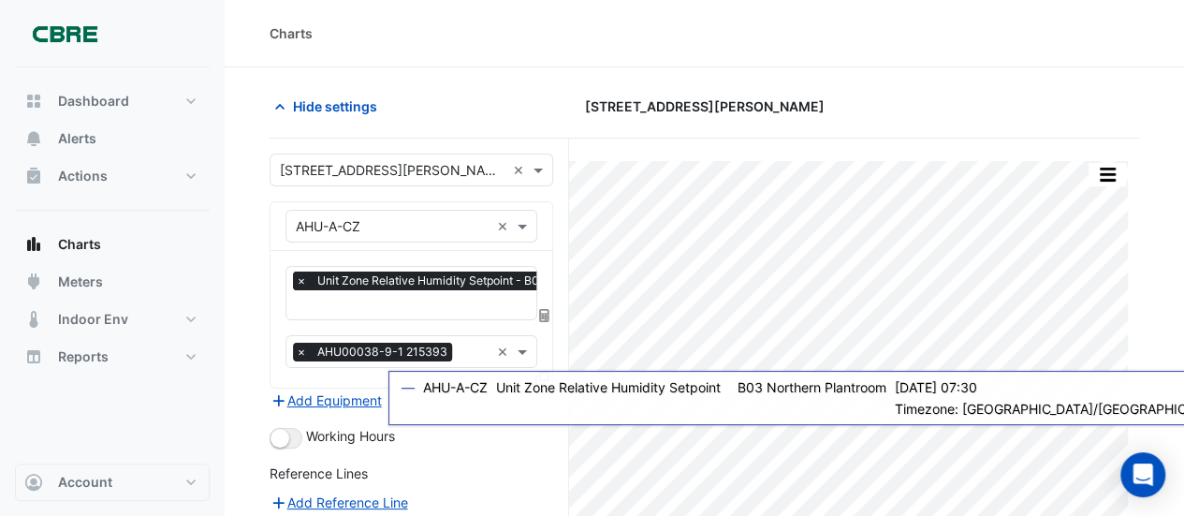
click at [300, 275] on span "×" at bounding box center [301, 280] width 17 height 19
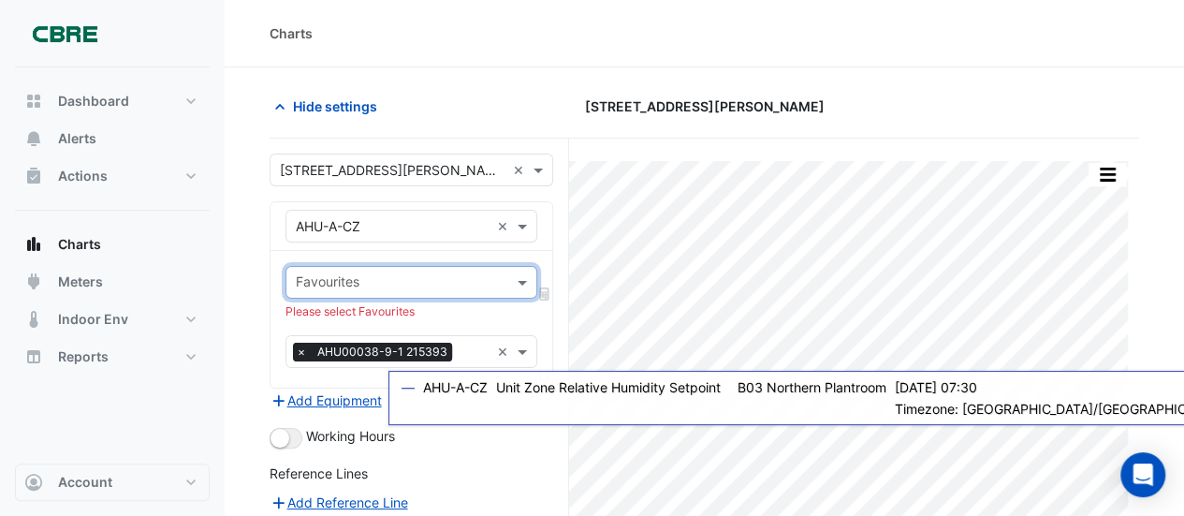
click at [298, 348] on span "×" at bounding box center [301, 351] width 17 height 19
